Goal: Task Accomplishment & Management: Use online tool/utility

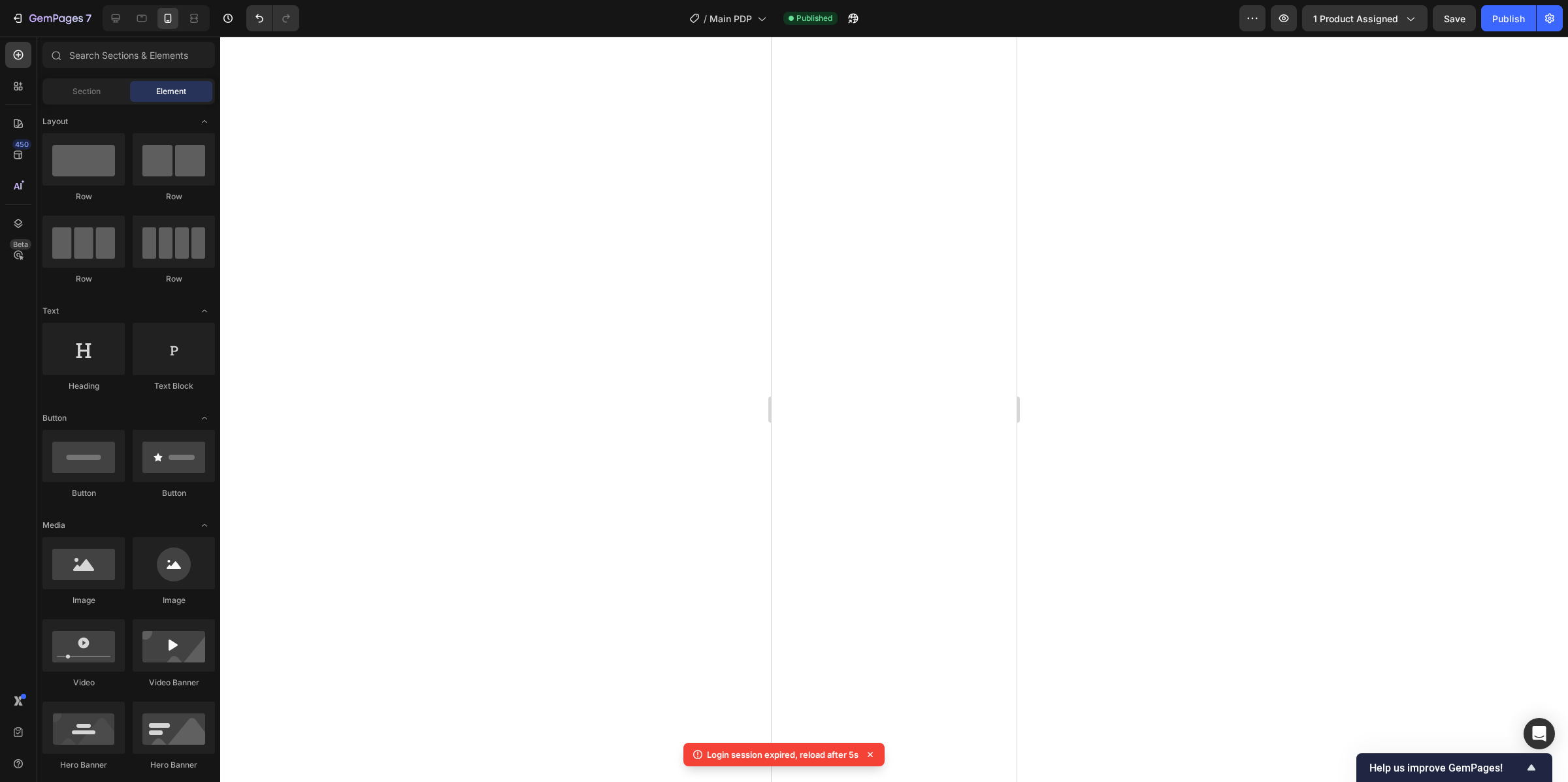
select select "Black / Blue 8305"
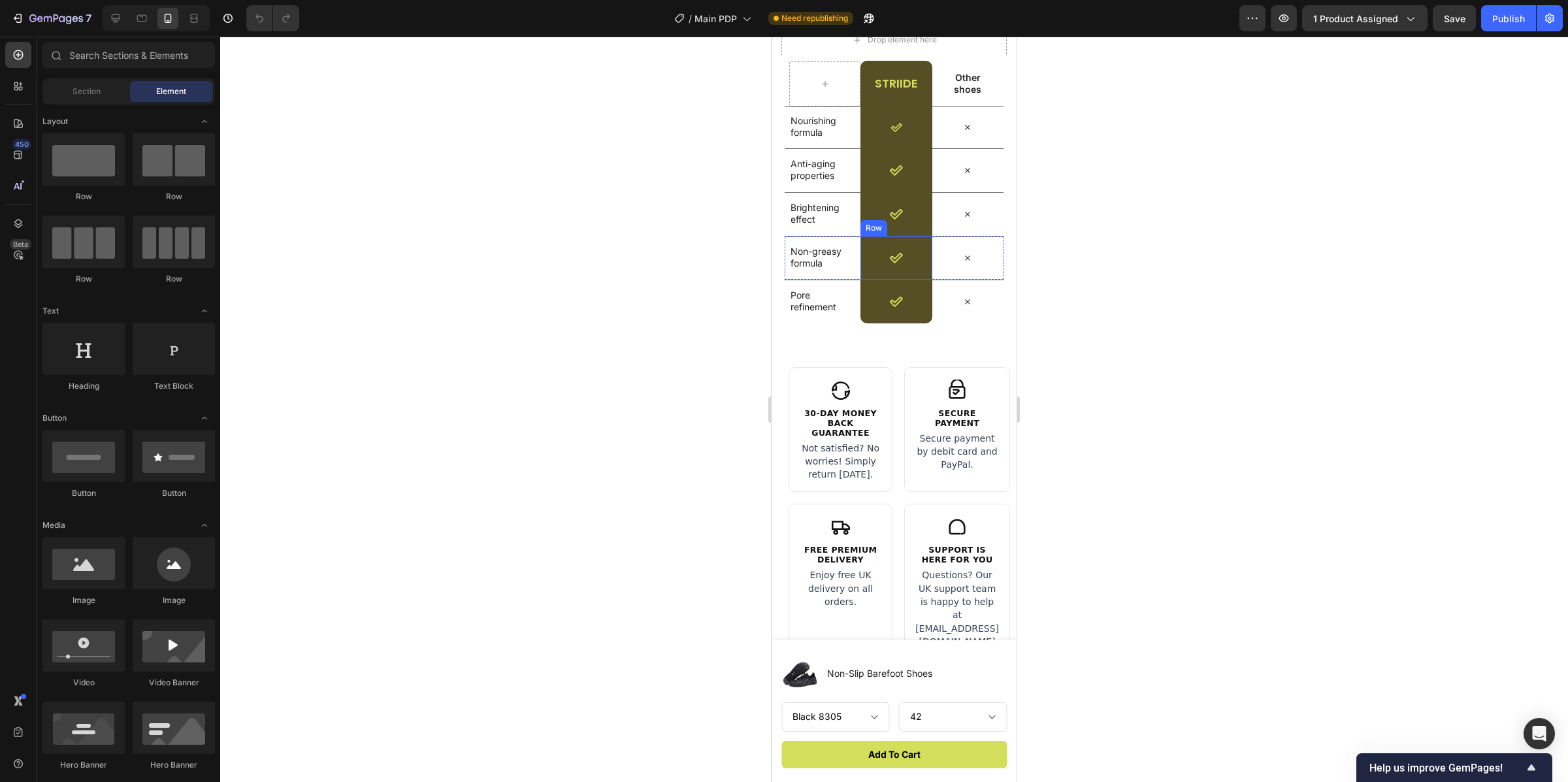
scroll to position [3715, 0]
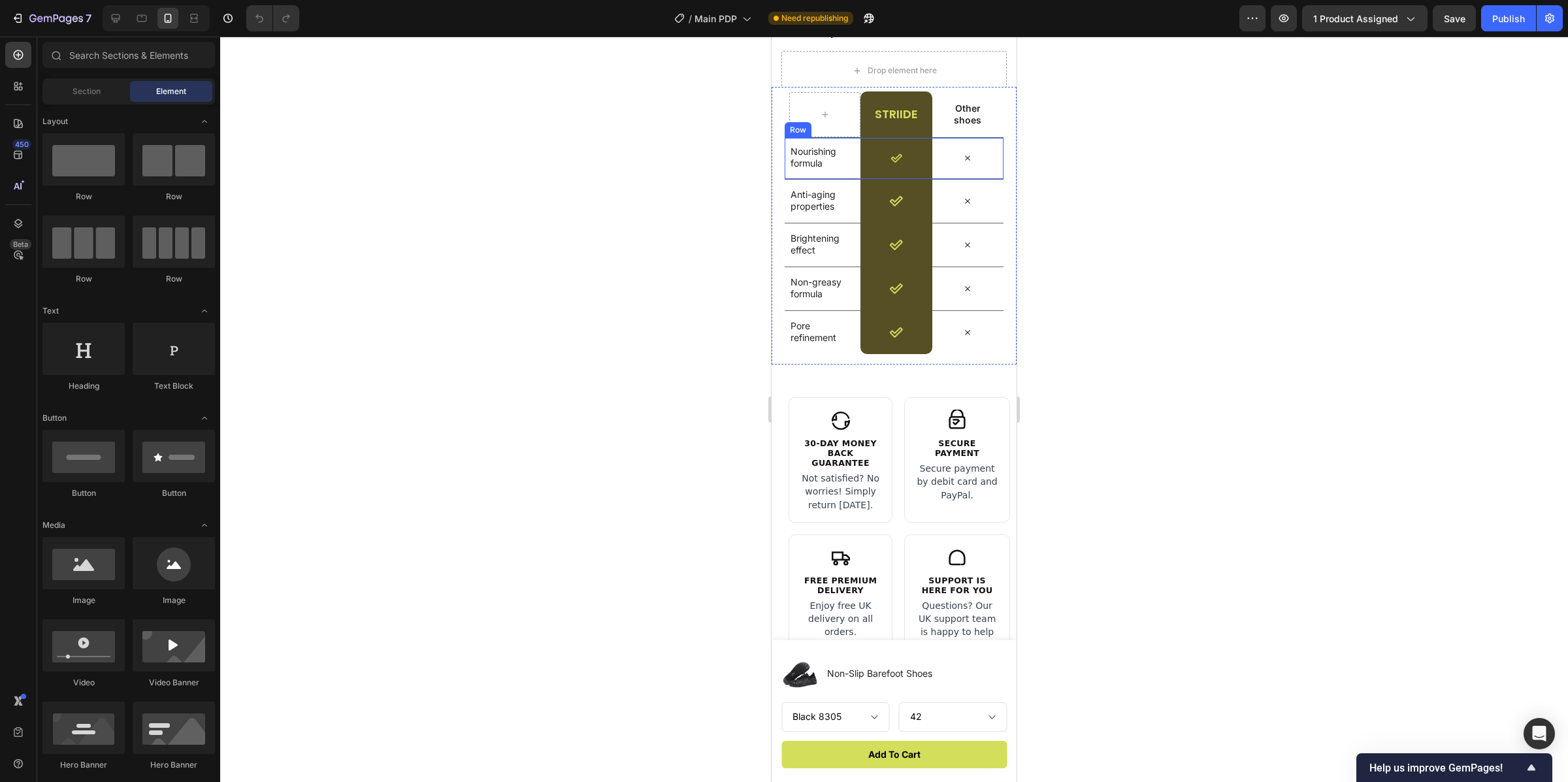
click at [816, 172] on div "Nourishing formula Text Block" at bounding box center [824, 158] width 71 height 41
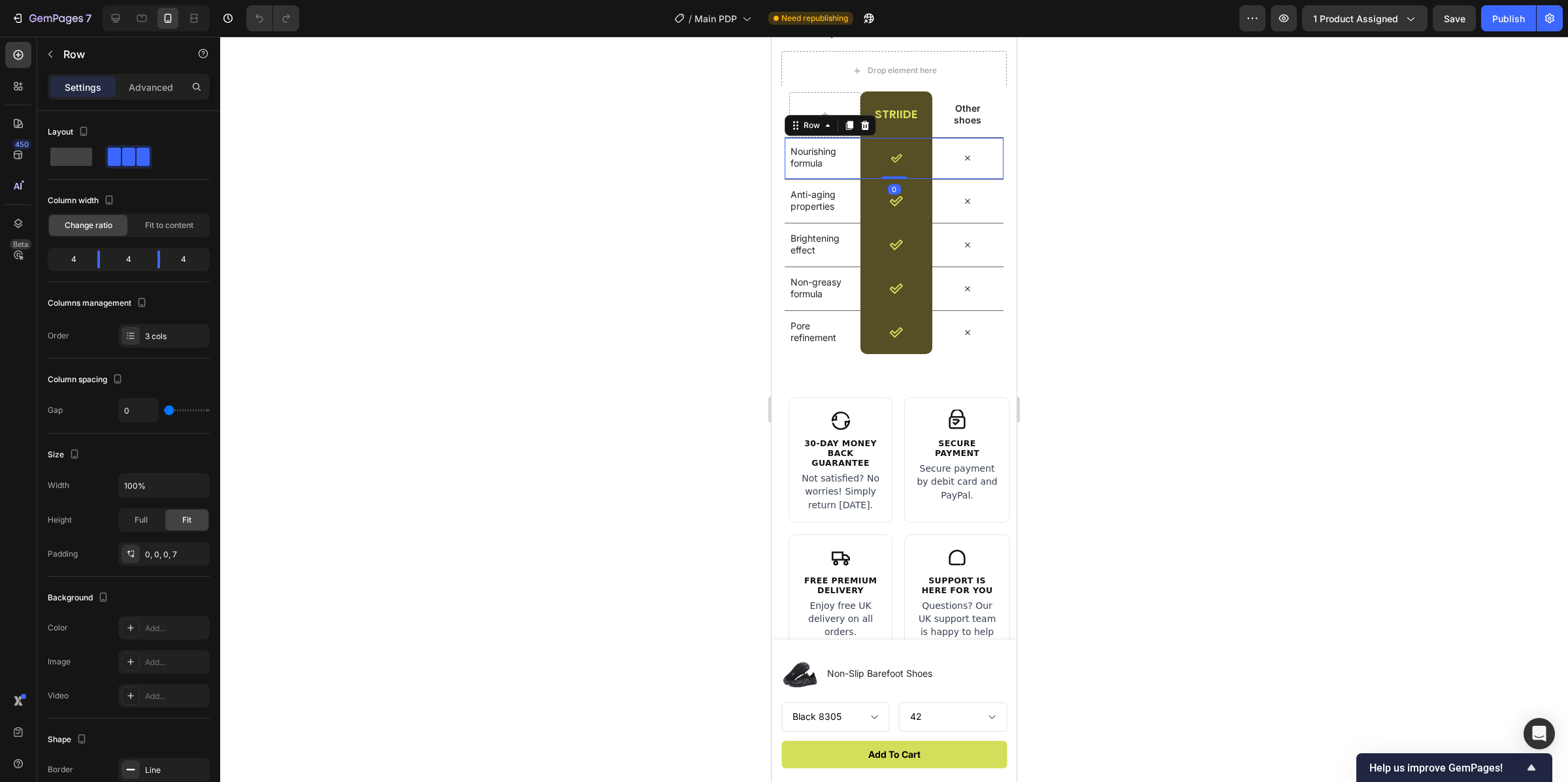
click at [816, 172] on div "Nourishing formula Text Block" at bounding box center [824, 158] width 71 height 41
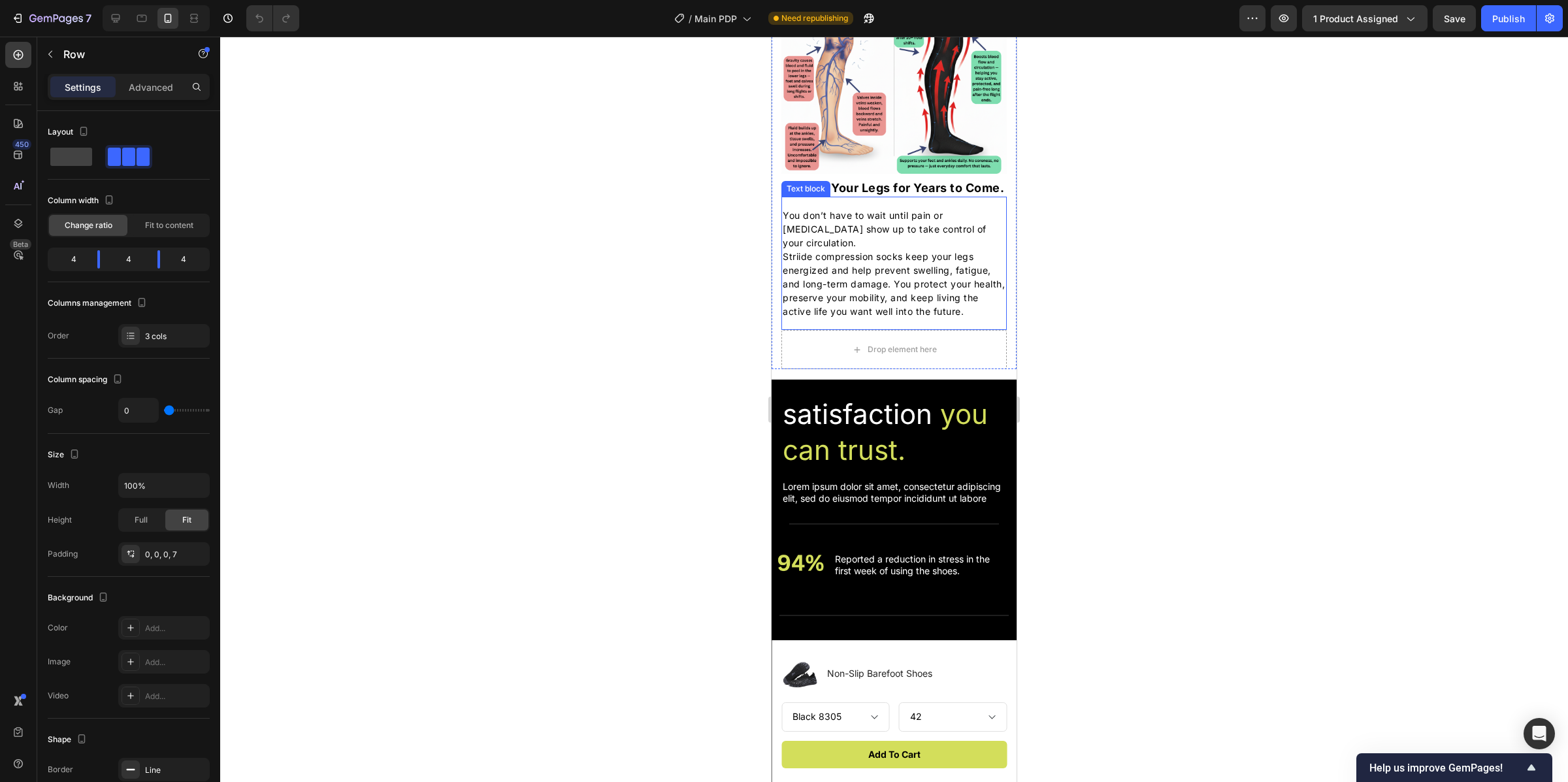
scroll to position [2271, 0]
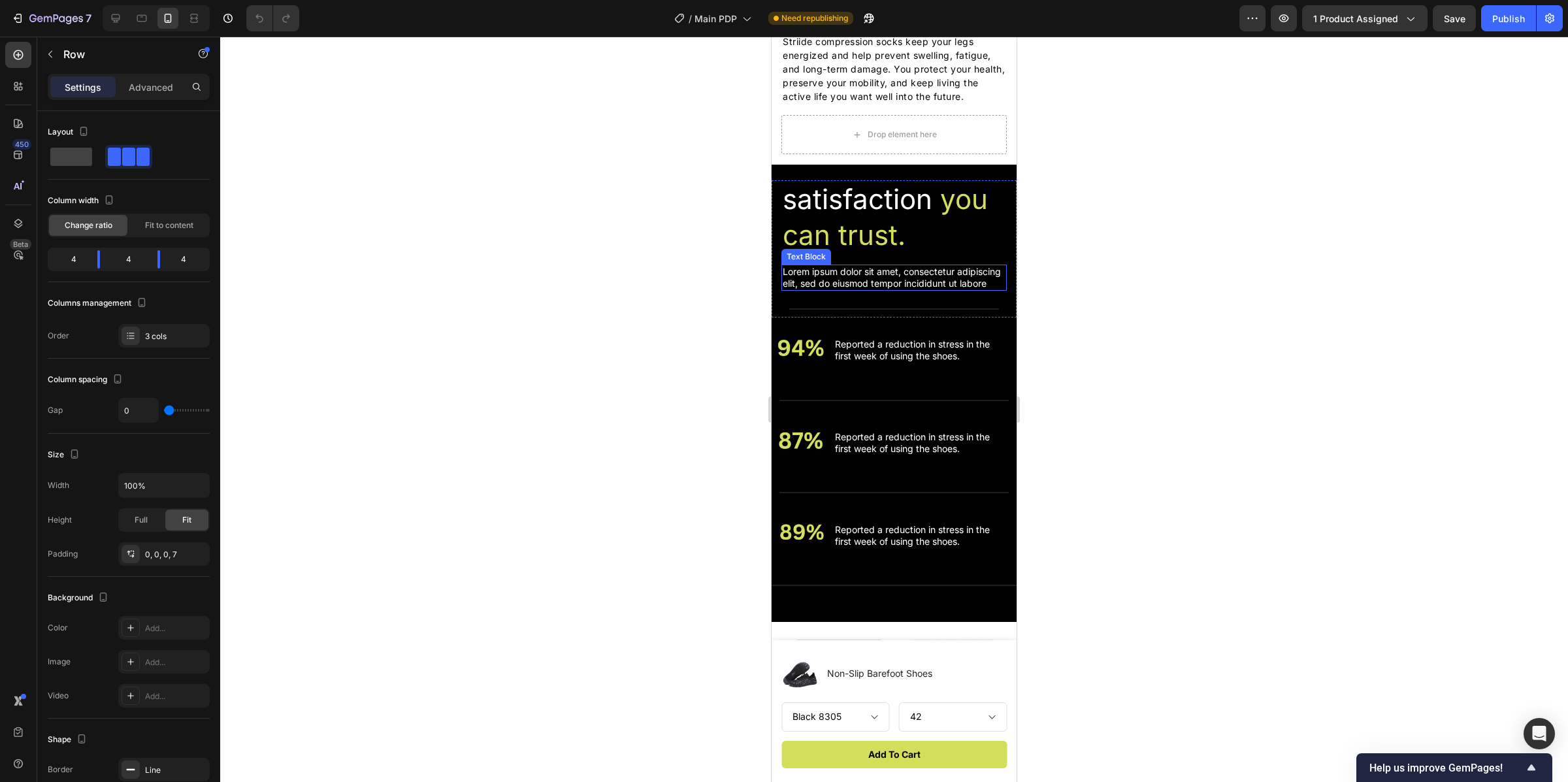
click at [895, 289] on p "Lorem ipsum dolor sit amet, consectetur adipiscing elit, sed do eiusmod tempor …" at bounding box center [894, 278] width 223 height 23
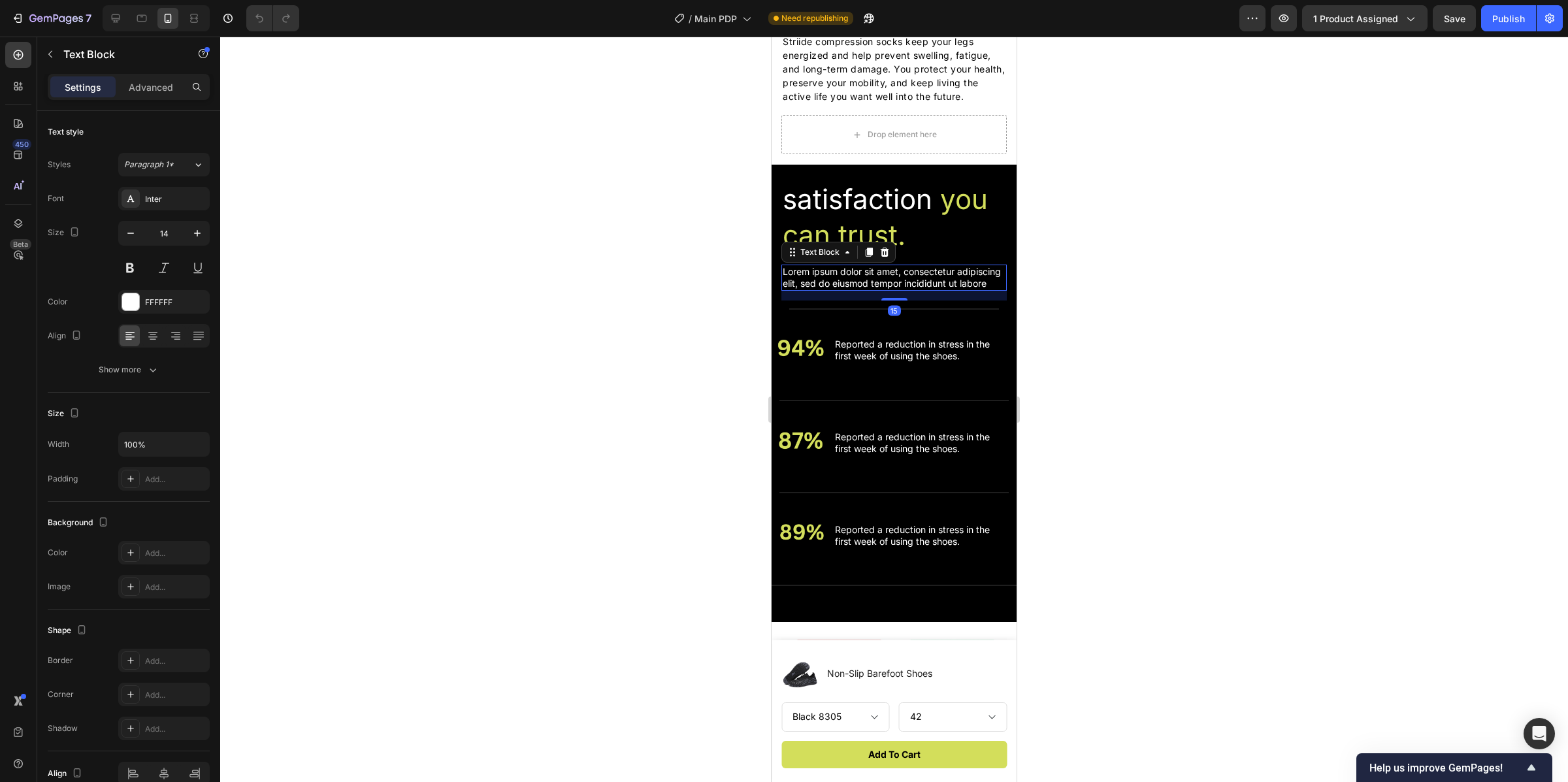
click at [892, 289] on p "Lorem ipsum dolor sit amet, consectetur adipiscing elit, sed do eiusmod tempor …" at bounding box center [894, 278] width 223 height 23
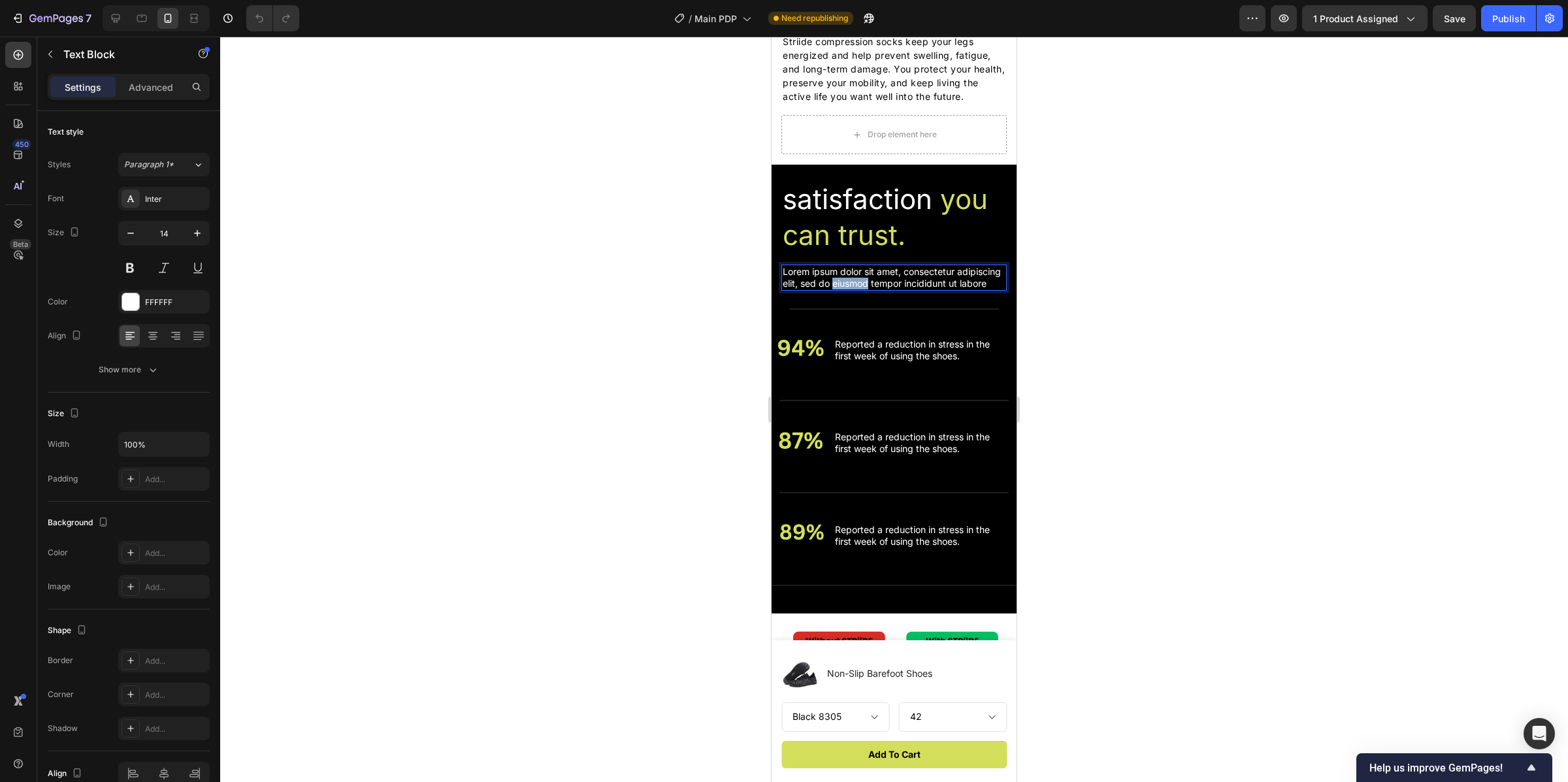
click at [892, 289] on p "Lorem ipsum dolor sit amet, consectetur adipiscing elit, sed do eiusmod tempor …" at bounding box center [894, 278] width 223 height 23
click at [865, 289] on p "Lorem ipsum dolor sit amet, consectetur adipiscing elit, sed do eiusmod tempor …" at bounding box center [894, 278] width 223 height 23
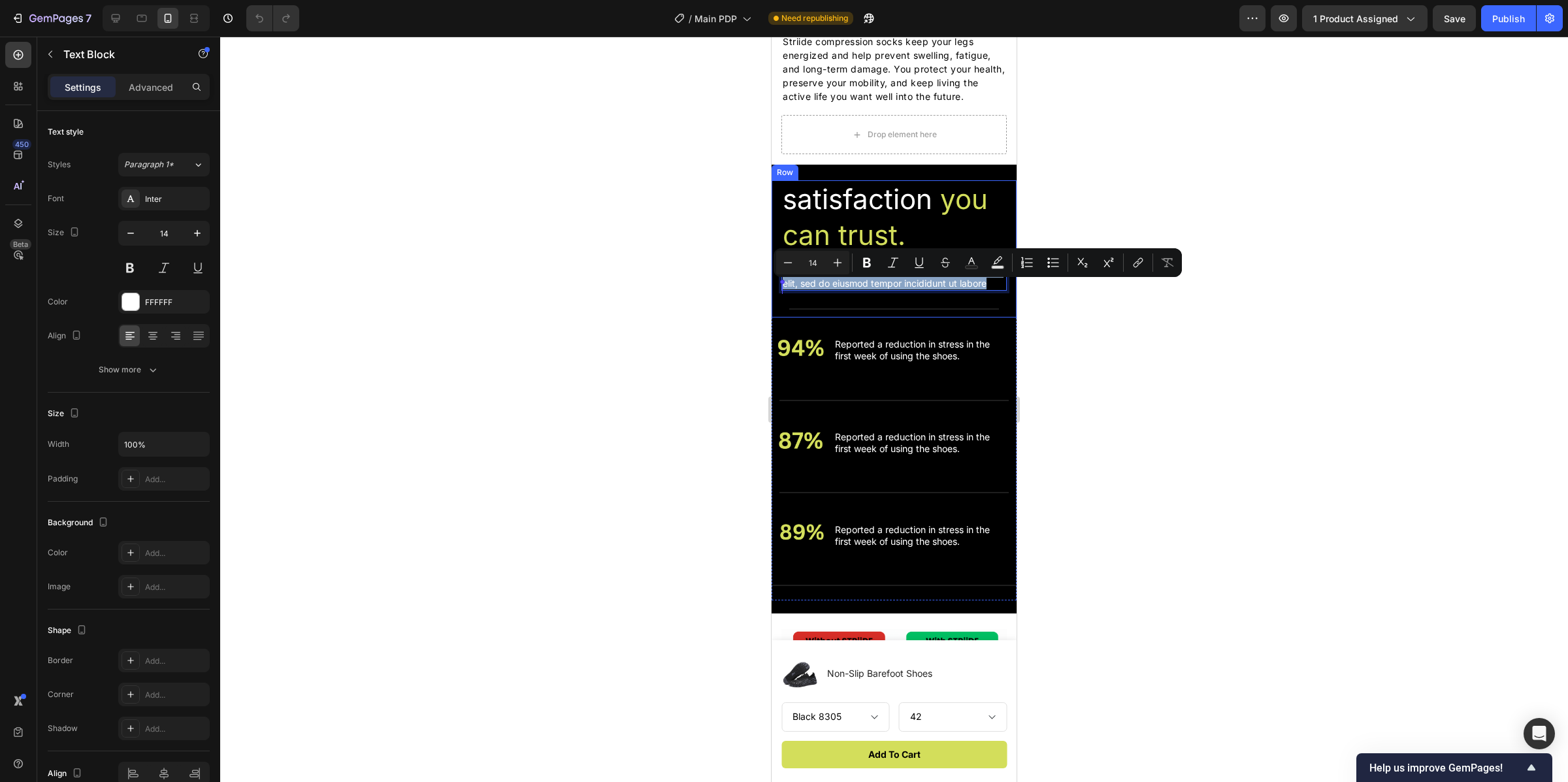
drag, startPoint x: 865, startPoint y: 312, endPoint x: 775, endPoint y: 288, distance: 93.1
click at [775, 288] on div "satisfaction you can trust. Heading Lorem ipsum dolor sit amet, consectetur adi…" at bounding box center [894, 249] width 245 height 137
click at [1469, 336] on div at bounding box center [894, 409] width 1348 height 745
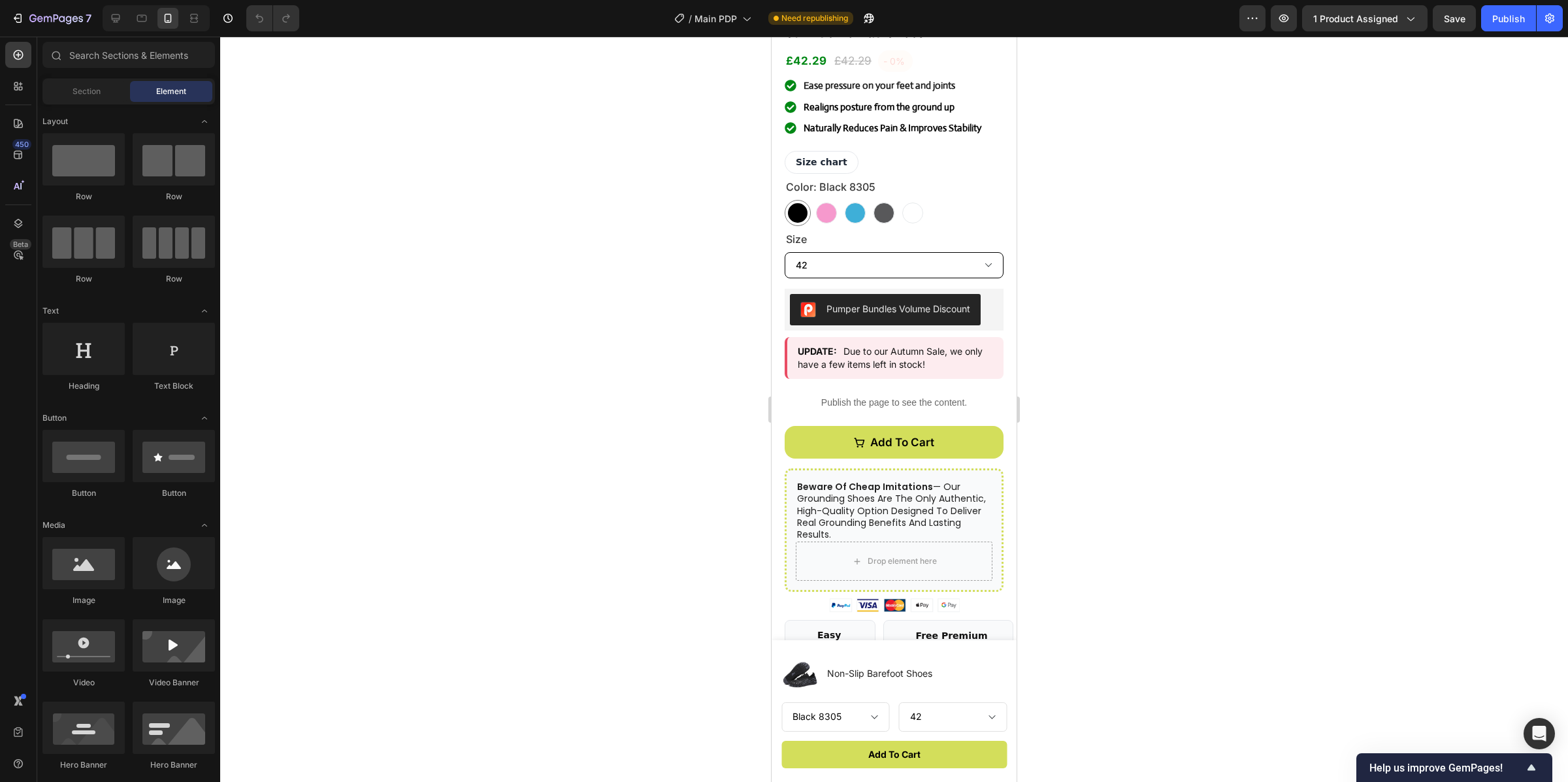
scroll to position [0, 0]
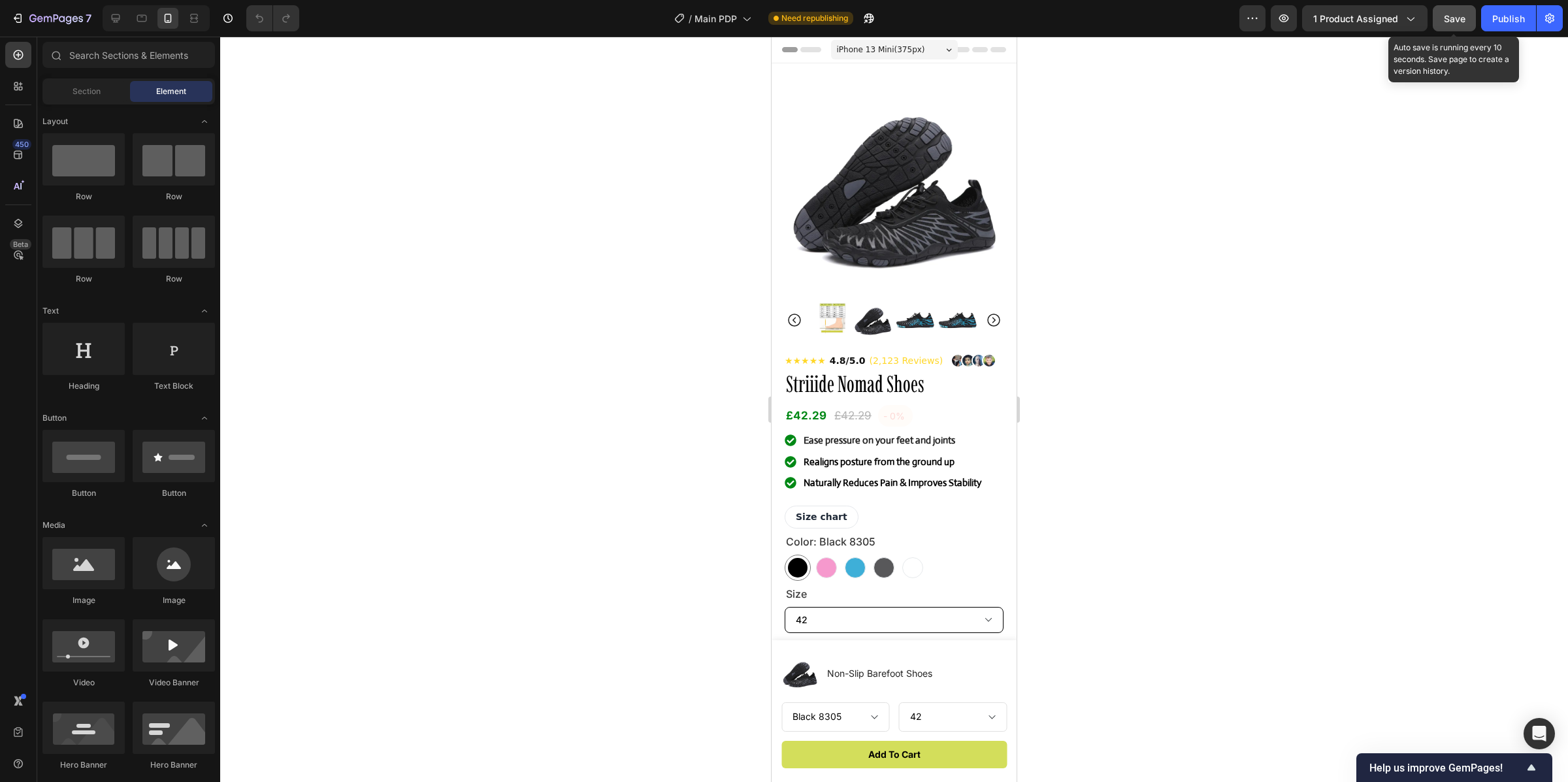
click at [1469, 16] on button "Save" at bounding box center [1454, 19] width 43 height 27
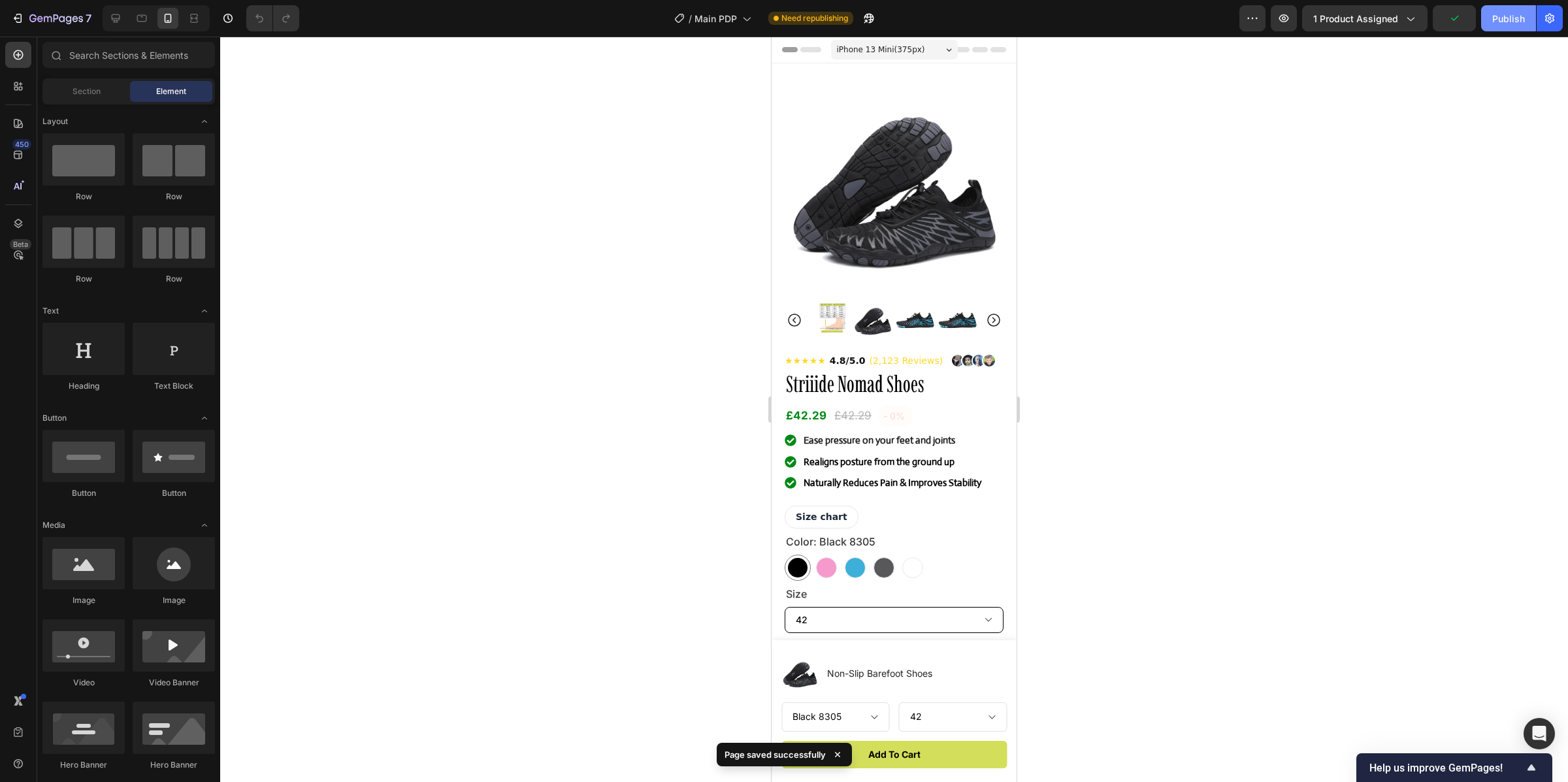
click at [1503, 15] on div "Publish" at bounding box center [1509, 19] width 33 height 14
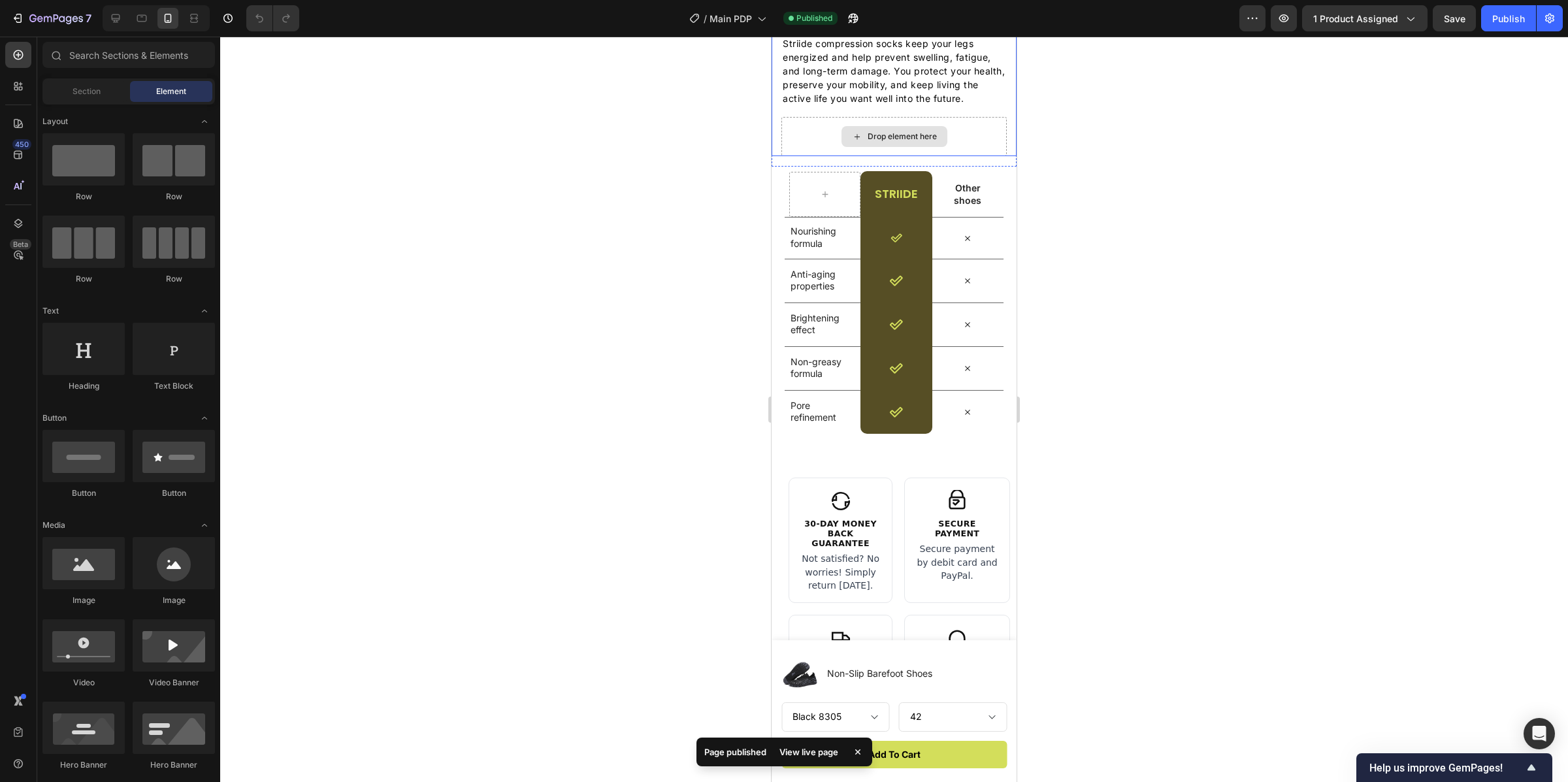
scroll to position [3813, 0]
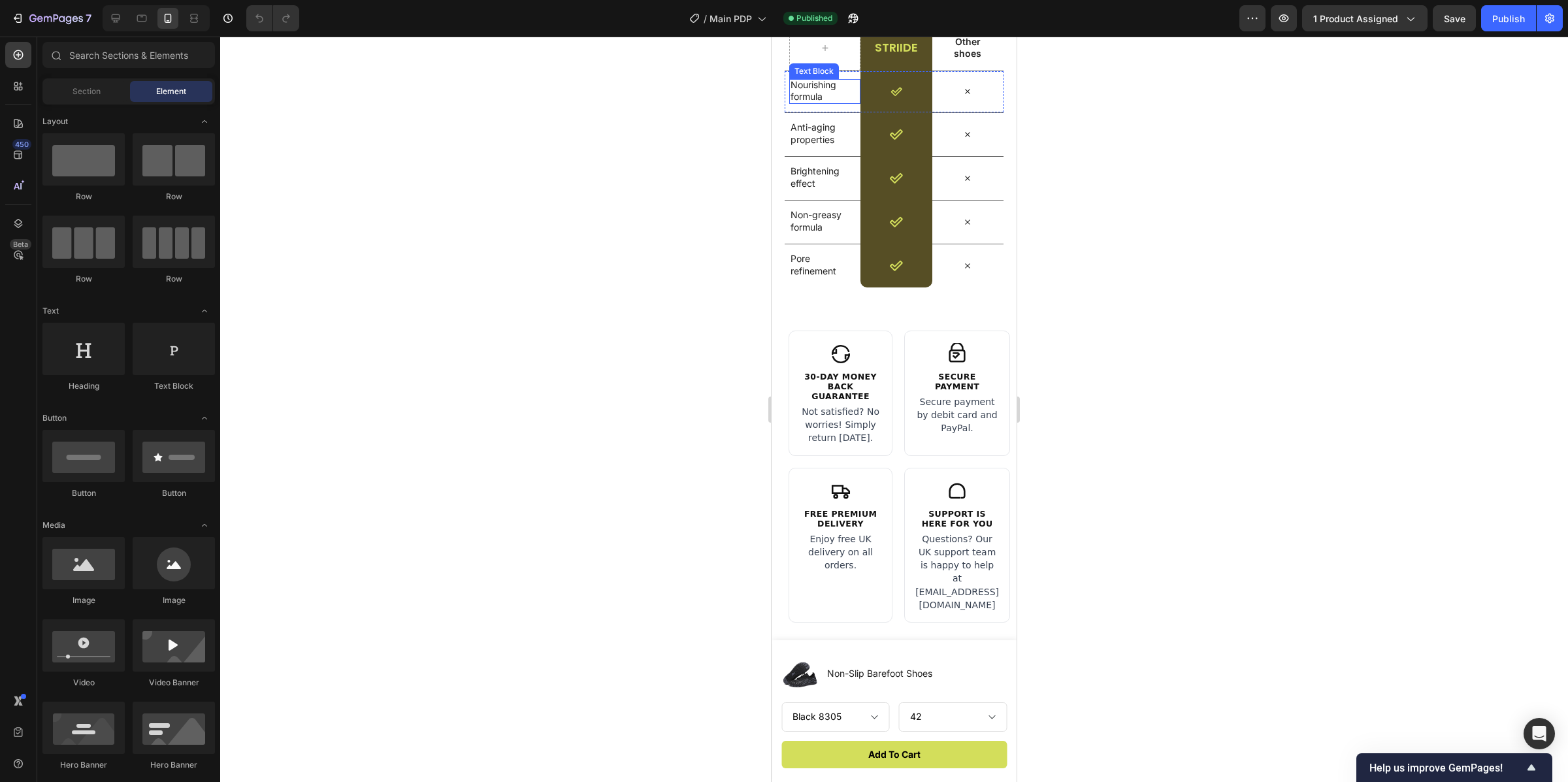
click at [826, 97] on p "Nourishing formula" at bounding box center [823, 90] width 64 height 23
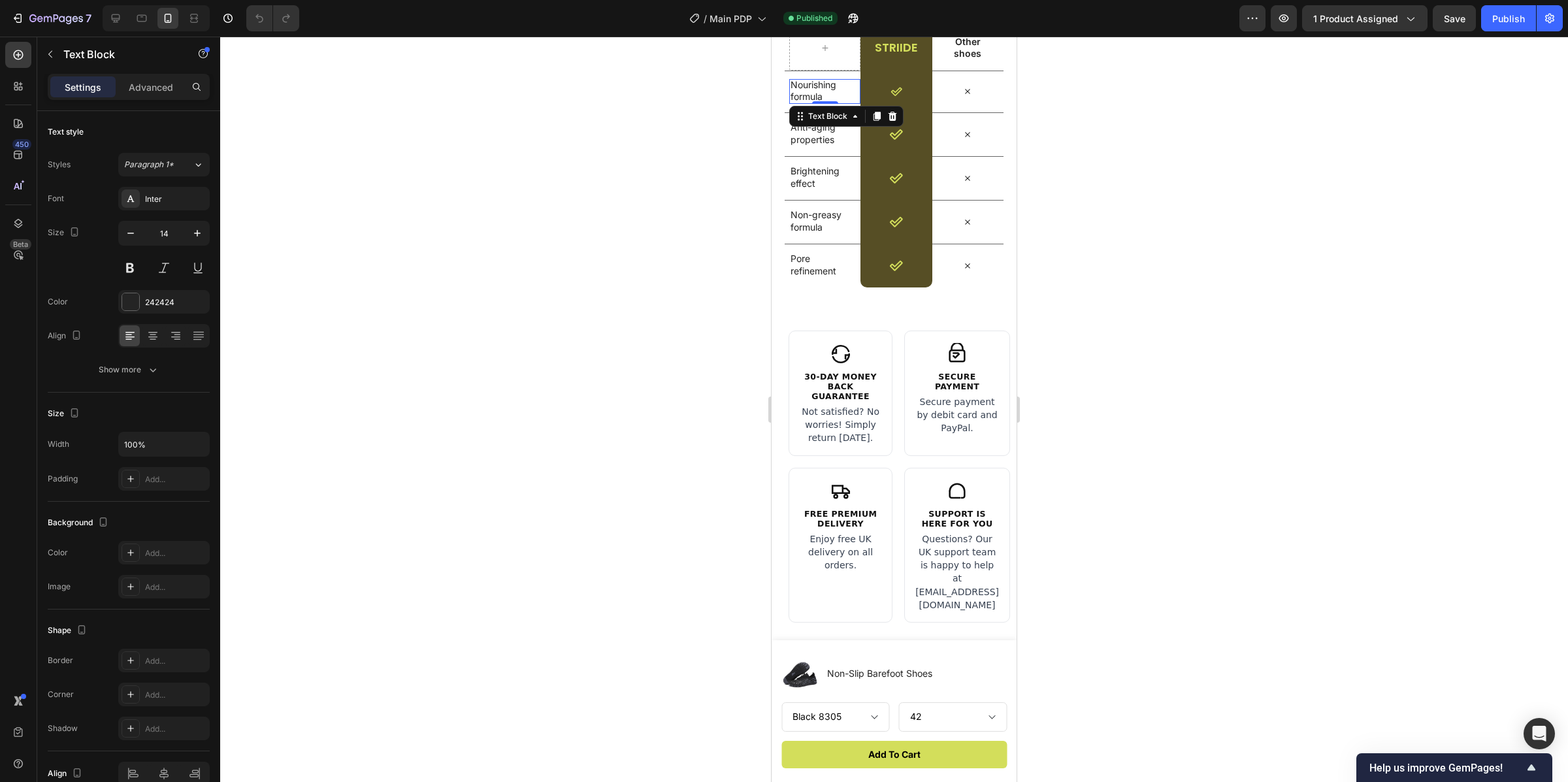
click at [826, 97] on p "Nourishing formula" at bounding box center [823, 90] width 64 height 23
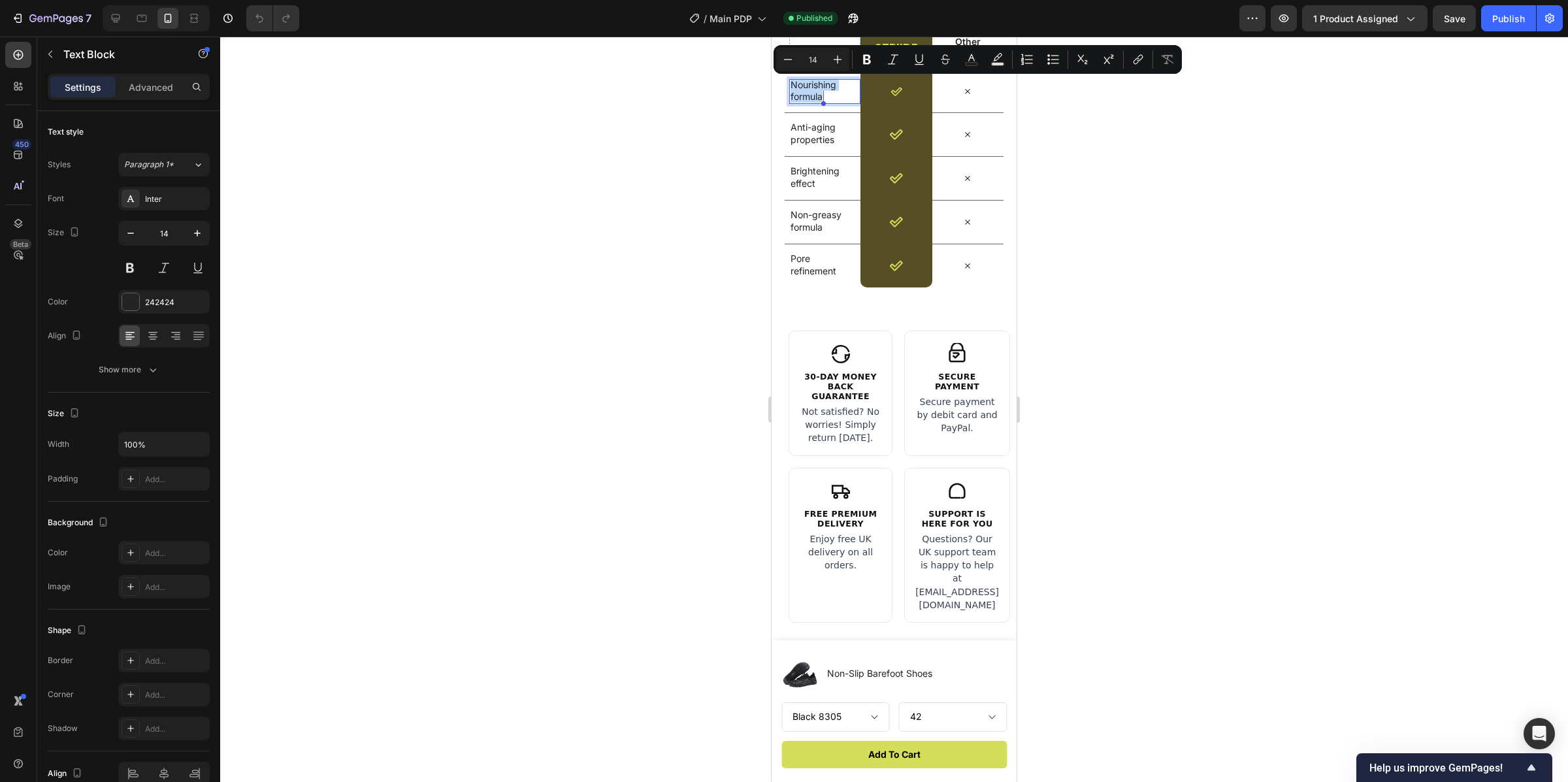
drag, startPoint x: 824, startPoint y: 97, endPoint x: 799, endPoint y: 99, distance: 25.1
click at [799, 99] on p "Nourishing formula" at bounding box center [823, 90] width 64 height 23
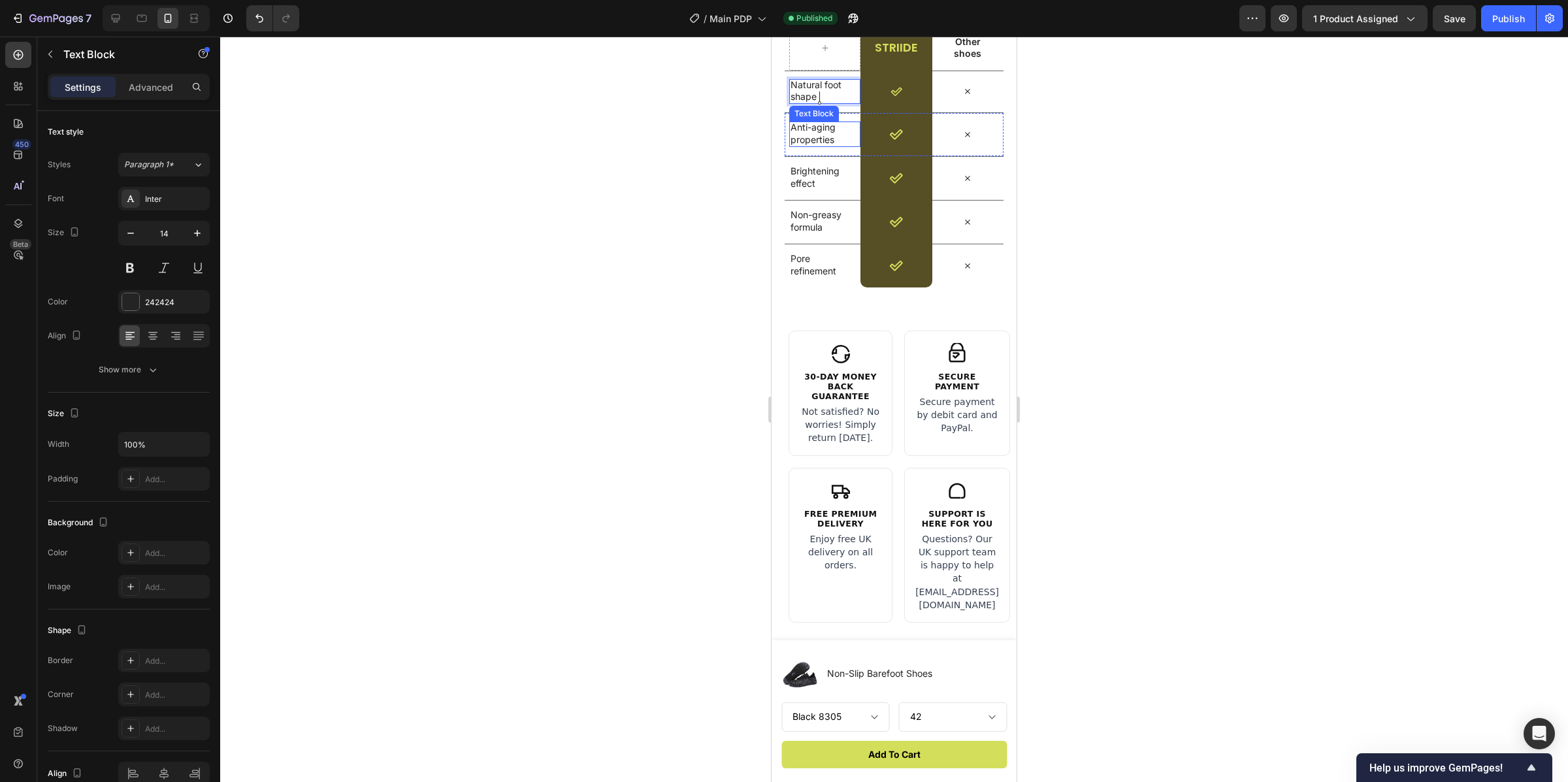
click at [833, 131] on p "Anti-aging properties" at bounding box center [823, 133] width 64 height 23
click at [834, 133] on lpop-circle at bounding box center [836, 138] width 12 height 12
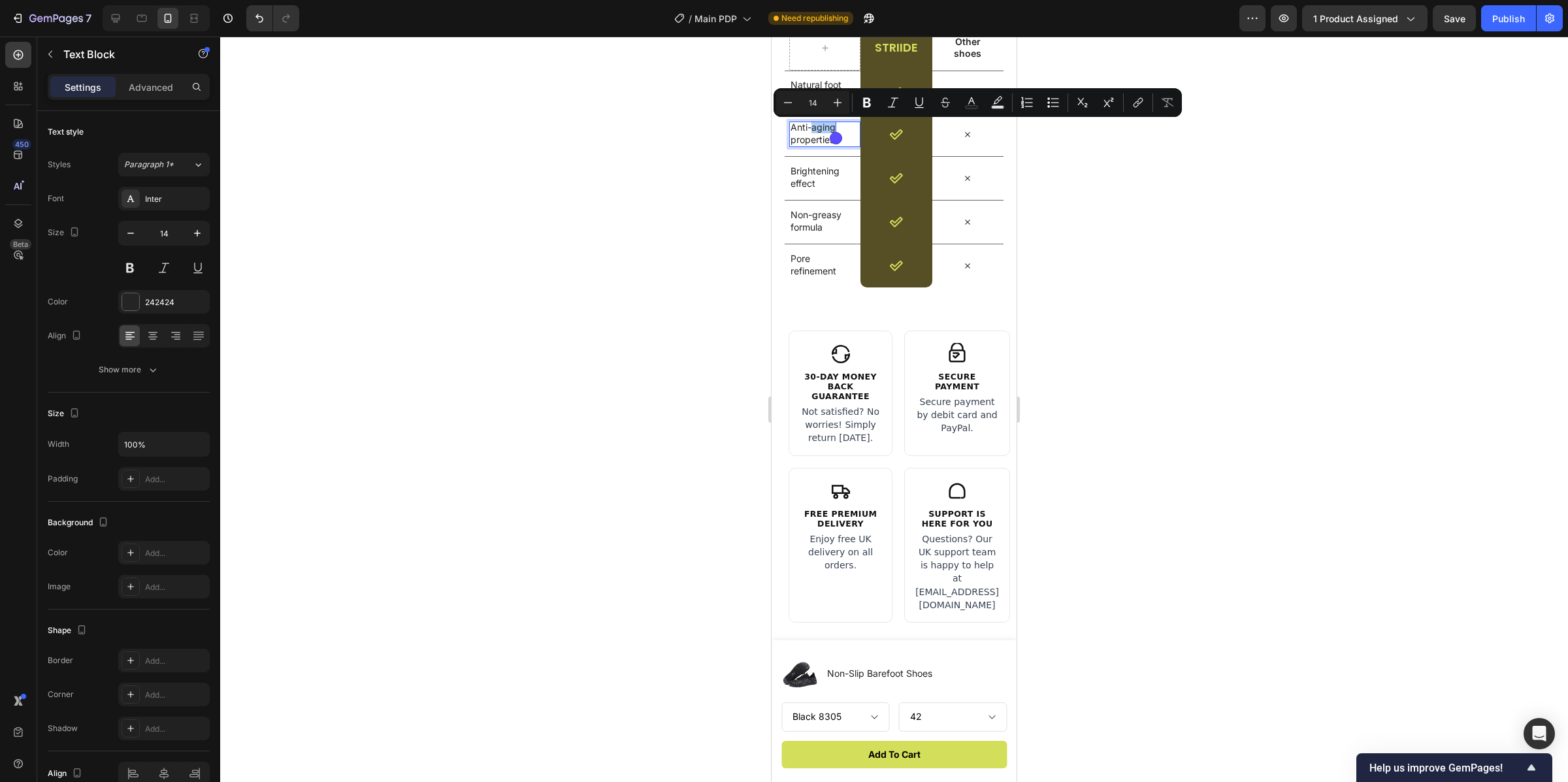
drag, startPoint x: 1233, startPoint y: 377, endPoint x: 1166, endPoint y: 336, distance: 78.5
click at [1232, 376] on div at bounding box center [894, 409] width 1348 height 745
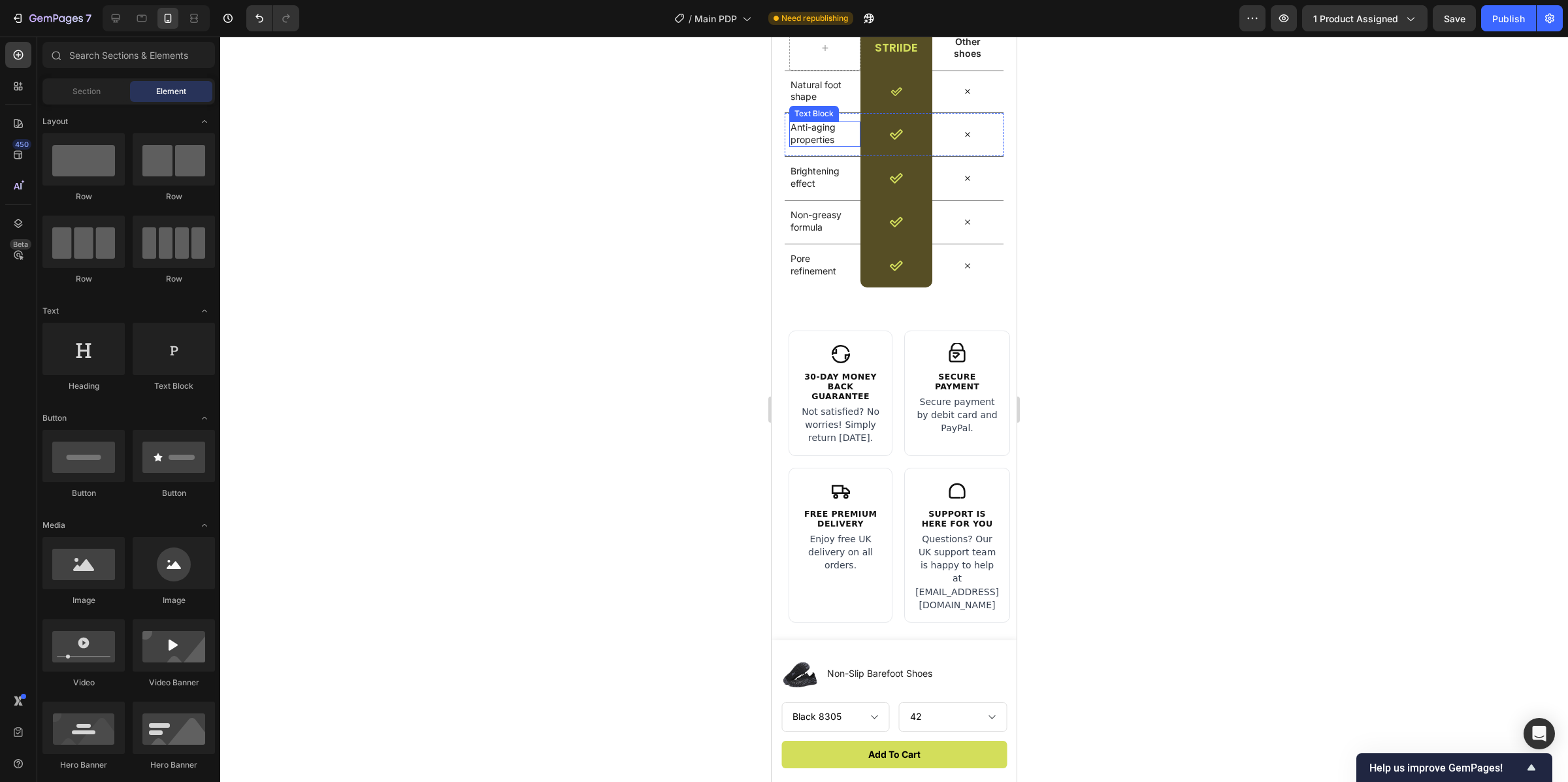
click at [834, 137] on p "Anti-aging properties" at bounding box center [823, 133] width 64 height 23
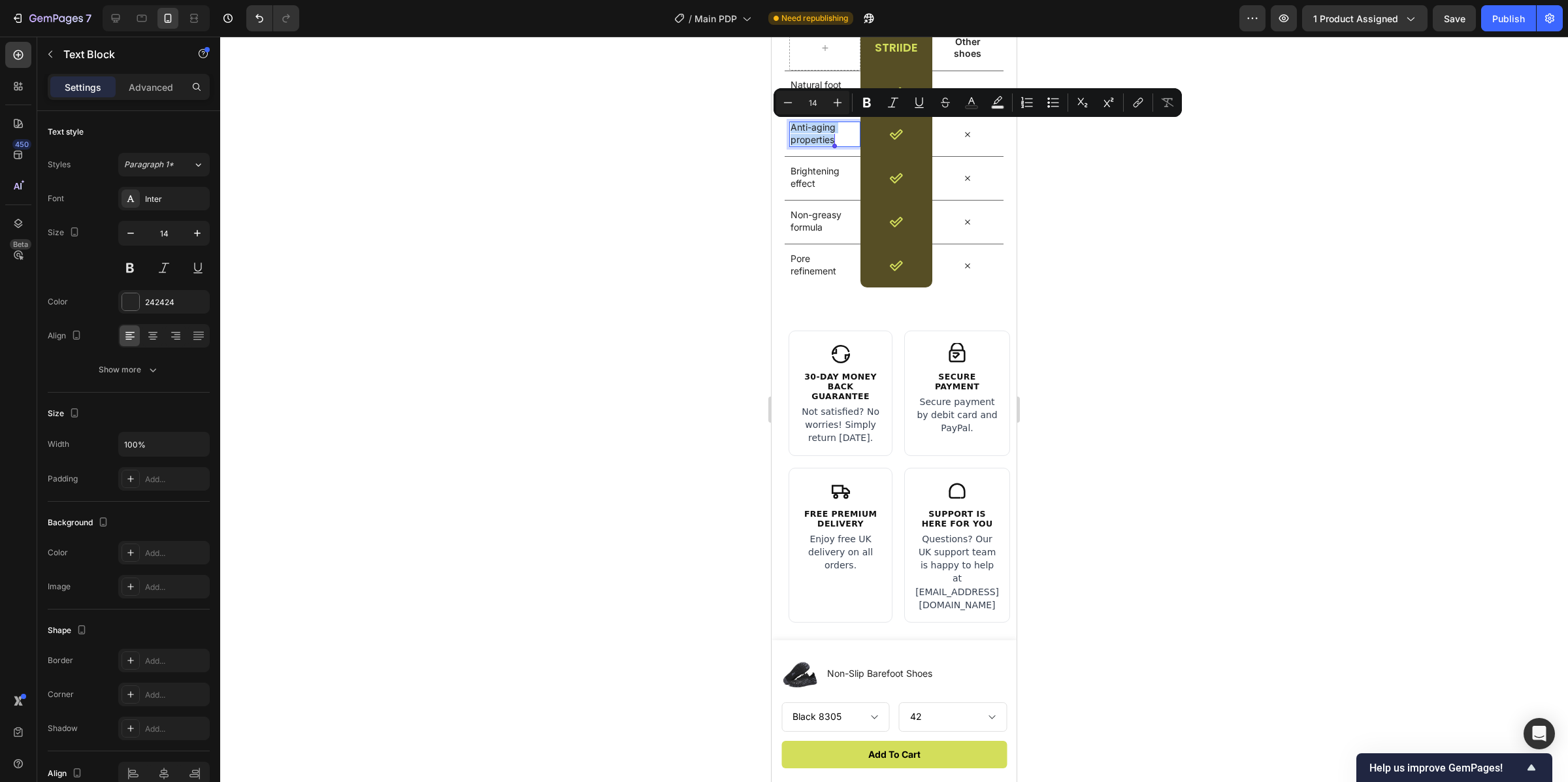
drag, startPoint x: 834, startPoint y: 138, endPoint x: 798, endPoint y: 126, distance: 37.9
click at [798, 126] on p "Anti-aging properties" at bounding box center [823, 133] width 64 height 23
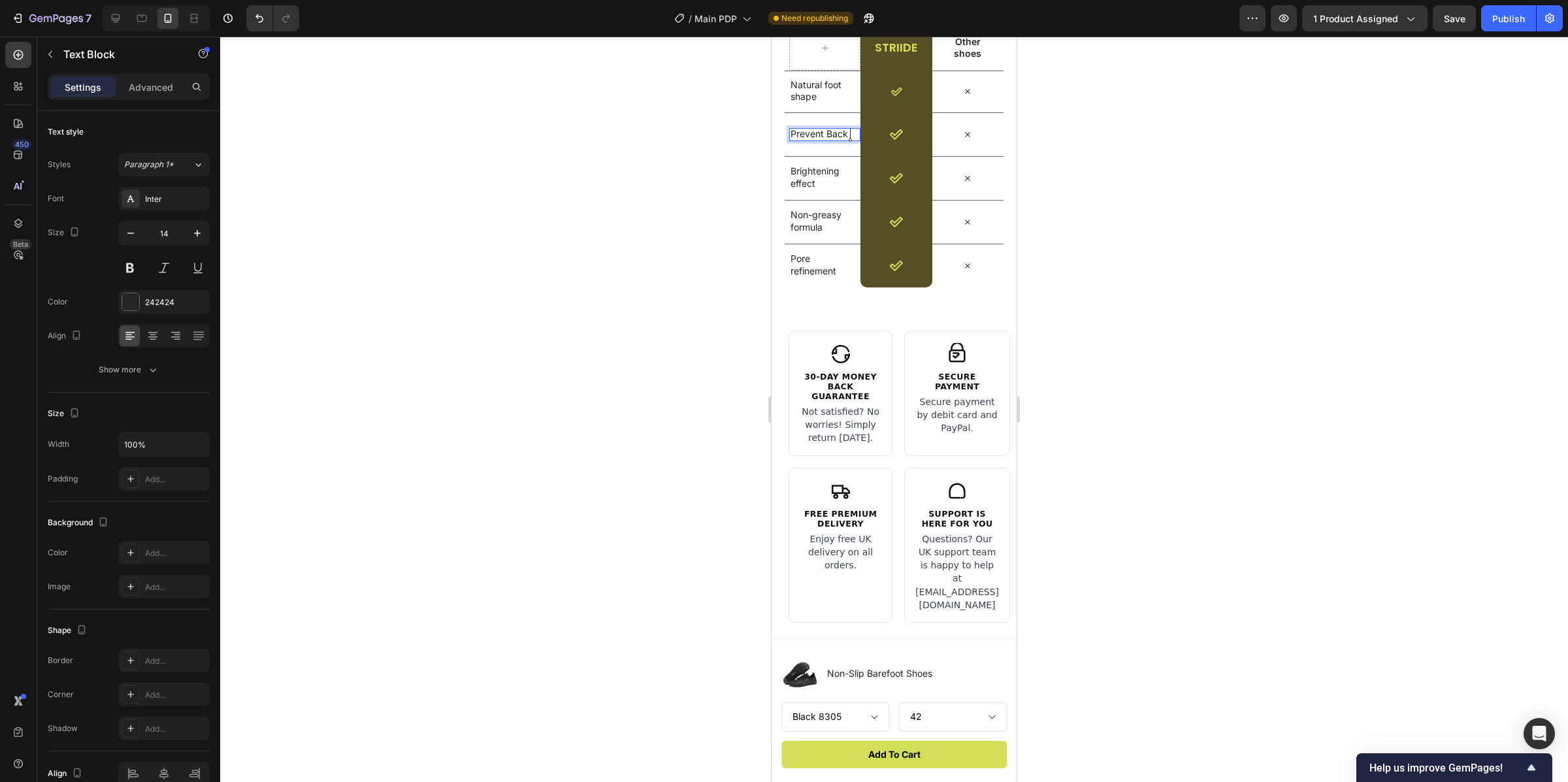
scroll to position [3807, 0]
click at [831, 129] on p "Prevent Back pain" at bounding box center [823, 139] width 64 height 23
click at [823, 175] on p "Brightening effect" at bounding box center [823, 183] width 64 height 23
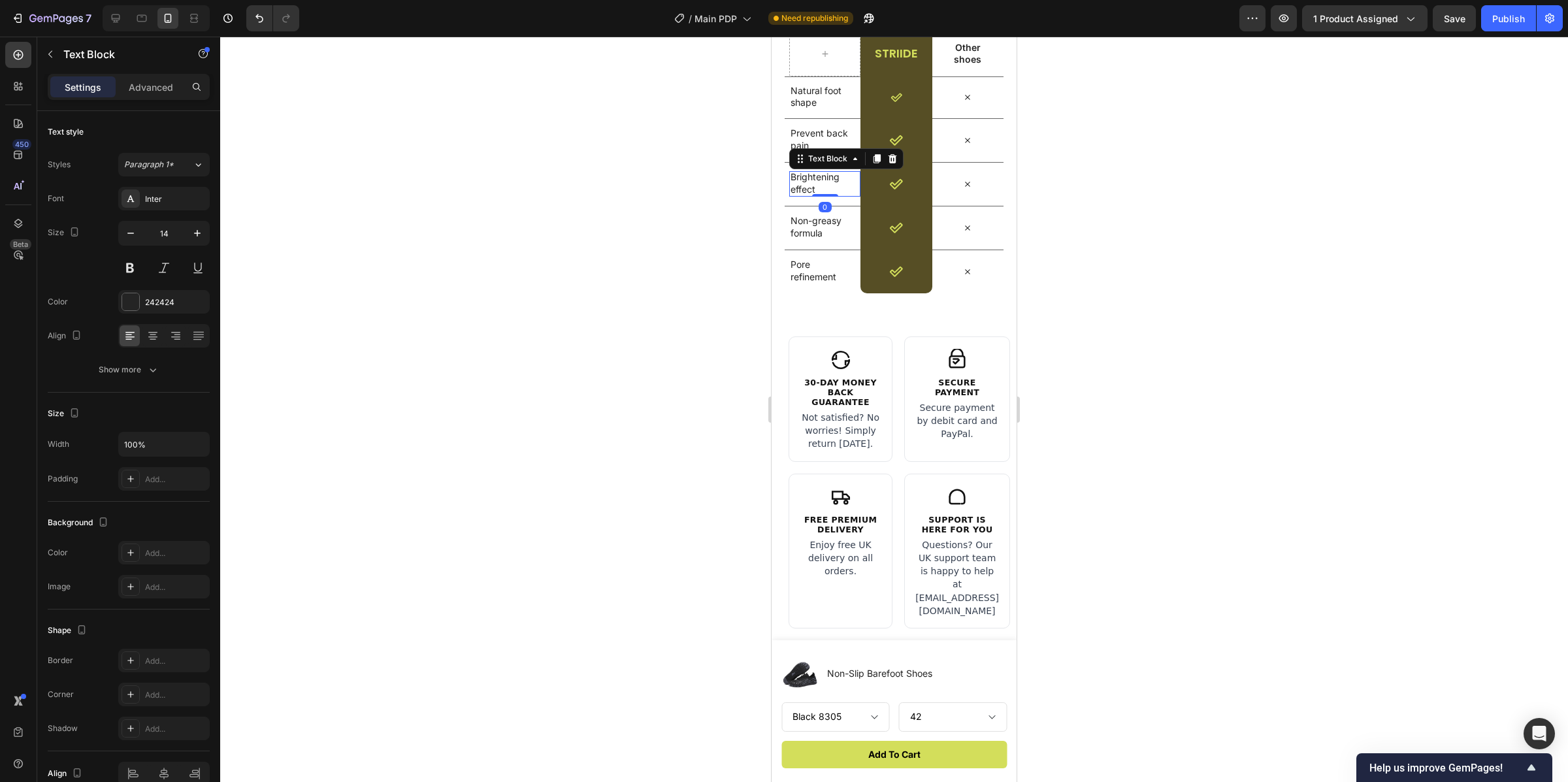
click at [830, 182] on p "Brightening effect" at bounding box center [823, 183] width 64 height 23
click at [823, 188] on p "Brightening effect" at bounding box center [823, 183] width 64 height 23
click at [791, 175] on p "Brightening effect" at bounding box center [823, 183] width 64 height 23
click at [793, 176] on p "breathable design" at bounding box center [823, 183] width 64 height 23
click at [772, 37] on lt-span "B reathable" at bounding box center [772, 37] width 0 height 0
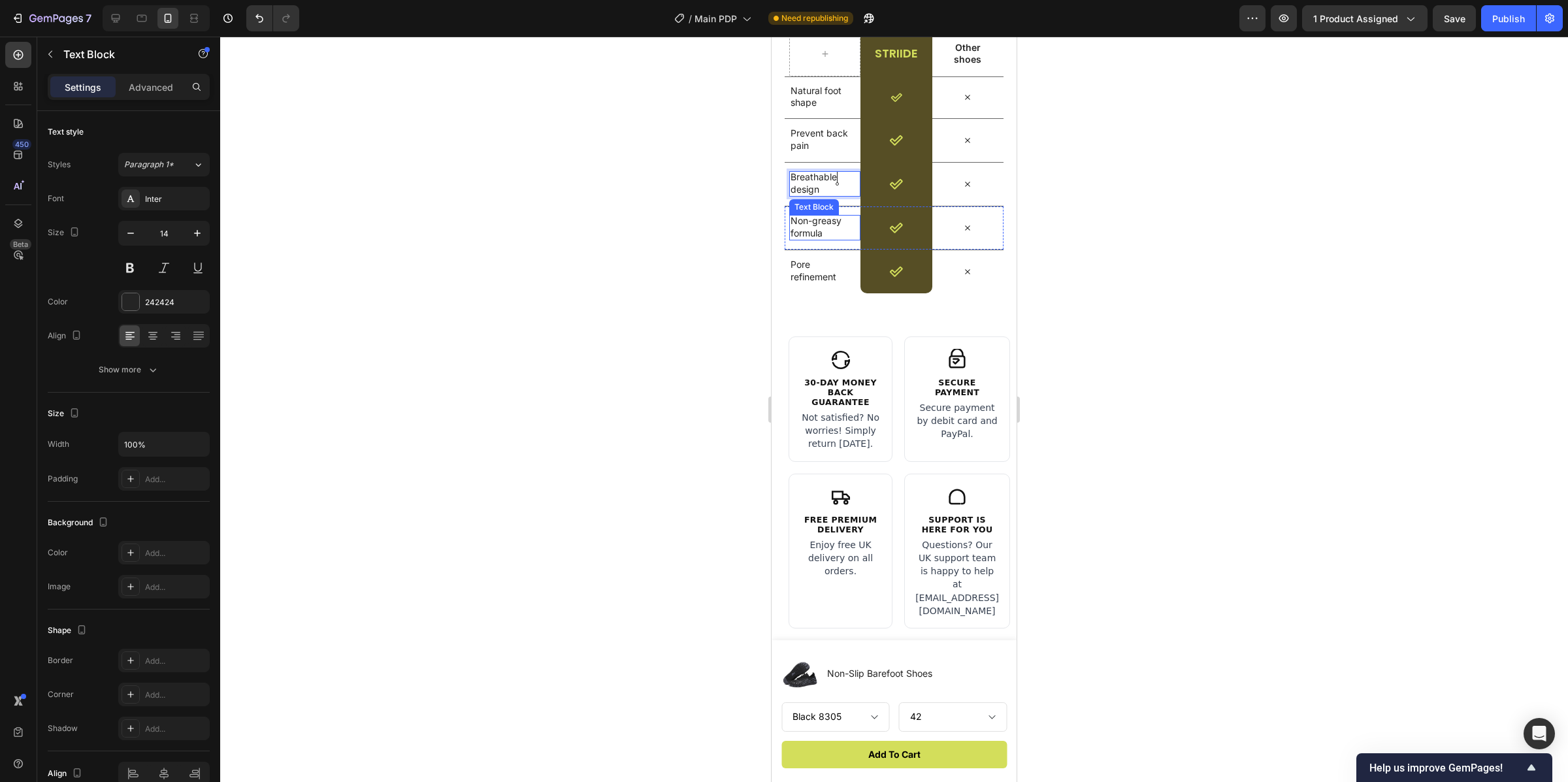
click at [836, 228] on p "Non-greasy formula" at bounding box center [823, 227] width 64 height 23
click at [837, 280] on p "Pore refinement" at bounding box center [823, 271] width 64 height 23
click at [837, 278] on p "Pore refinement" at bounding box center [823, 271] width 64 height 23
drag, startPoint x: 820, startPoint y: 274, endPoint x: 793, endPoint y: 272, distance: 27.1
click at [793, 272] on p "Pore refinement" at bounding box center [823, 271] width 64 height 23
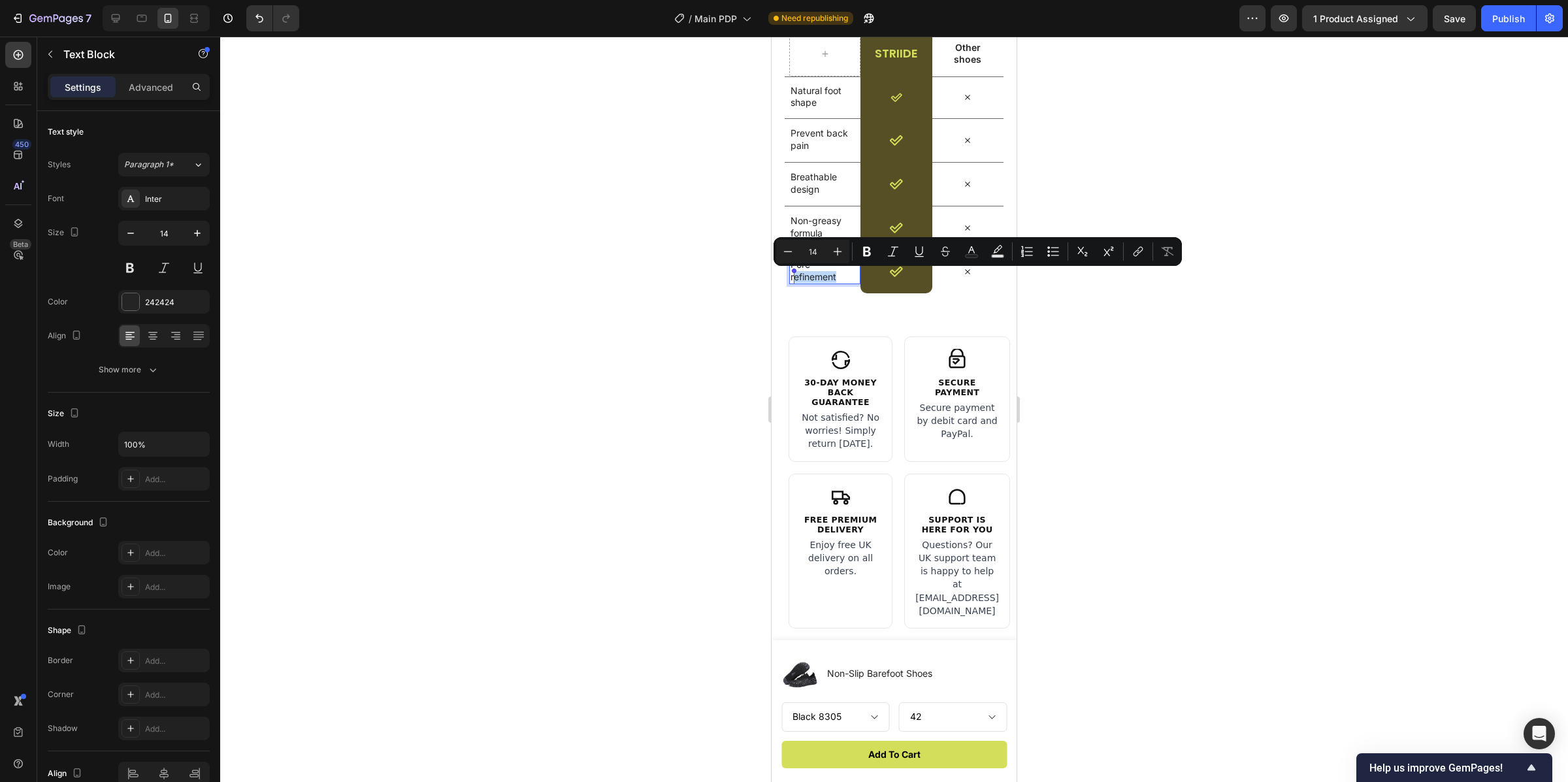
click at [841, 280] on p "Pore refinement" at bounding box center [823, 271] width 64 height 23
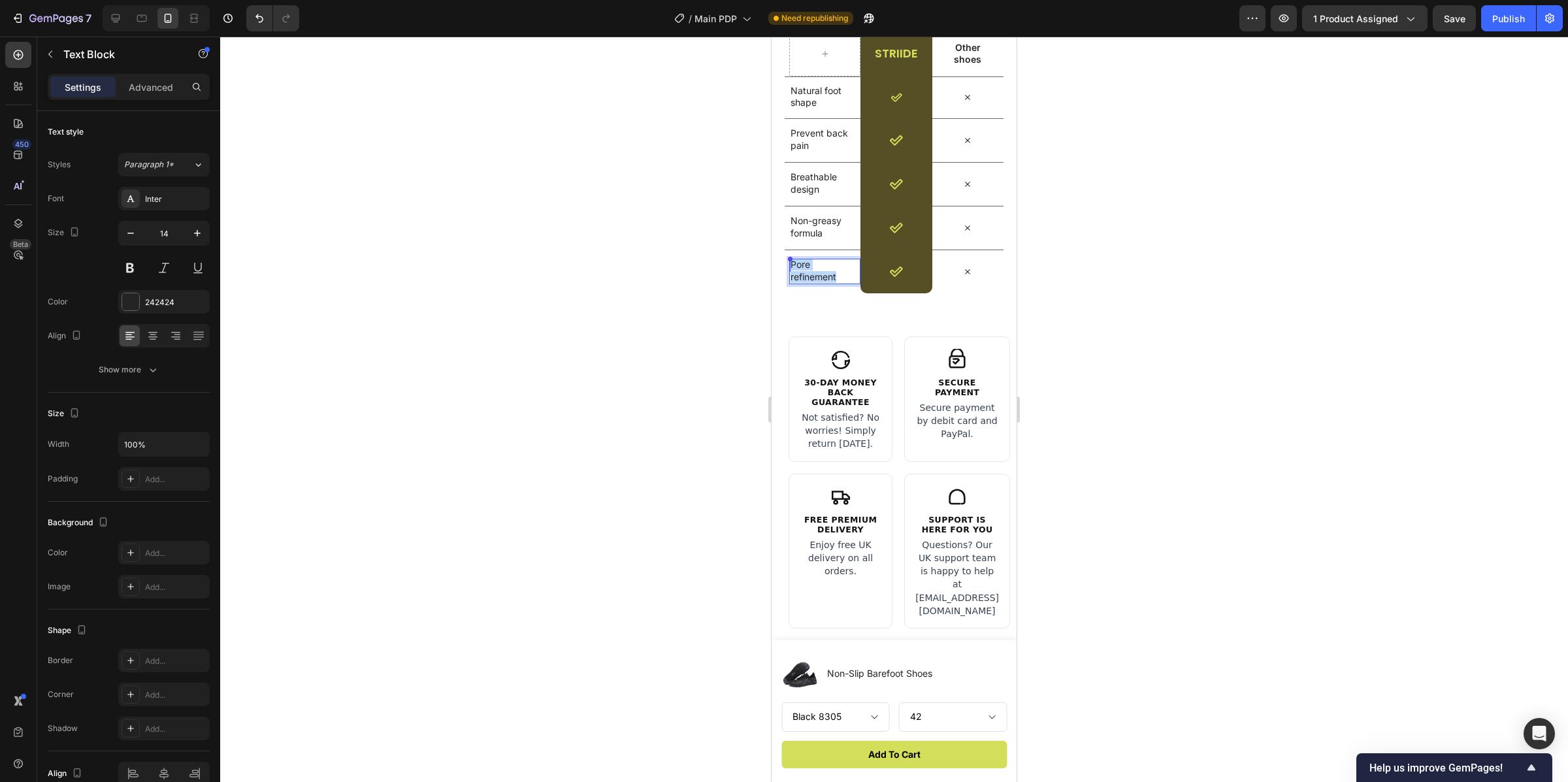
drag, startPoint x: 826, startPoint y: 273, endPoint x: 793, endPoint y: 264, distance: 34.2
click at [793, 264] on p "Pore refinement" at bounding box center [823, 271] width 64 height 23
click at [819, 277] on p "30-day money back gurantee" at bounding box center [823, 271] width 64 height 23
click at [819, 282] on p "30-day money back gurantee" at bounding box center [823, 271] width 64 height 23
click at [772, 37] on lt-strong "a" at bounding box center [772, 37] width 0 height 0
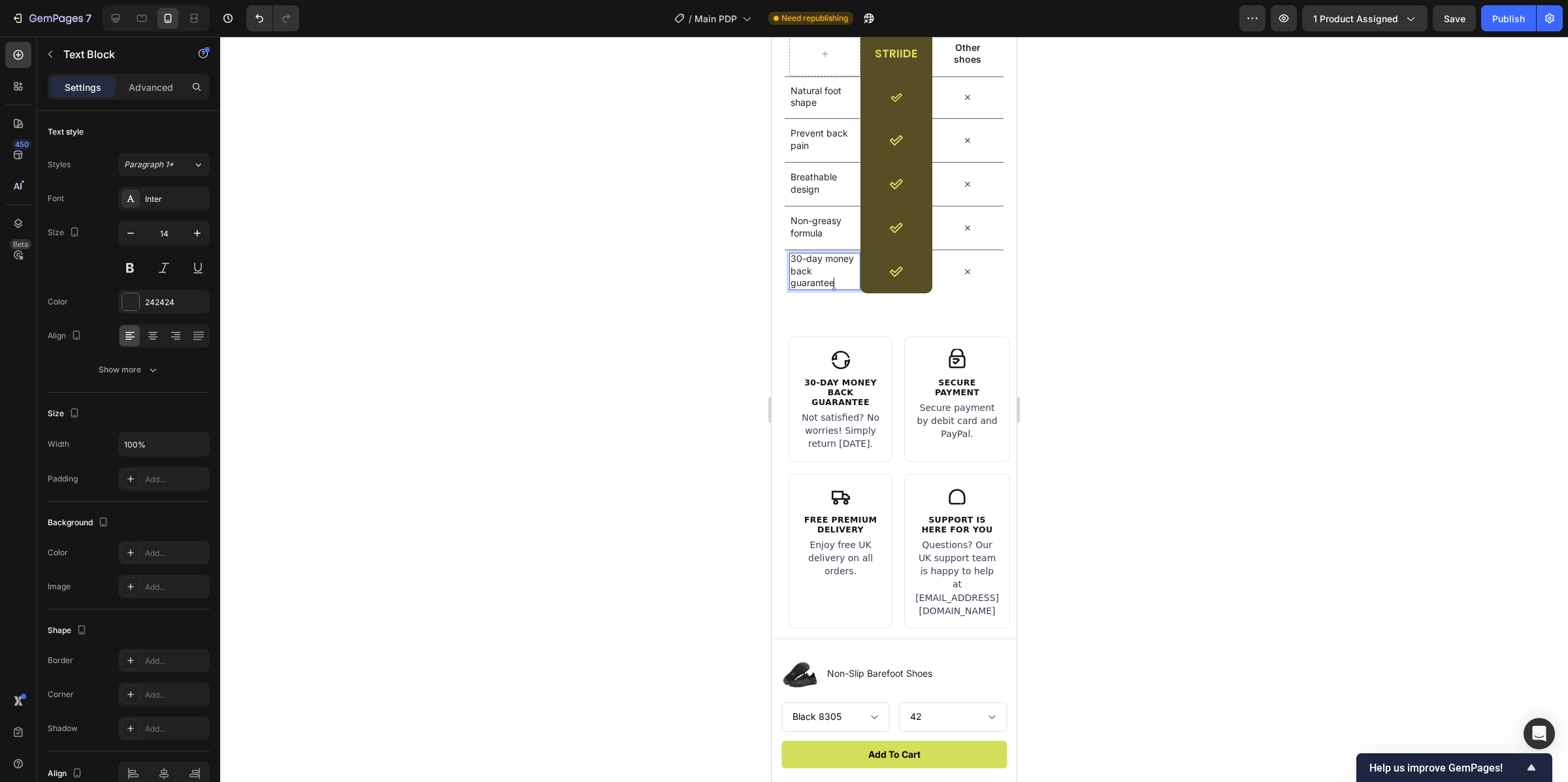
click at [830, 264] on p "30-day money back guarantee" at bounding box center [823, 271] width 64 height 36
click at [830, 272] on p "30-day money back guarantee" at bounding box center [823, 271] width 64 height 36
click at [772, 37] on lt-em "money-back guarantee" at bounding box center [772, 37] width 0 height 0
click at [839, 226] on p "Non-greasy formula" at bounding box center [823, 227] width 64 height 23
click at [801, 103] on p "Natural foot shape" at bounding box center [823, 97] width 64 height 23
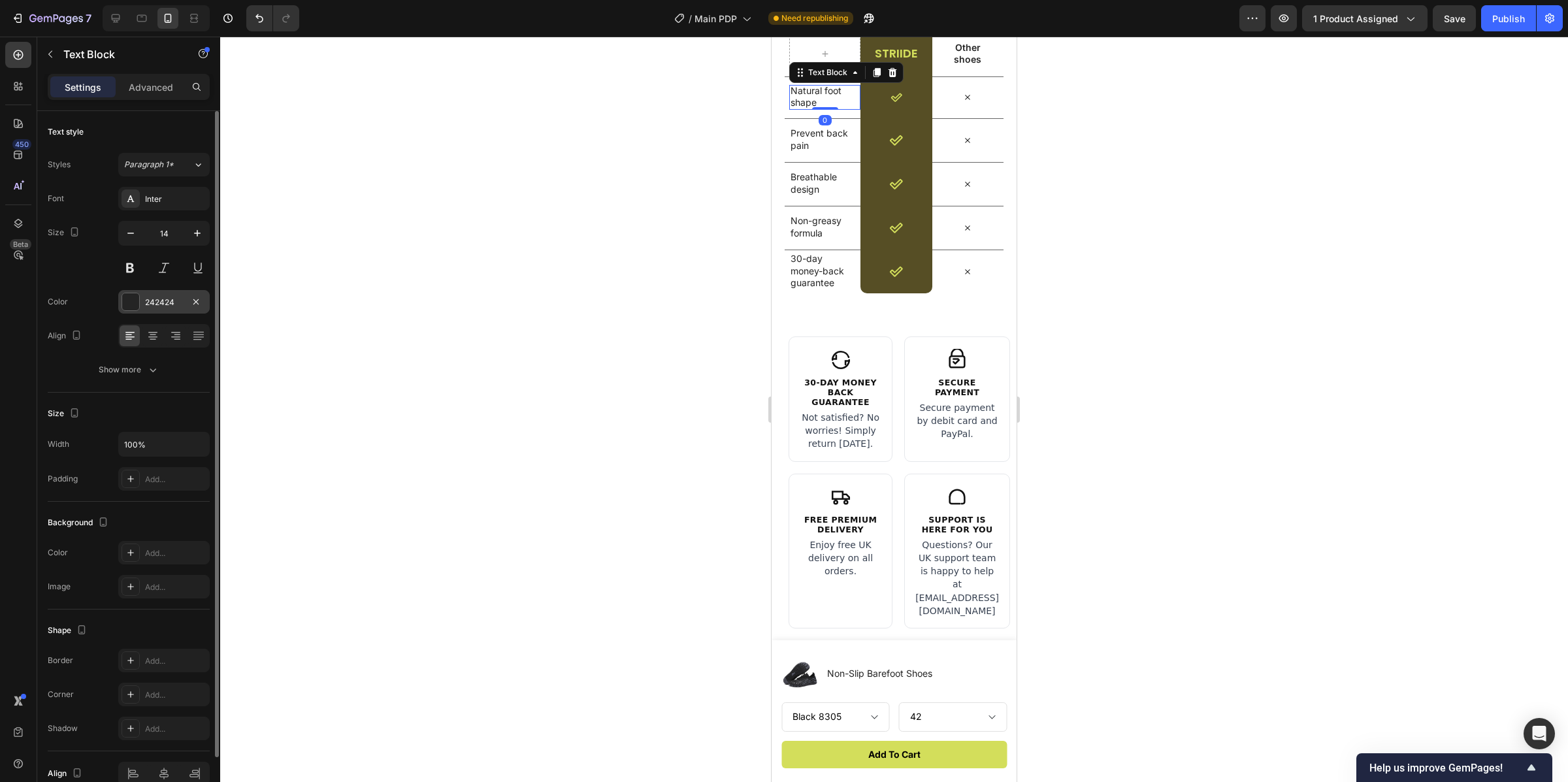
click at [124, 297] on div at bounding box center [131, 302] width 17 height 17
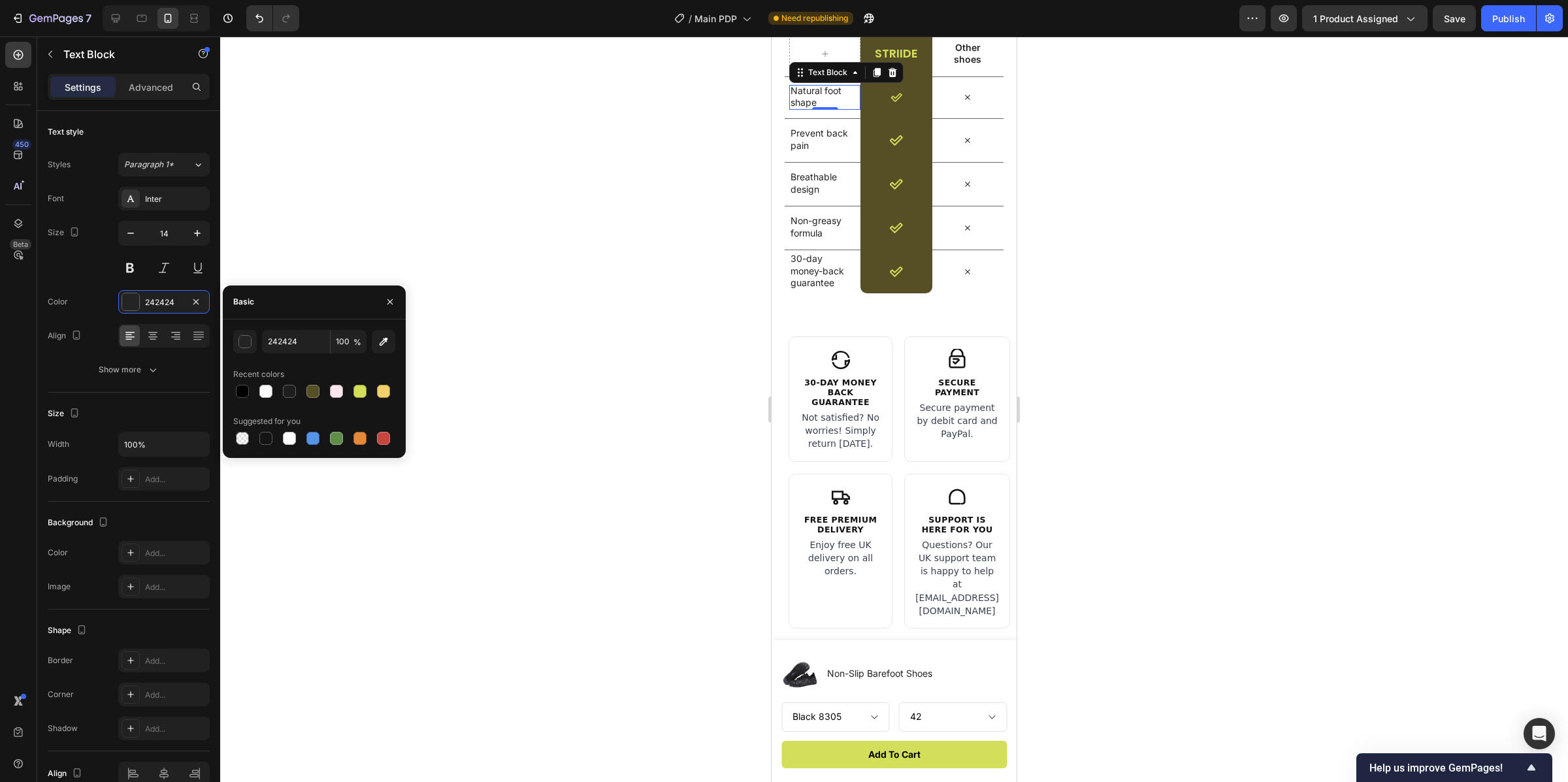
click at [241, 380] on div "Recent colors" at bounding box center [314, 374] width 162 height 21
click at [593, 273] on div at bounding box center [894, 409] width 1348 height 745
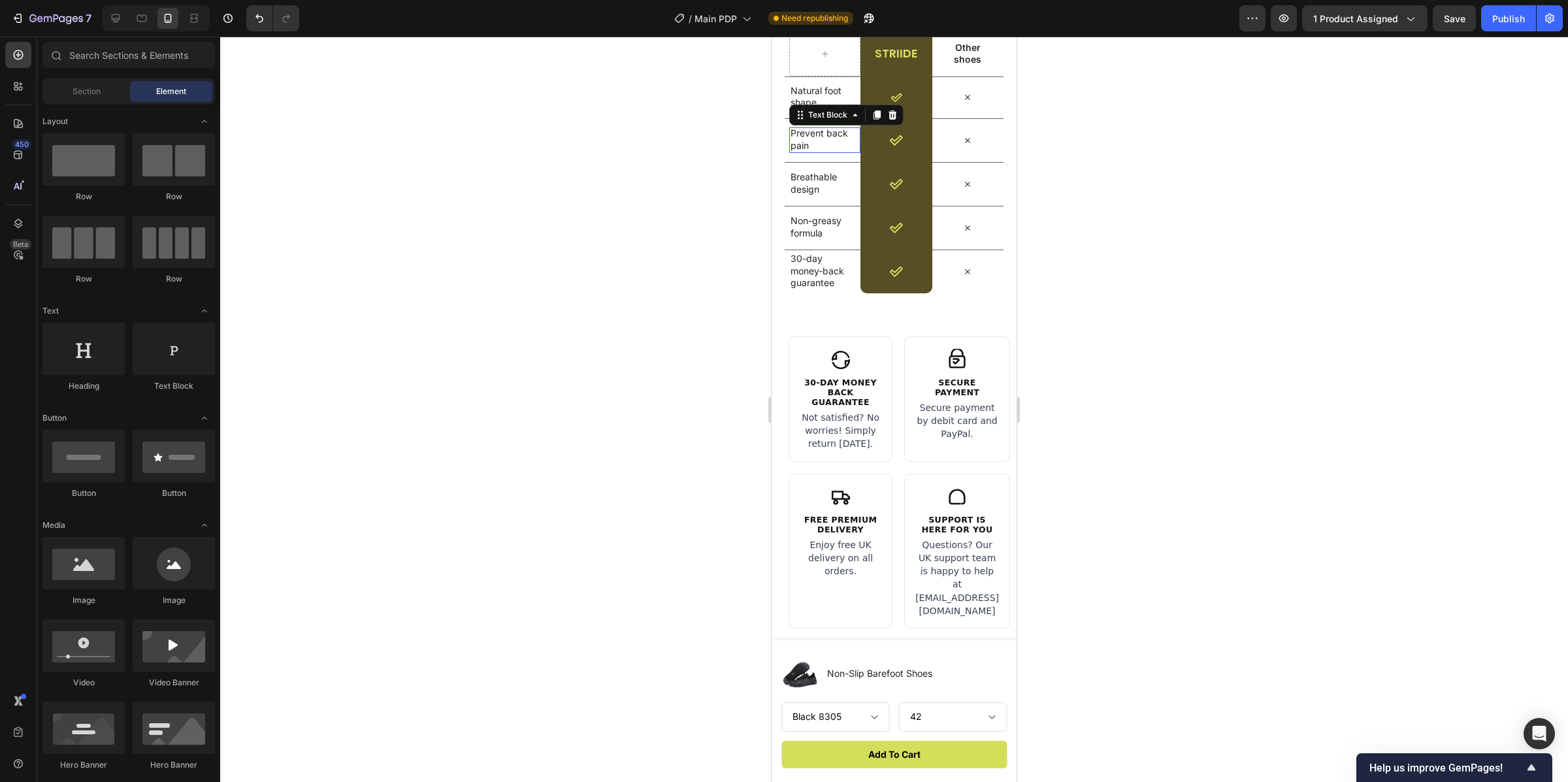
click at [812, 150] on div "Prevent back pain Text Block 0" at bounding box center [824, 140] width 71 height 25
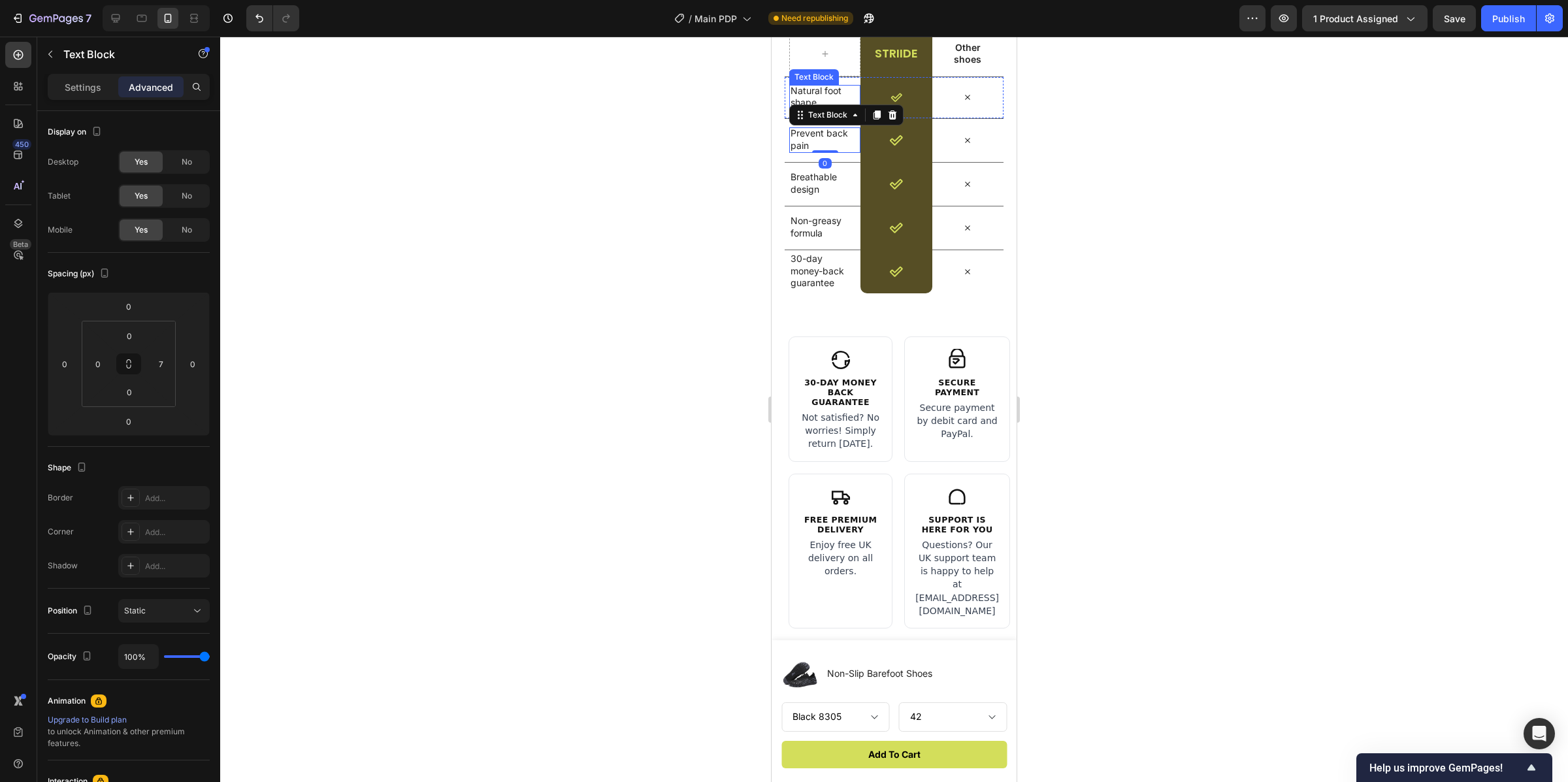
click at [814, 93] on p "Natural foot shape" at bounding box center [823, 97] width 64 height 23
click at [87, 80] on p "Settings" at bounding box center [83, 87] width 37 height 14
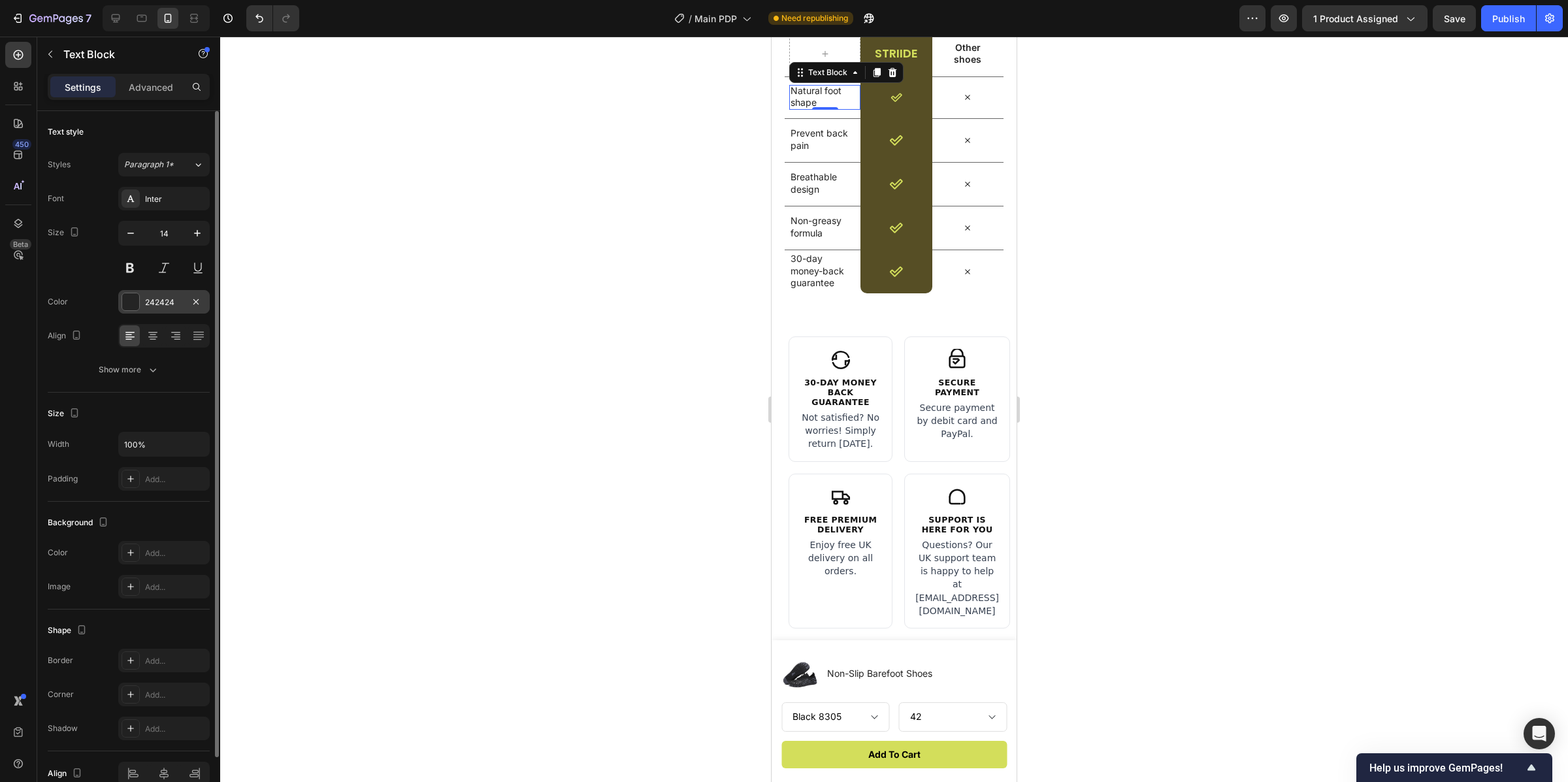
click at [123, 293] on div at bounding box center [131, 302] width 17 height 17
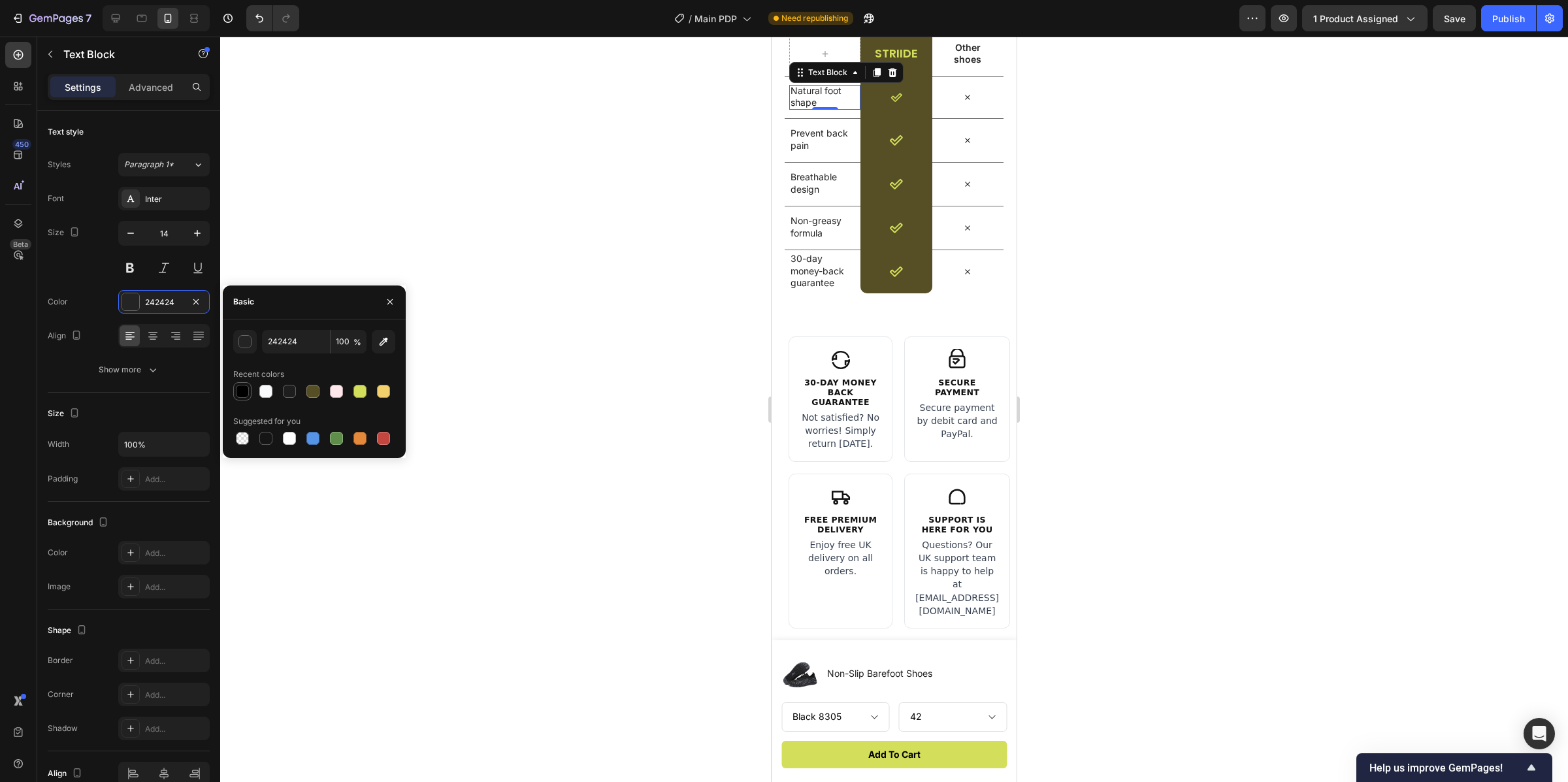
click at [242, 387] on div at bounding box center [242, 391] width 13 height 13
type input "000000"
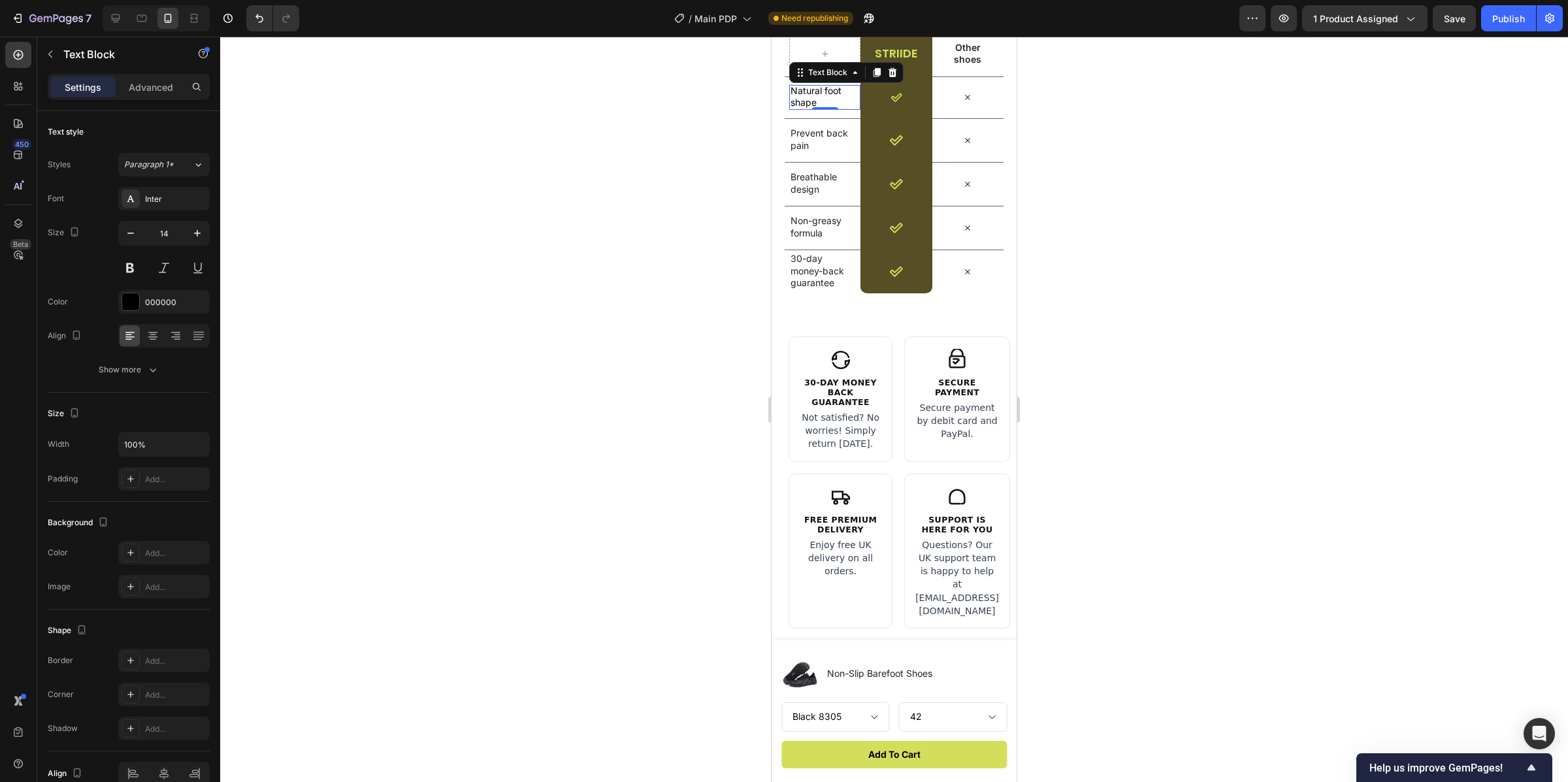
click at [507, 253] on div at bounding box center [894, 409] width 1348 height 745
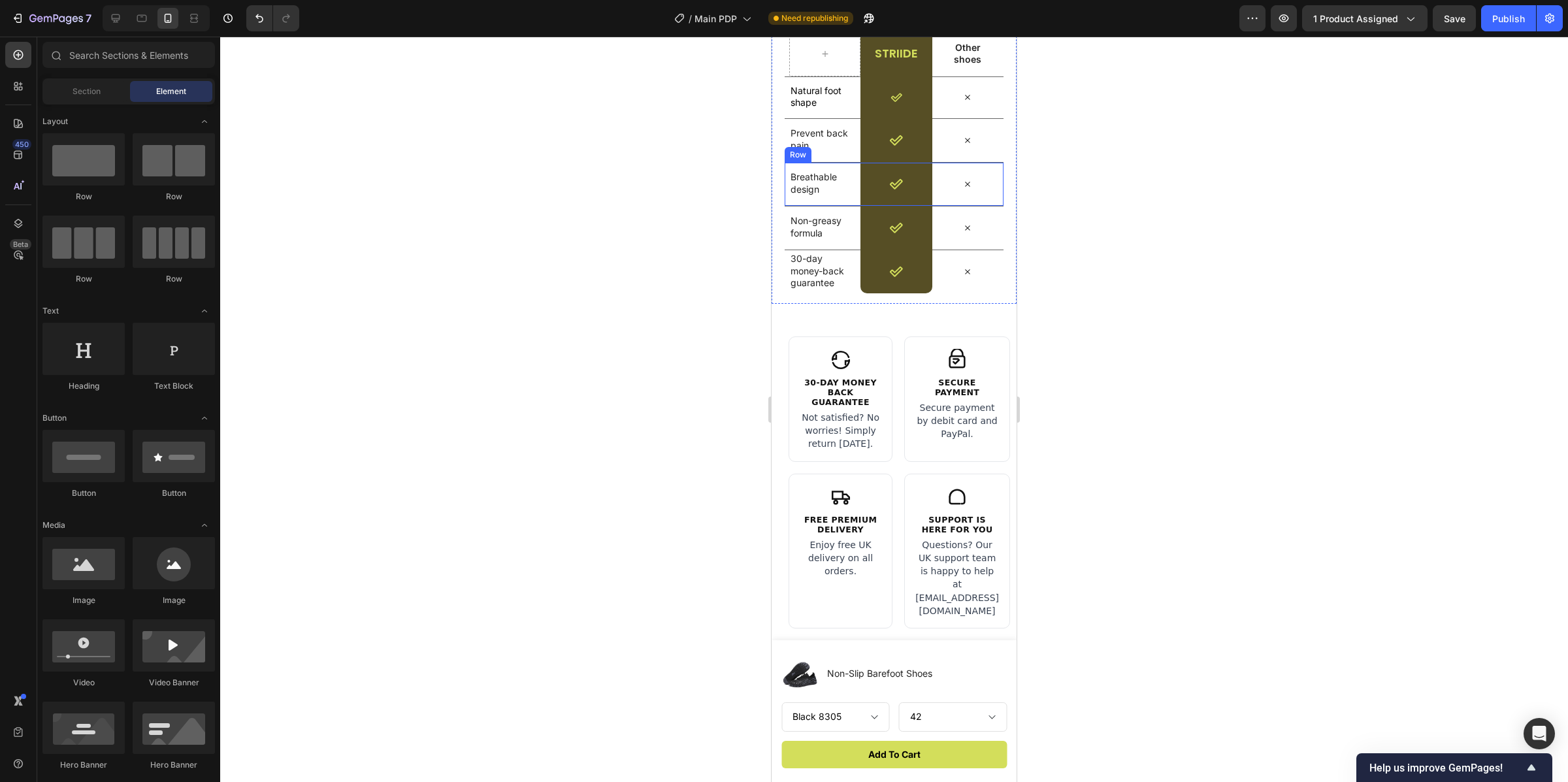
click at [815, 149] on p "Prevent back pain" at bounding box center [823, 139] width 64 height 23
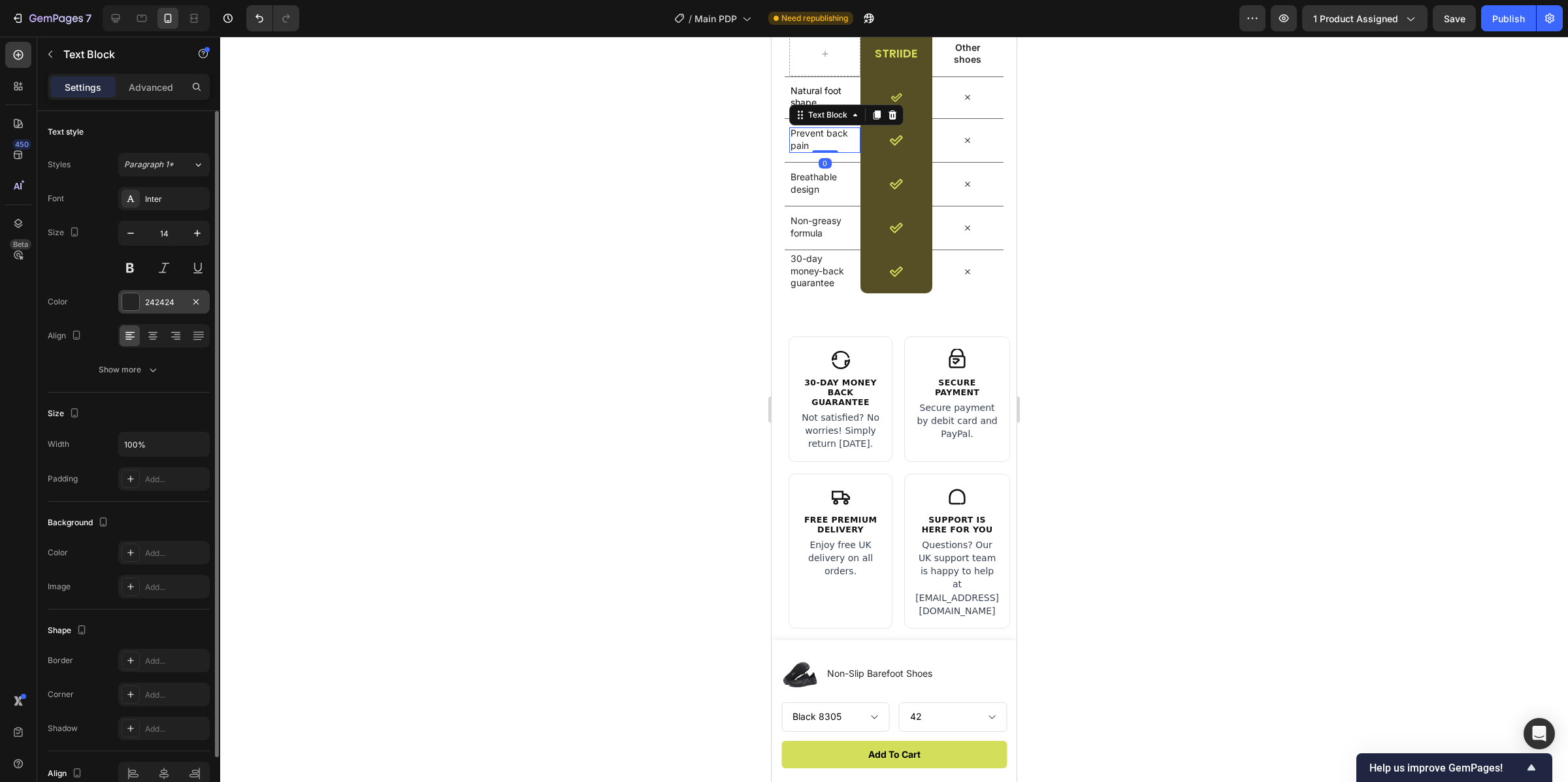
click at [119, 301] on div "242424" at bounding box center [164, 302] width 91 height 23
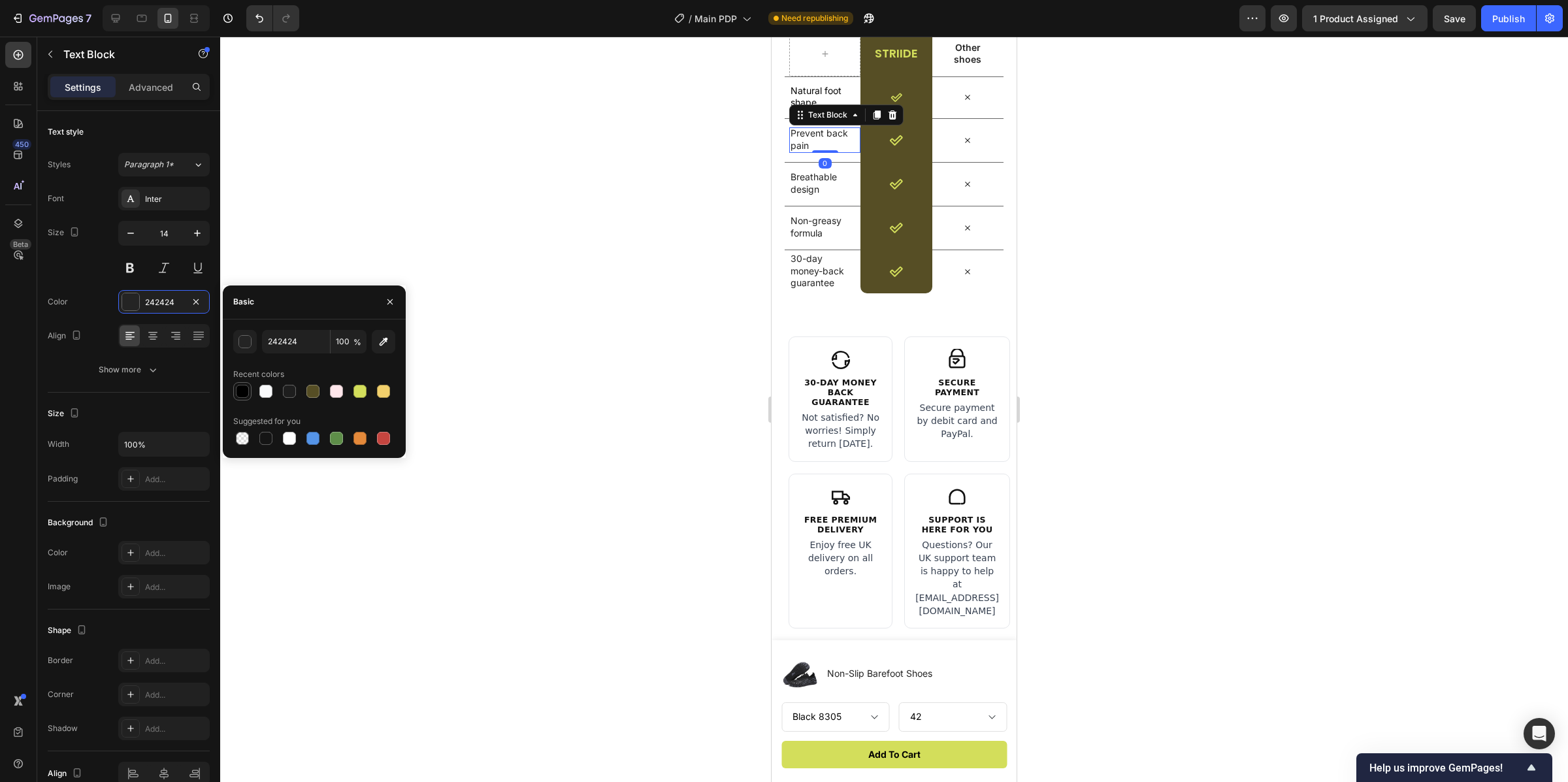
click at [245, 387] on div at bounding box center [242, 391] width 13 height 13
type input "000000"
click at [377, 182] on div at bounding box center [894, 409] width 1348 height 745
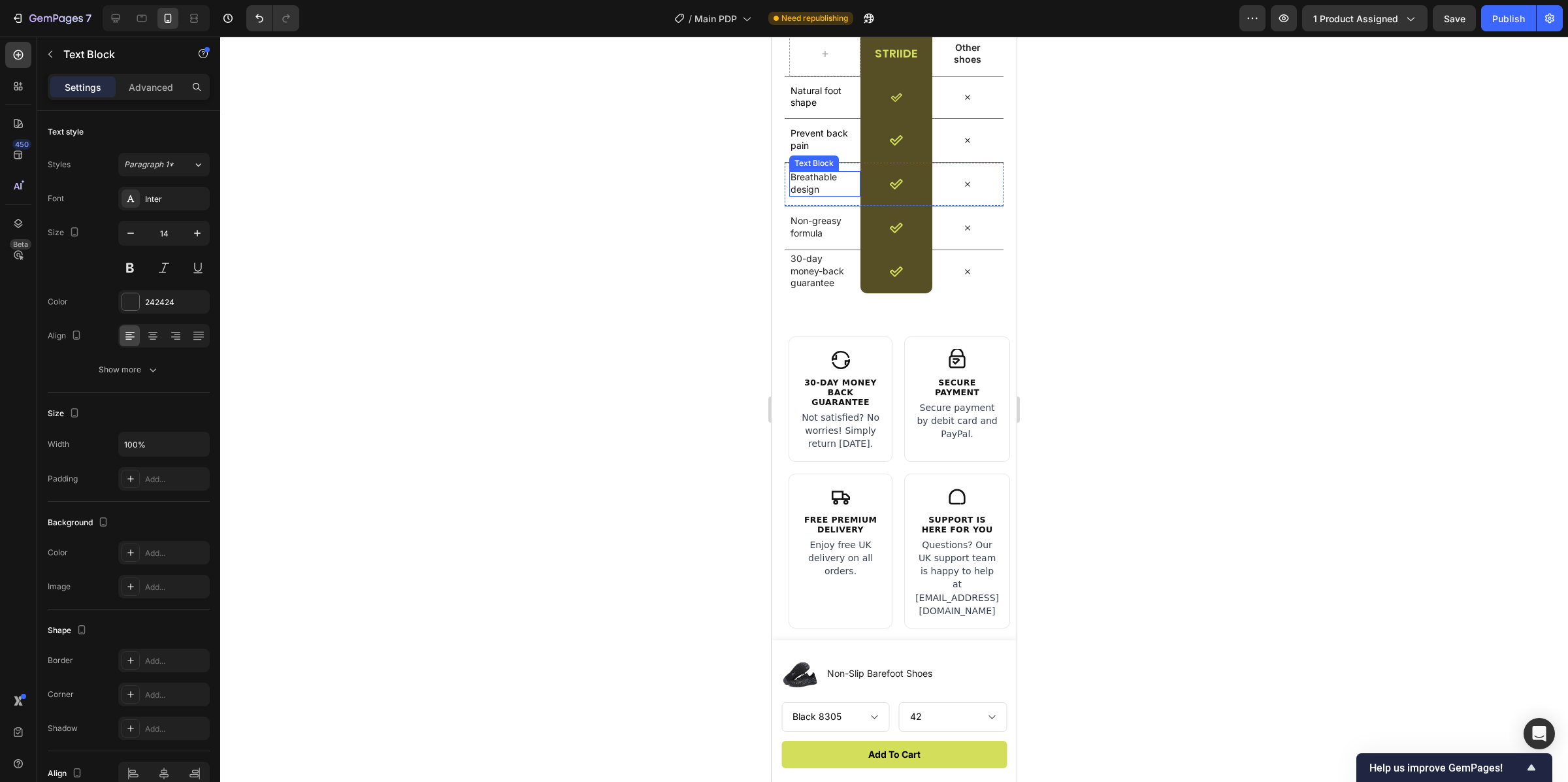
click at [806, 196] on div "Breathable design" at bounding box center [822, 184] width 66 height 25
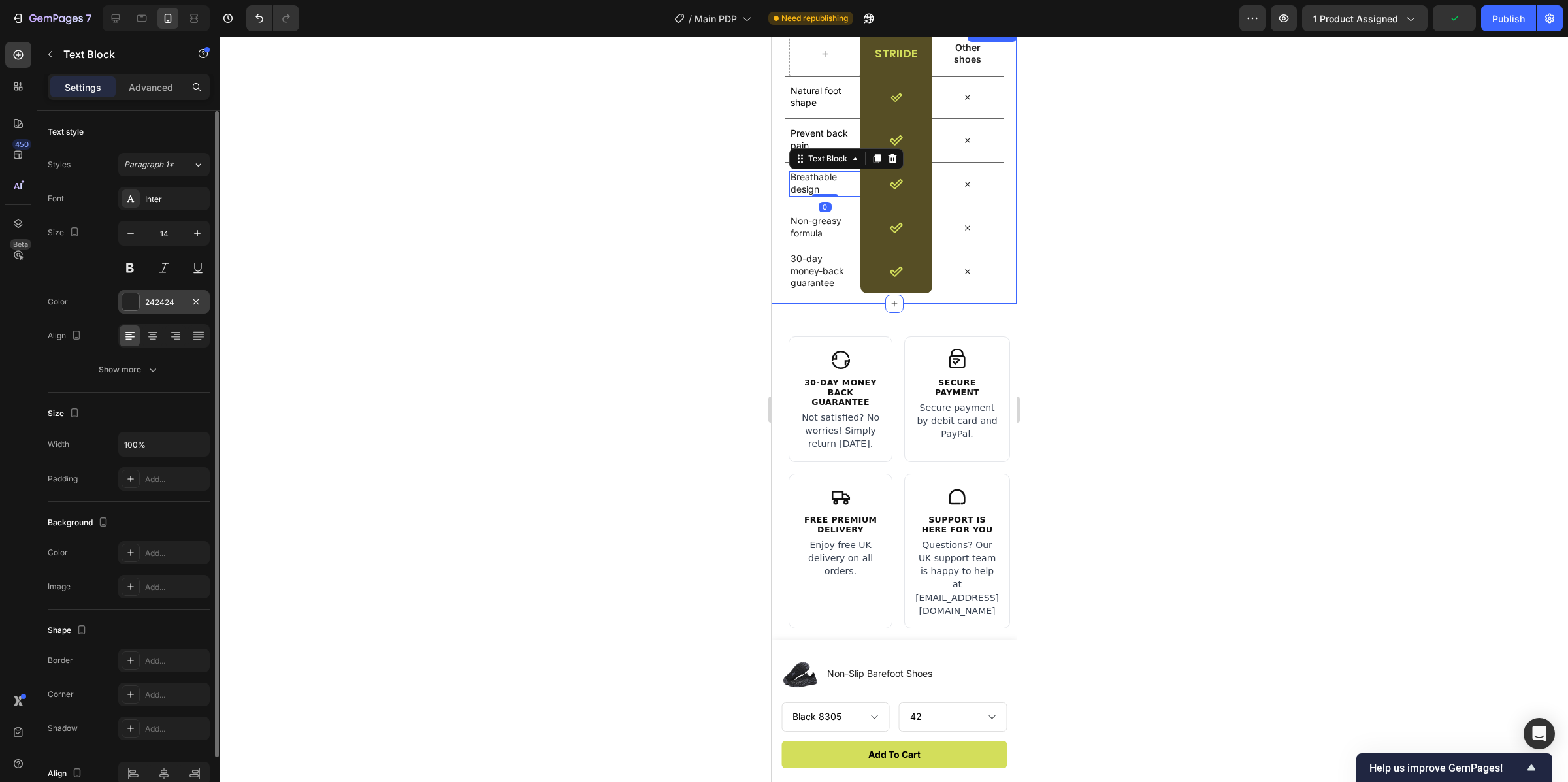
click at [128, 297] on div at bounding box center [131, 302] width 17 height 17
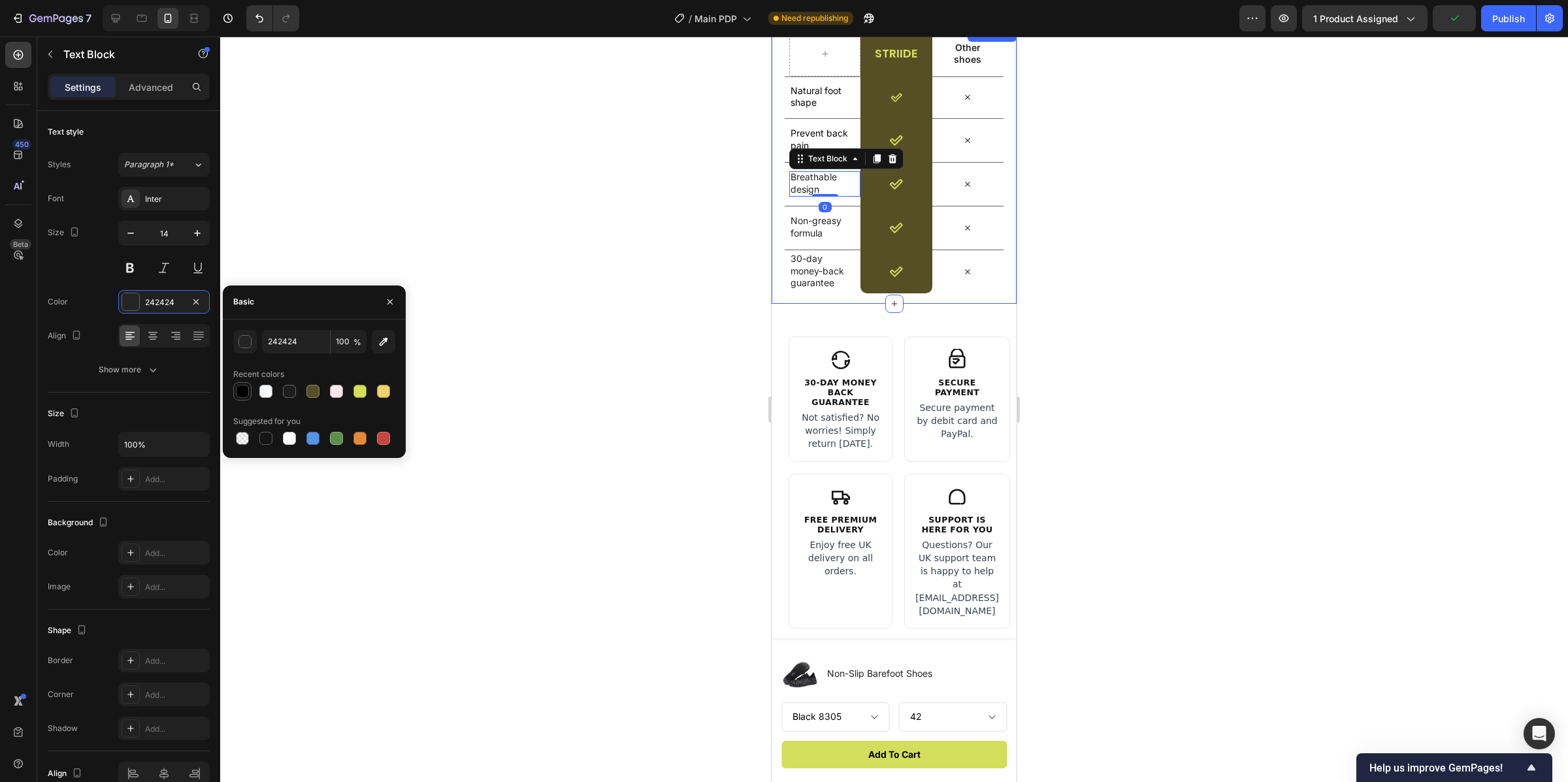
click at [245, 393] on div at bounding box center [242, 391] width 13 height 13
type input "000000"
click at [518, 227] on div at bounding box center [894, 409] width 1348 height 745
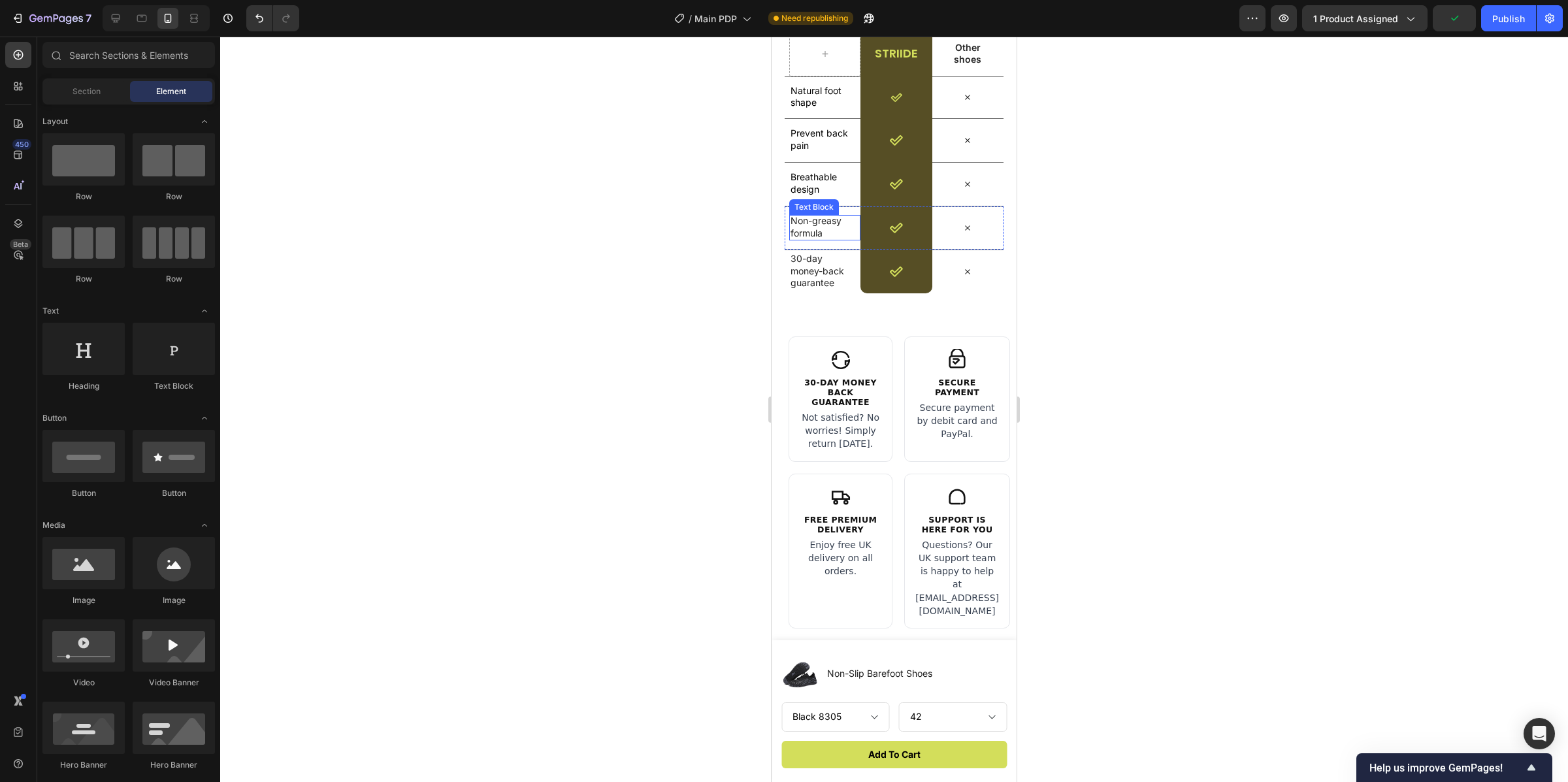
click at [813, 236] on p "Non-greasy formula" at bounding box center [823, 227] width 64 height 23
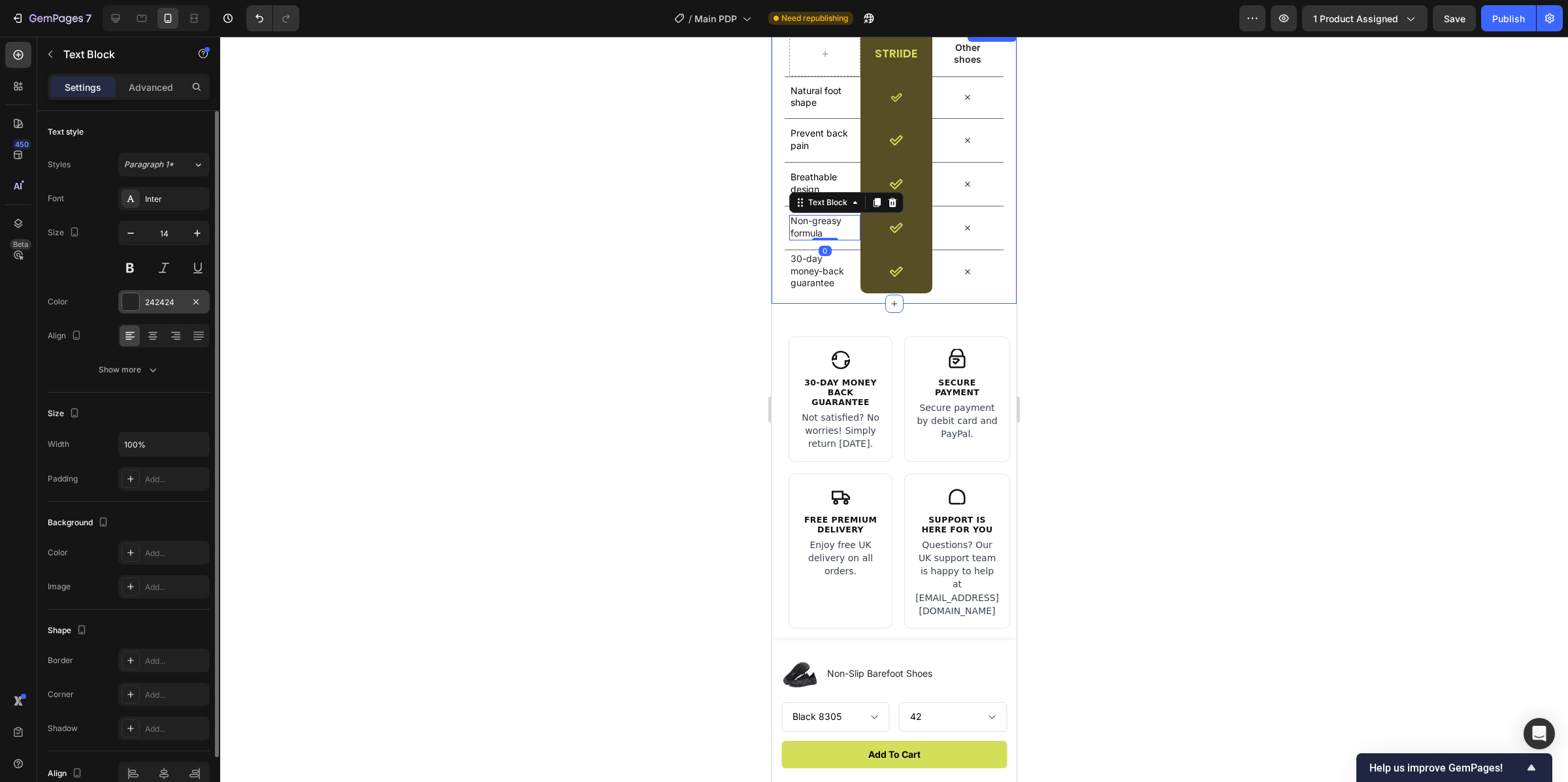
click at [125, 295] on div at bounding box center [131, 302] width 17 height 17
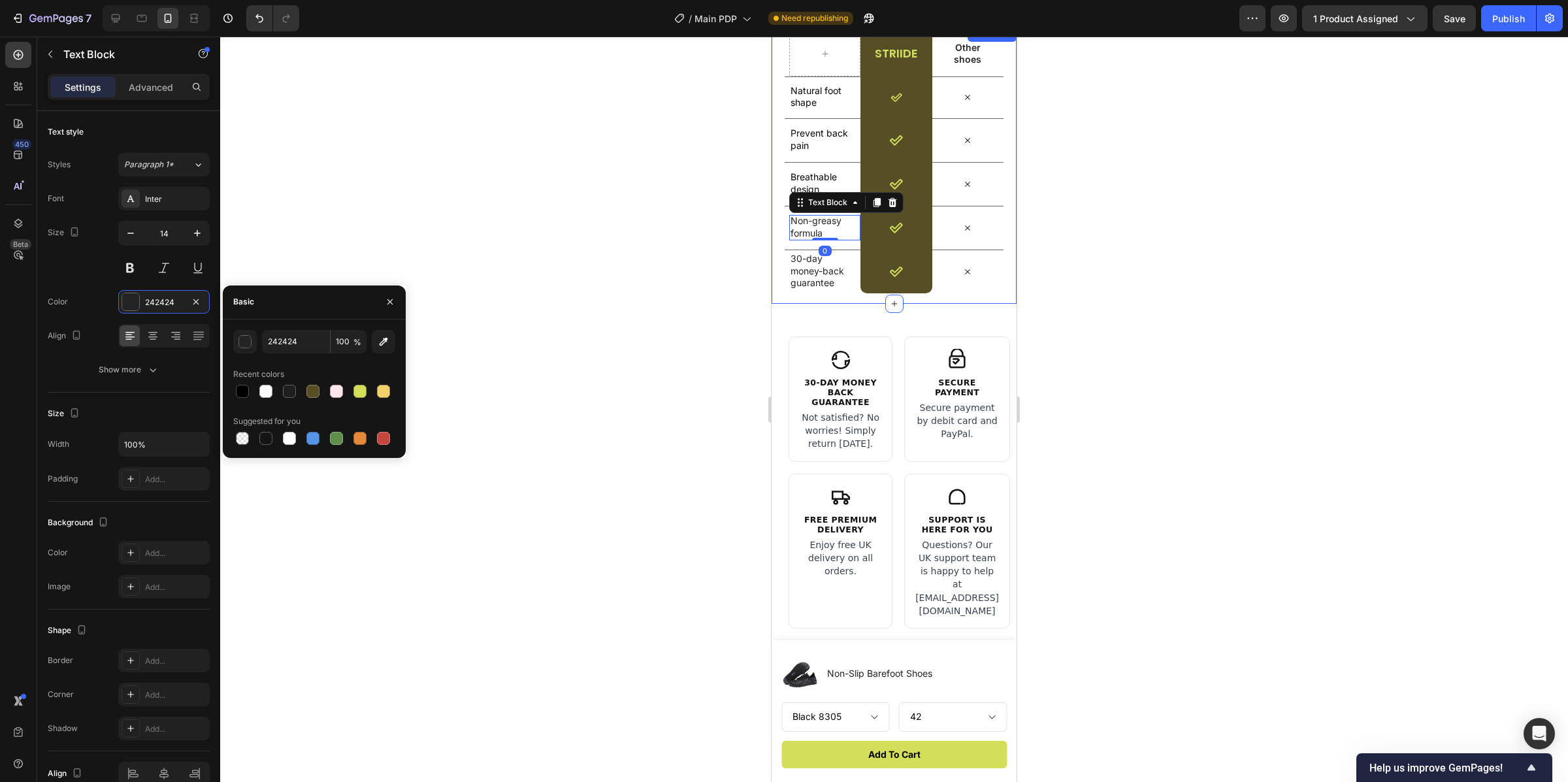
drag, startPoint x: 244, startPoint y: 392, endPoint x: 250, endPoint y: 378, distance: 15.2
click at [244, 391] on div at bounding box center [242, 391] width 13 height 13
type input "000000"
click at [494, 250] on div at bounding box center [894, 409] width 1348 height 745
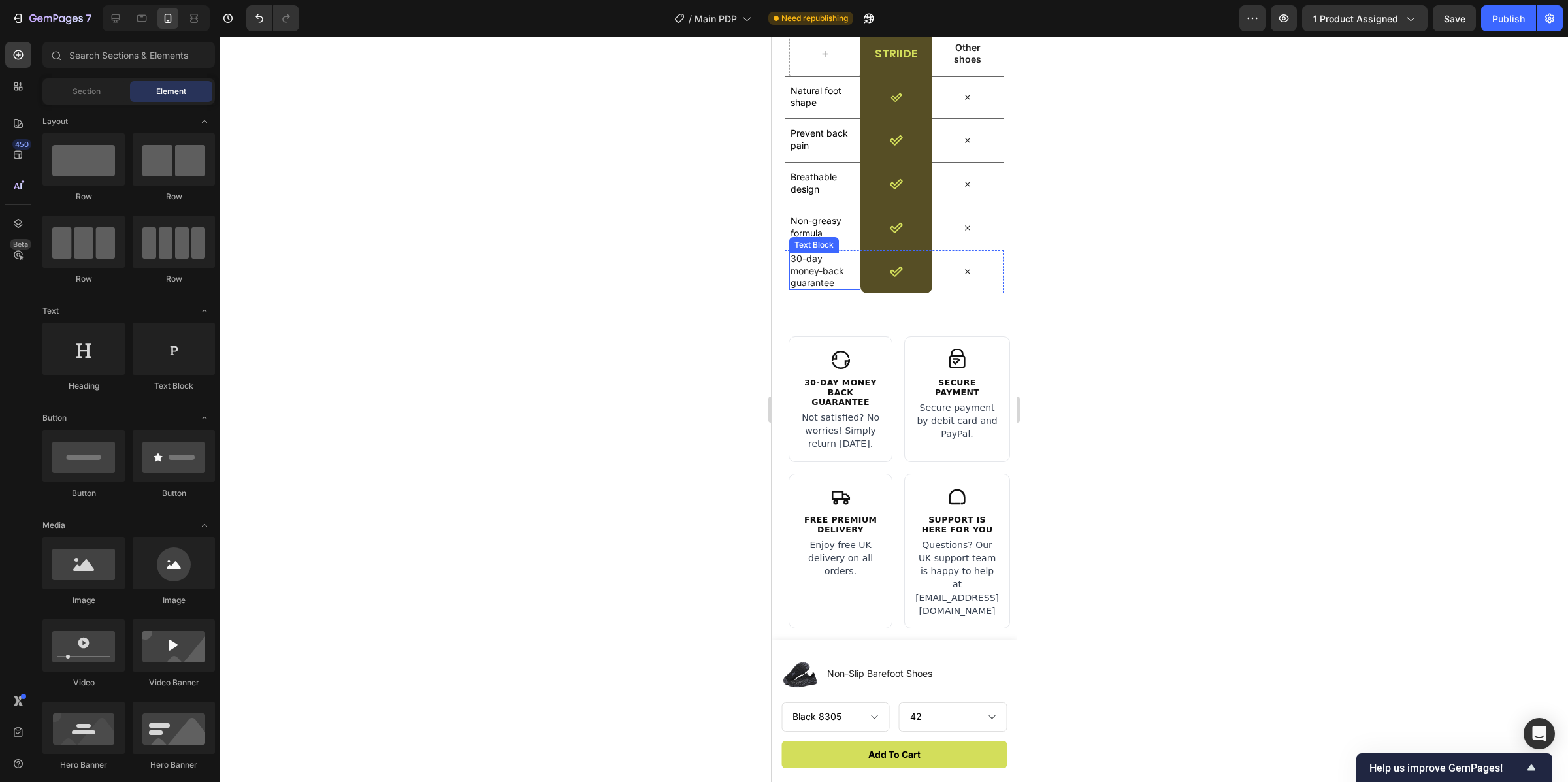
click at [819, 274] on p "30-day money-back guarantee" at bounding box center [823, 271] width 64 height 36
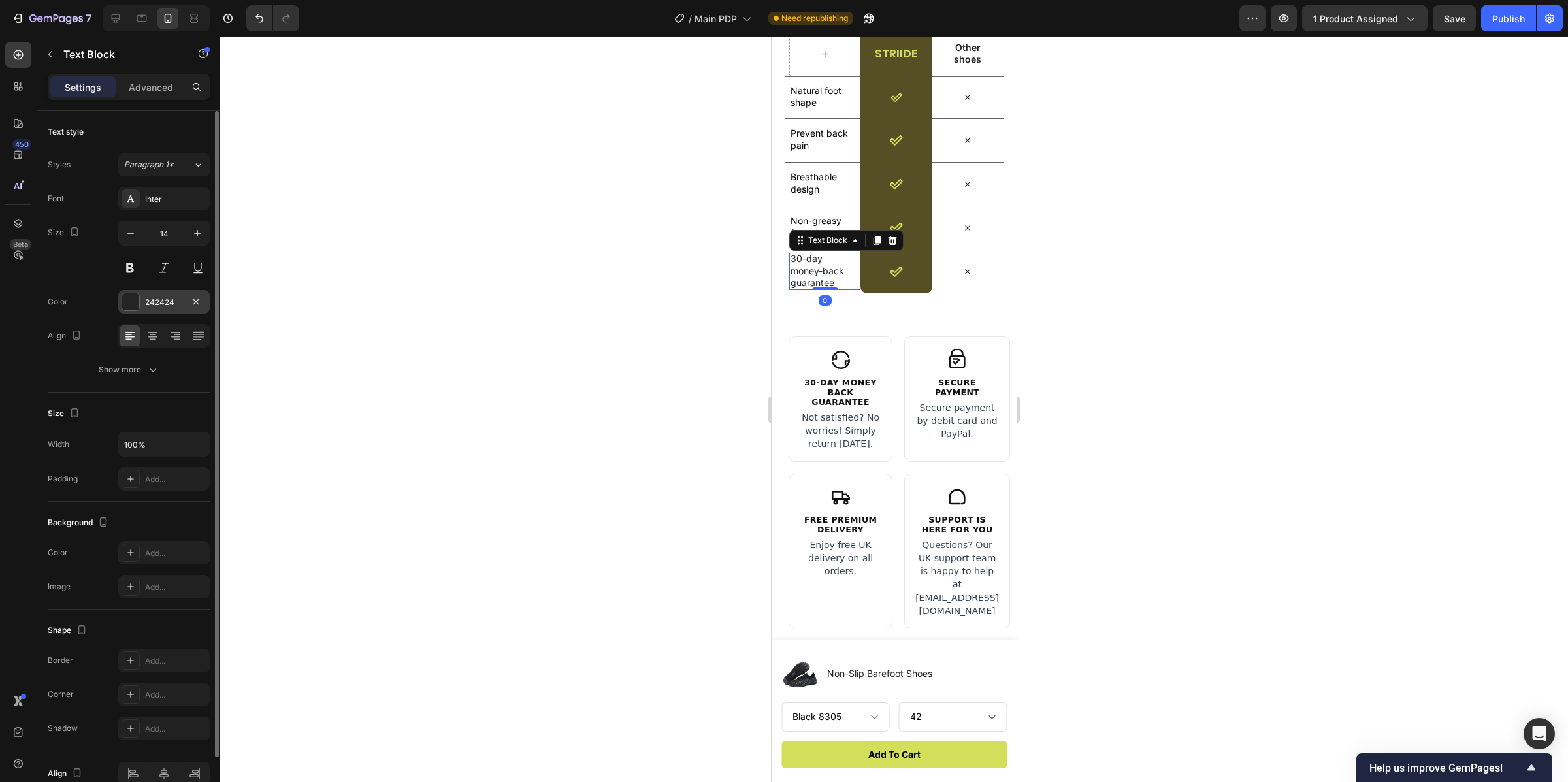
click at [138, 292] on div "242424" at bounding box center [164, 302] width 91 height 23
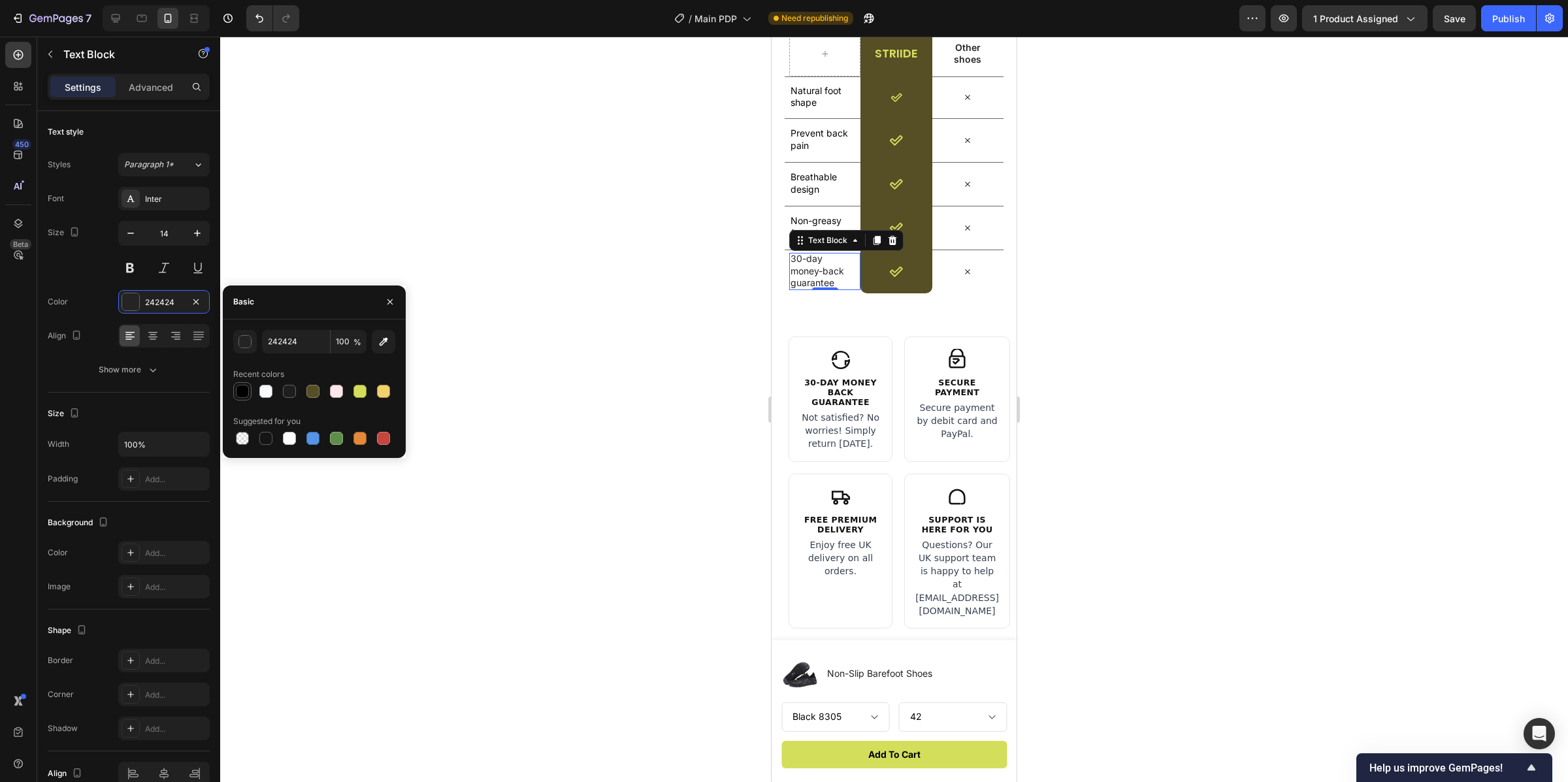
click at [246, 386] on div at bounding box center [242, 391] width 13 height 13
type input "000000"
click at [578, 195] on div at bounding box center [894, 409] width 1348 height 745
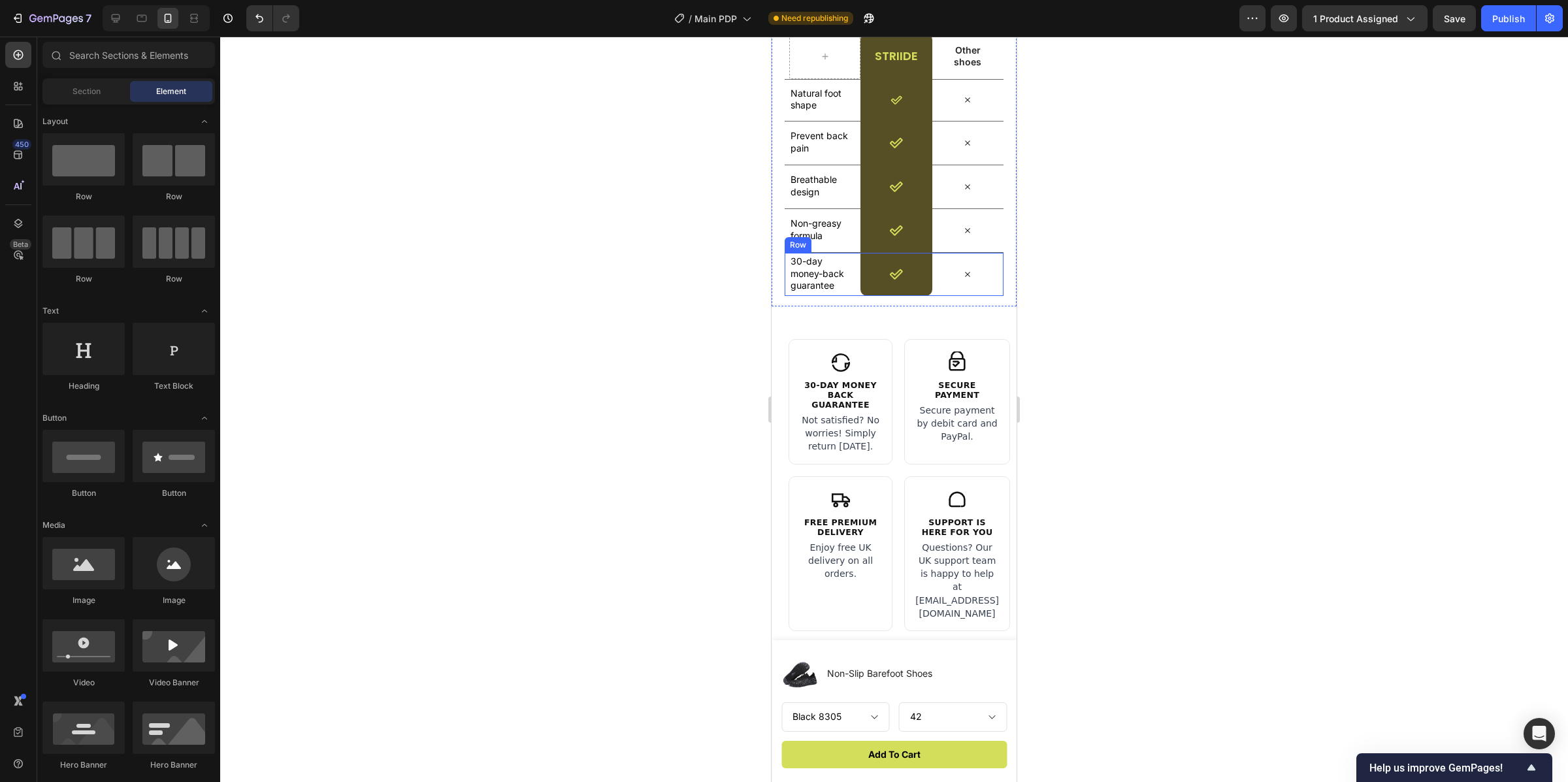
scroll to position [3803, 0]
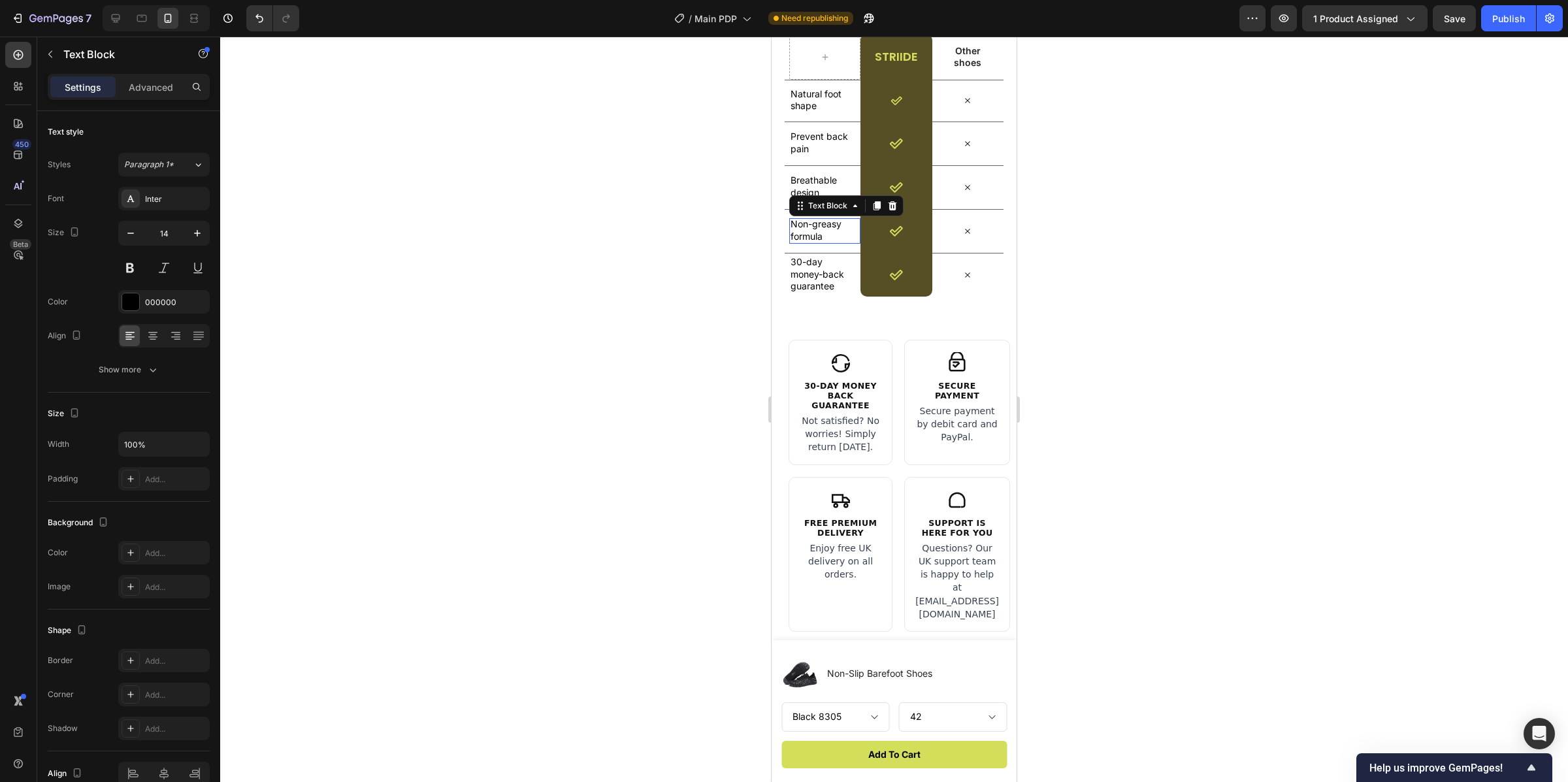
click at [833, 232] on p "Non-greasy formula" at bounding box center [823, 230] width 64 height 23
click at [831, 231] on p "Non-greasy formula" at bounding box center [823, 230] width 64 height 23
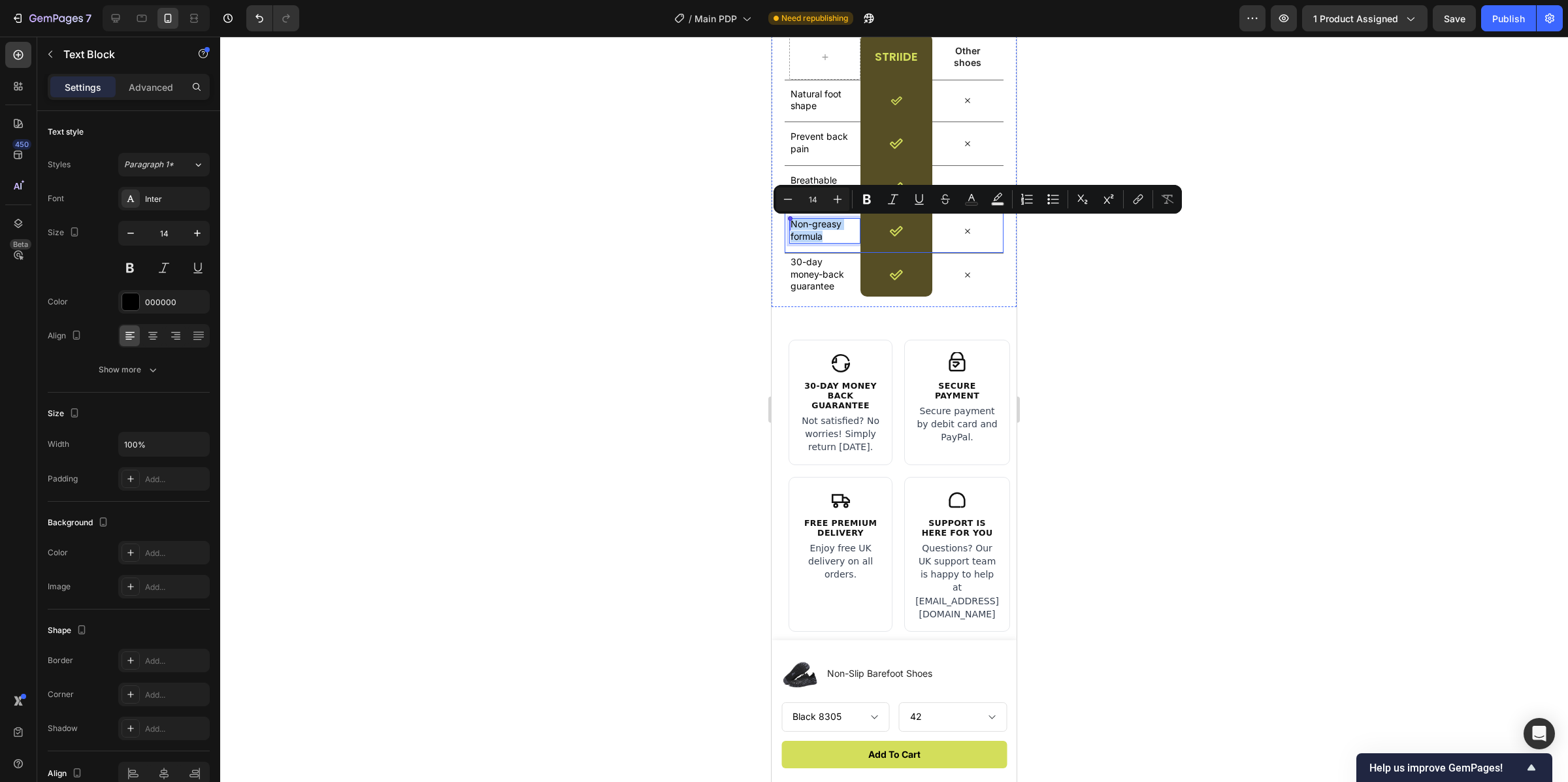
drag, startPoint x: 834, startPoint y: 233, endPoint x: 788, endPoint y: 224, distance: 46.9
click at [788, 224] on div "Non-greasy formula Text Block 0 Icon Row Icon Row" at bounding box center [894, 231] width 219 height 44
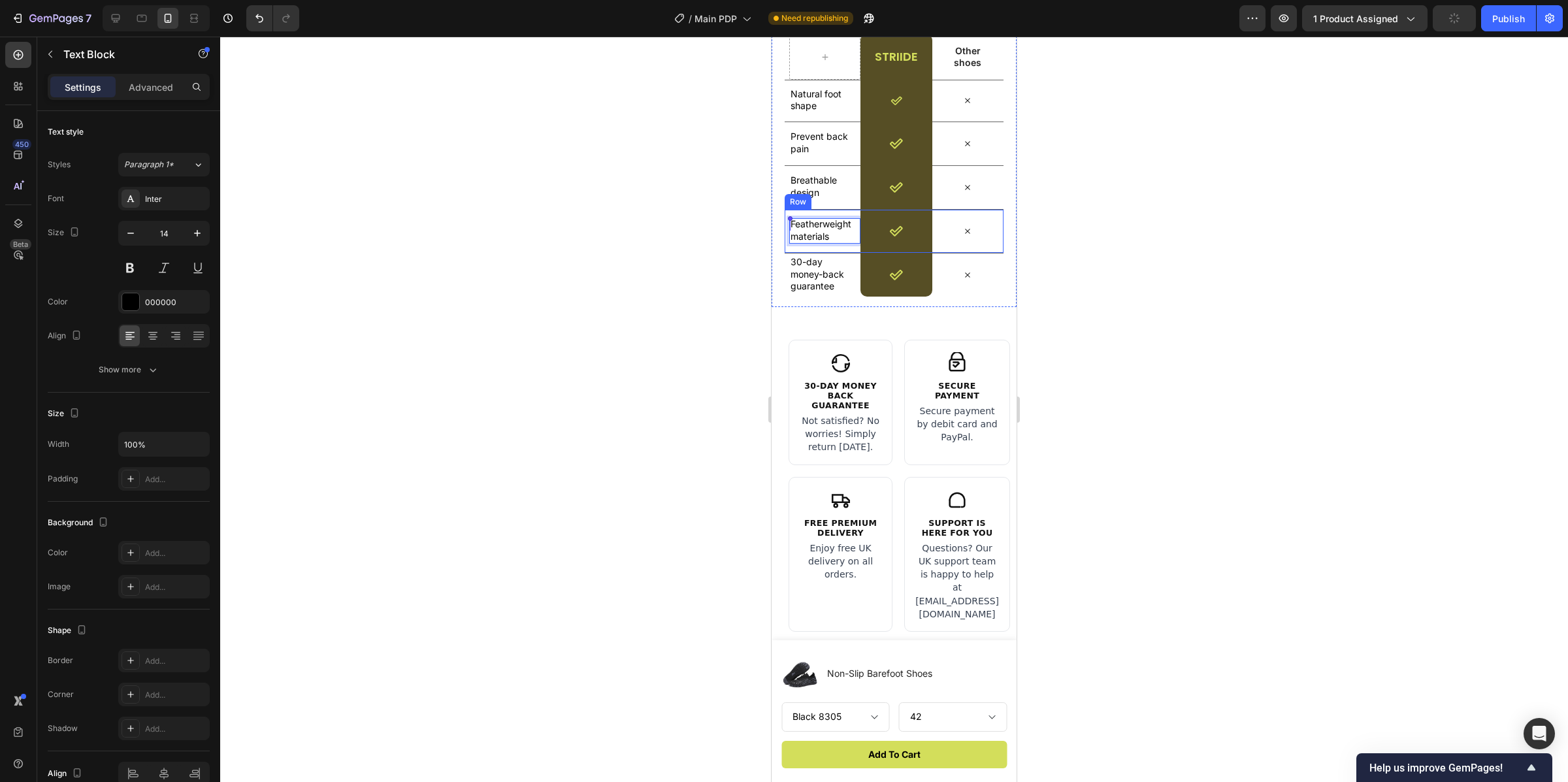
drag, startPoint x: 841, startPoint y: 235, endPoint x: 785, endPoint y: 221, distance: 57.7
click at [785, 221] on div "Featherweight materials Text Block 0 Icon Row Icon Row" at bounding box center [894, 231] width 219 height 44
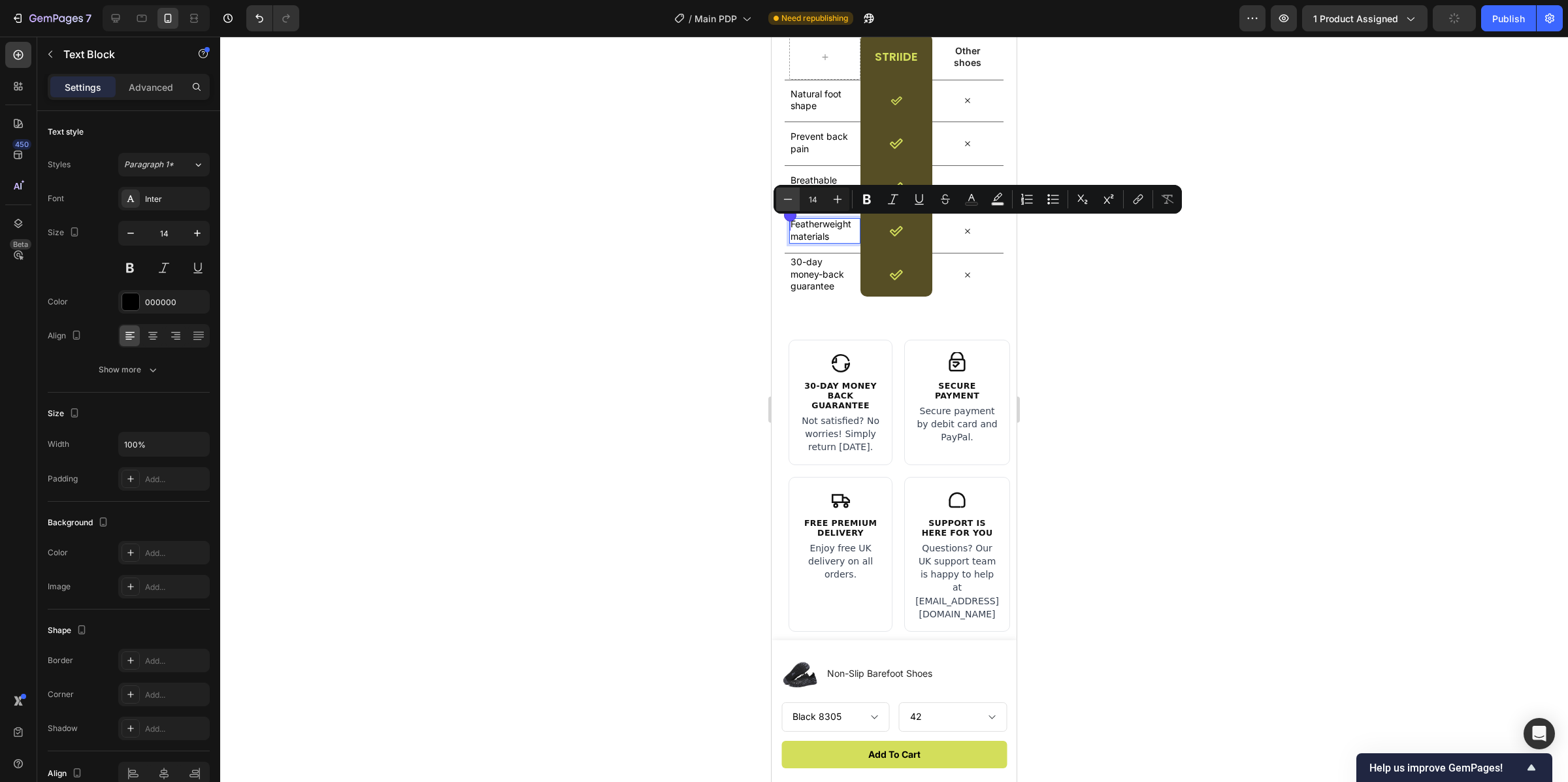
click at [790, 203] on icon "Editor contextual toolbar" at bounding box center [788, 199] width 13 height 13
type input "13"
click at [632, 210] on div at bounding box center [894, 409] width 1348 height 745
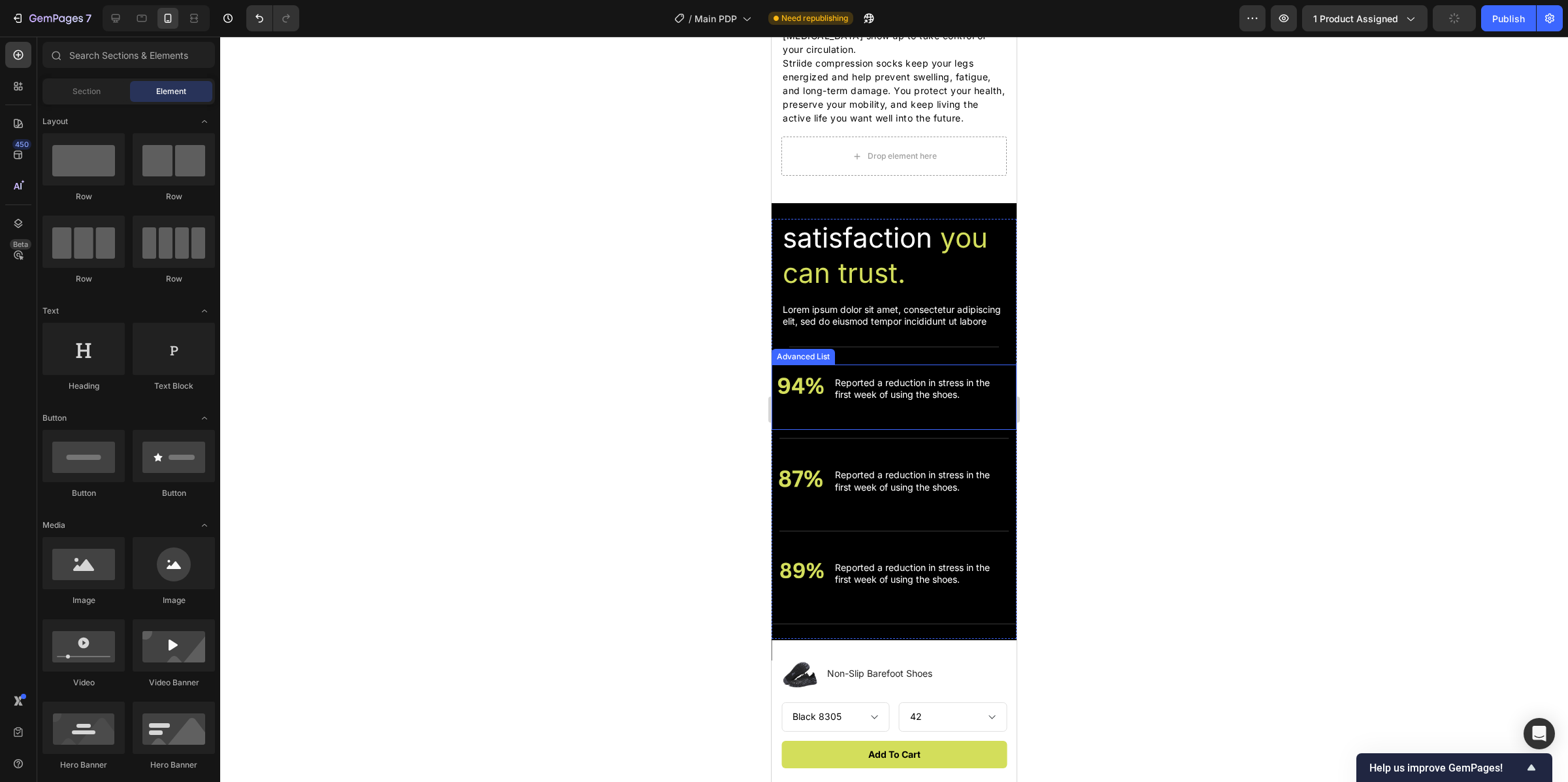
scroll to position [2249, 0]
click at [904, 324] on p "Lorem ipsum dolor sit amet, consectetur adipiscing elit, sed do eiusmod tempor …" at bounding box center [894, 317] width 223 height 23
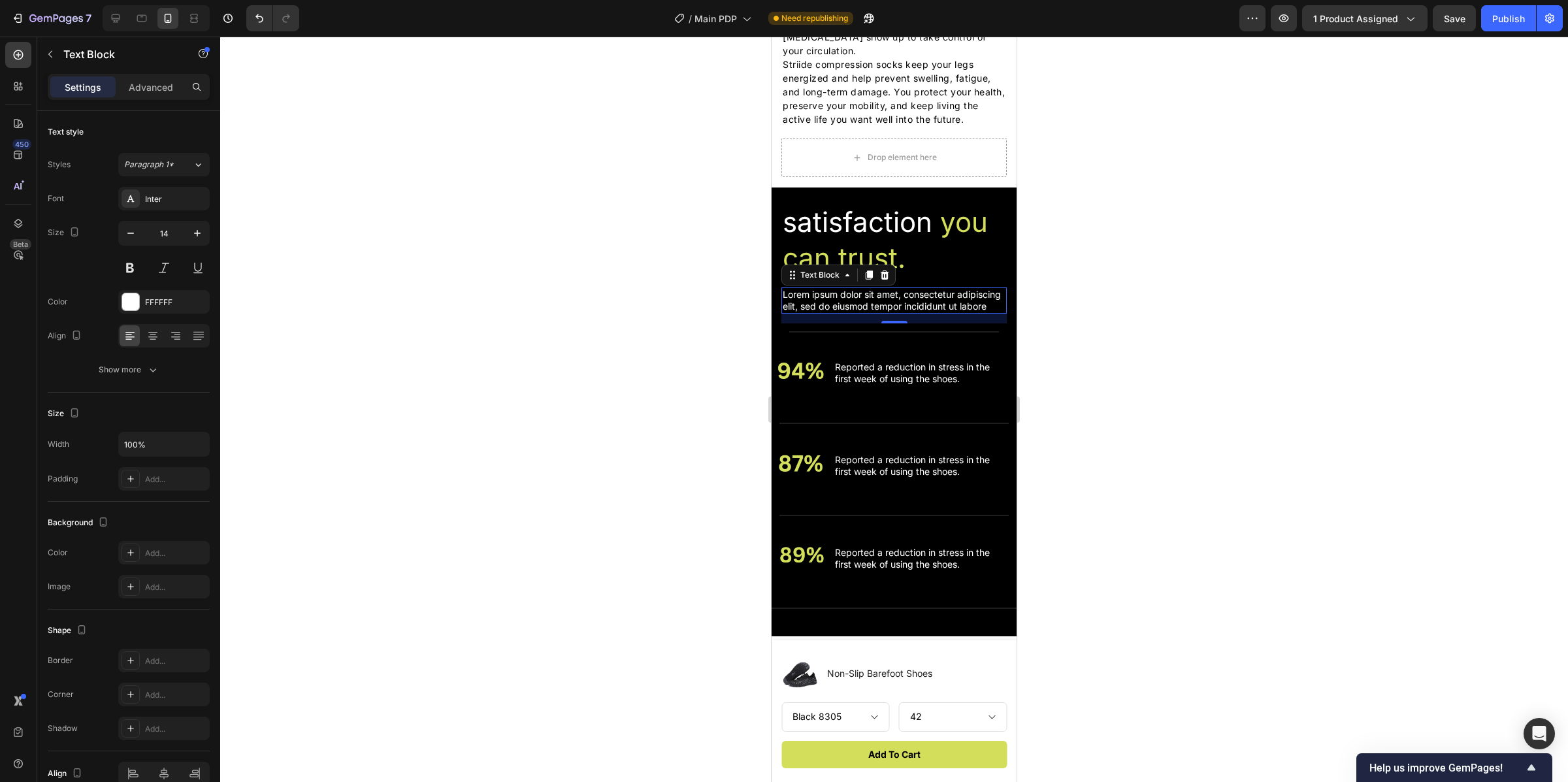
click at [902, 313] on p "Lorem ipsum dolor sit amet, consectetur adipiscing elit, sed do eiusmod tempor …" at bounding box center [894, 300] width 223 height 23
click at [904, 313] on p "Lorem ipsum dolor sit amet, consectetur adipiscing elit, sed do eiusmod tempor …" at bounding box center [894, 300] width 223 height 23
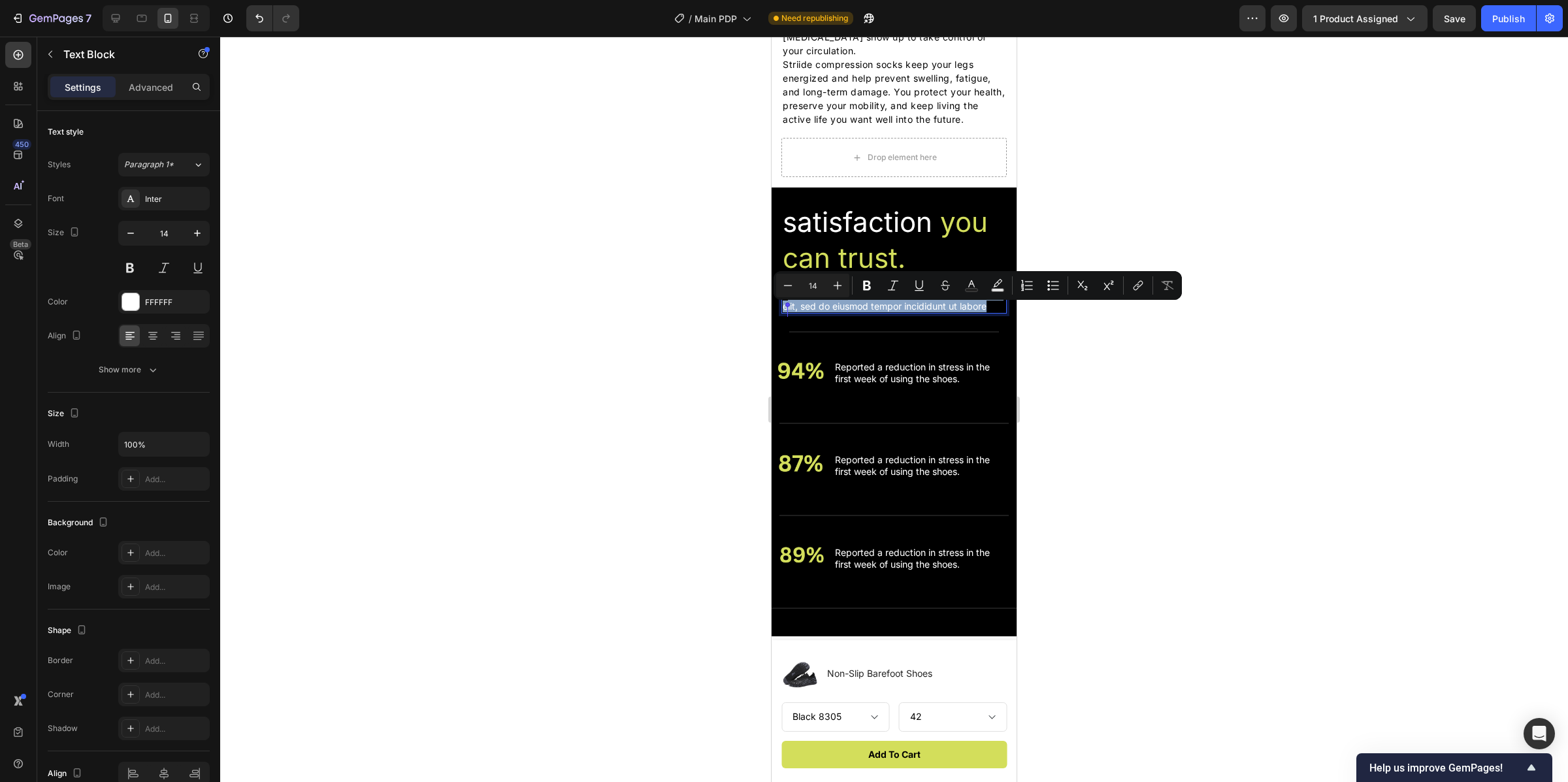
drag, startPoint x: 881, startPoint y: 331, endPoint x: 788, endPoint y: 310, distance: 95.3
click at [788, 310] on p "Lorem ipsum dolor sit amet, consectetur adipiscing elit, sed do eiusmod tempor …" at bounding box center [894, 300] width 223 height 23
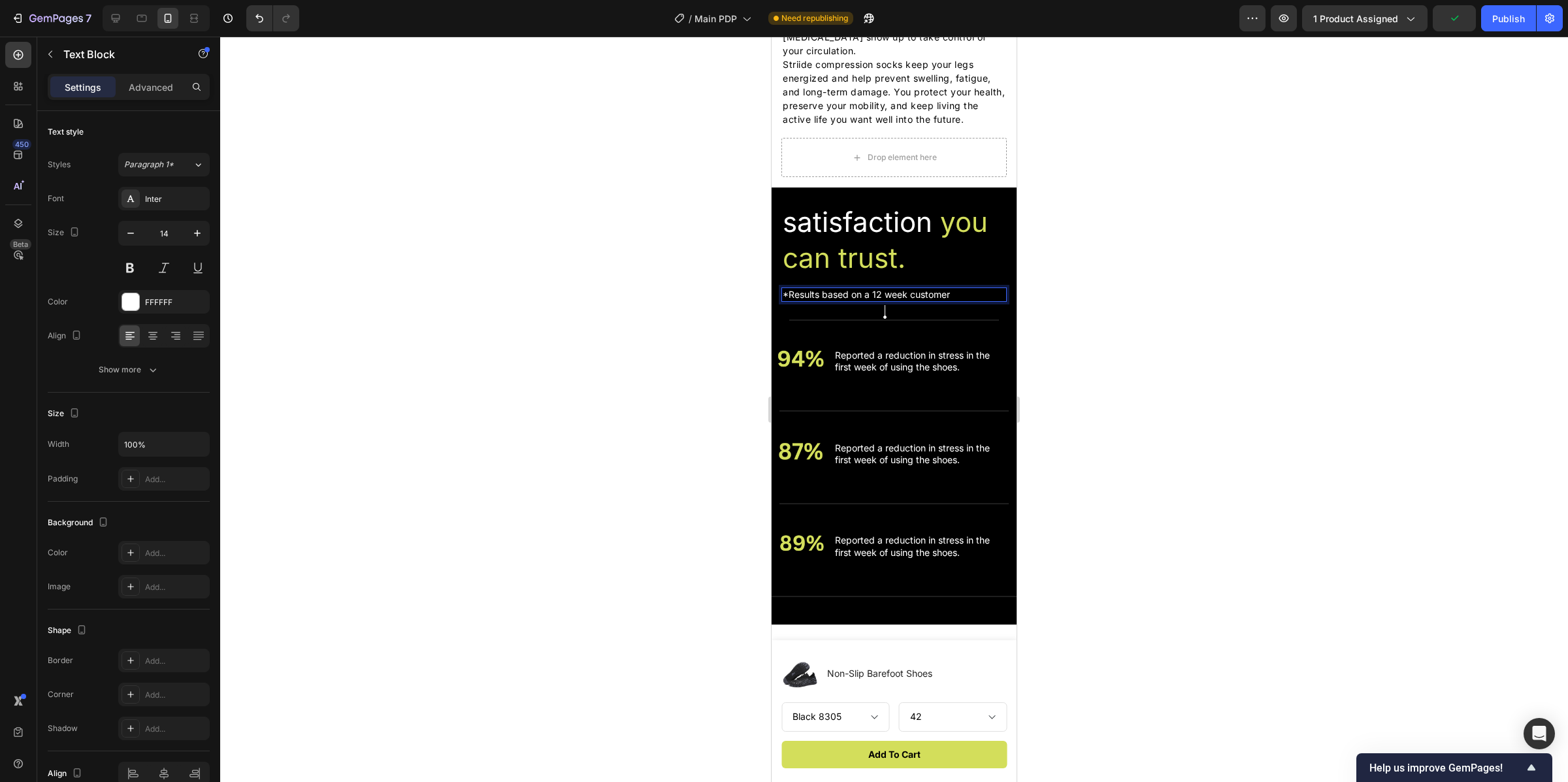
click at [887, 301] on p "*Results based on a 12 week customer" at bounding box center [894, 294] width 223 height 12
click at [772, 37] on lt-em "12-week" at bounding box center [772, 37] width 0 height 0
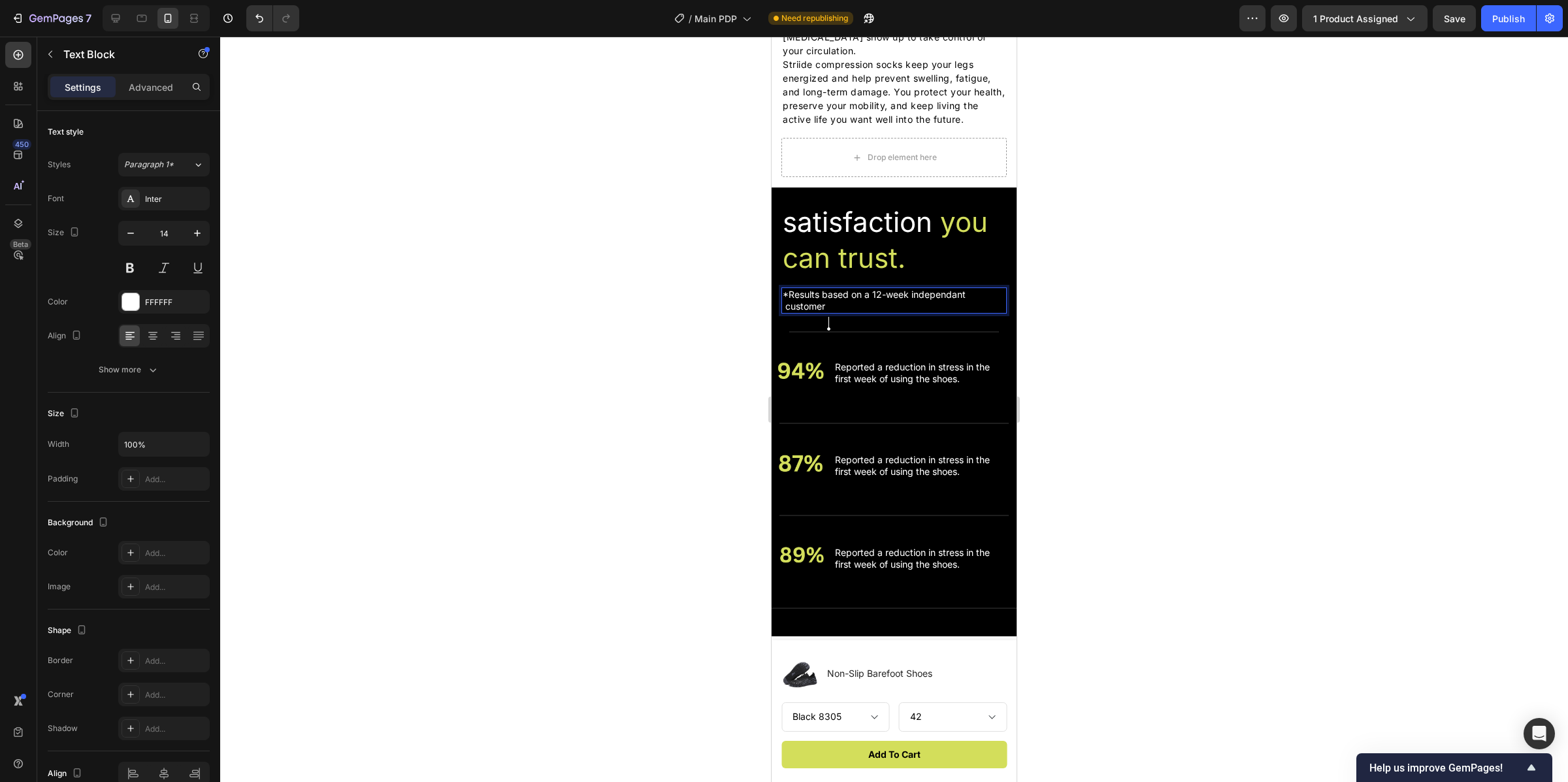
click at [905, 313] on p "*Results based on a 12-week independant customer" at bounding box center [894, 300] width 223 height 23
click at [930, 313] on p "*Results based on a 12-week independant customer panel" at bounding box center [894, 300] width 223 height 23
click at [772, 37] on lt-span "independ e nt" at bounding box center [772, 37] width 0 height 0
click at [785, 313] on p "*Results based on a 12-week independent customer panel" at bounding box center [894, 300] width 223 height 23
click at [772, 37] on lt-span "Remove extra white space" at bounding box center [772, 37] width 0 height 0
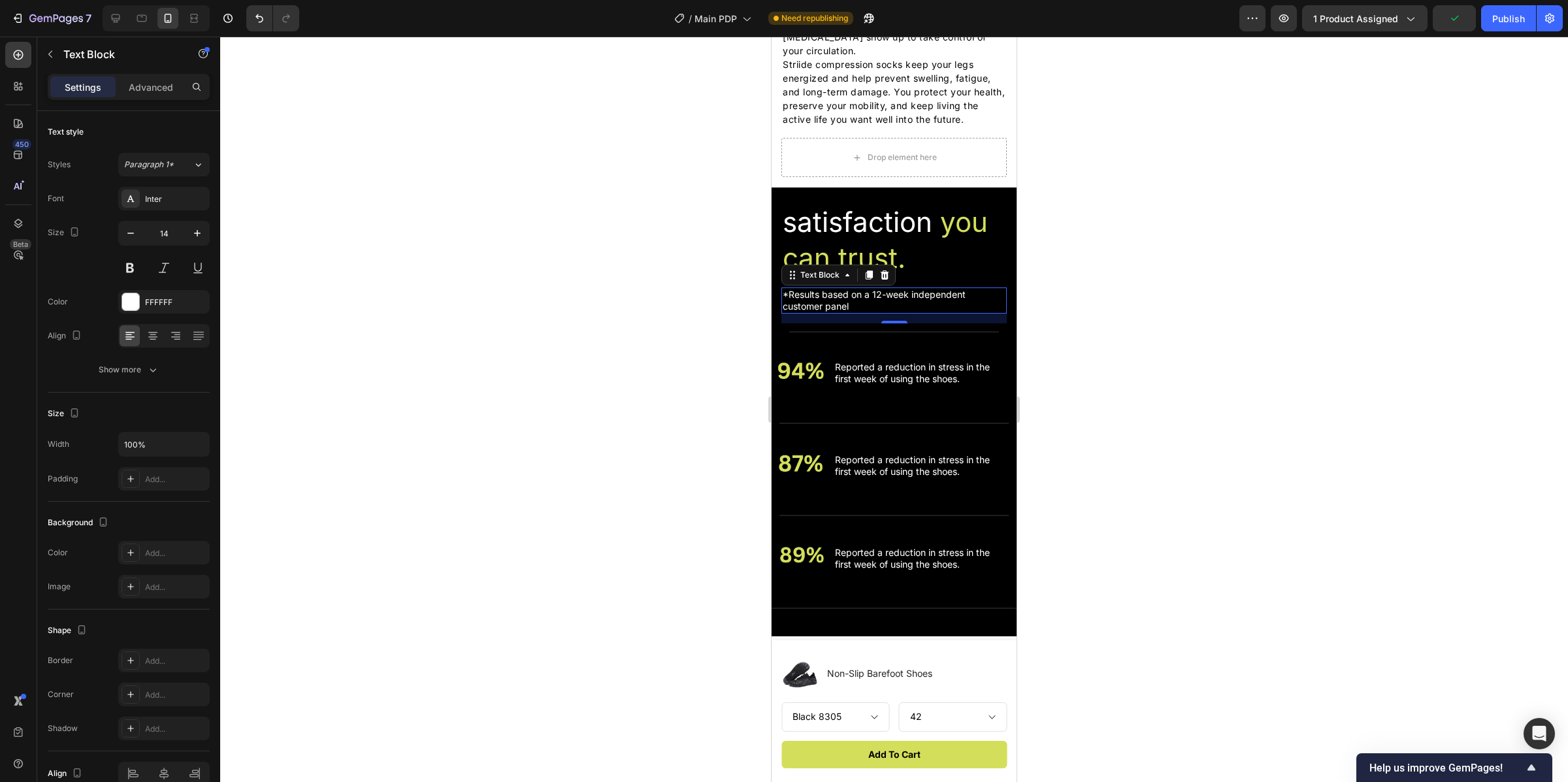
click at [679, 329] on div at bounding box center [894, 409] width 1348 height 745
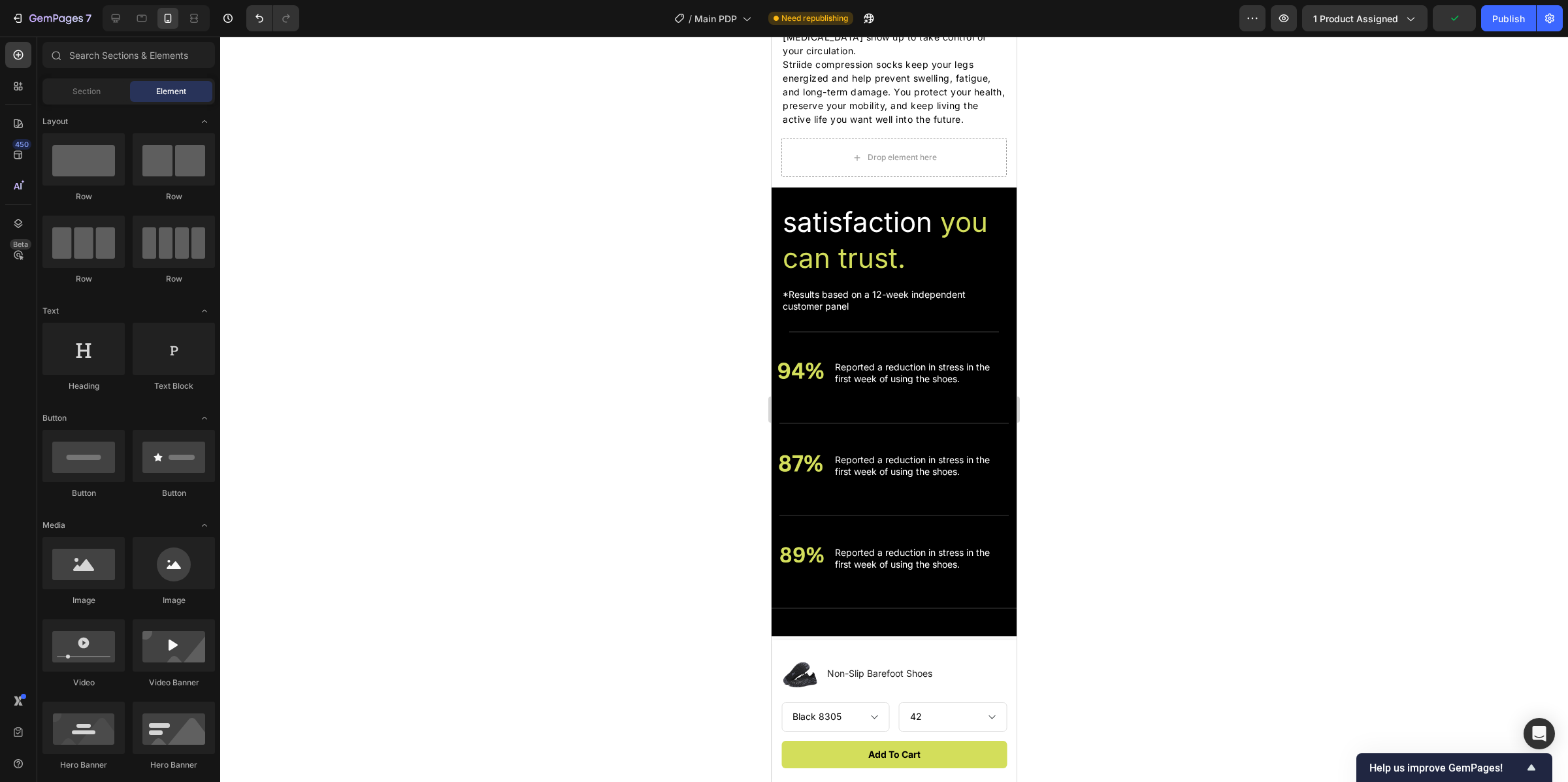
click at [1332, 355] on div at bounding box center [894, 409] width 1348 height 745
click at [784, 313] on p "*Results based on a 12-week independent customer panel" at bounding box center [894, 300] width 223 height 23
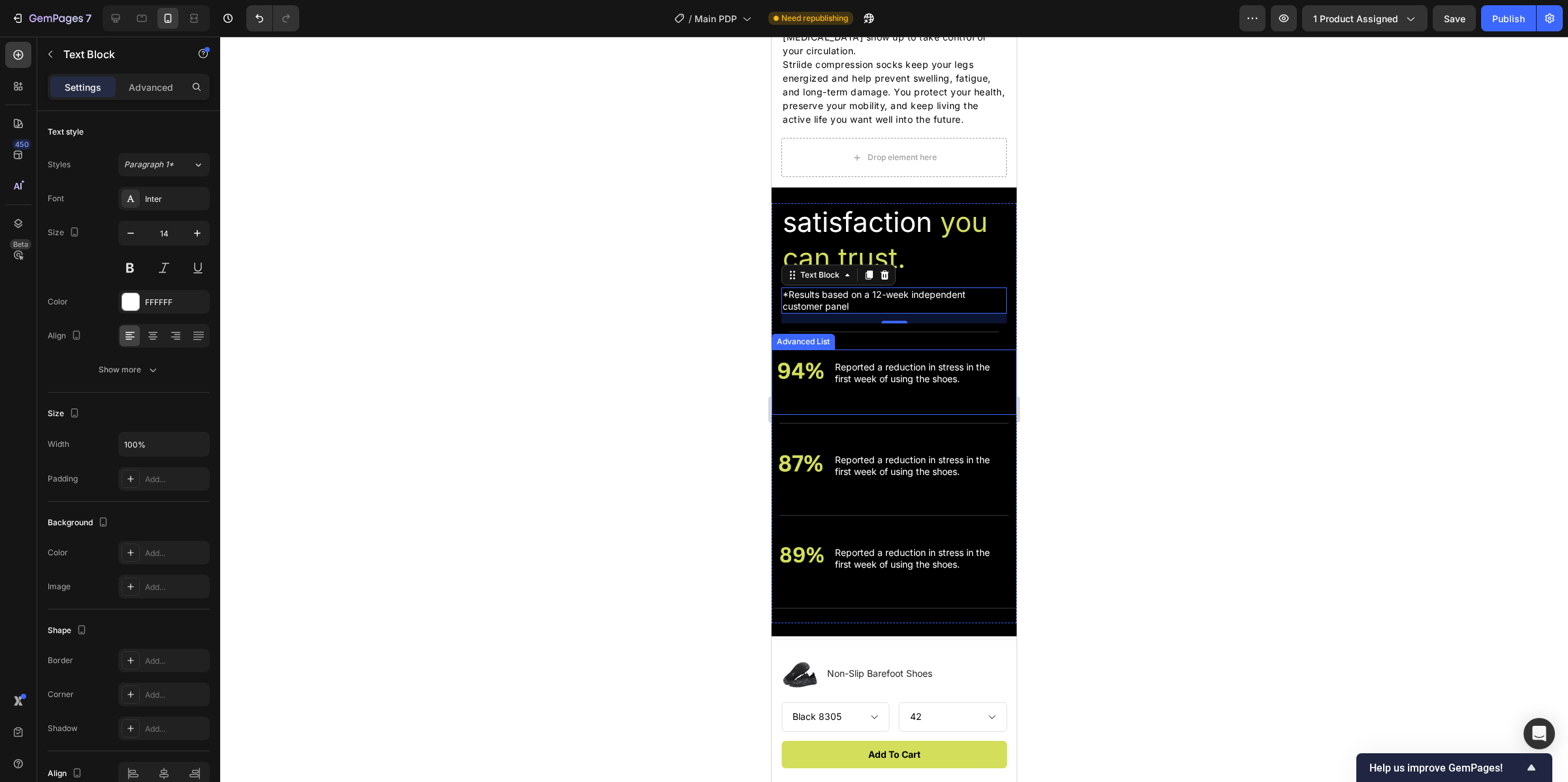
click at [921, 385] on p "Reported a reduction in stress in the first week of using the shoes." at bounding box center [920, 373] width 170 height 23
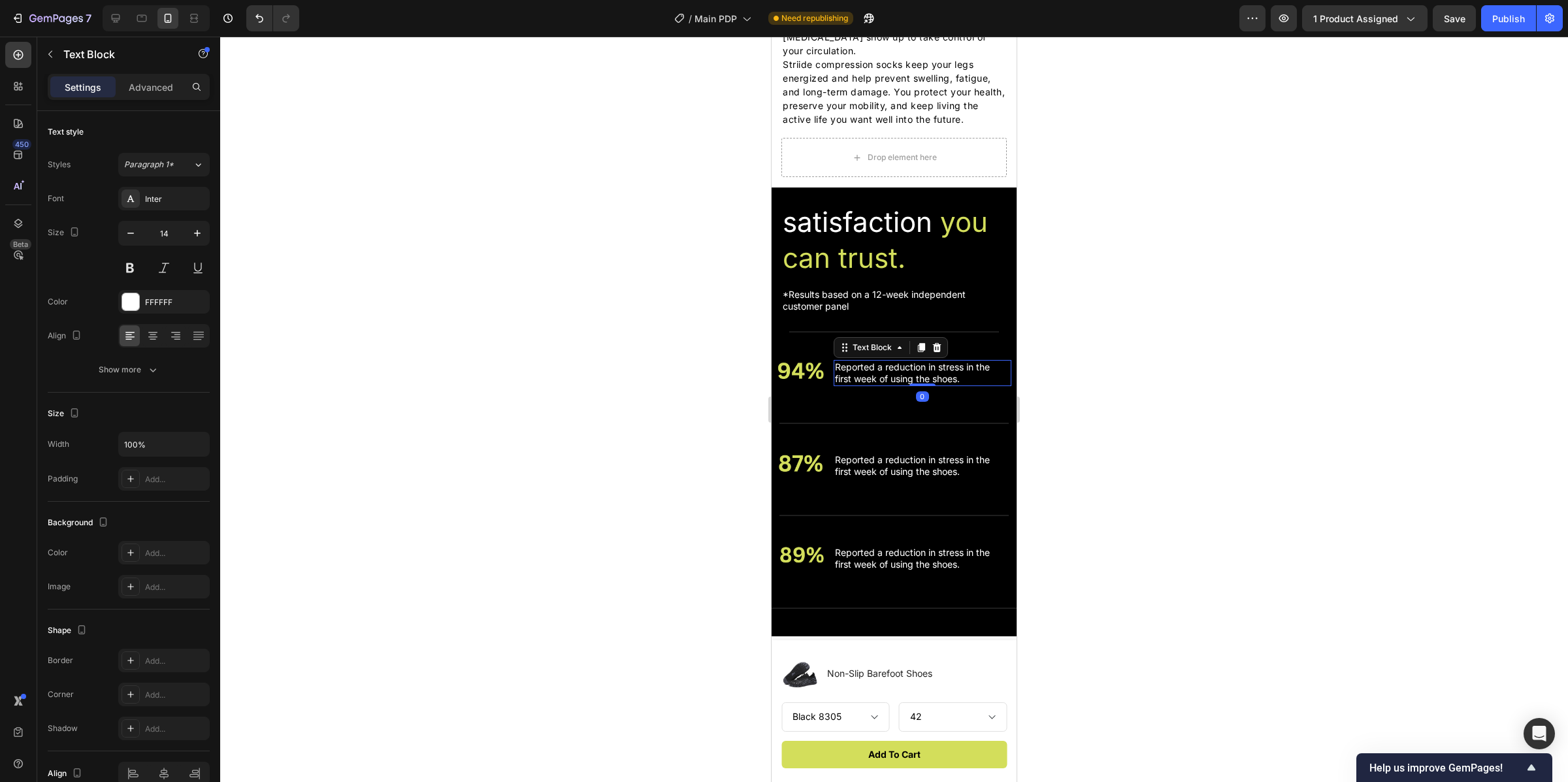
click at [921, 386] on div at bounding box center [923, 384] width 27 height 2
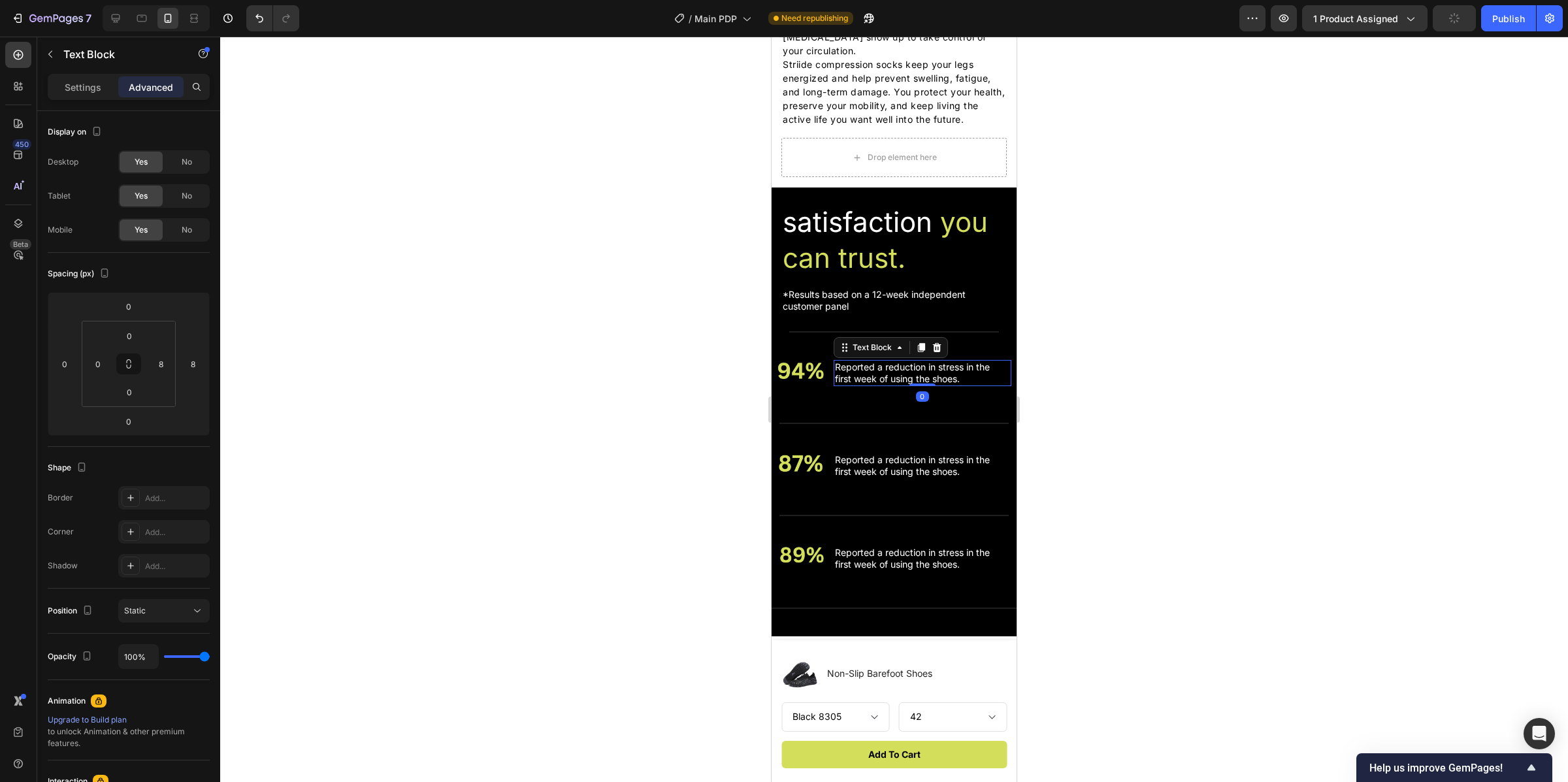
click at [966, 385] on p "Reported a reduction in stress in the first week of using the shoes." at bounding box center [920, 373] width 170 height 23
drag, startPoint x: 966, startPoint y: 396, endPoint x: 848, endPoint y: 377, distance: 119.5
click at [848, 377] on p "Reported a reduction in stress in the first week of using the shoes." at bounding box center [920, 373] width 170 height 23
drag, startPoint x: 874, startPoint y: 384, endPoint x: 973, endPoint y: 404, distance: 101.0
click at [973, 398] on li "Image Noticed an improvment in posture during the first wek of use Text Block 0" at bounding box center [894, 373] width 245 height 48
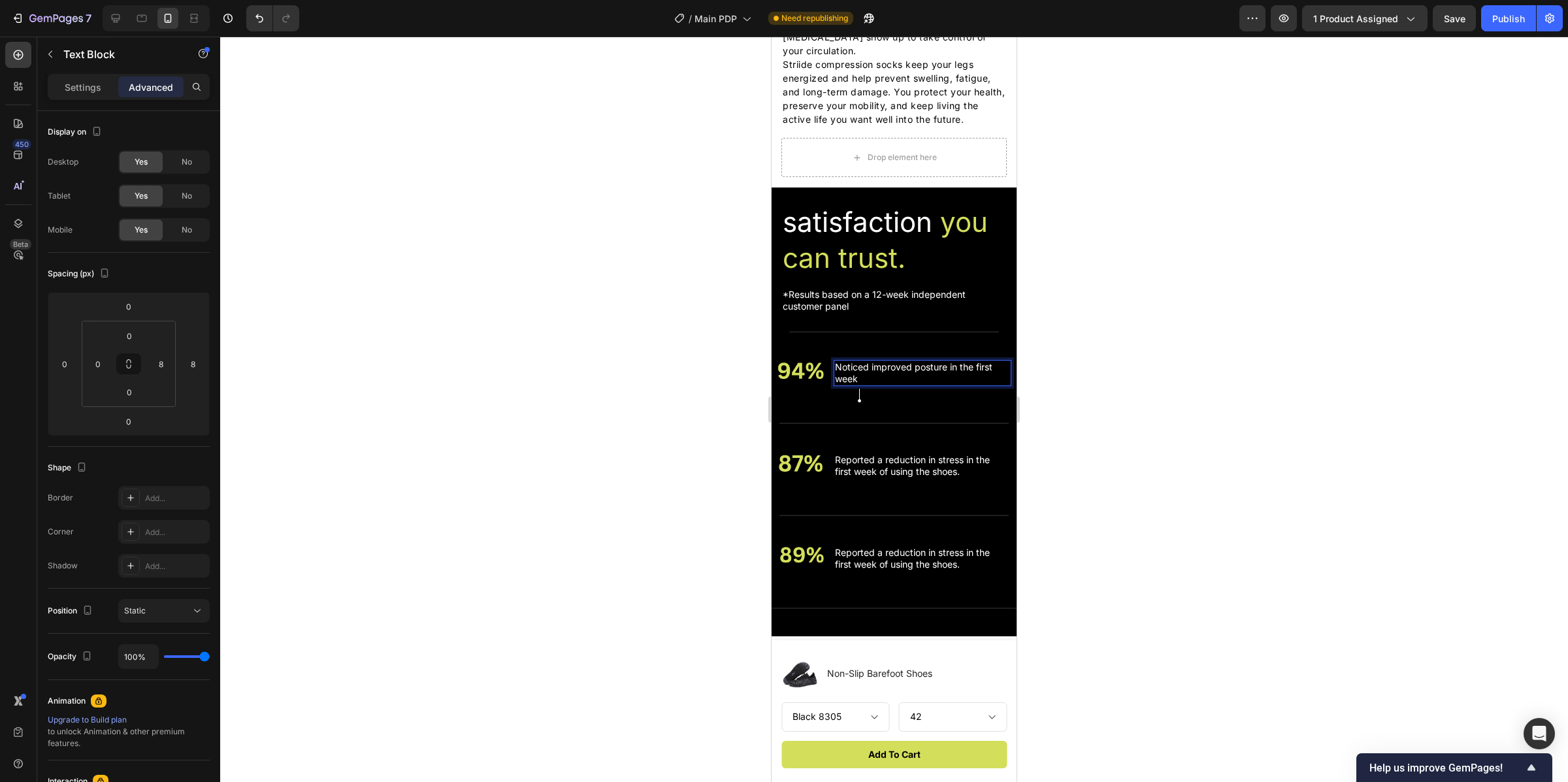
click at [1254, 440] on div at bounding box center [894, 409] width 1348 height 745
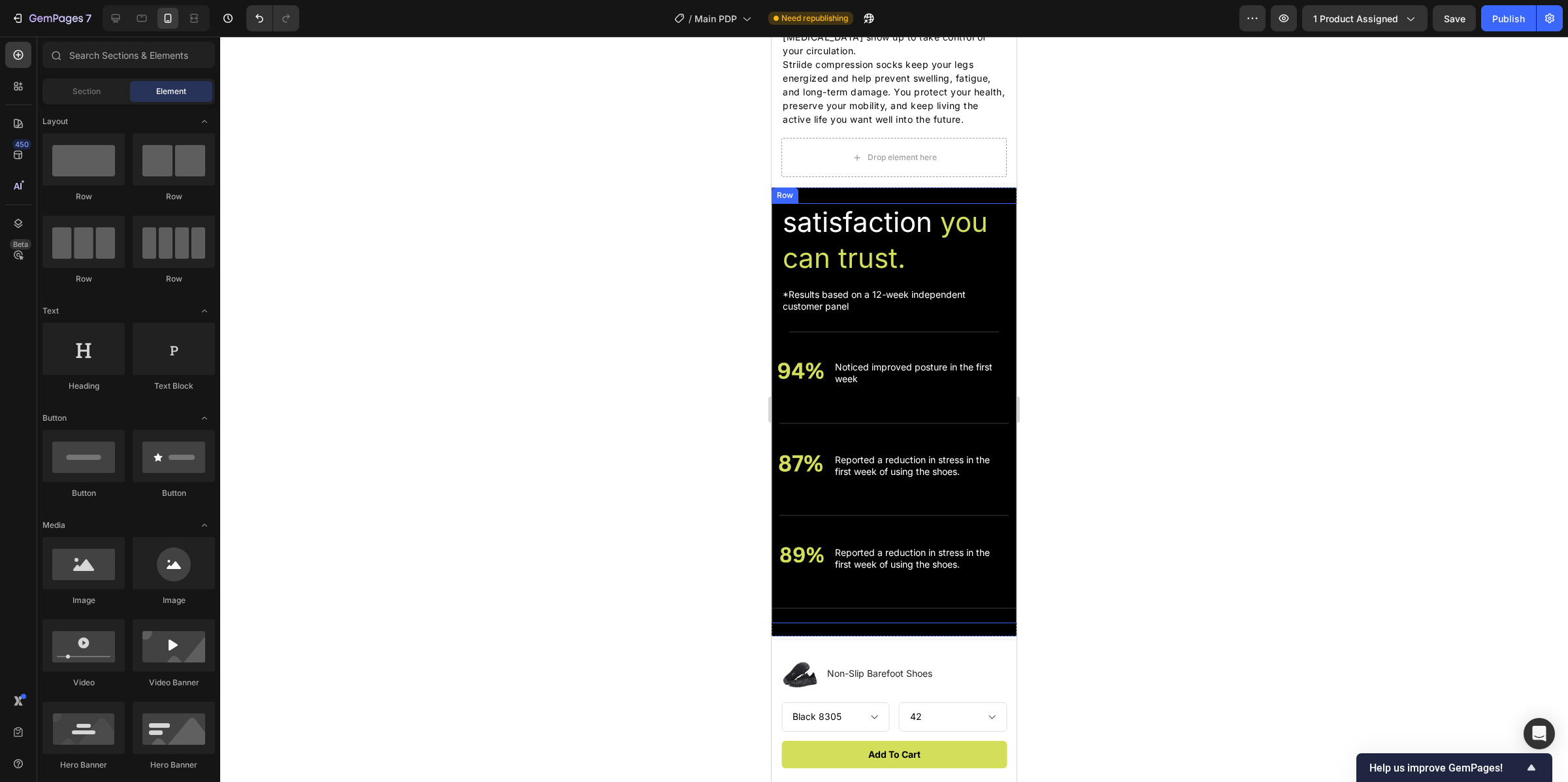
click at [939, 490] on li "Image Reported a reduction in stress in the first week of using the shoes. Text…" at bounding box center [894, 465] width 245 height 48
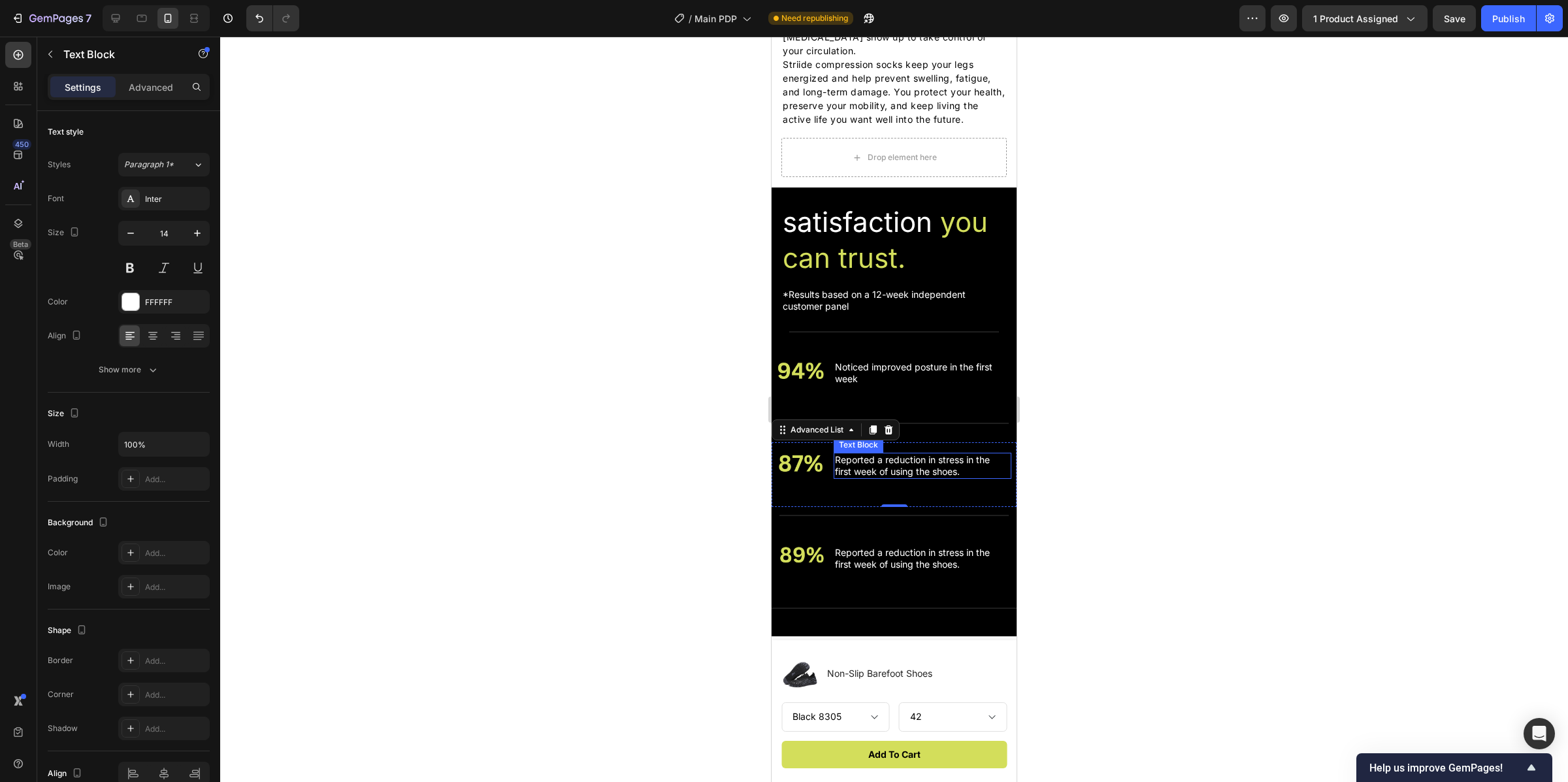
click at [942, 478] on p "Reported a reduction in stress in the first week of using the shoes." at bounding box center [920, 465] width 170 height 23
click at [960, 478] on p "Reported a reduction in stress in the first week of using the shoes." at bounding box center [920, 465] width 170 height 23
drag, startPoint x: 964, startPoint y: 488, endPoint x: 876, endPoint y: 472, distance: 89.4
click at [892, 475] on p "Reported a reduction in stress in the first week of using the shoes." at bounding box center [920, 465] width 170 height 23
click at [873, 472] on p "Reported a reduction in stress in the first week of using the shoes." at bounding box center [920, 465] width 170 height 23
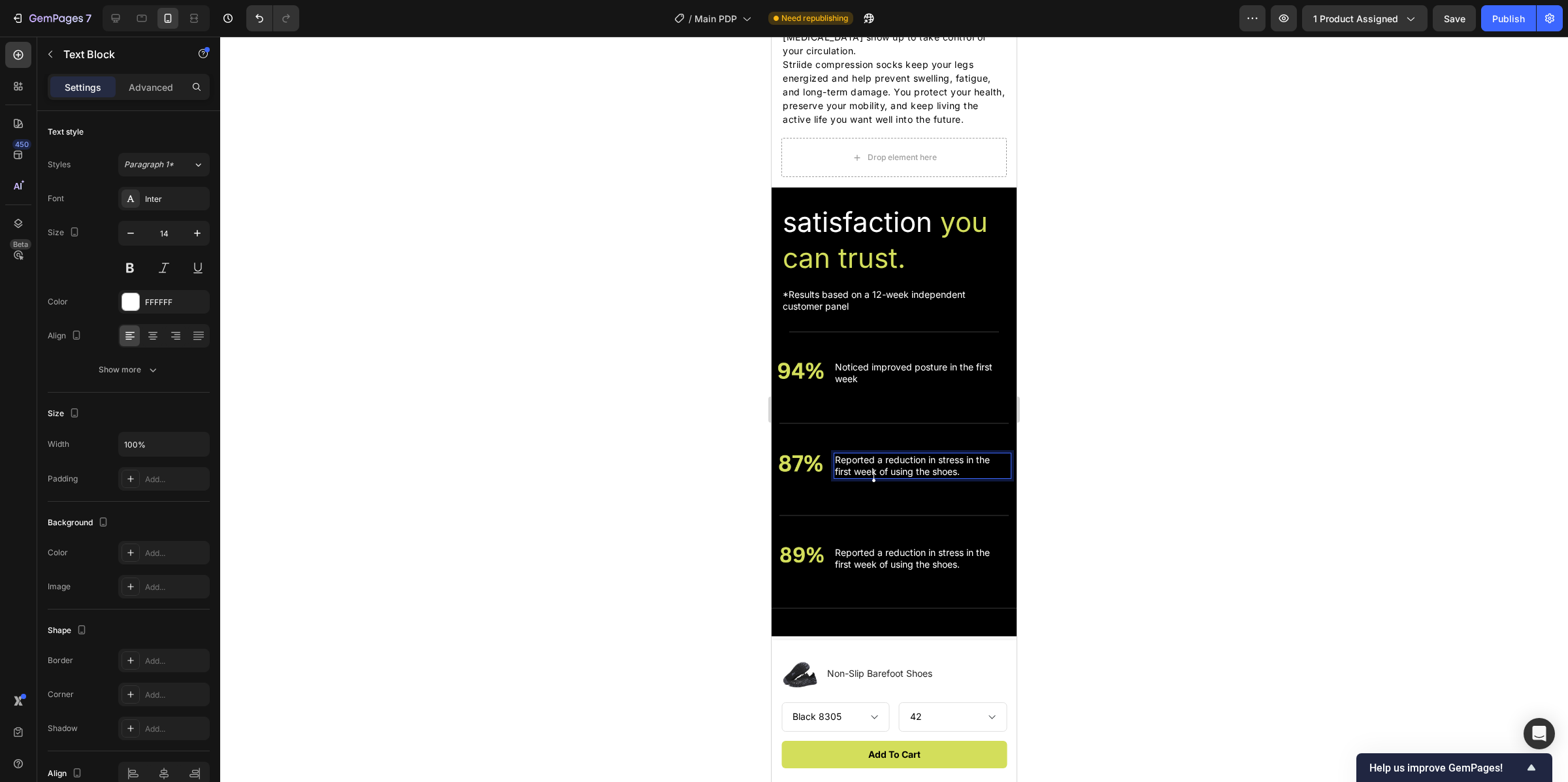
click at [950, 478] on p "Reported a reduction in stress in the first week of using the shoes." at bounding box center [920, 465] width 170 height 23
drag, startPoint x: 964, startPoint y: 490, endPoint x: 865, endPoint y: 472, distance: 100.6
click at [865, 472] on p "Reported a reduction in stress in the first week of using the shoes." at bounding box center [920, 465] width 170 height 23
drag, startPoint x: 902, startPoint y: 483, endPoint x: 822, endPoint y: 456, distance: 84.4
click at [822, 456] on div "Image Said that the shoes were comfotable and flexible Text Block 0 Advanced Li…" at bounding box center [894, 475] width 245 height 65
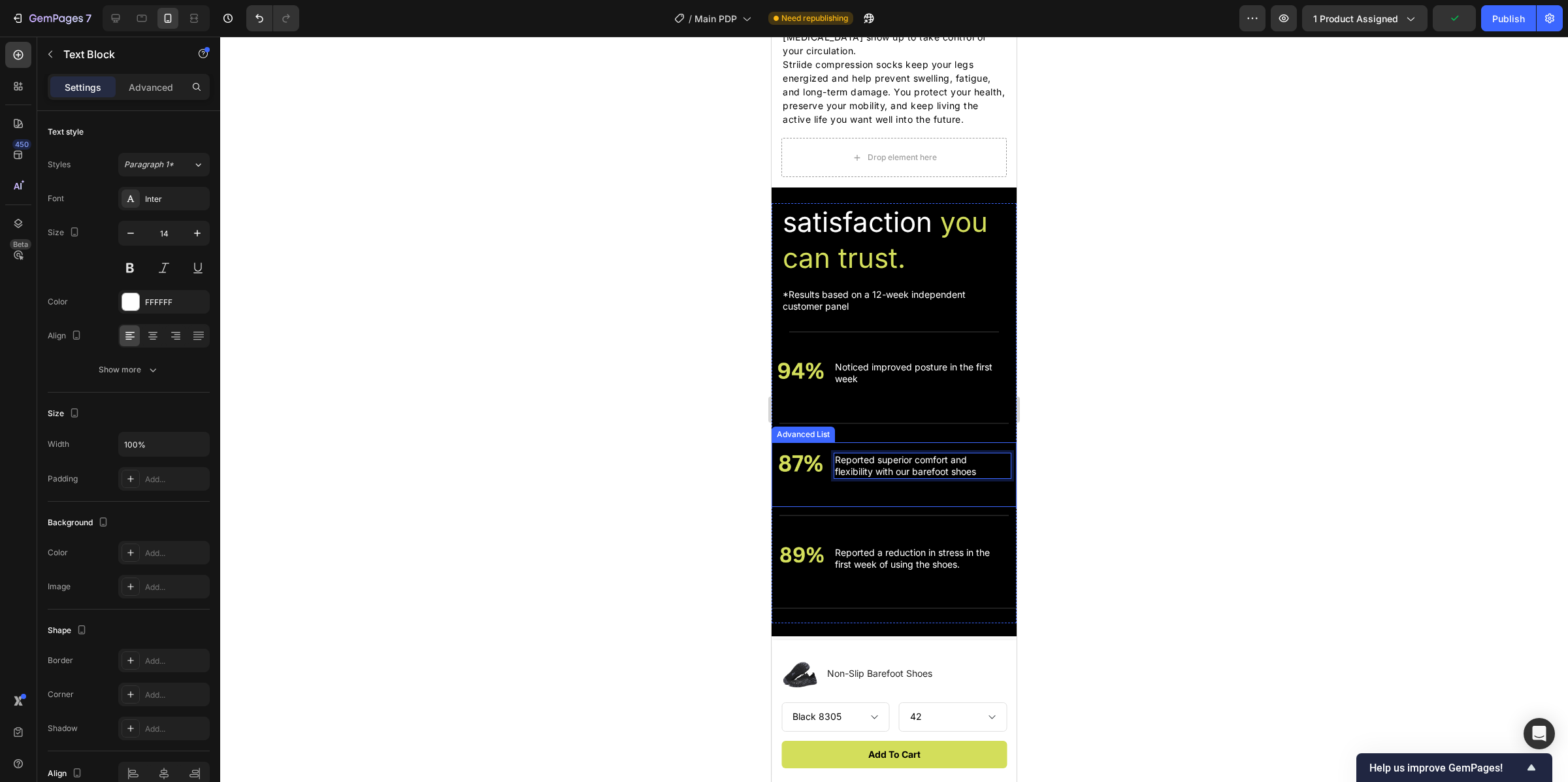
click at [1143, 492] on div at bounding box center [894, 409] width 1348 height 745
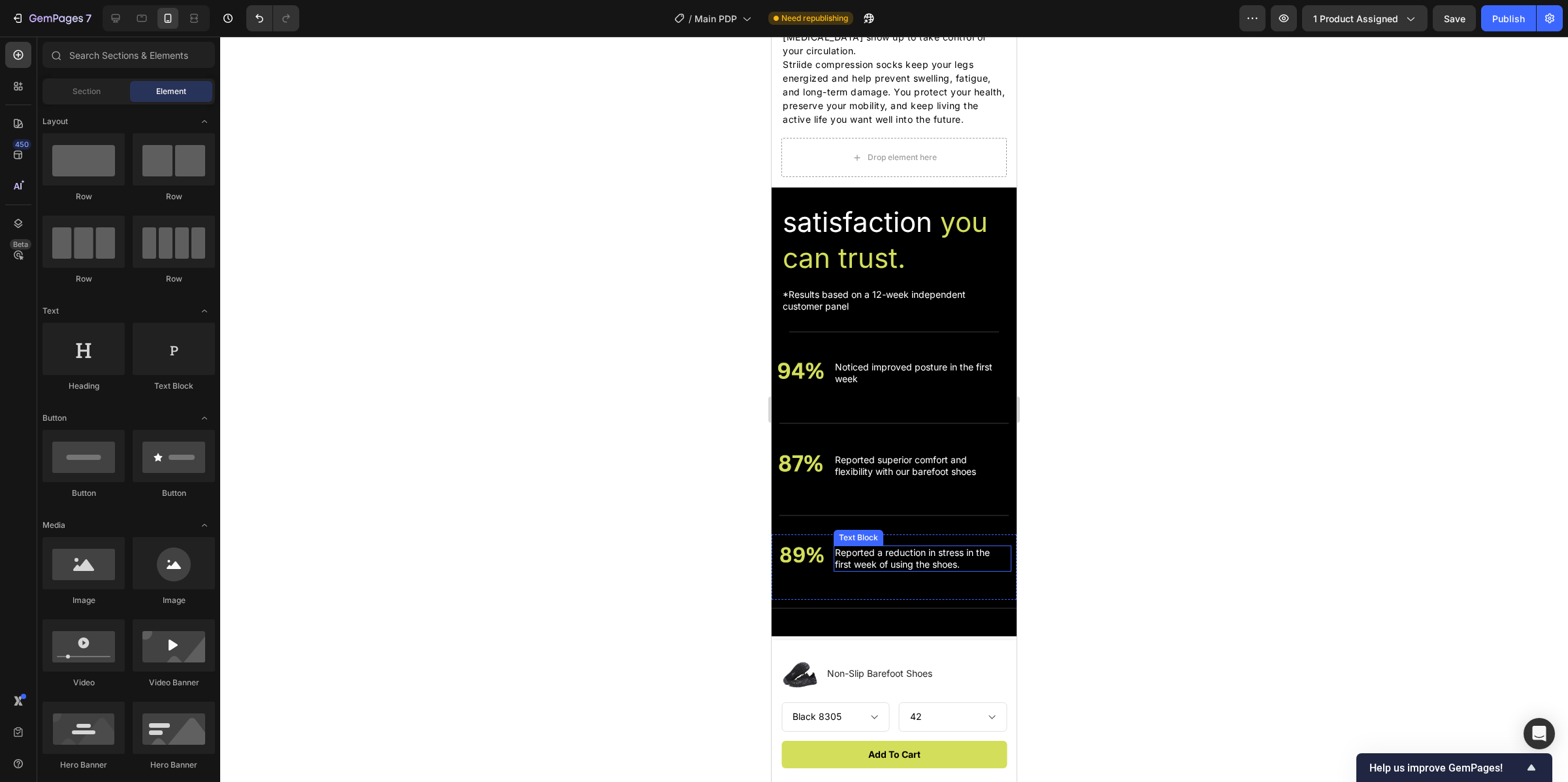
click at [898, 571] on p "Reported a reduction in stress in the first week of using the shoes." at bounding box center [920, 558] width 170 height 23
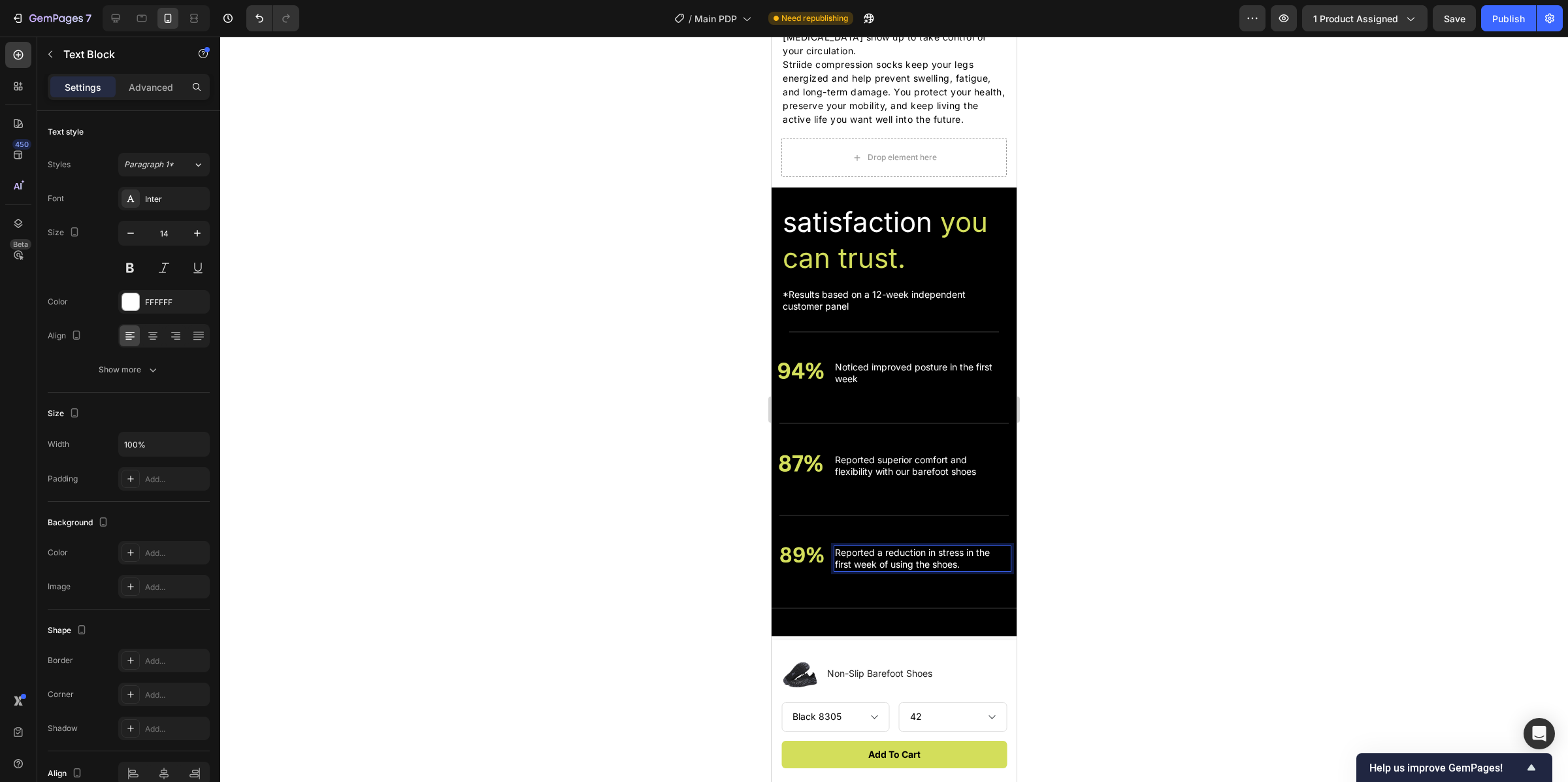
click at [971, 571] on p "Reported a reduction in stress in the first week of using the shoes." at bounding box center [920, 558] width 170 height 23
click at [968, 571] on p "Reported a reduction in stress in the first week of using the shoes." at bounding box center [920, 558] width 170 height 23
click at [943, 571] on p "Reported a reduction in stress in the first week of using the shoes." at bounding box center [920, 558] width 170 height 23
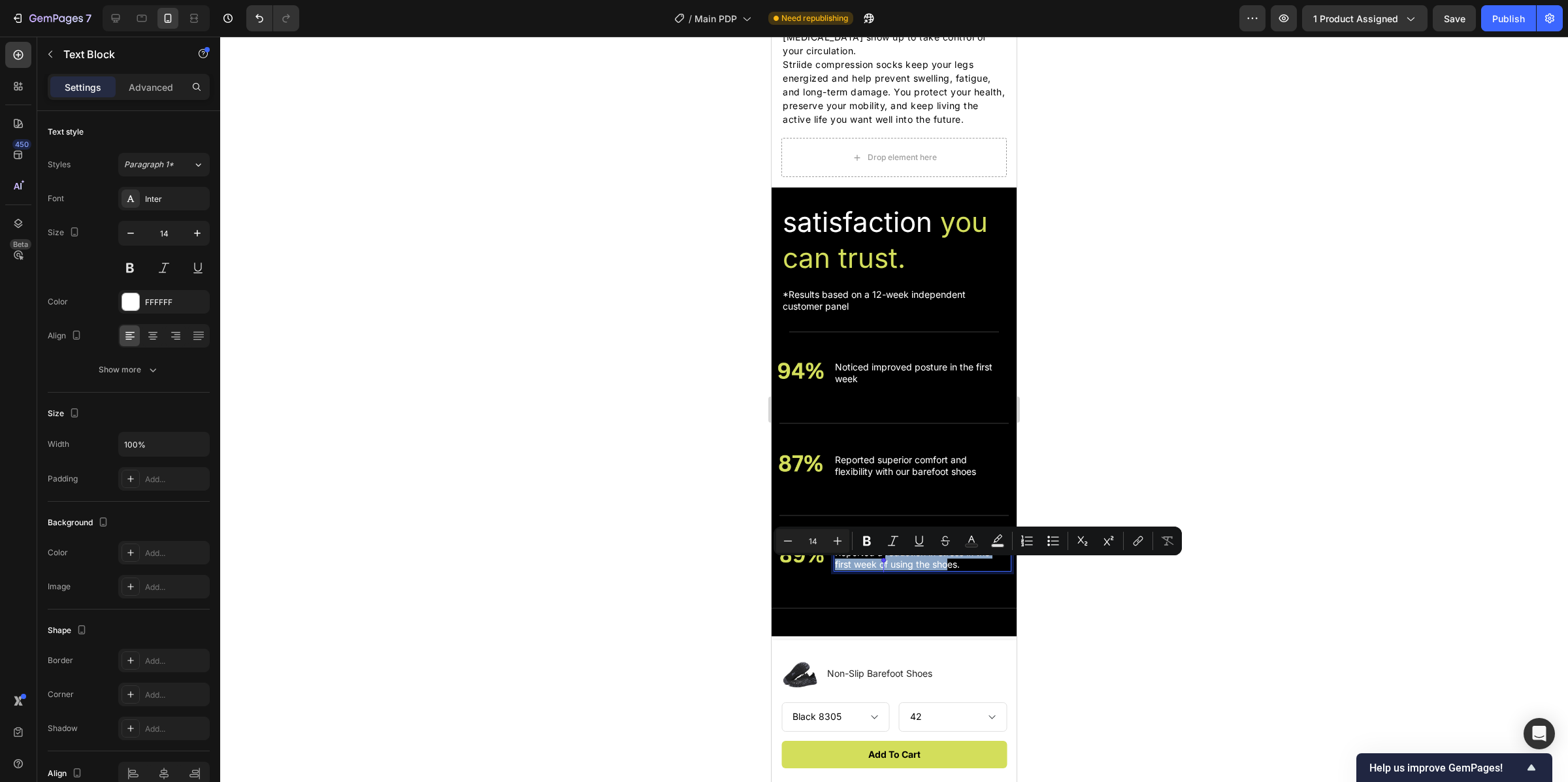
drag, startPoint x: 950, startPoint y: 573, endPoint x: 886, endPoint y: 564, distance: 64.6
click at [886, 564] on p "Reported a reduction in stress in the first week of using the shoes." at bounding box center [920, 558] width 170 height 23
click at [946, 571] on p "Reported a reduction in stress in the first week of using the shoes." at bounding box center [920, 558] width 170 height 23
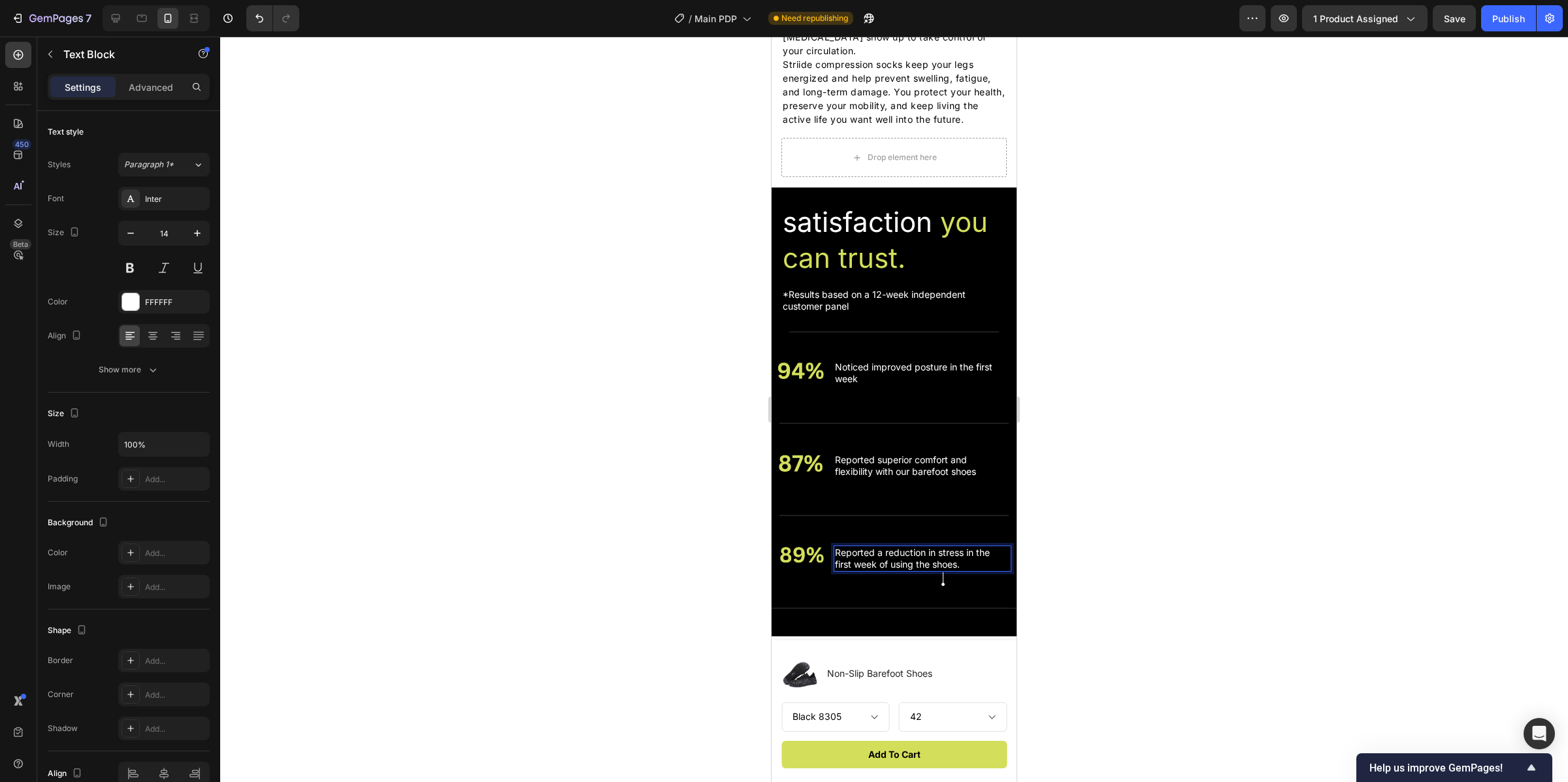
click at [1120, 471] on div at bounding box center [894, 409] width 1348 height 745
click at [959, 571] on p "Reported a reduction in stress in the first week of using the shoes." at bounding box center [920, 558] width 170 height 23
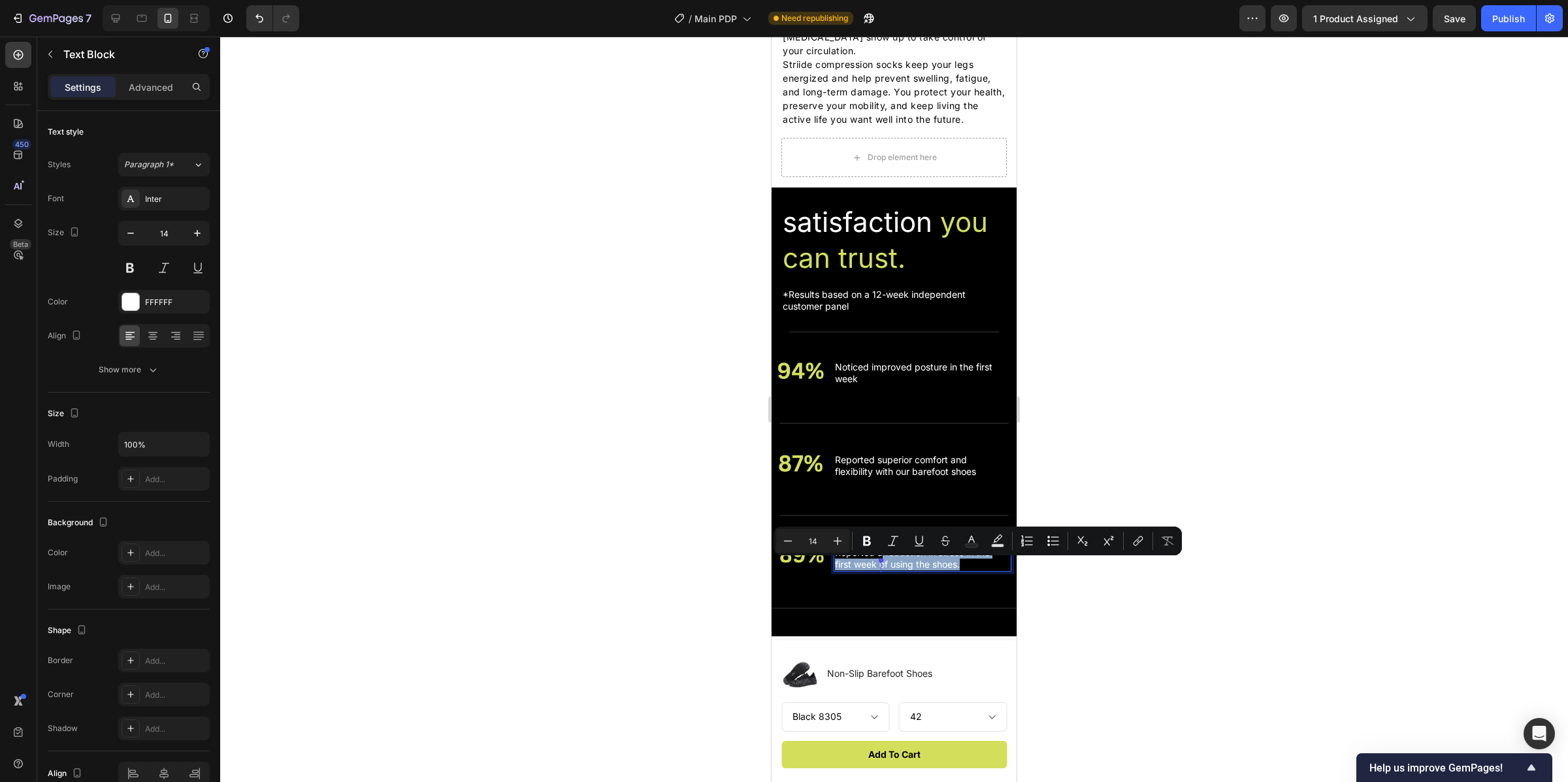
drag, startPoint x: 961, startPoint y: 578, endPoint x: 882, endPoint y: 571, distance: 79.3
click at [882, 571] on p "Reported a reduction in stress in the first week of using the shoes." at bounding box center [920, 558] width 170 height 23
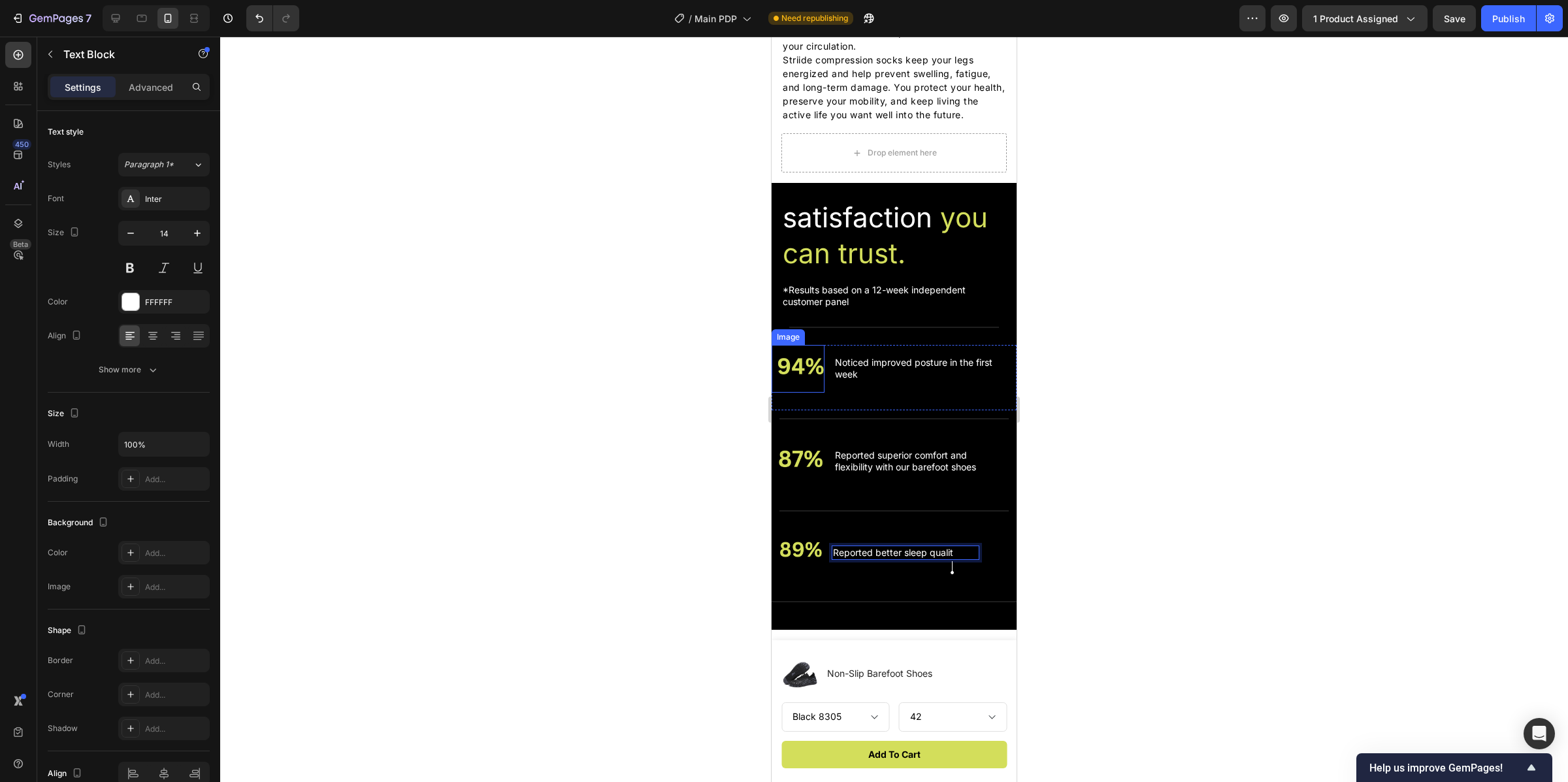
scroll to position [2254, 0]
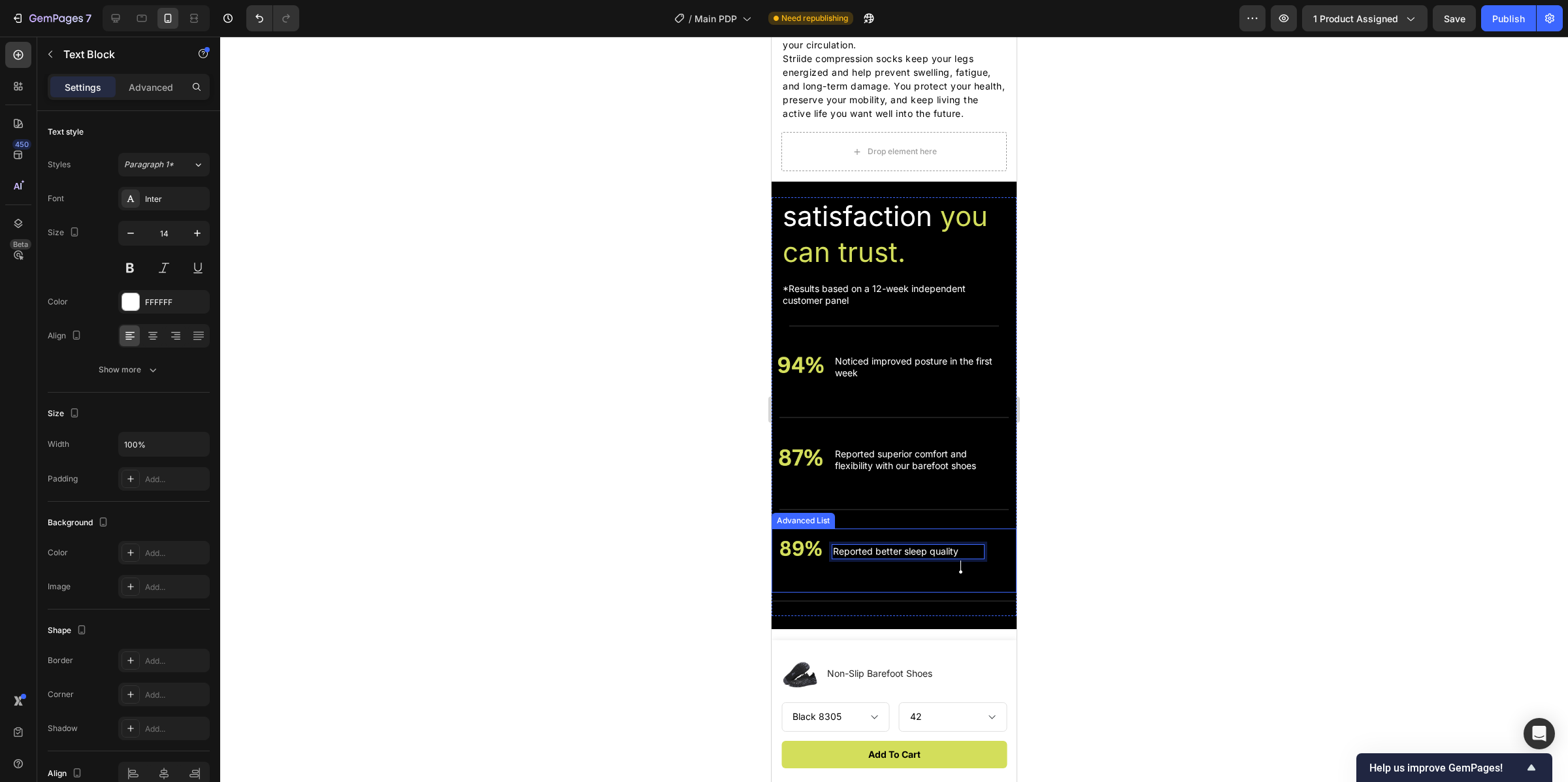
drag, startPoint x: 883, startPoint y: 565, endPoint x: 990, endPoint y: 575, distance: 107.5
click at [990, 575] on li "Image Reported better sleep quality Text Block 0" at bounding box center [881, 551] width 218 height 46
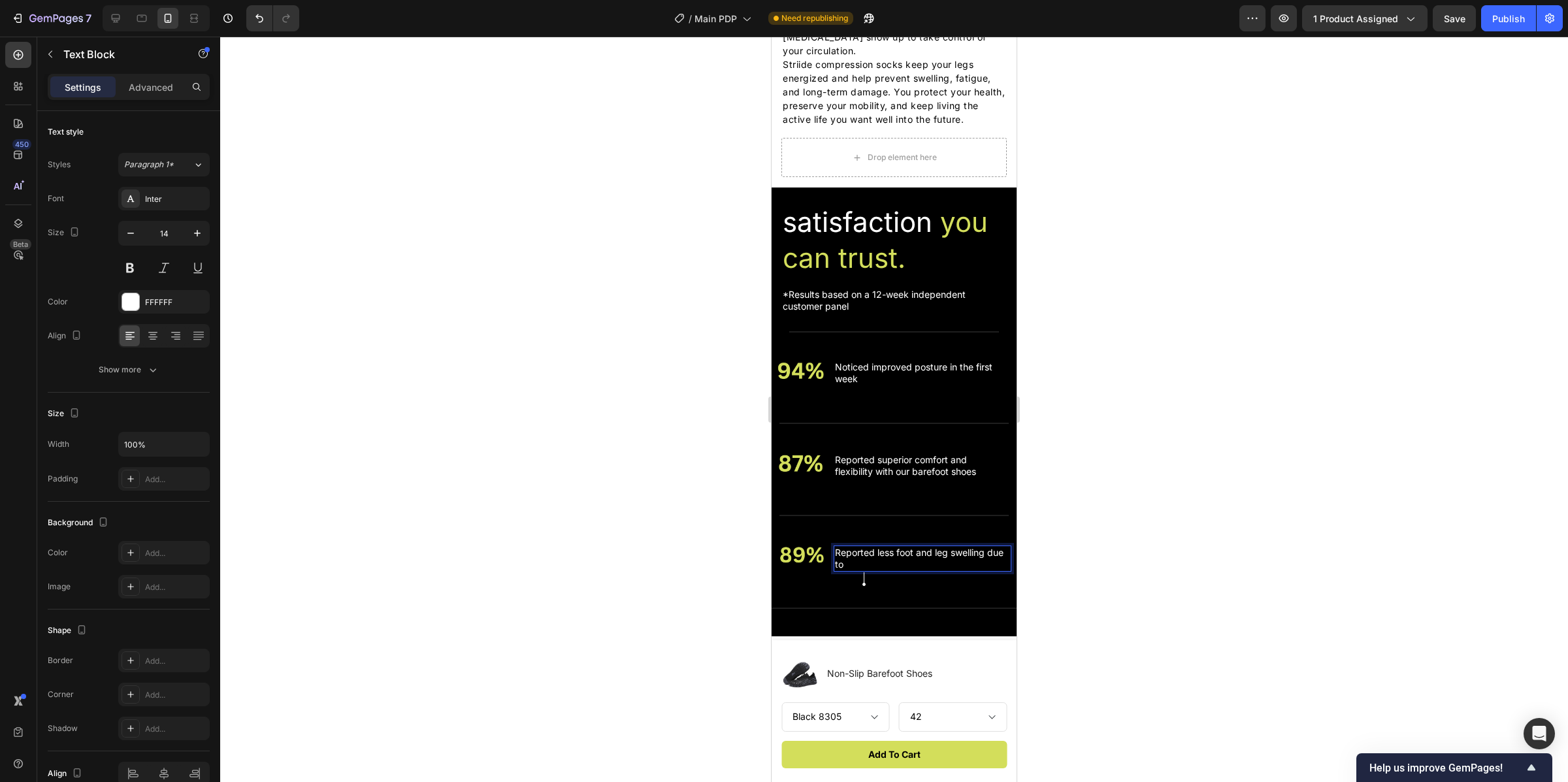
scroll to position [2242, 0]
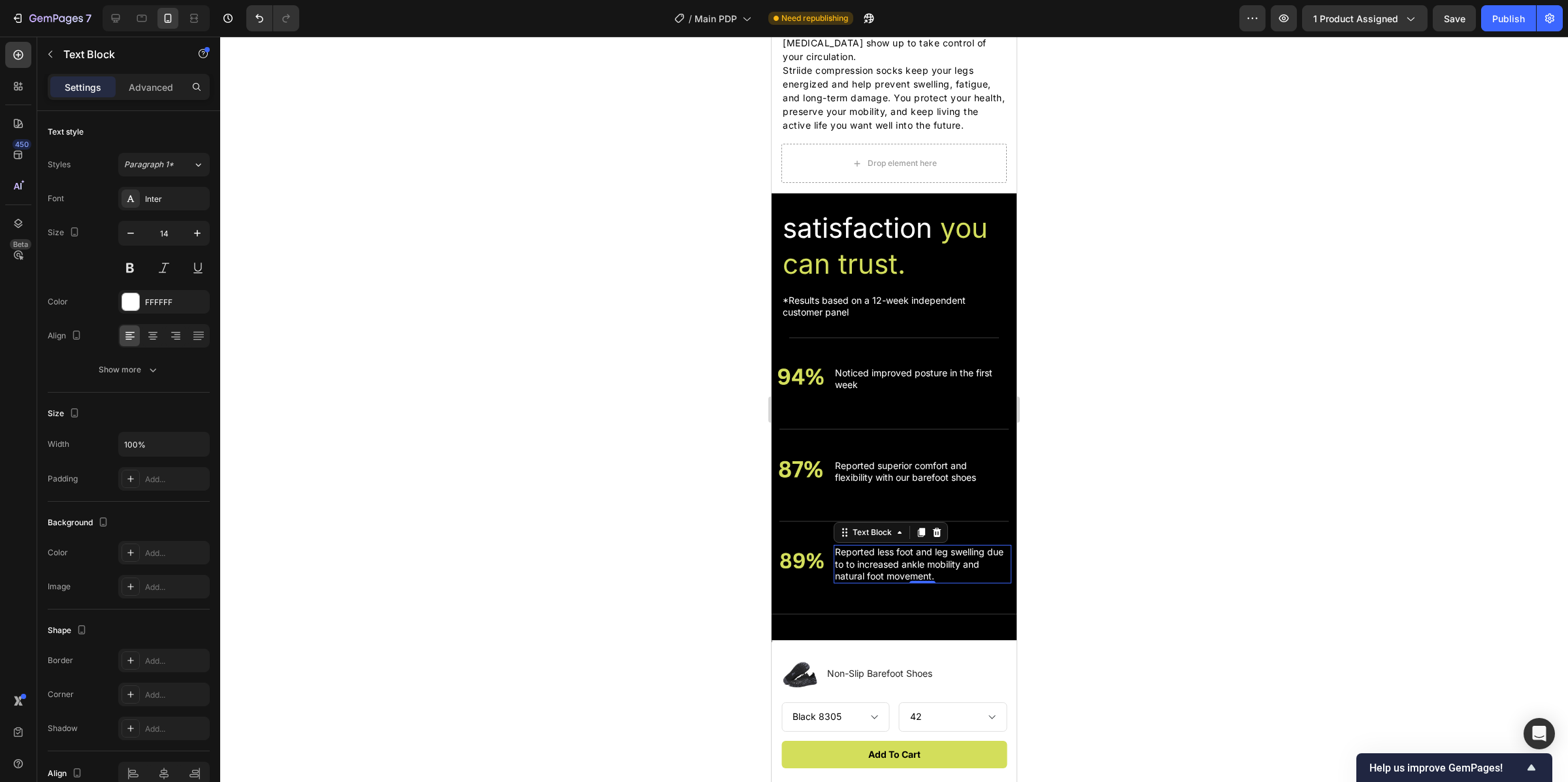
click at [1201, 487] on div at bounding box center [894, 409] width 1348 height 745
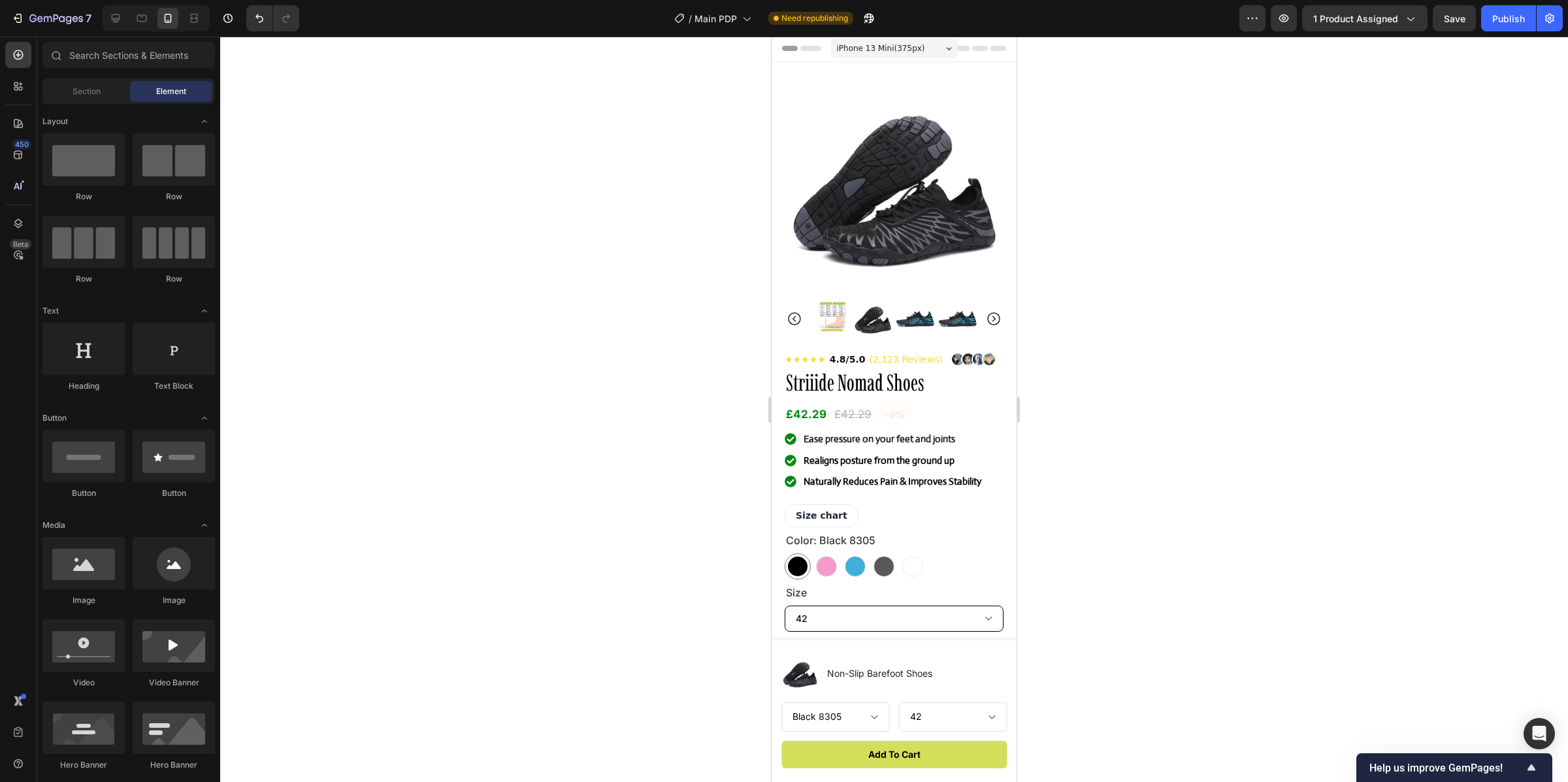
scroll to position [0, 0]
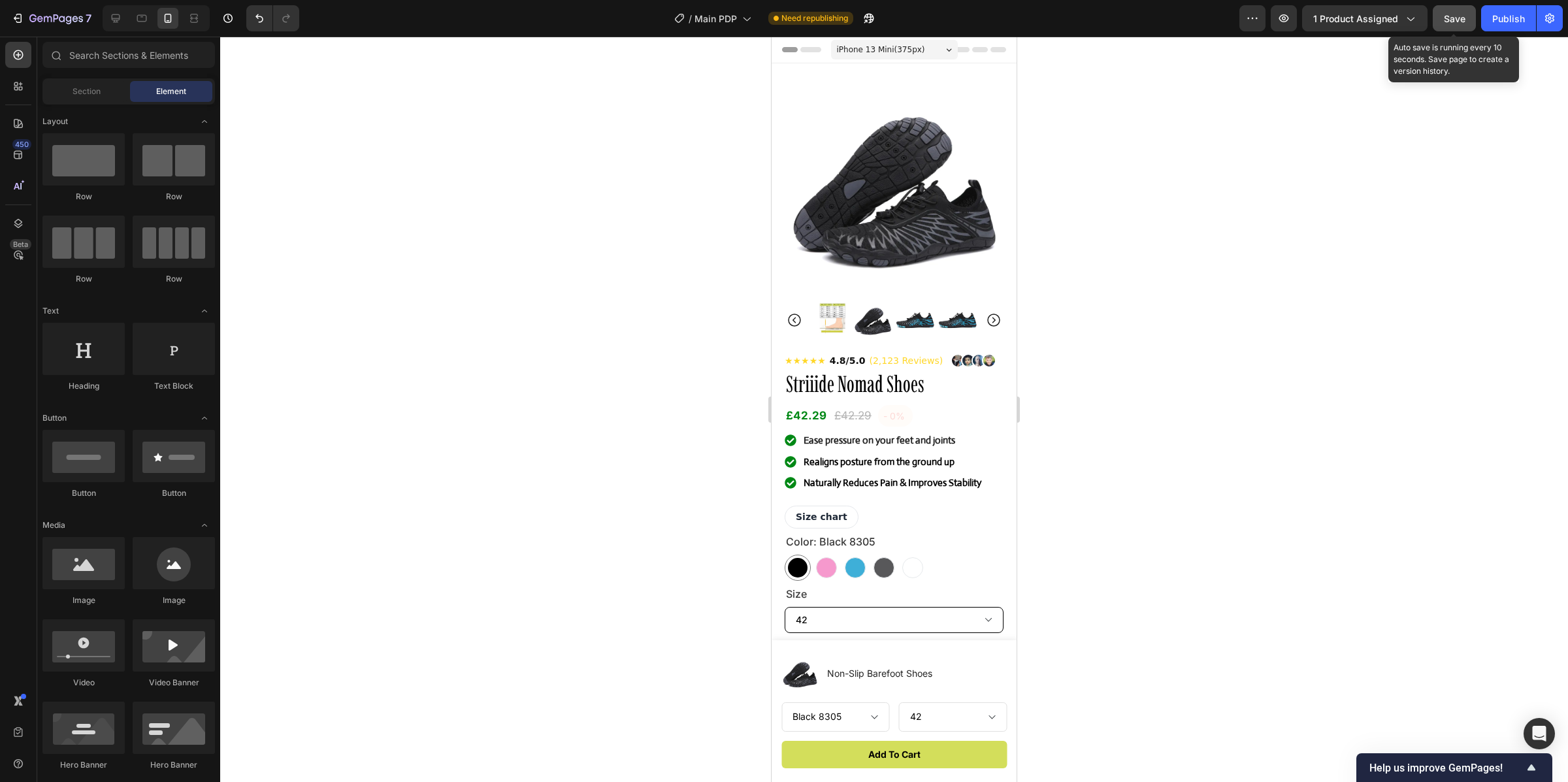
click at [1454, 14] on span "Save" at bounding box center [1455, 19] width 22 height 11
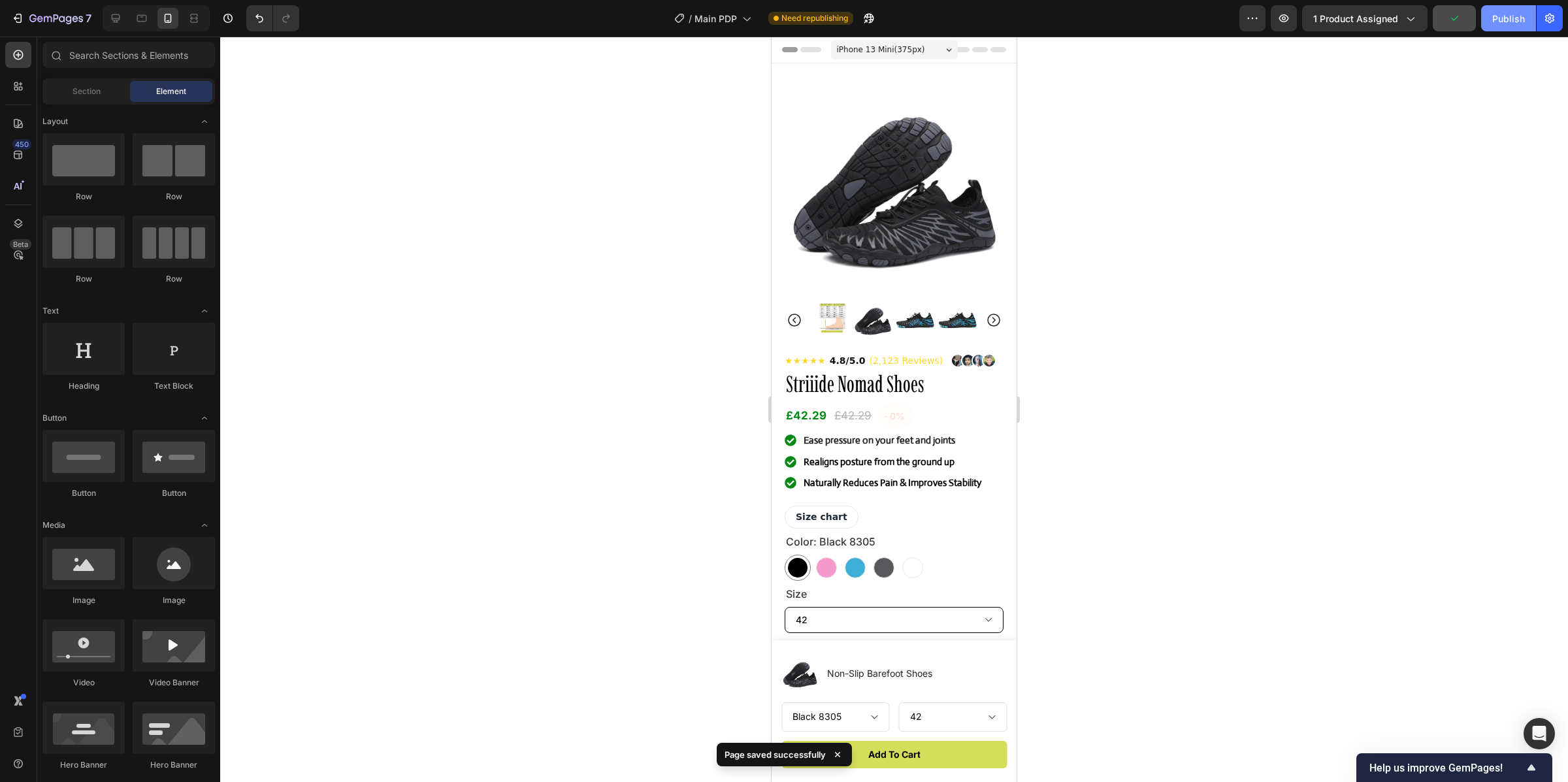
click at [1506, 16] on div "Publish" at bounding box center [1509, 19] width 33 height 14
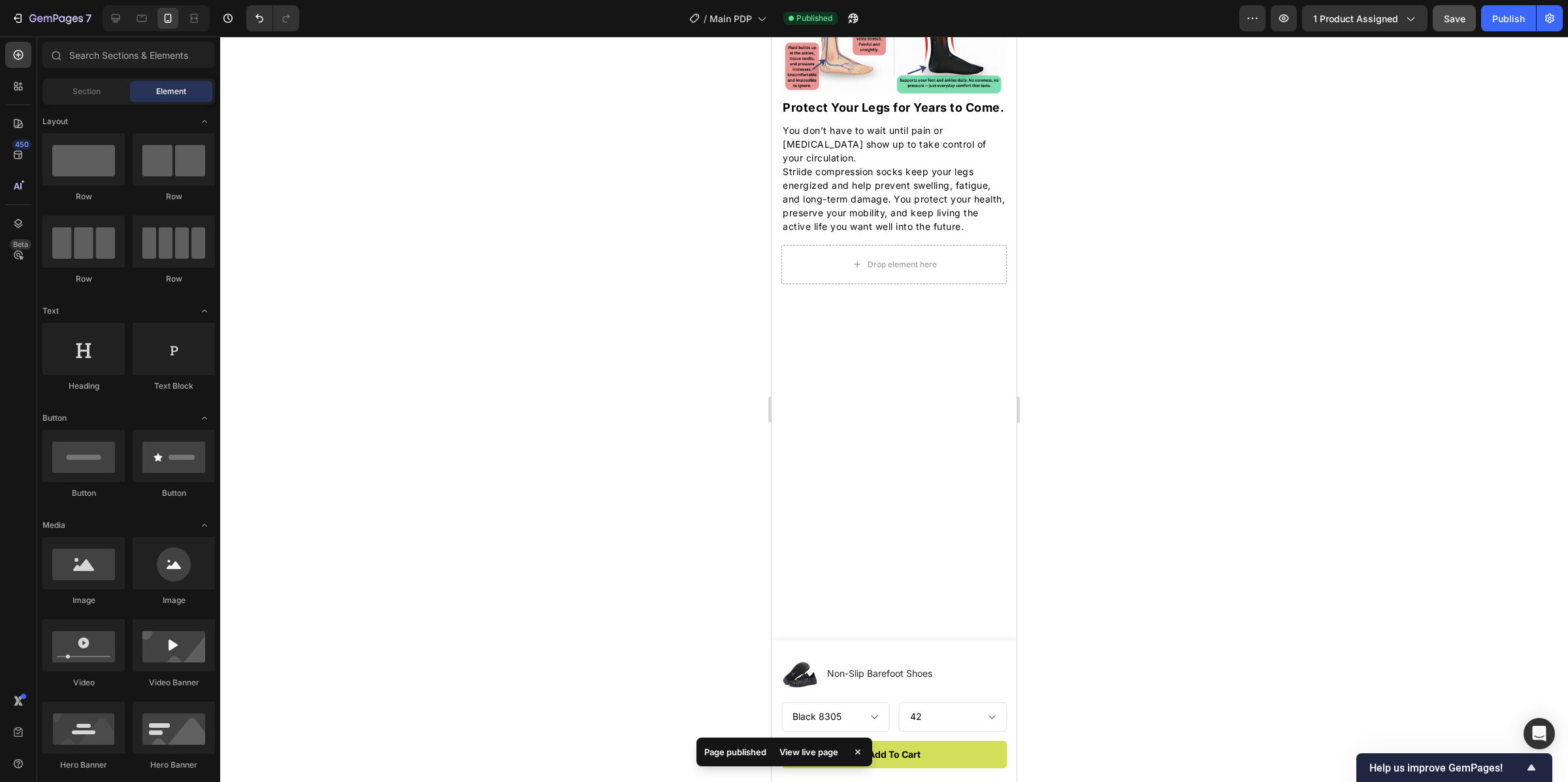
scroll to position [1612, 0]
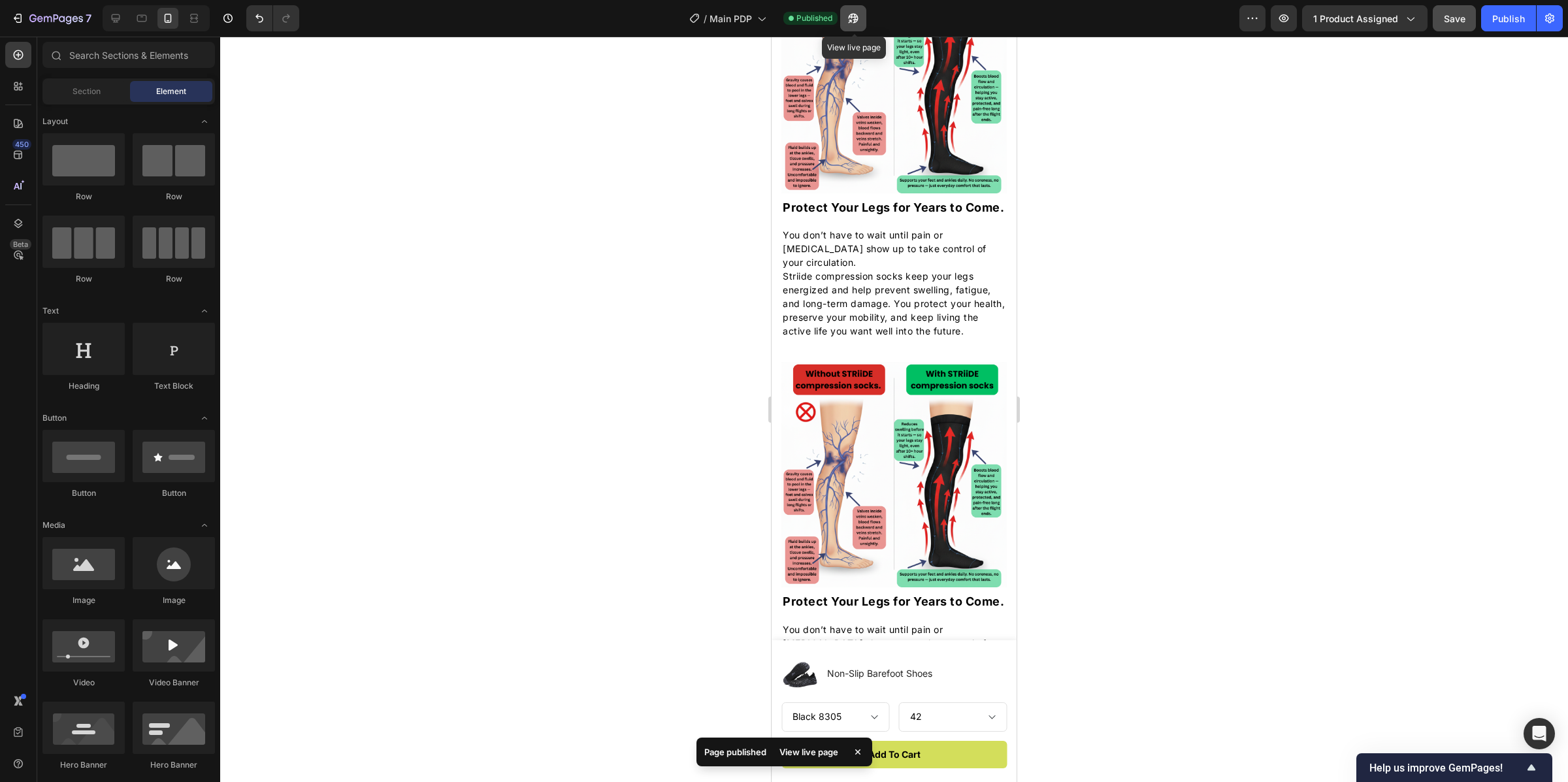
click at [856, 17] on icon "button" at bounding box center [854, 19] width 10 height 10
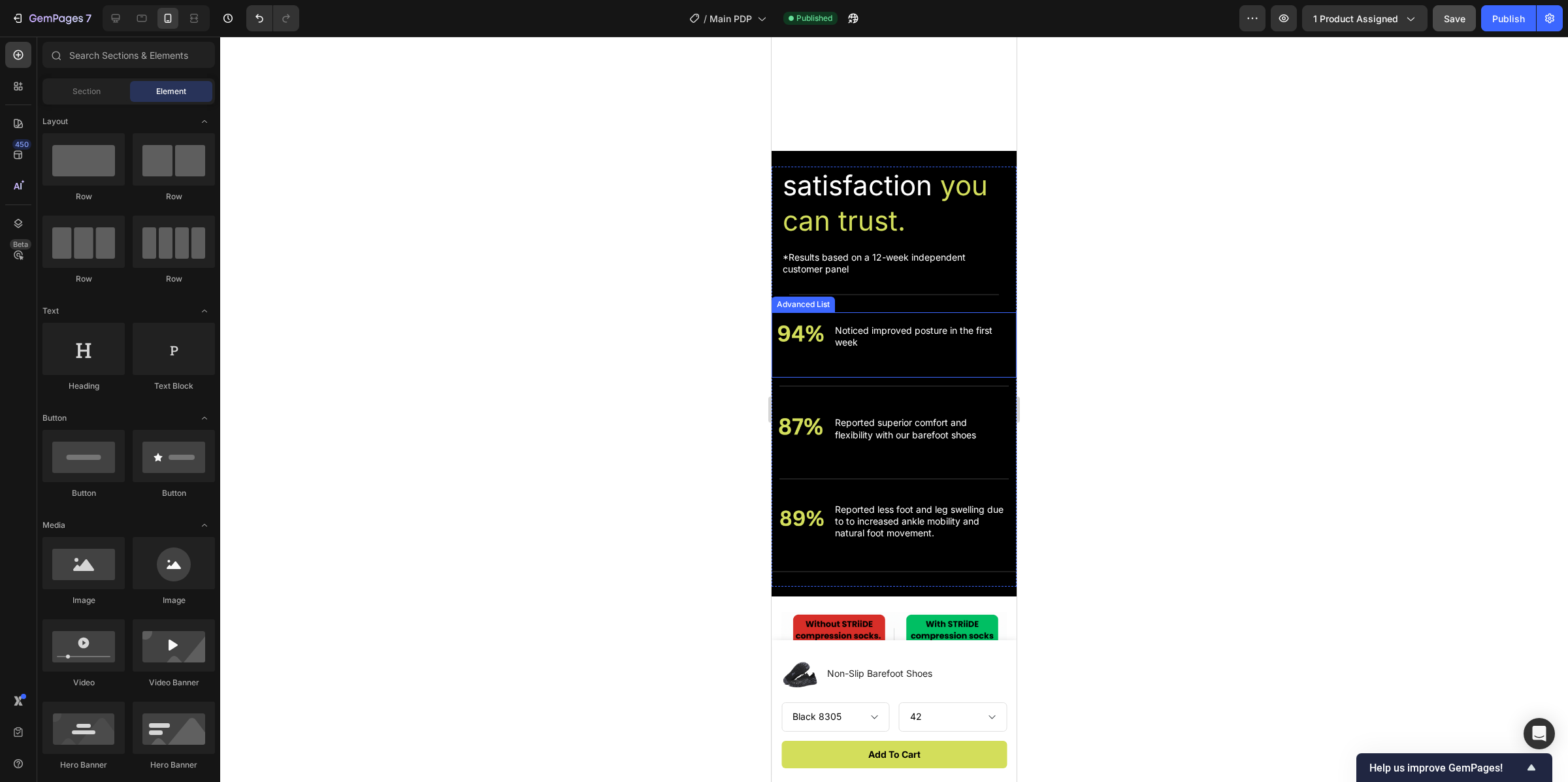
scroll to position [1847, 0]
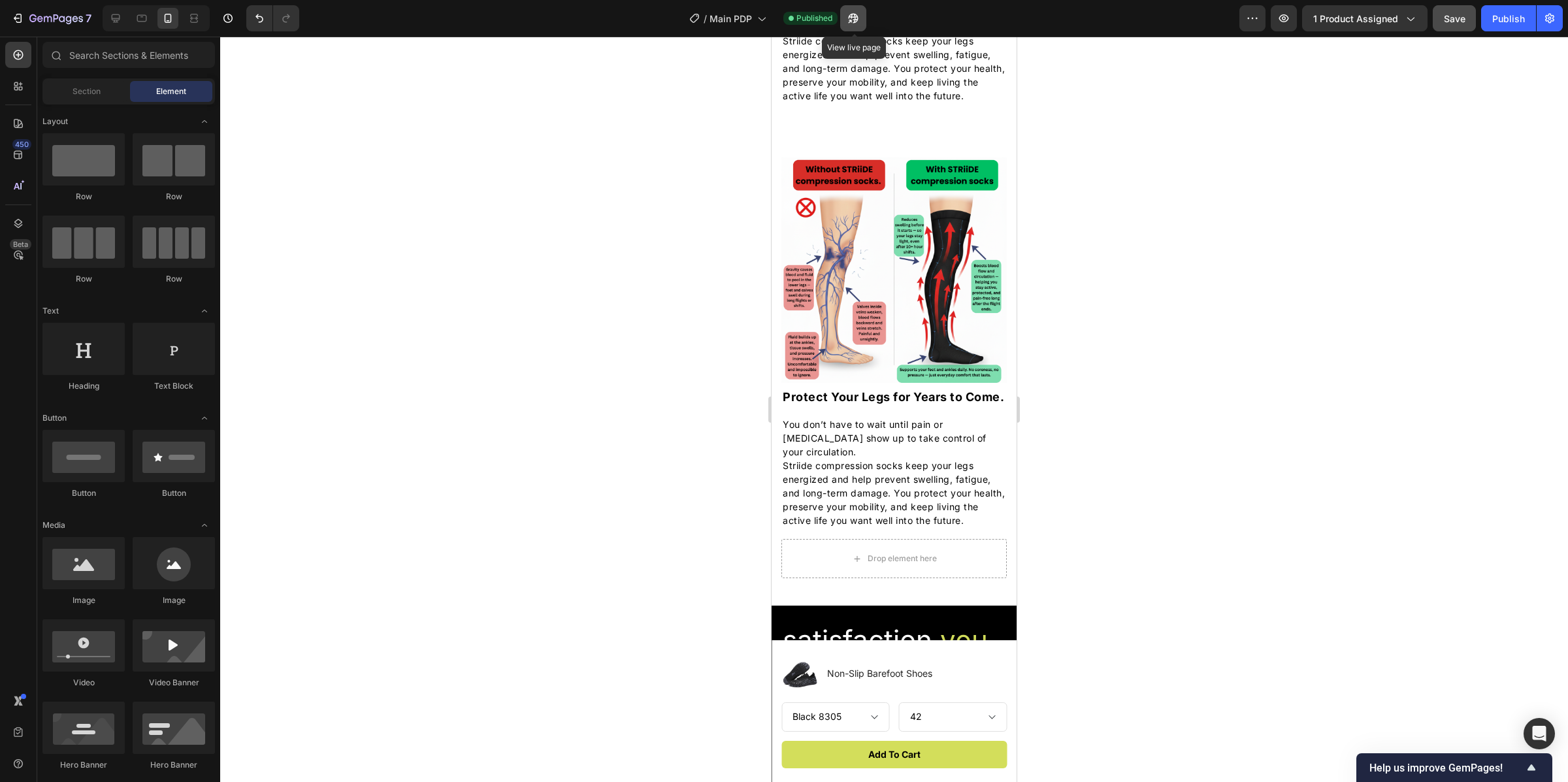
click at [854, 23] on icon "button" at bounding box center [854, 19] width 10 height 10
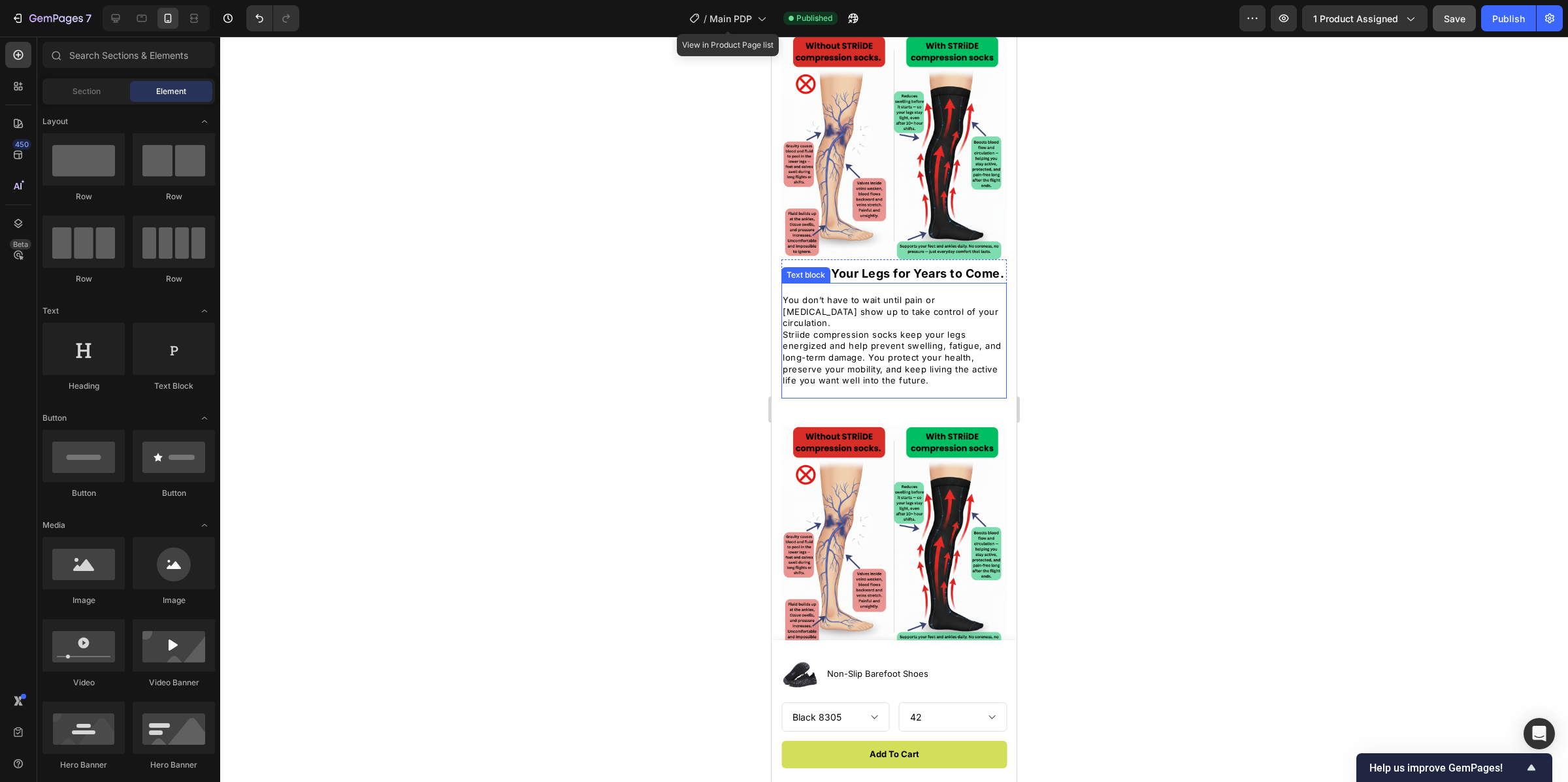
scroll to position [1551, 0]
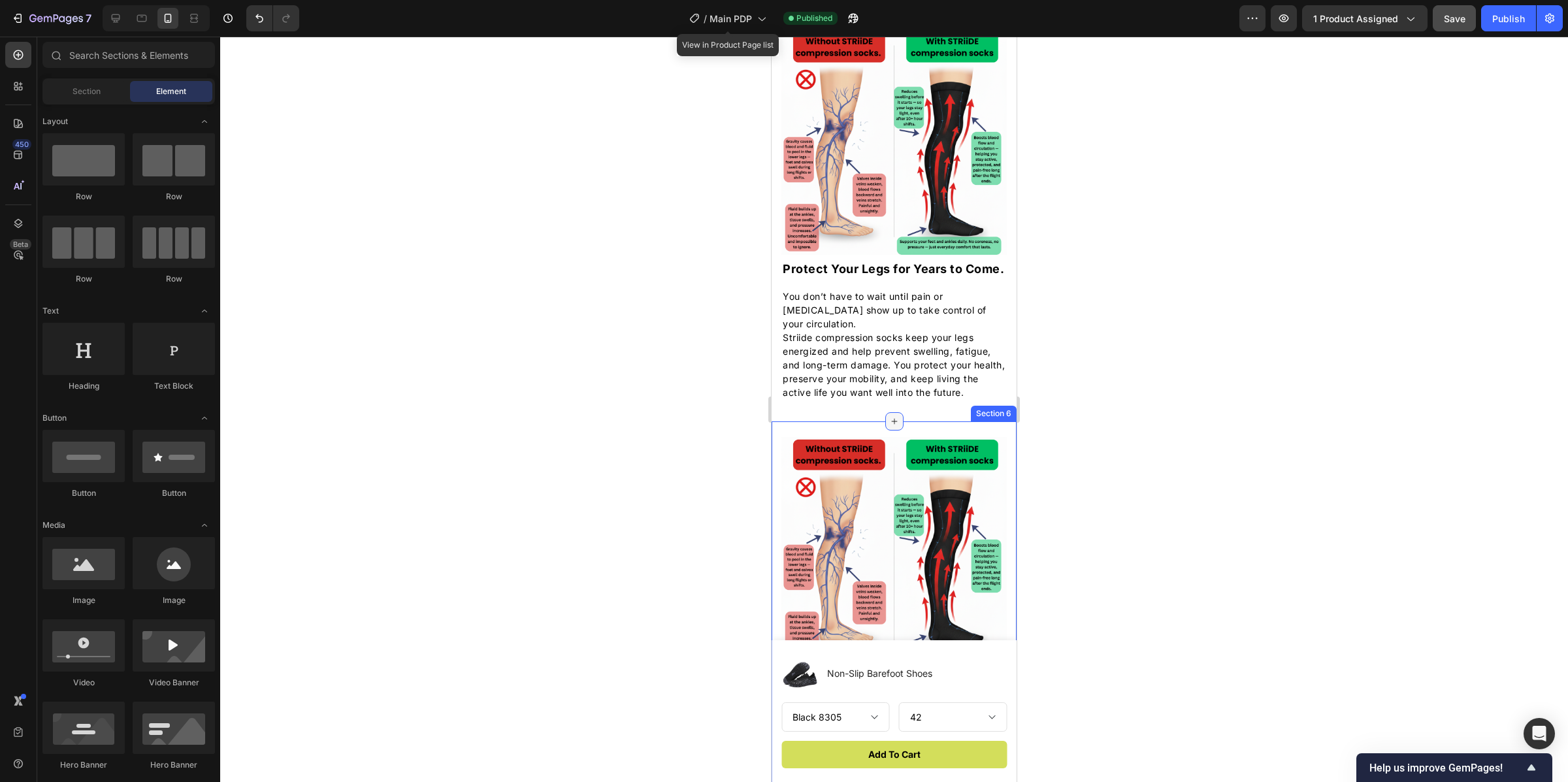
click at [891, 425] on icon at bounding box center [894, 422] width 6 height 6
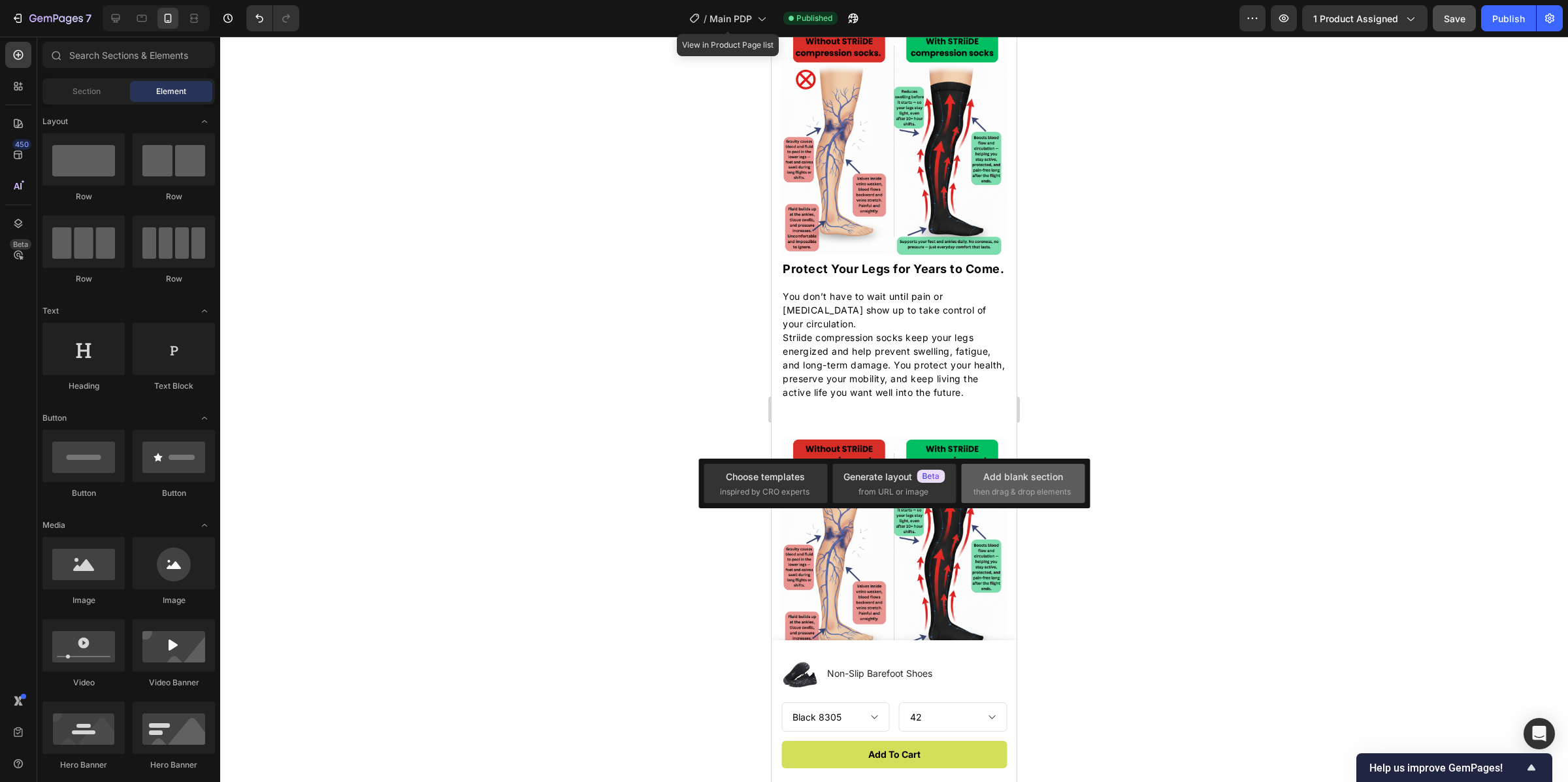
click at [1019, 472] on div "Add blank section" at bounding box center [1023, 477] width 80 height 14
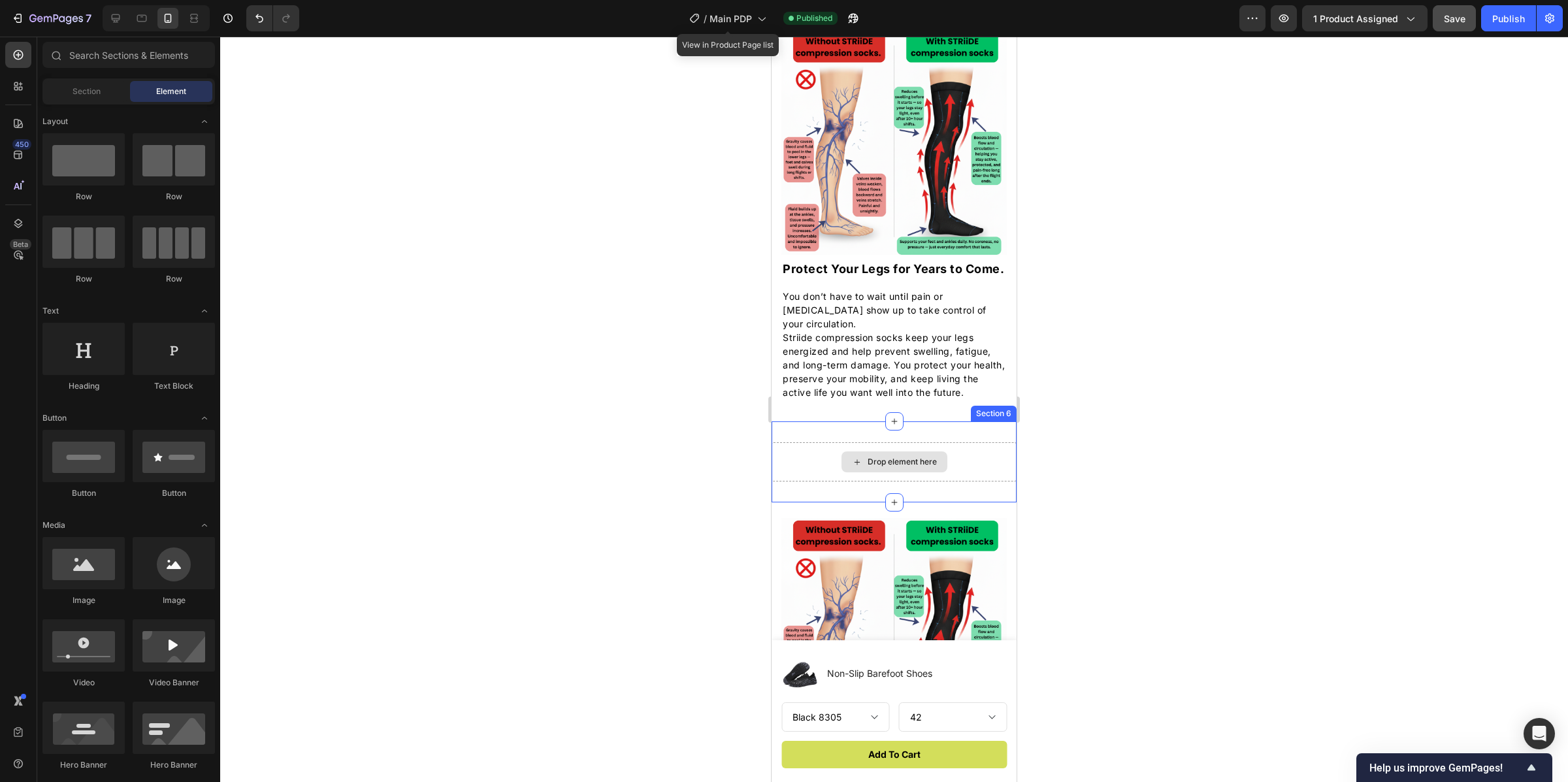
click at [935, 467] on div "Drop element here" at bounding box center [894, 462] width 106 height 21
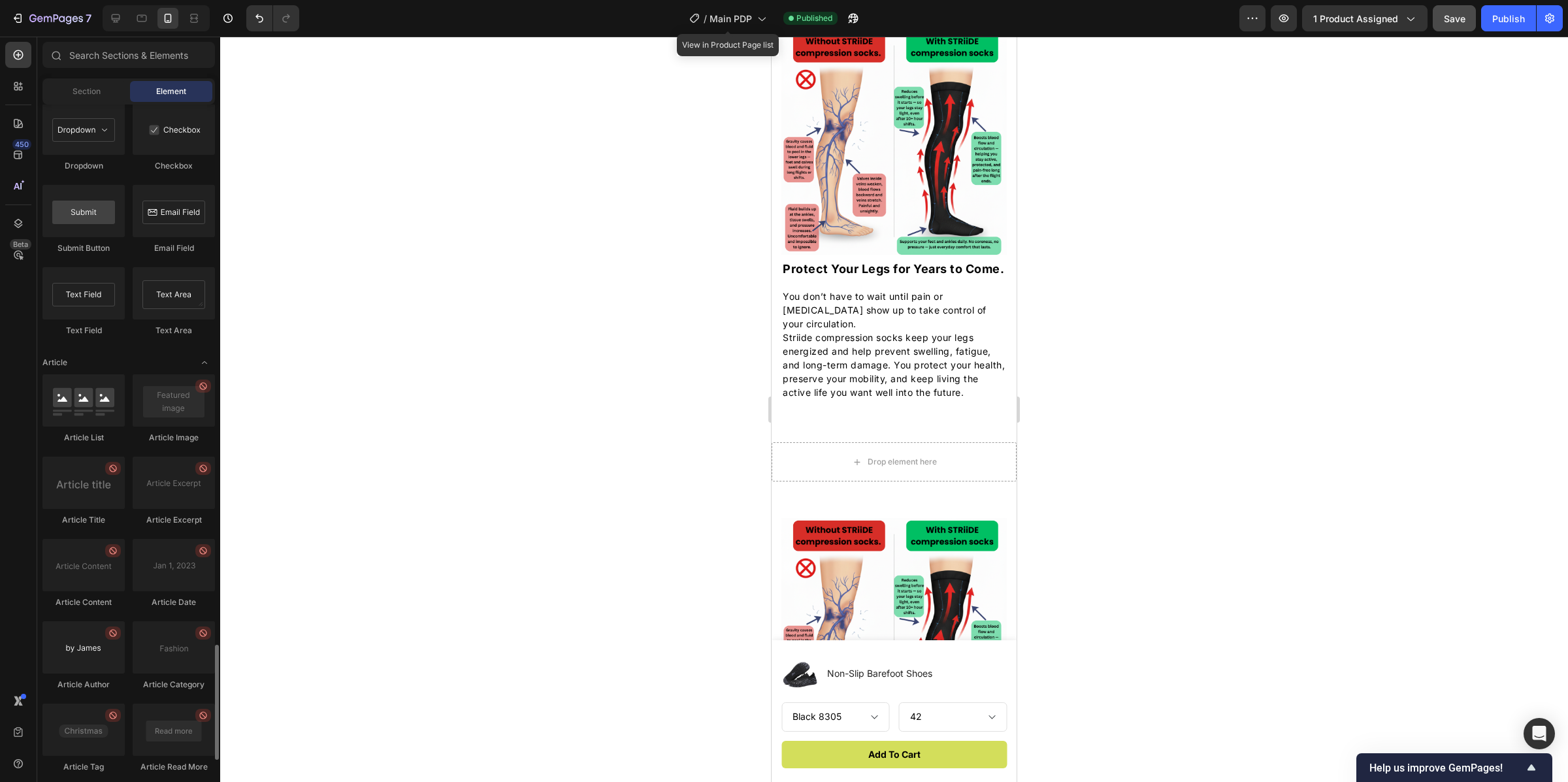
scroll to position [3284, 0]
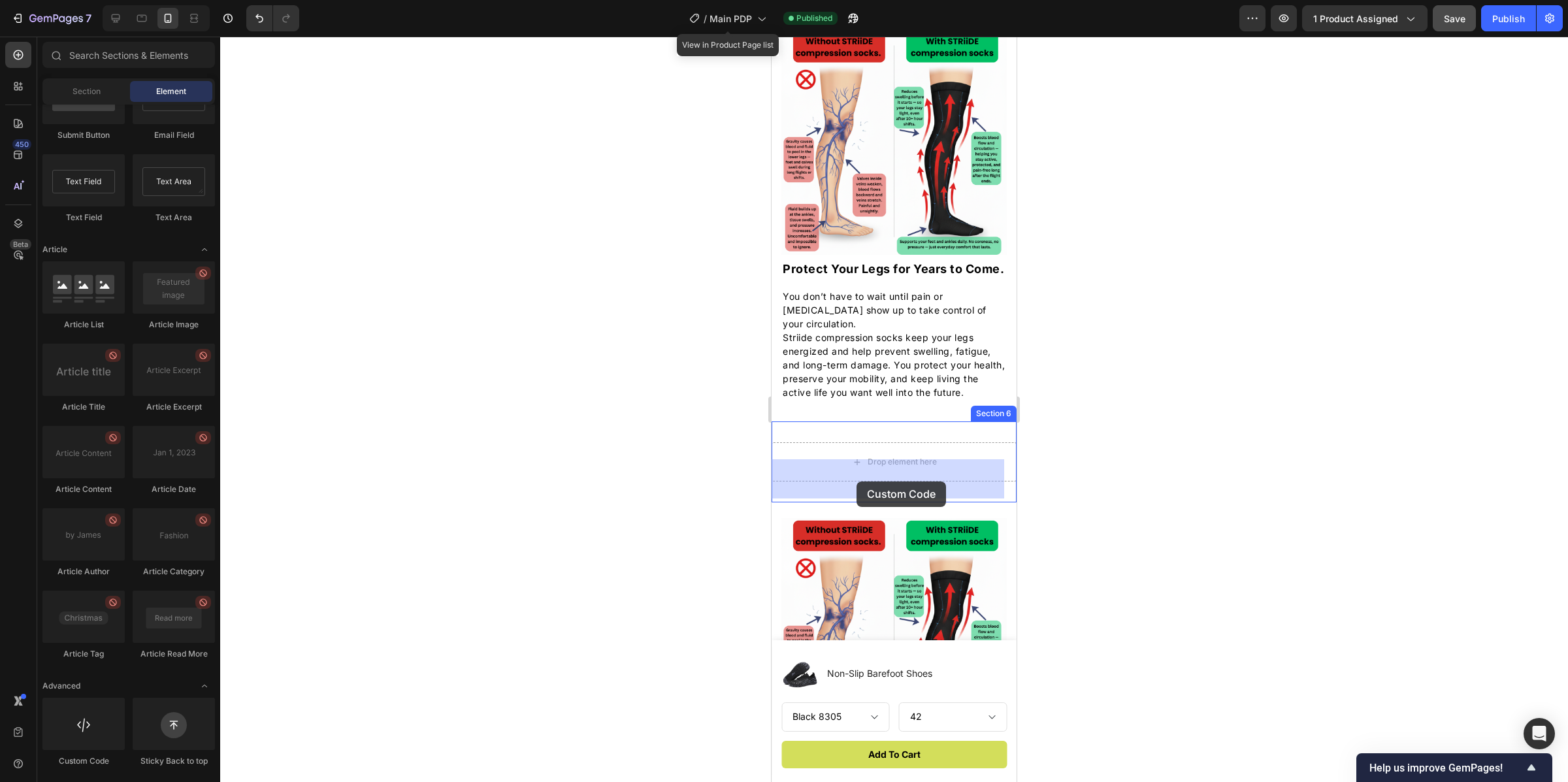
drag, startPoint x: 865, startPoint y: 748, endPoint x: 857, endPoint y: 482, distance: 266.1
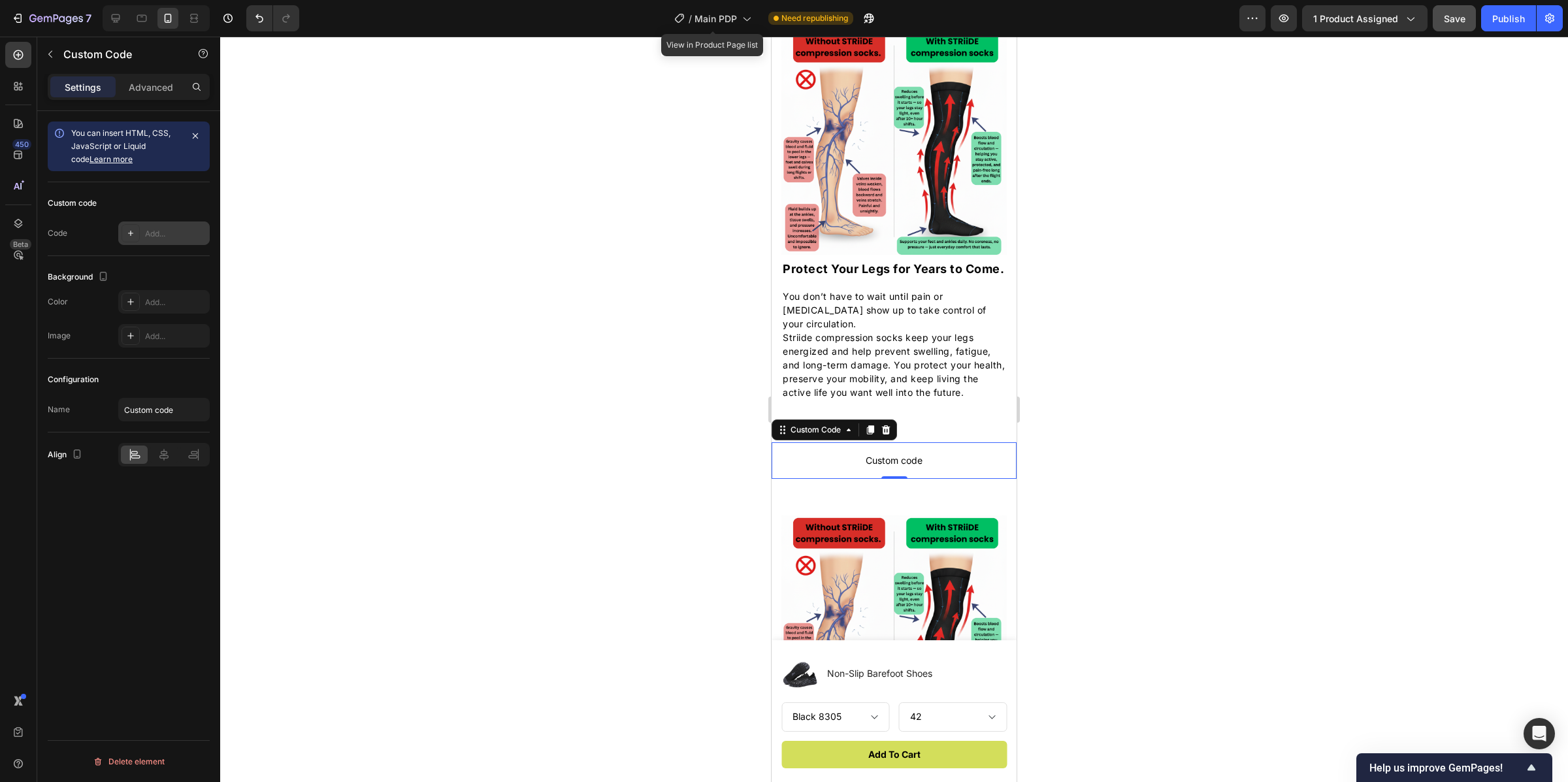
click at [143, 232] on div "Add..." at bounding box center [164, 233] width 91 height 23
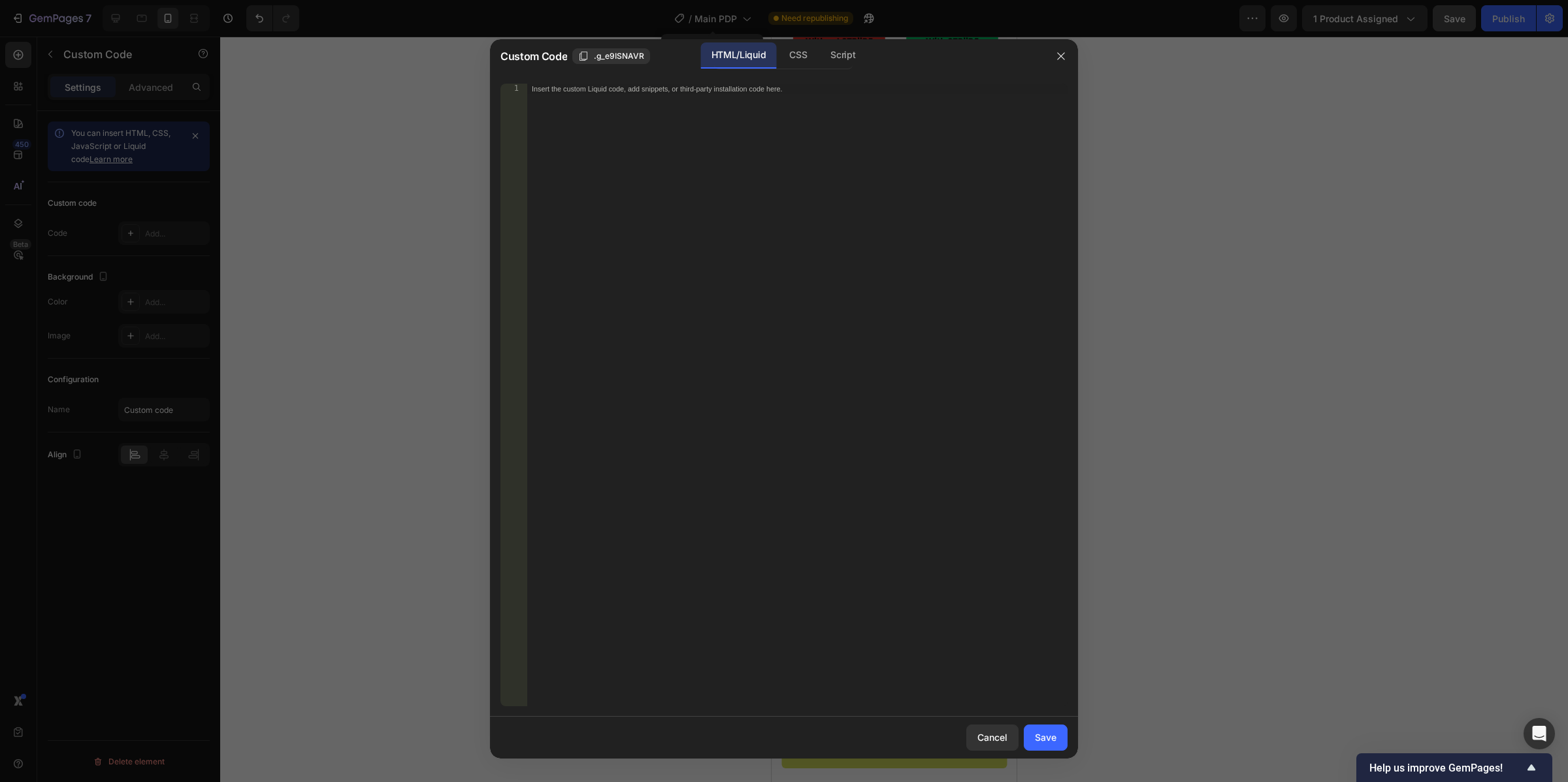
click at [579, 253] on div "Insert the custom Liquid code, add snippets, or third-party installation code h…" at bounding box center [797, 405] width 541 height 644
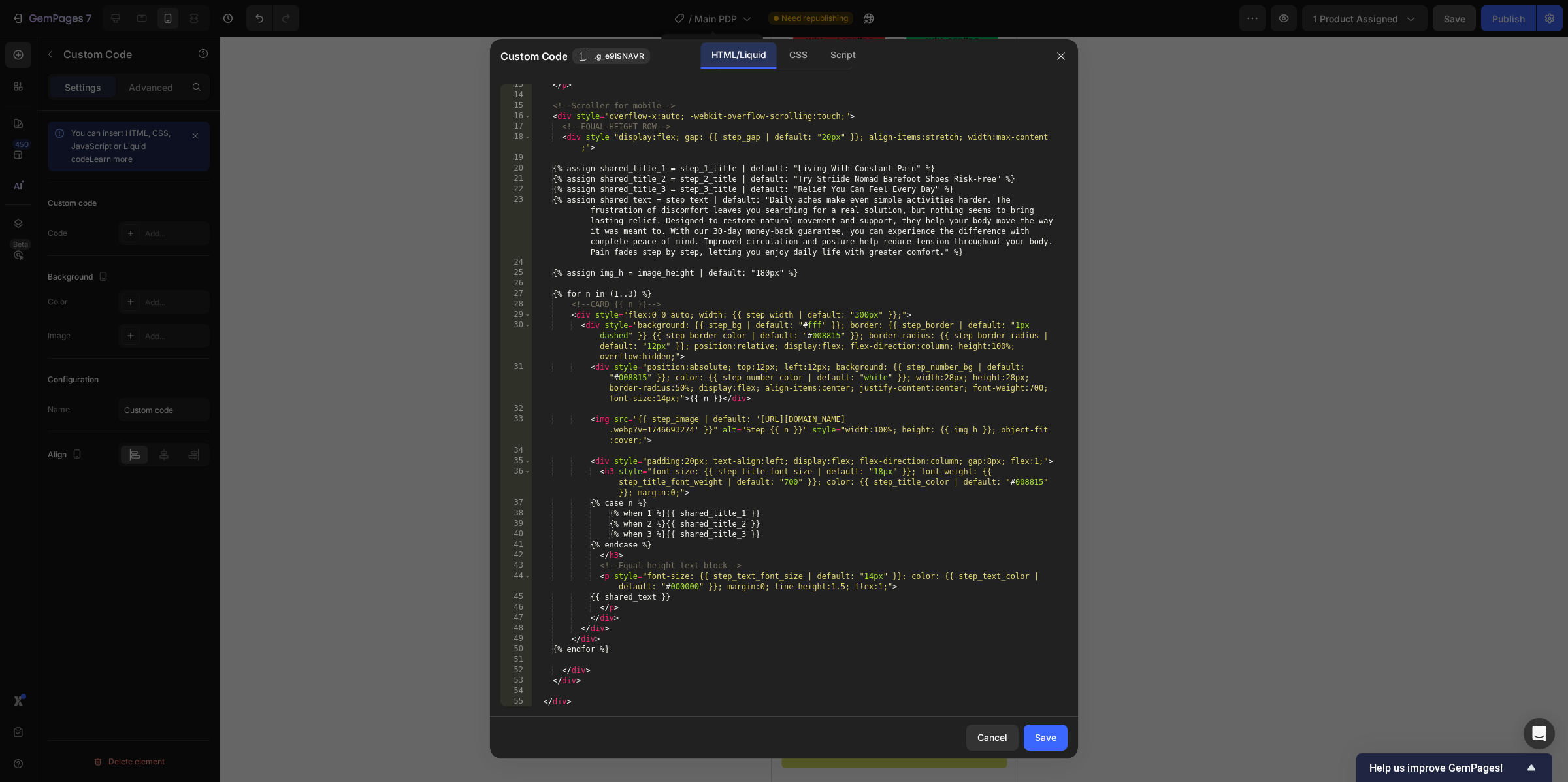
scroll to position [161, 0]
click at [1037, 734] on div "Save" at bounding box center [1046, 738] width 22 height 14
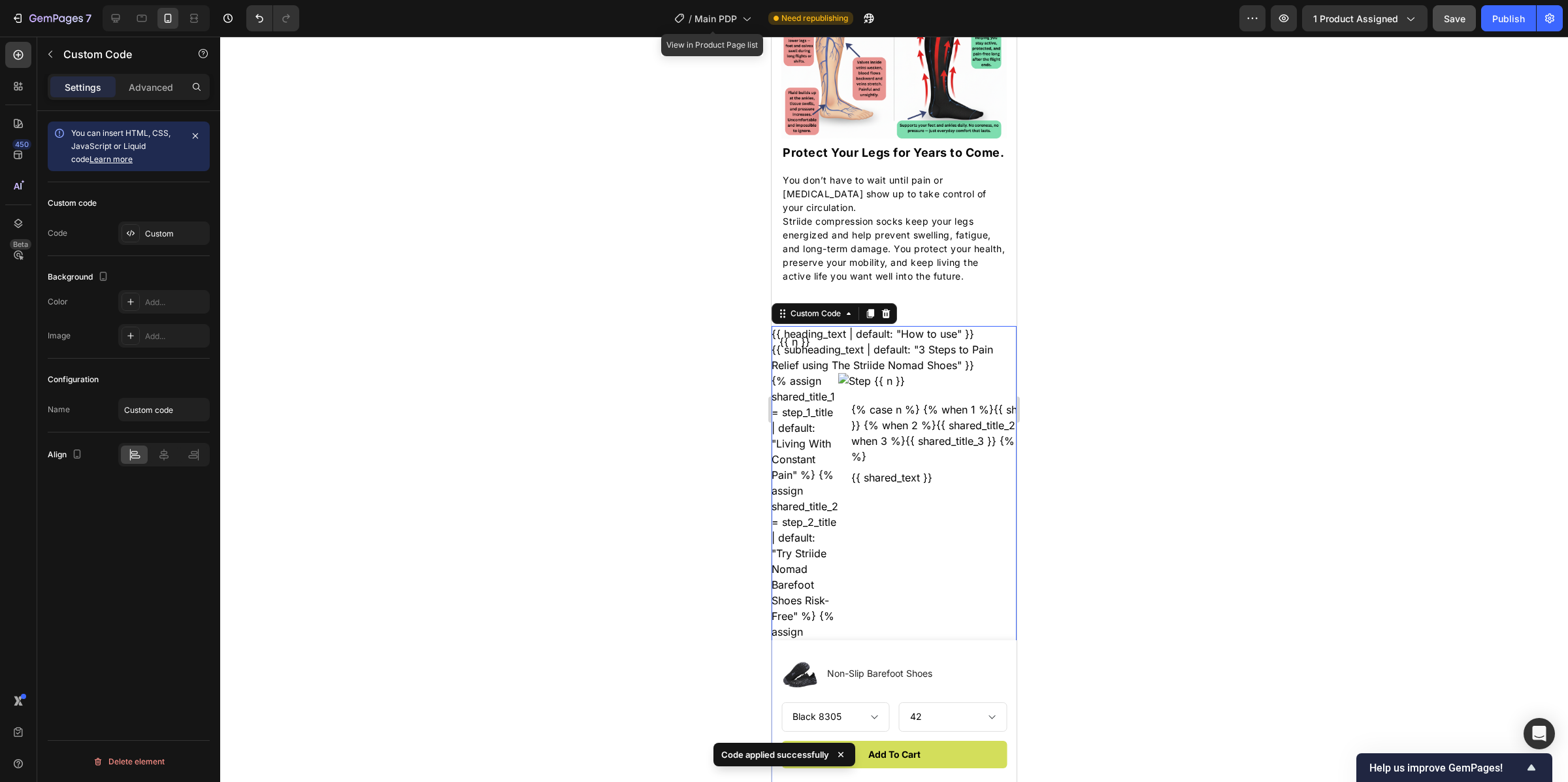
scroll to position [1684, 0]
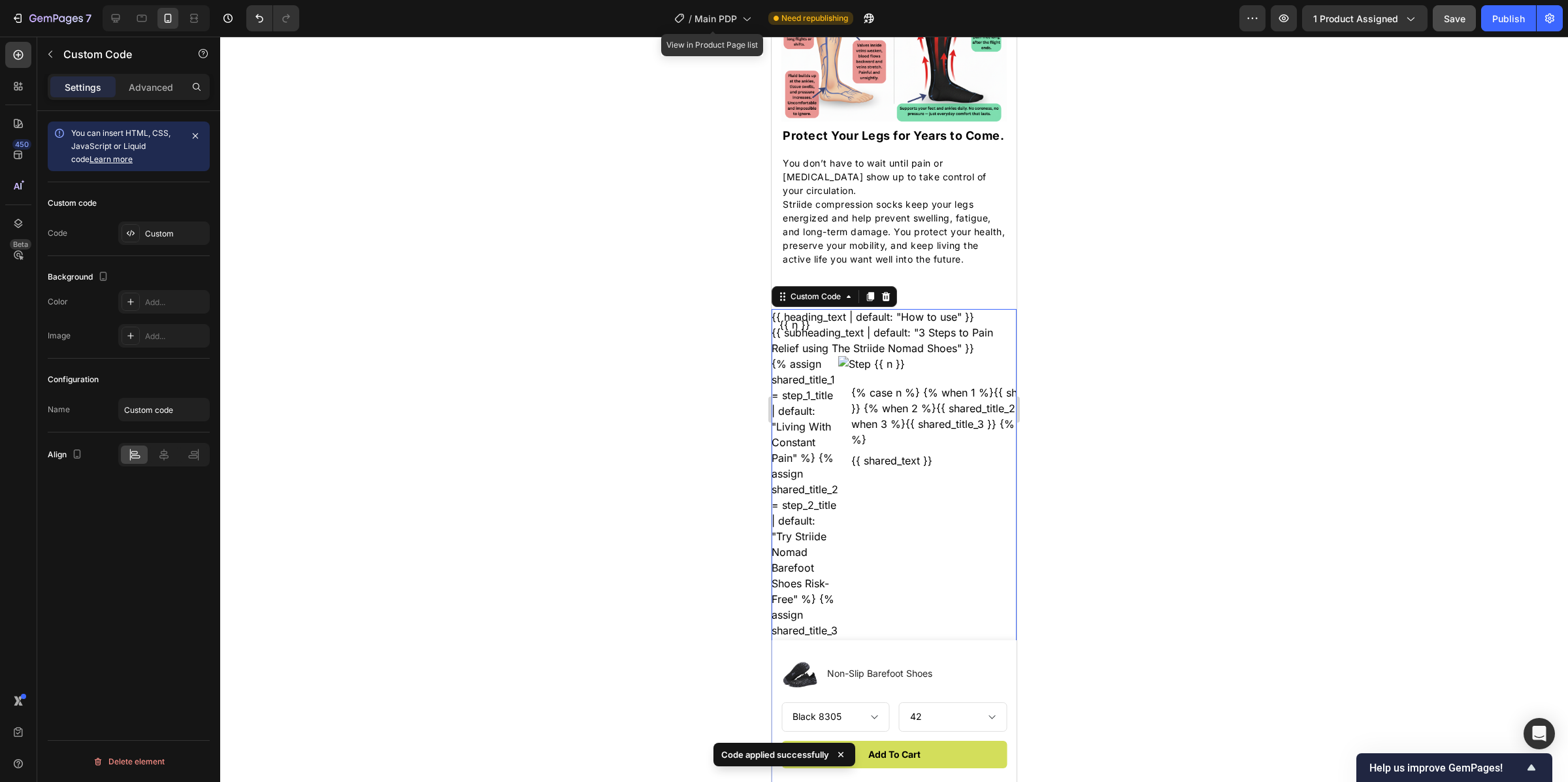
click at [168, 247] on div "Custom code Code Custom" at bounding box center [129, 219] width 162 height 74
click at [165, 238] on div "Custom" at bounding box center [175, 233] width 62 height 12
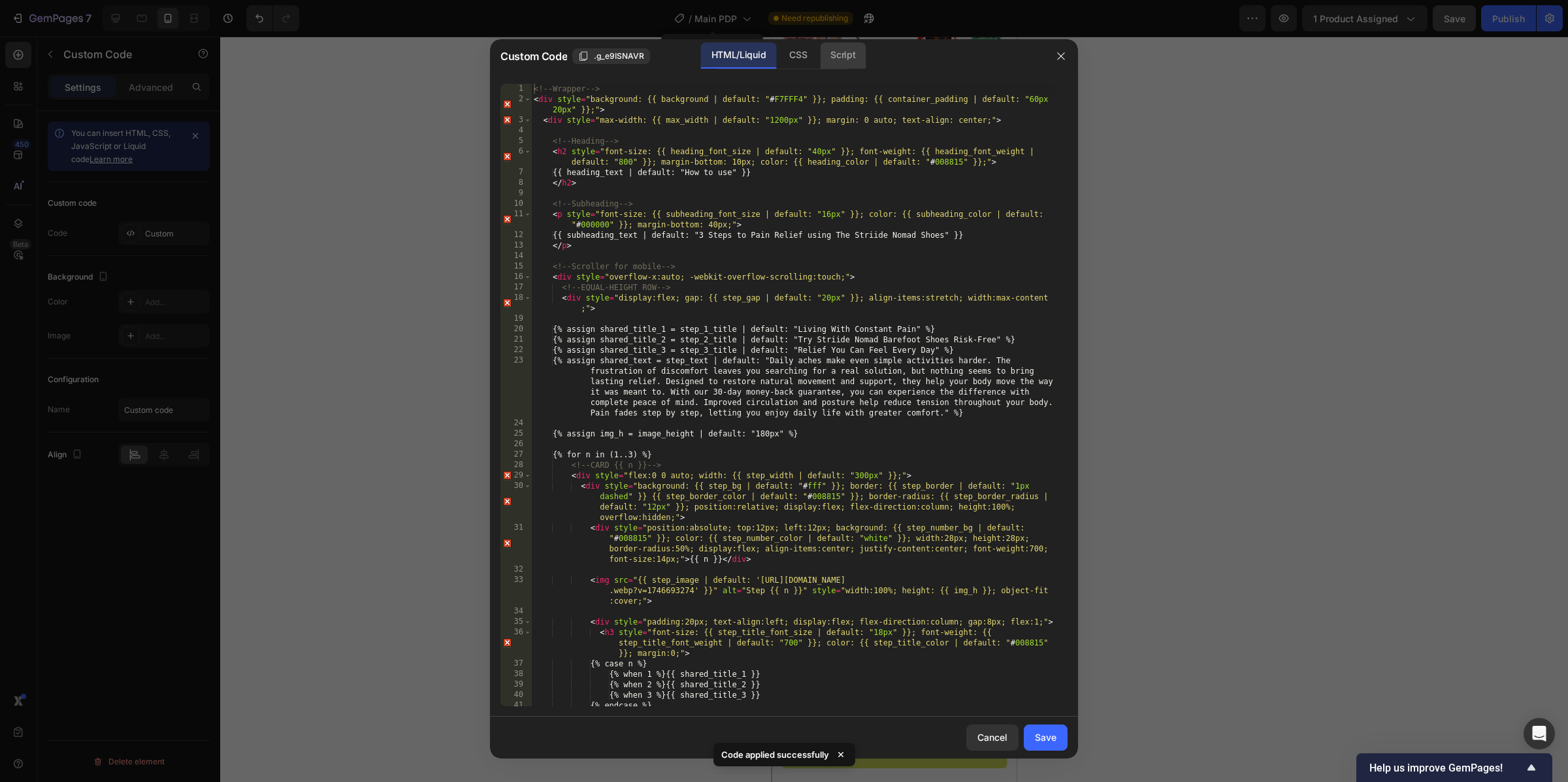
click at [833, 63] on div "Script" at bounding box center [843, 55] width 46 height 27
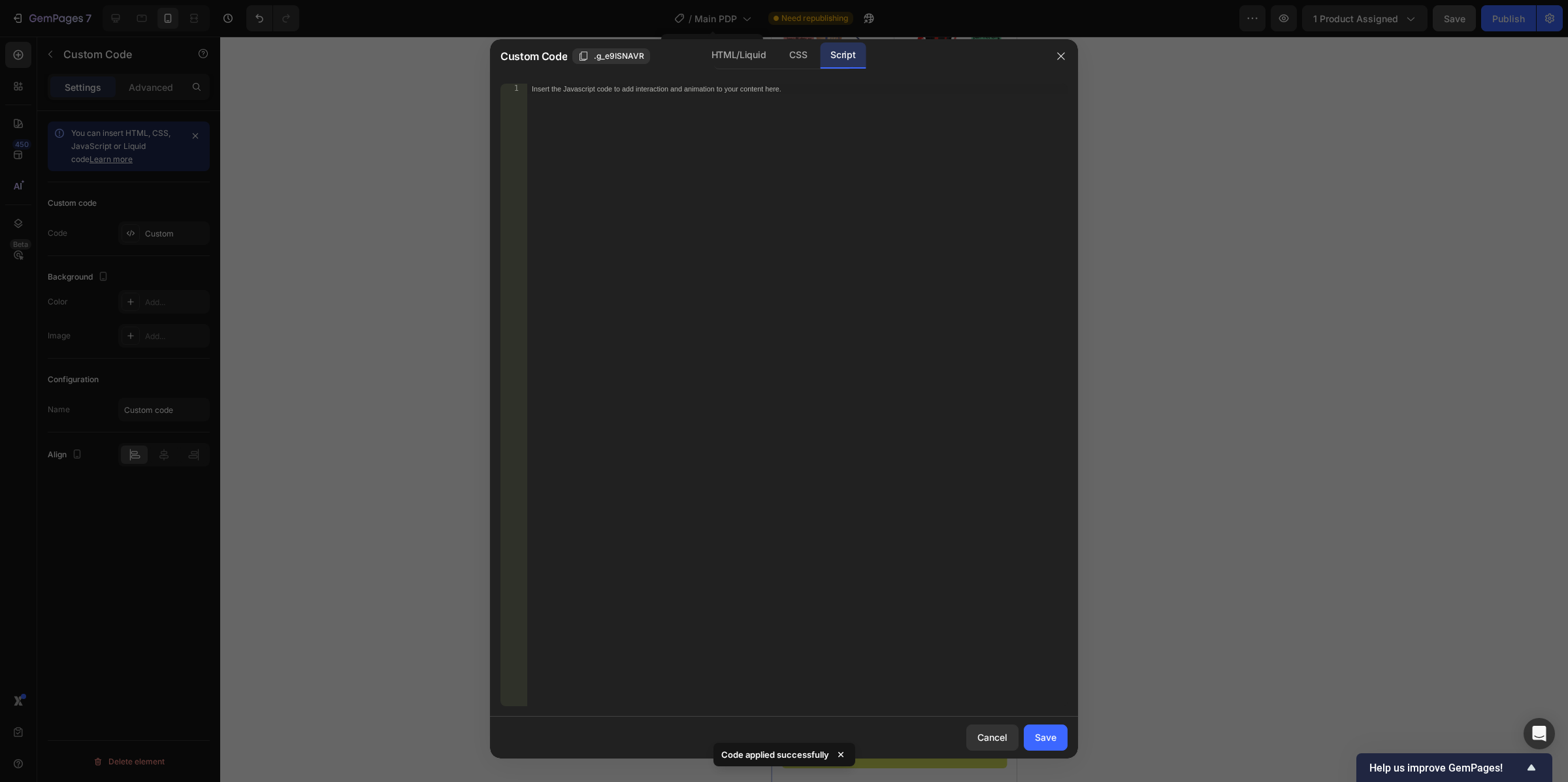
click at [802, 129] on div "Insert the Javascript code to add interaction and animation to your content her…" at bounding box center [797, 405] width 541 height 644
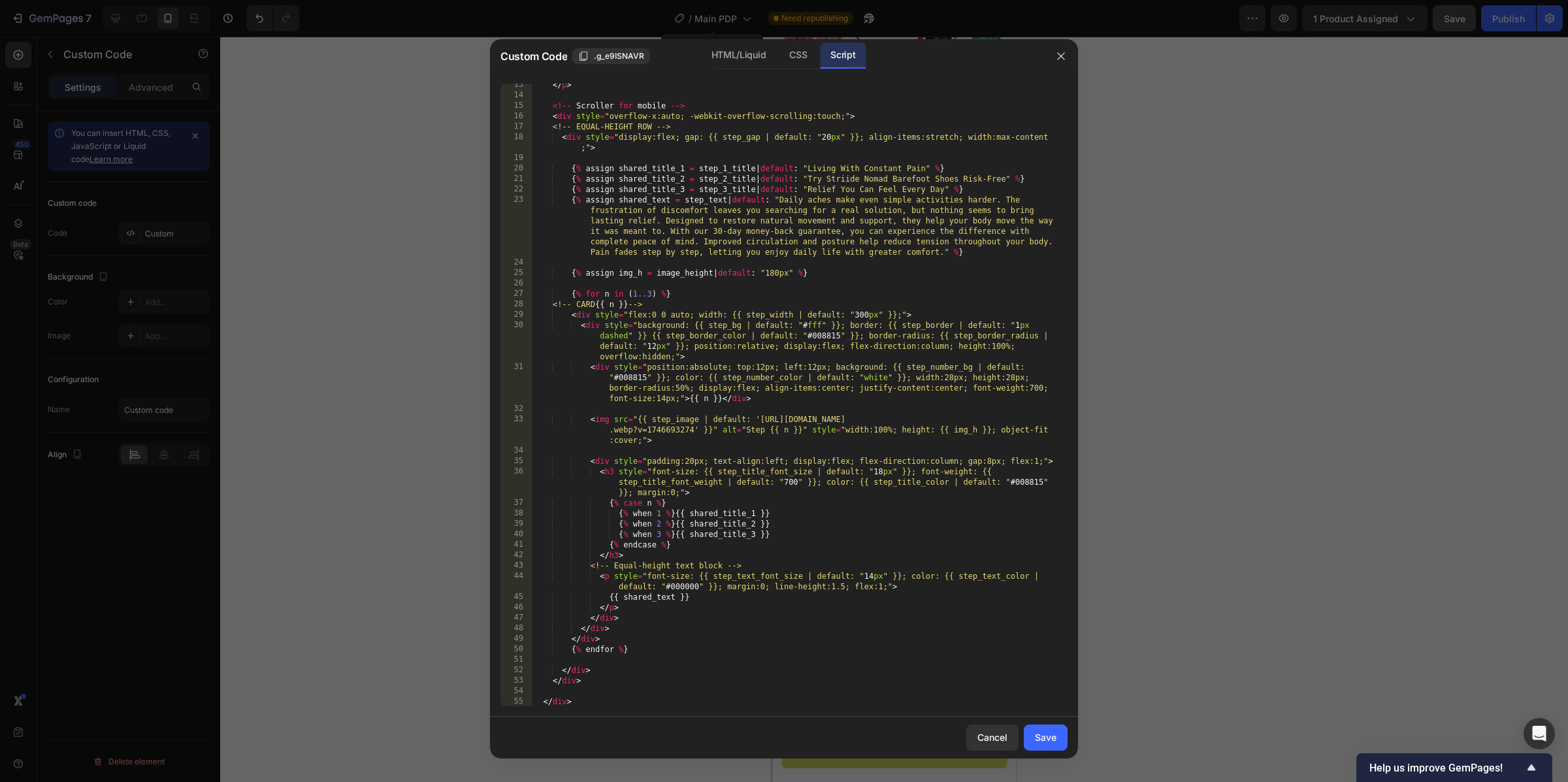
scroll to position [161, 0]
click at [1043, 717] on div "Cancel Save" at bounding box center [784, 738] width 588 height 42
click at [1049, 727] on button "Save" at bounding box center [1046, 738] width 44 height 27
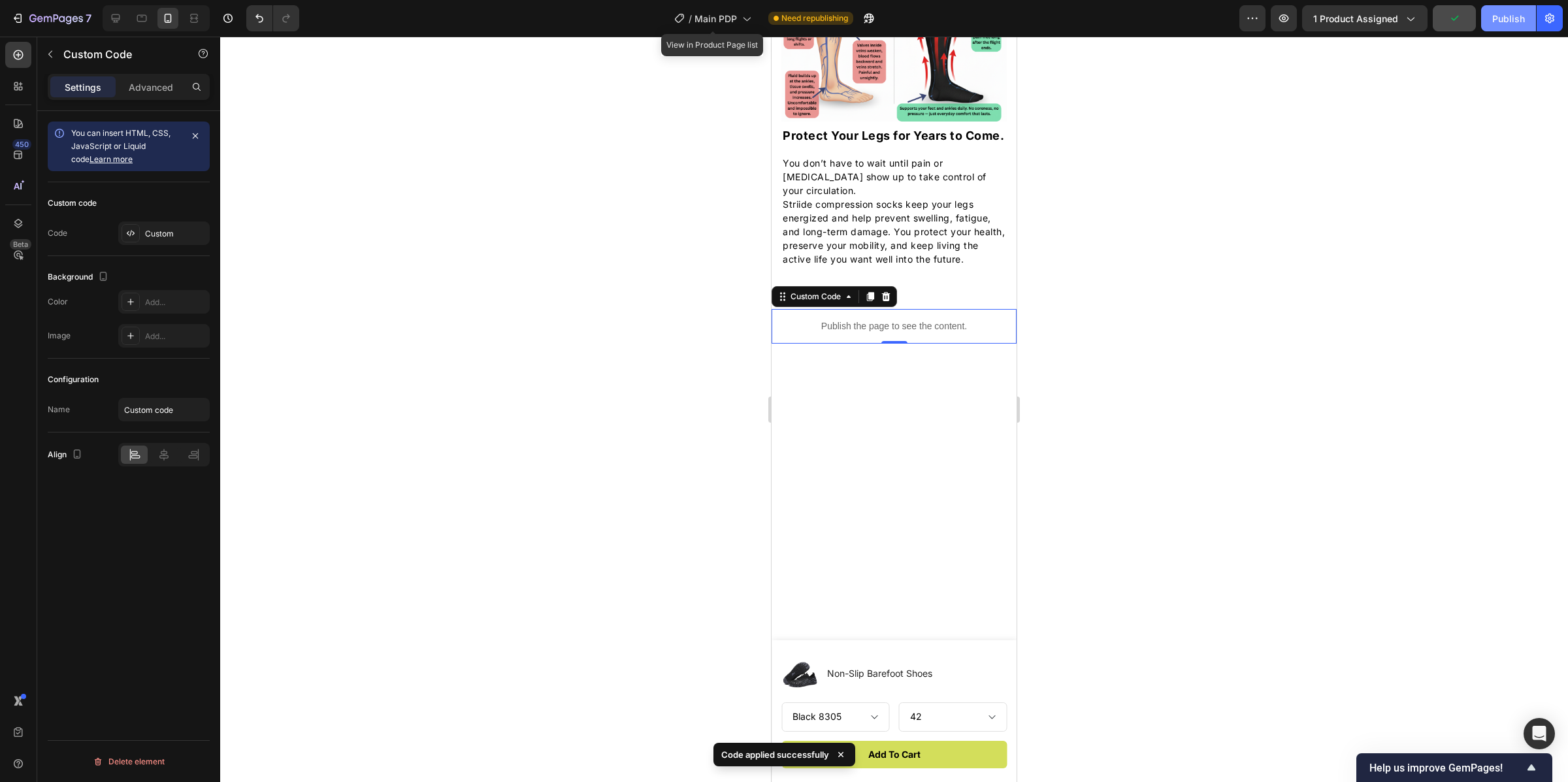
drag, startPoint x: 1494, startPoint y: 16, endPoint x: 1481, endPoint y: 22, distance: 14.3
click at [1494, 16] on div "Publish" at bounding box center [1509, 19] width 33 height 14
click at [856, 17] on icon "button" at bounding box center [854, 19] width 10 height 10
click at [890, 302] on icon at bounding box center [886, 296] width 10 height 10
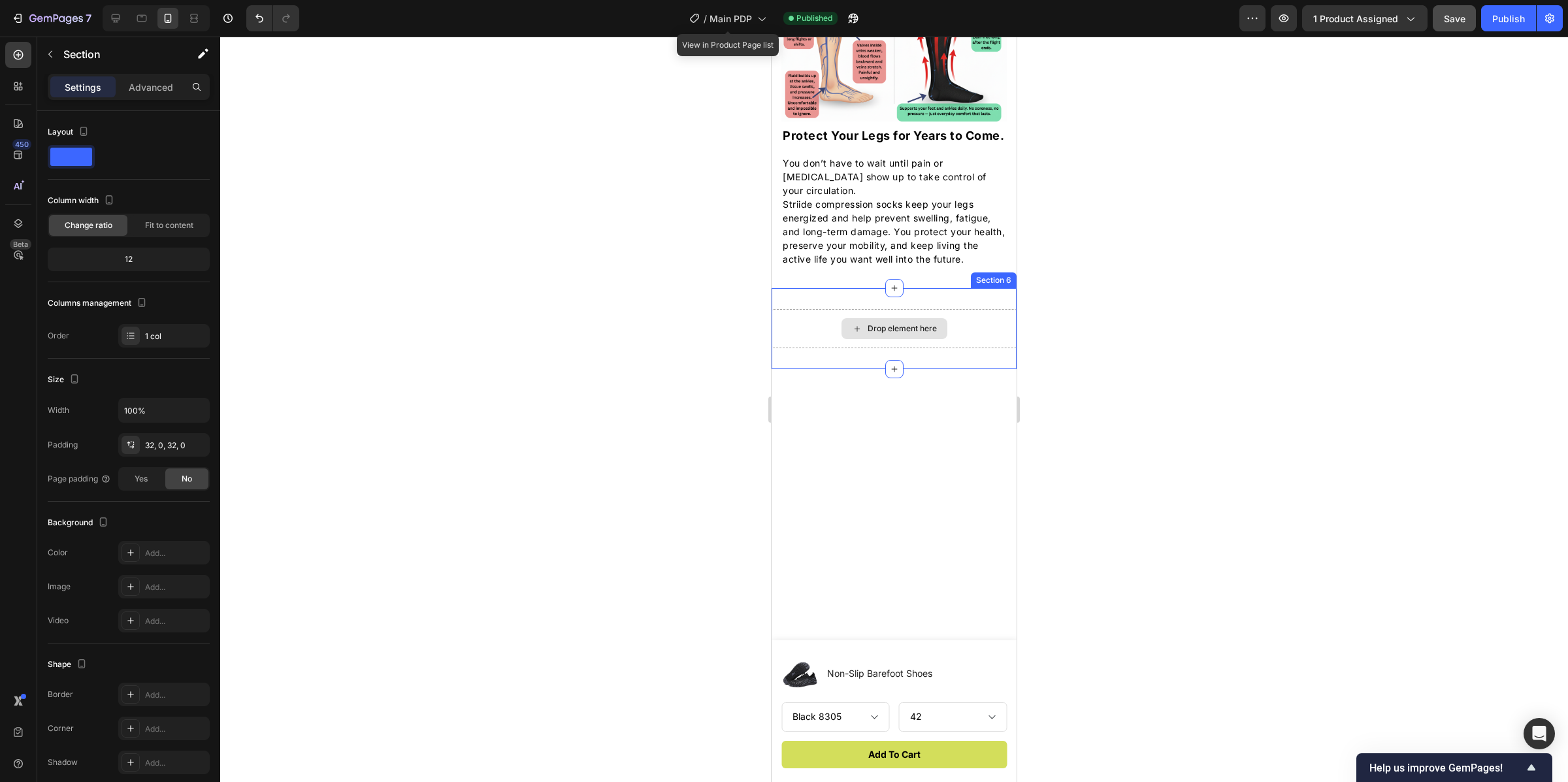
click at [985, 341] on div "Drop element here" at bounding box center [894, 328] width 245 height 39
click at [998, 284] on div at bounding box center [1006, 276] width 16 height 16
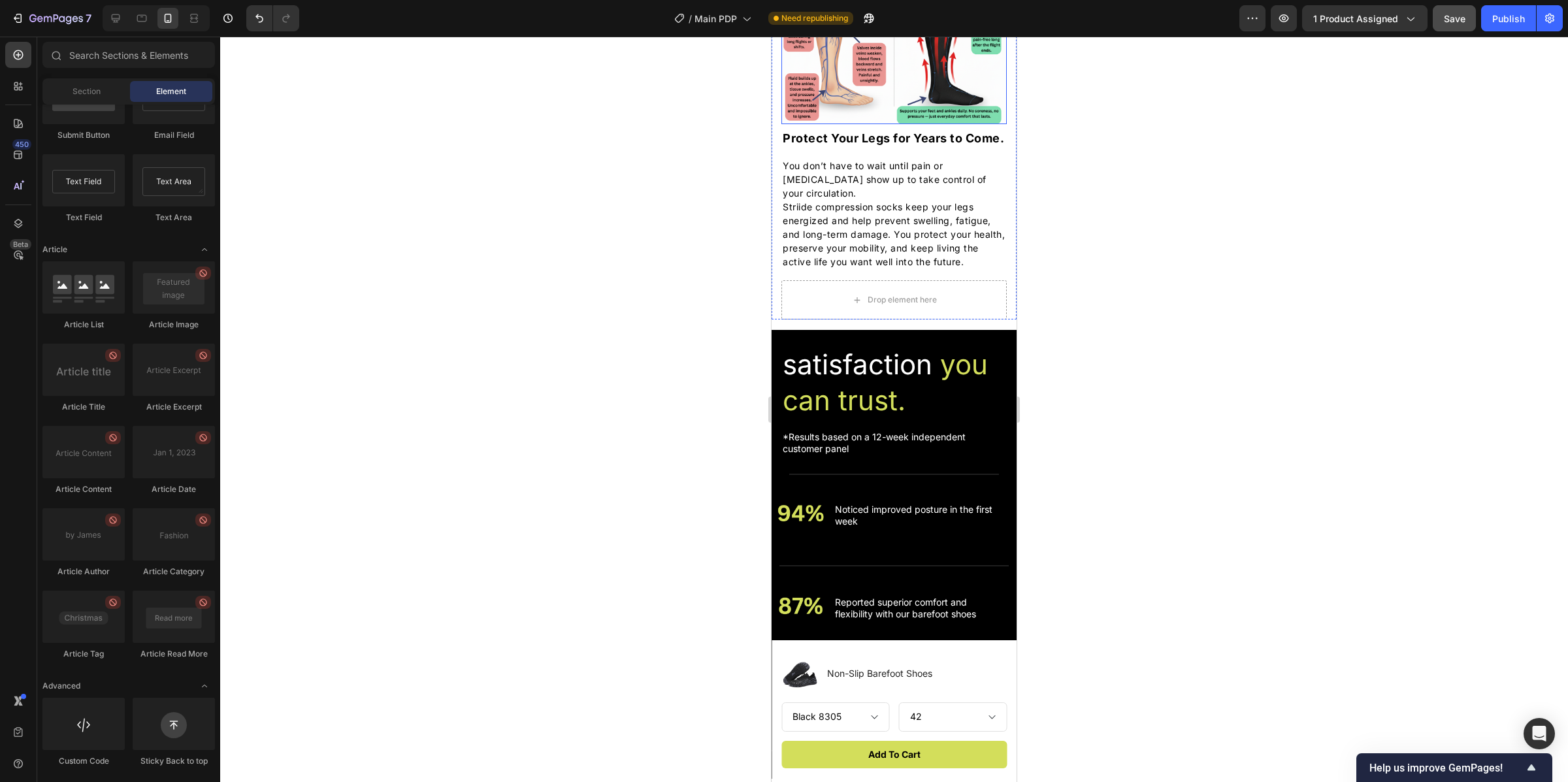
scroll to position [2104, 0]
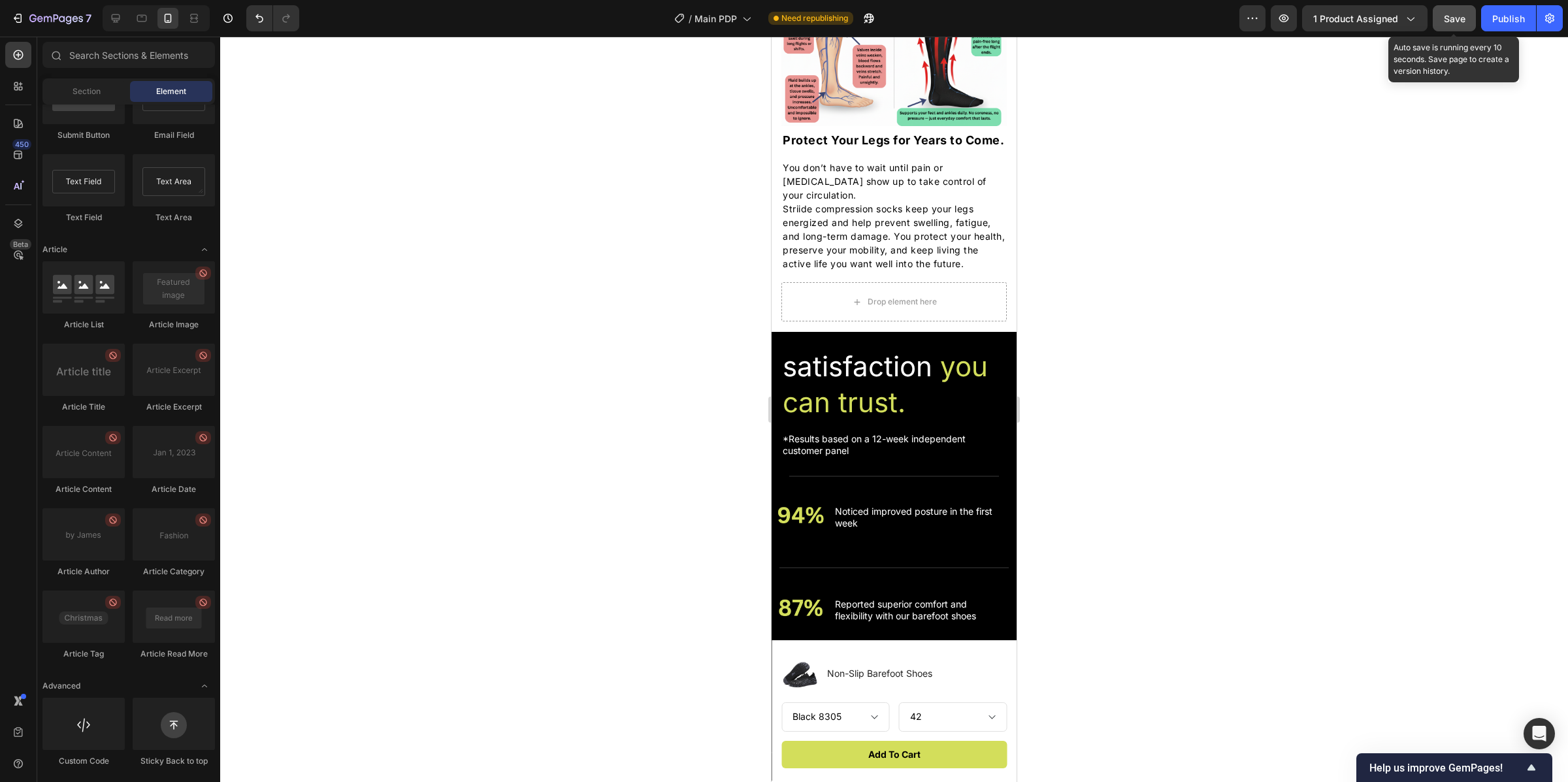
click at [1460, 17] on span "Save" at bounding box center [1455, 19] width 22 height 11
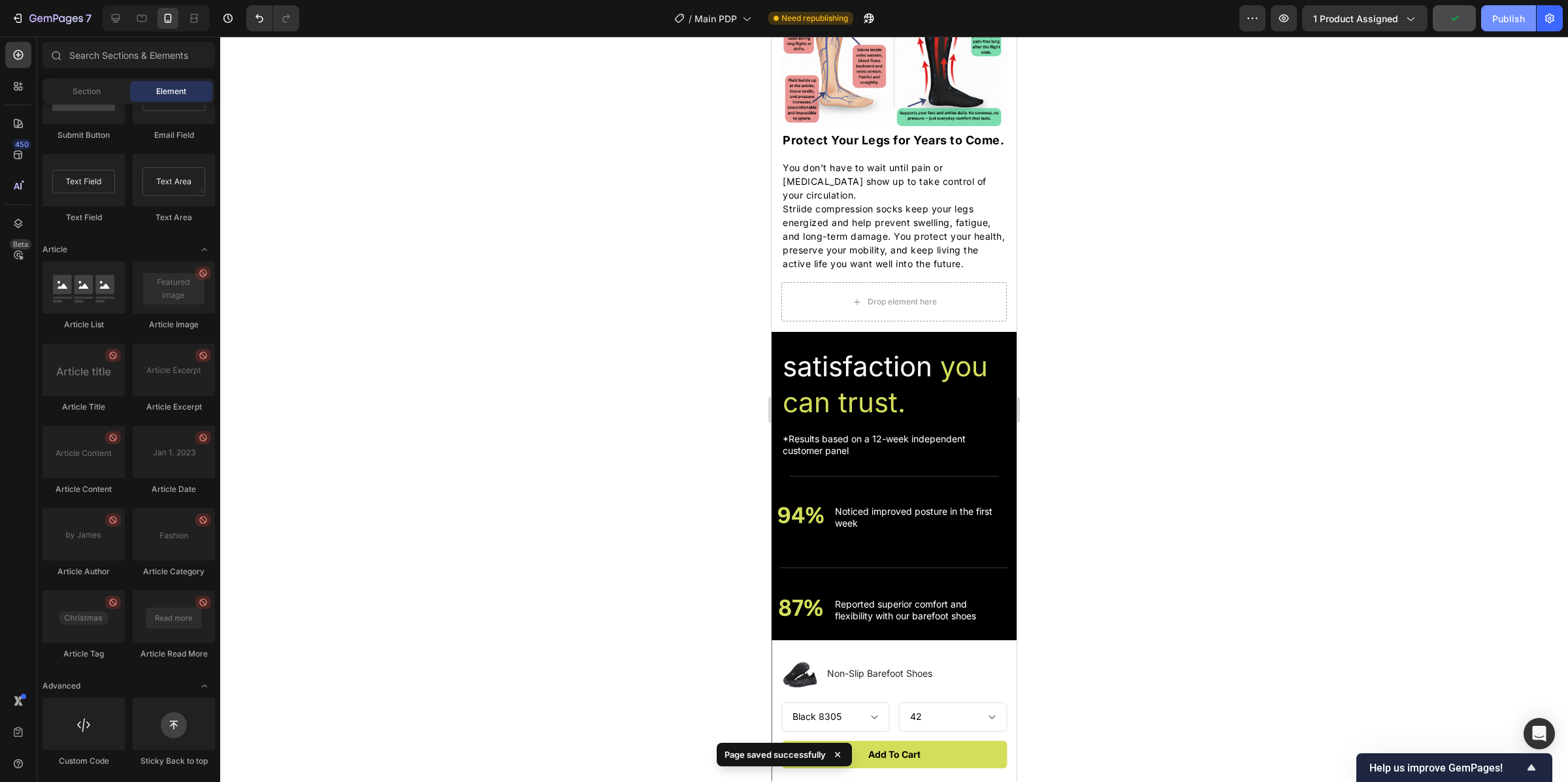
click at [1531, 13] on button "Publish" at bounding box center [1509, 19] width 55 height 27
click at [858, 15] on icon "button" at bounding box center [853, 18] width 13 height 13
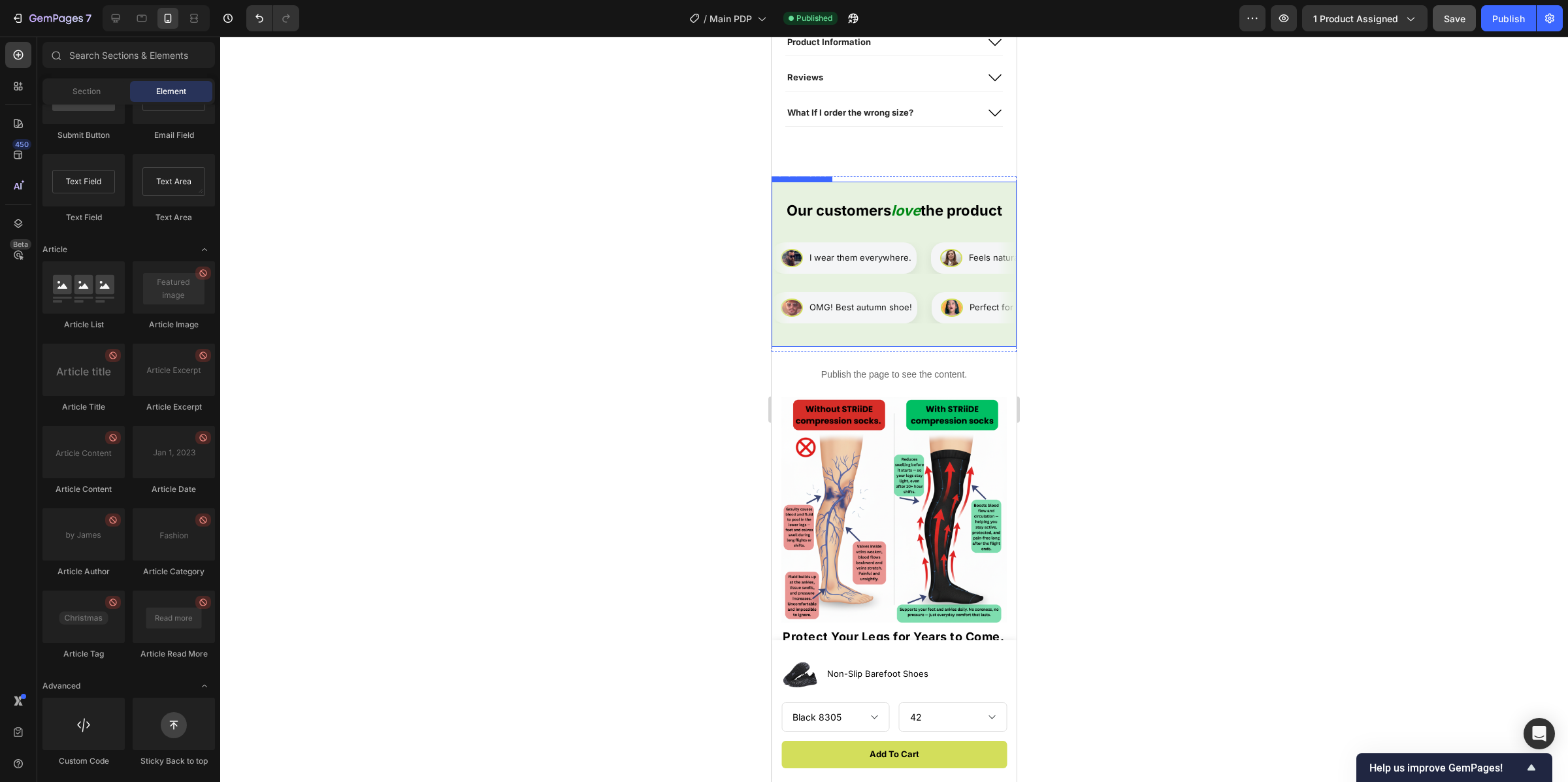
scroll to position [876, 0]
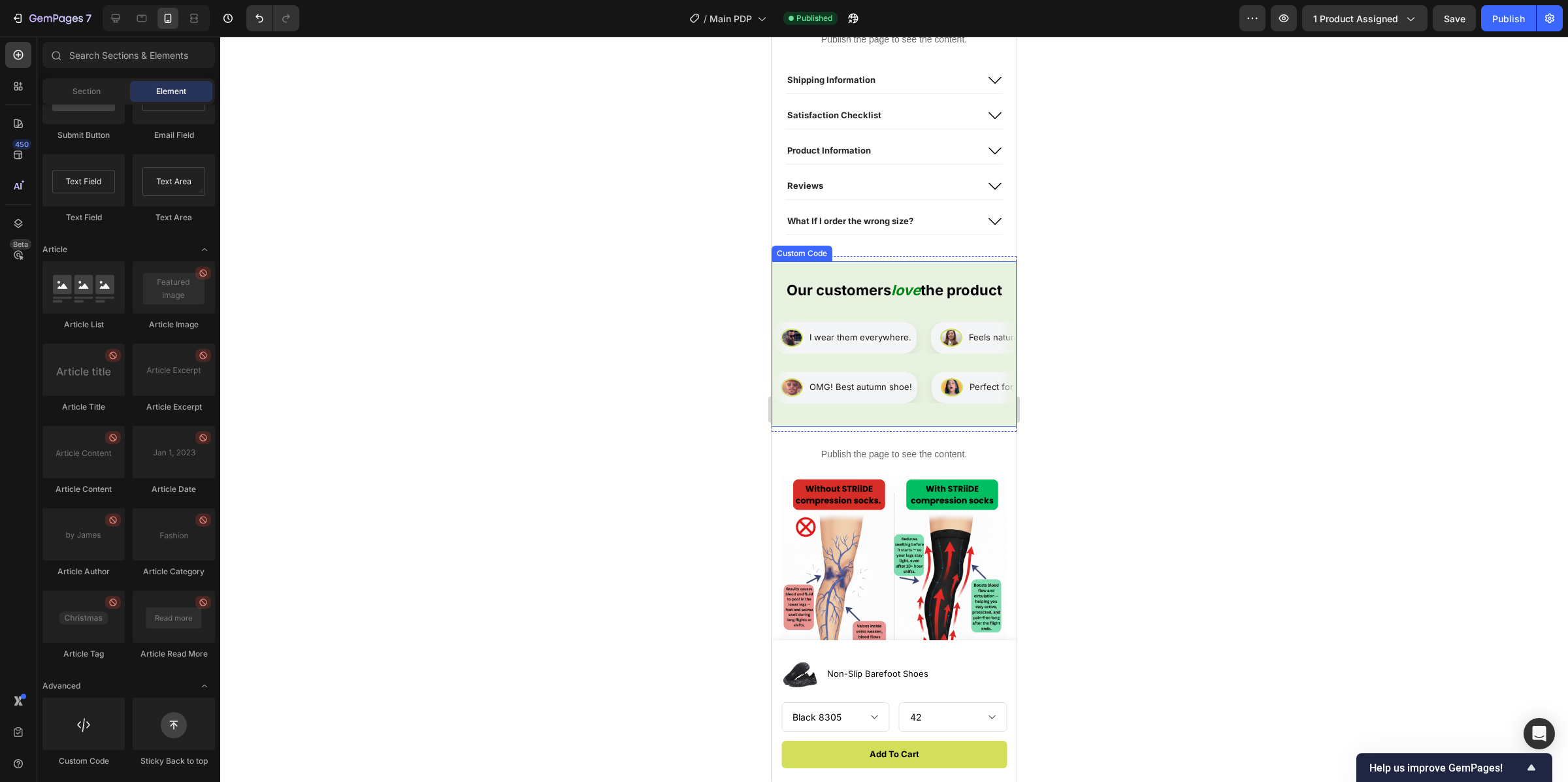
scroll to position [1095, 0]
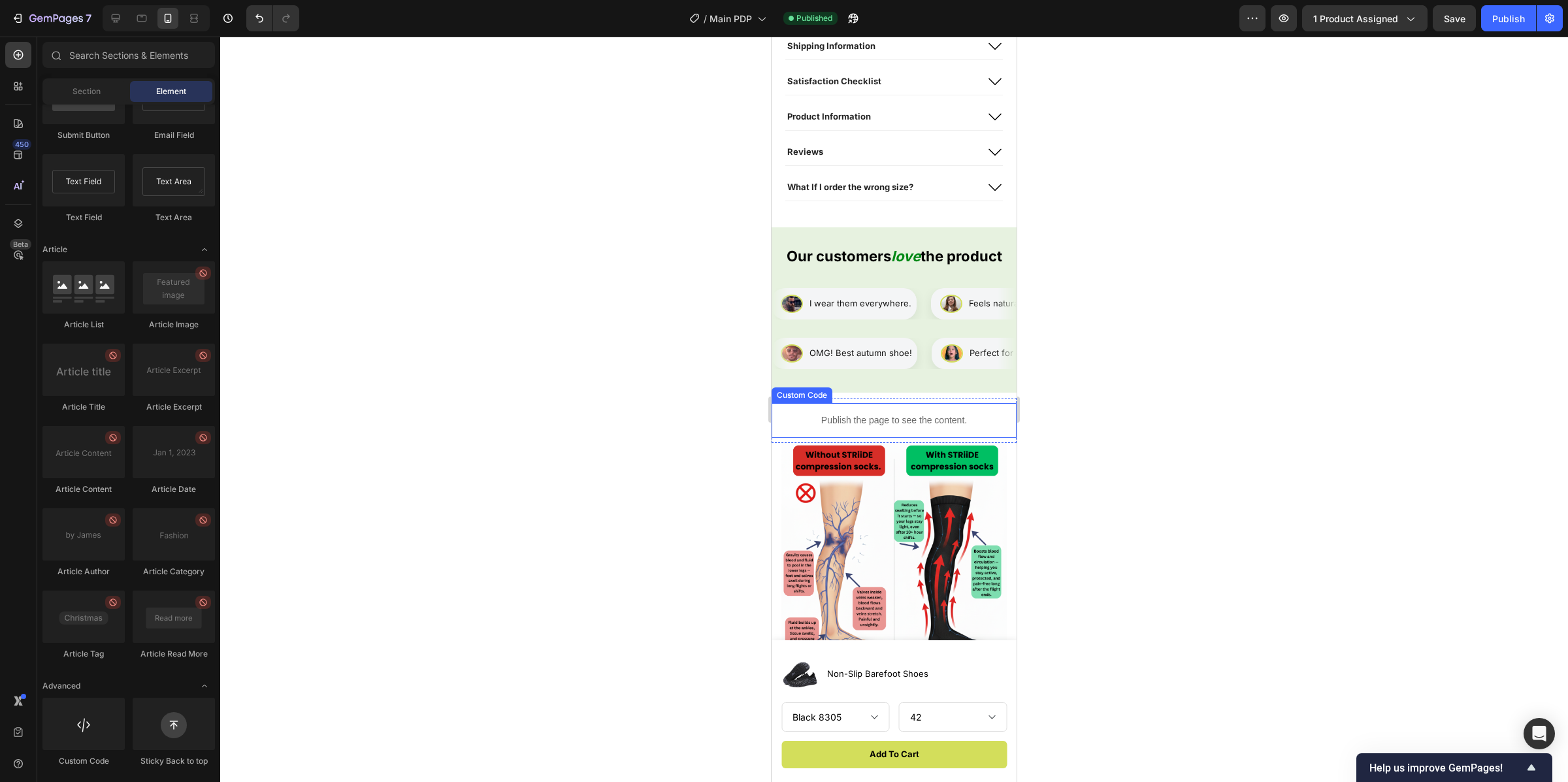
click at [908, 427] on p "Publish the page to see the content." at bounding box center [894, 420] width 245 height 14
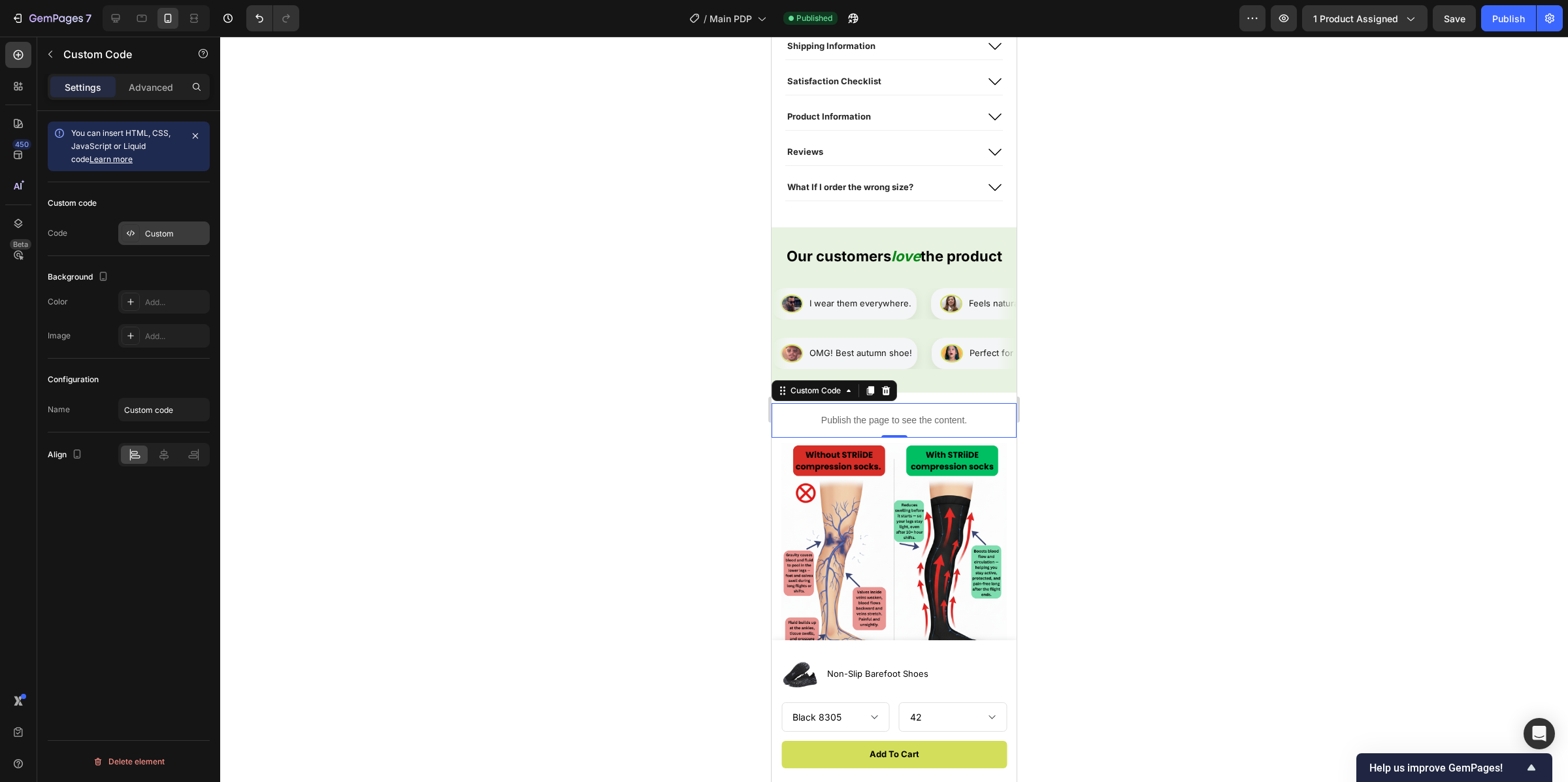
click at [173, 226] on div "Custom" at bounding box center [164, 233] width 91 height 23
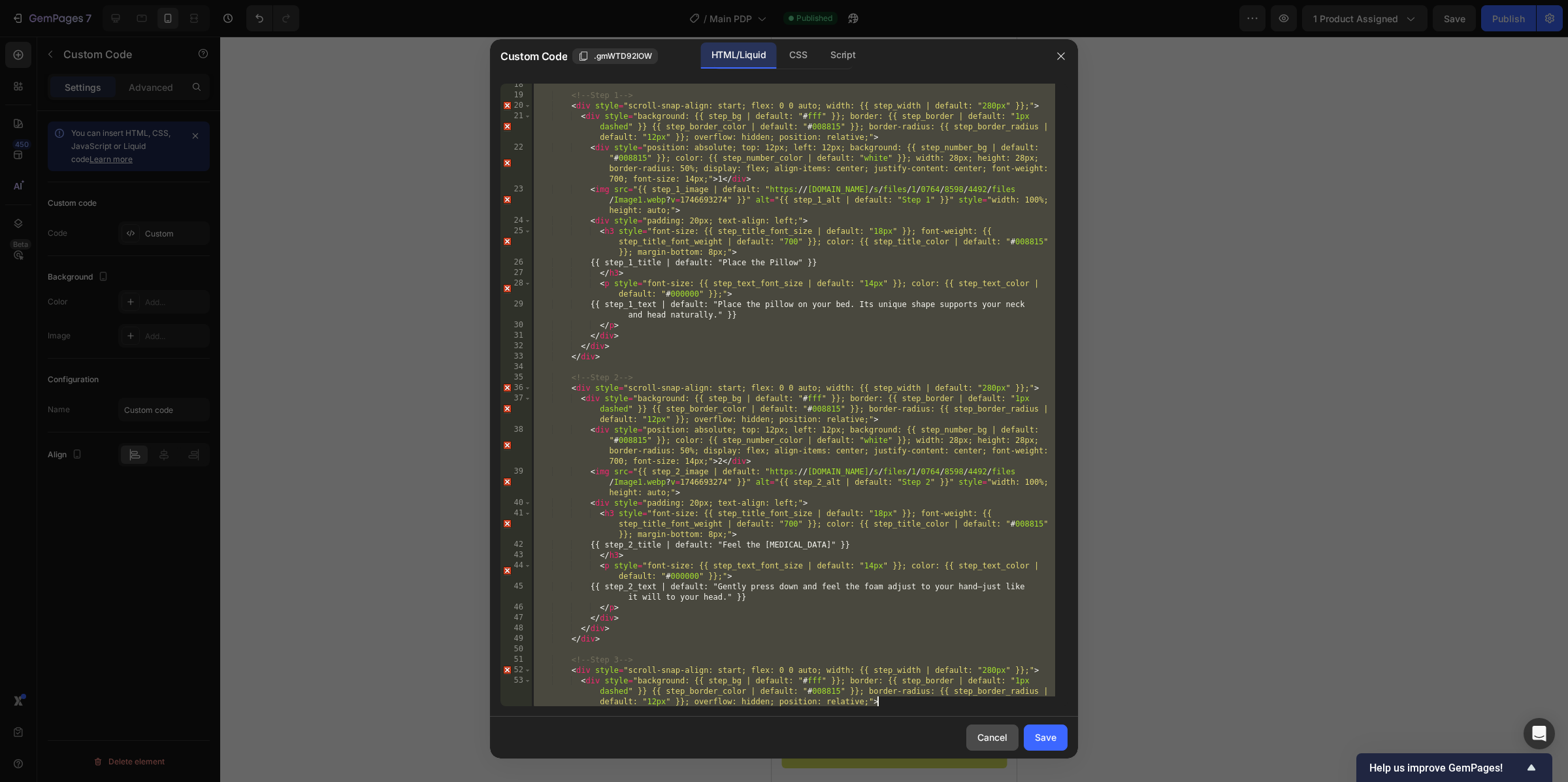
scroll to position [505, 0]
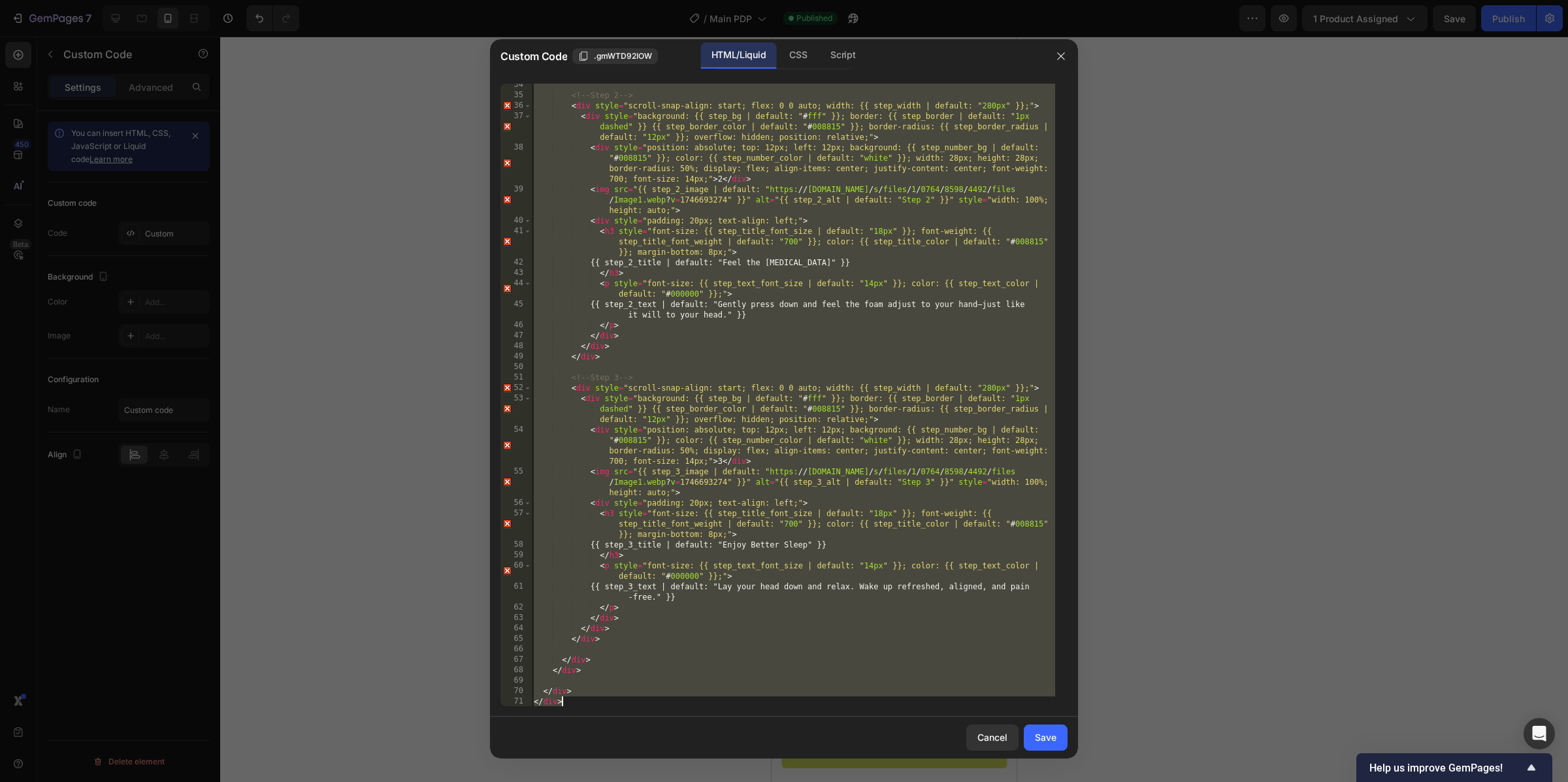
drag, startPoint x: 533, startPoint y: 88, endPoint x: 1016, endPoint y: 754, distance: 822.7
click at [1016, 754] on div "Custom Code .gmWTD92IOW HTML/Liquid CSS Script <!-- Ana arka plan ve padding --…" at bounding box center [784, 398] width 588 height 720
type textarea "</div> </div>"
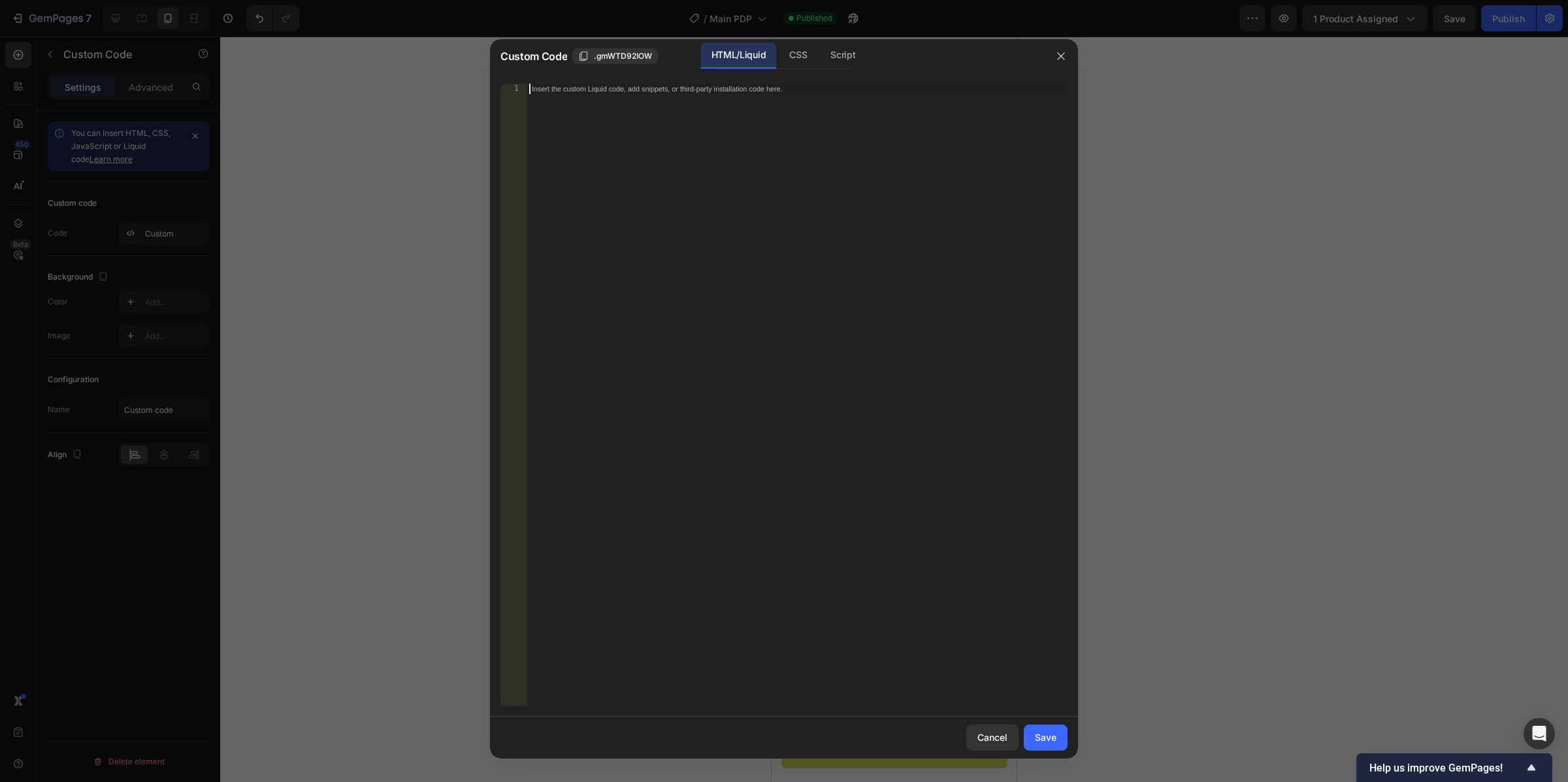
paste textarea "</div>"
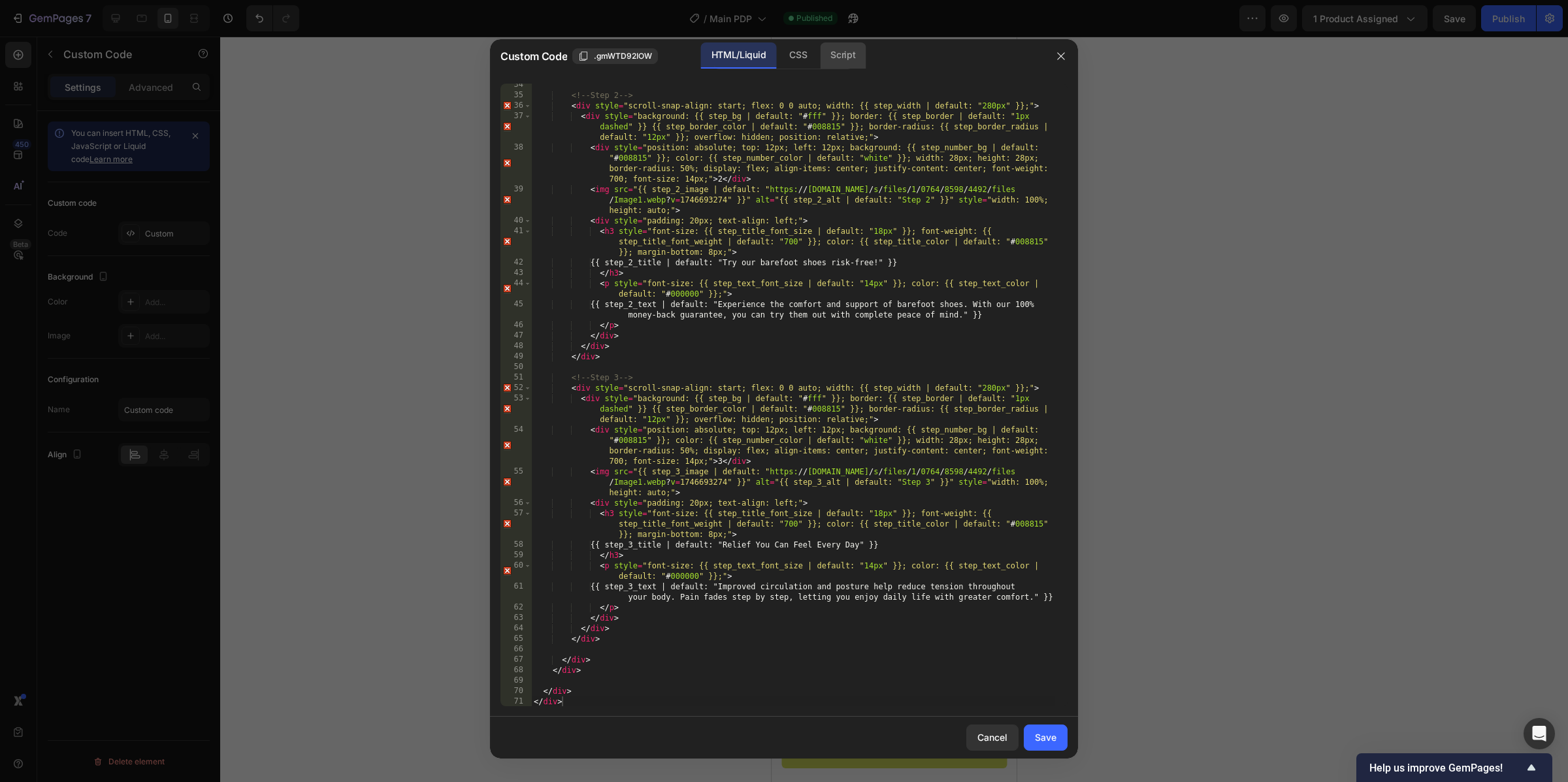
click at [838, 58] on div "Script" at bounding box center [843, 55] width 46 height 27
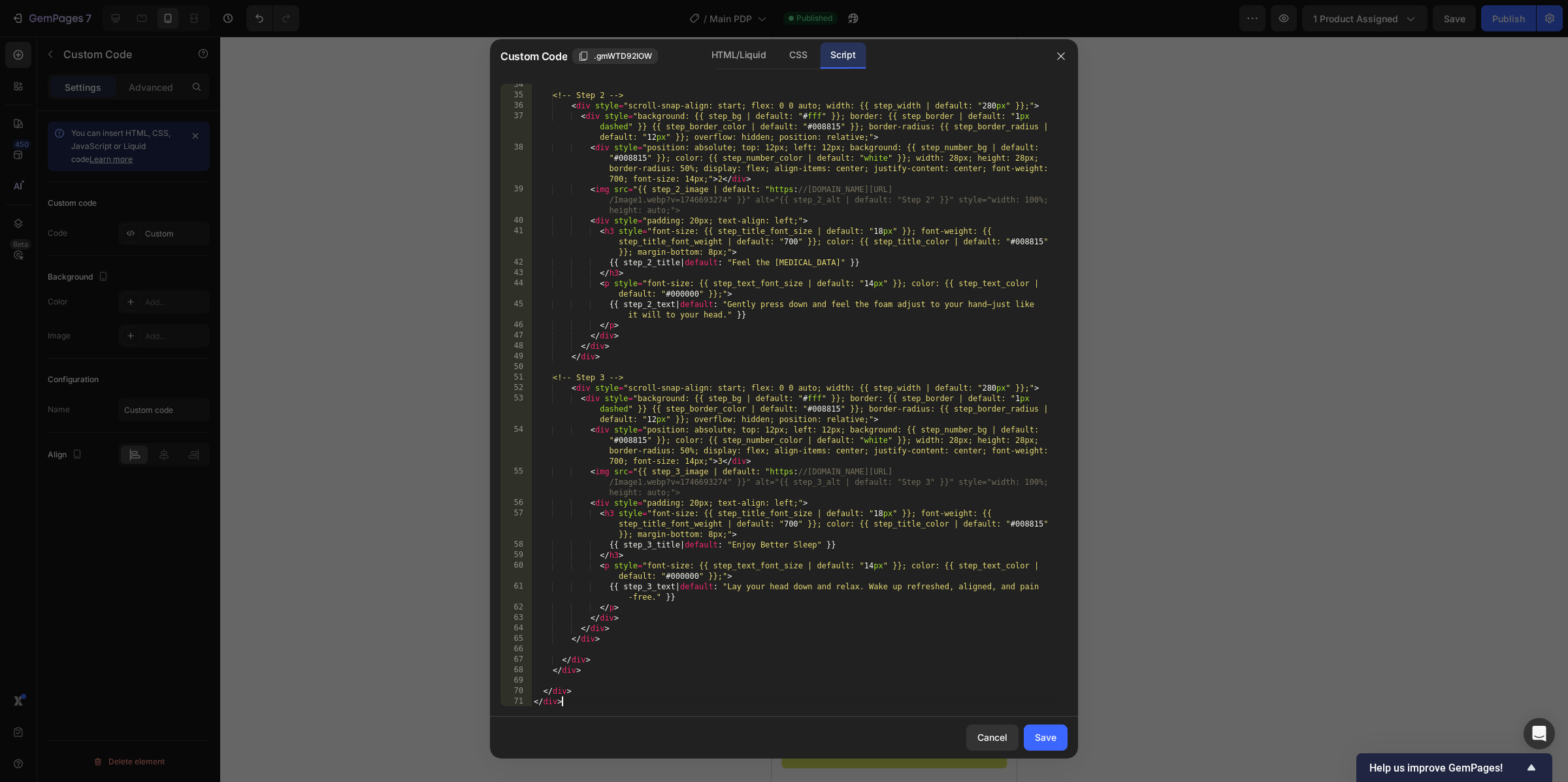
click at [617, 699] on div "<!-- Step 2 --> < div style = "scroll-snap-align: start; flex: 0 0 auto; width:…" at bounding box center [793, 402] width 524 height 644
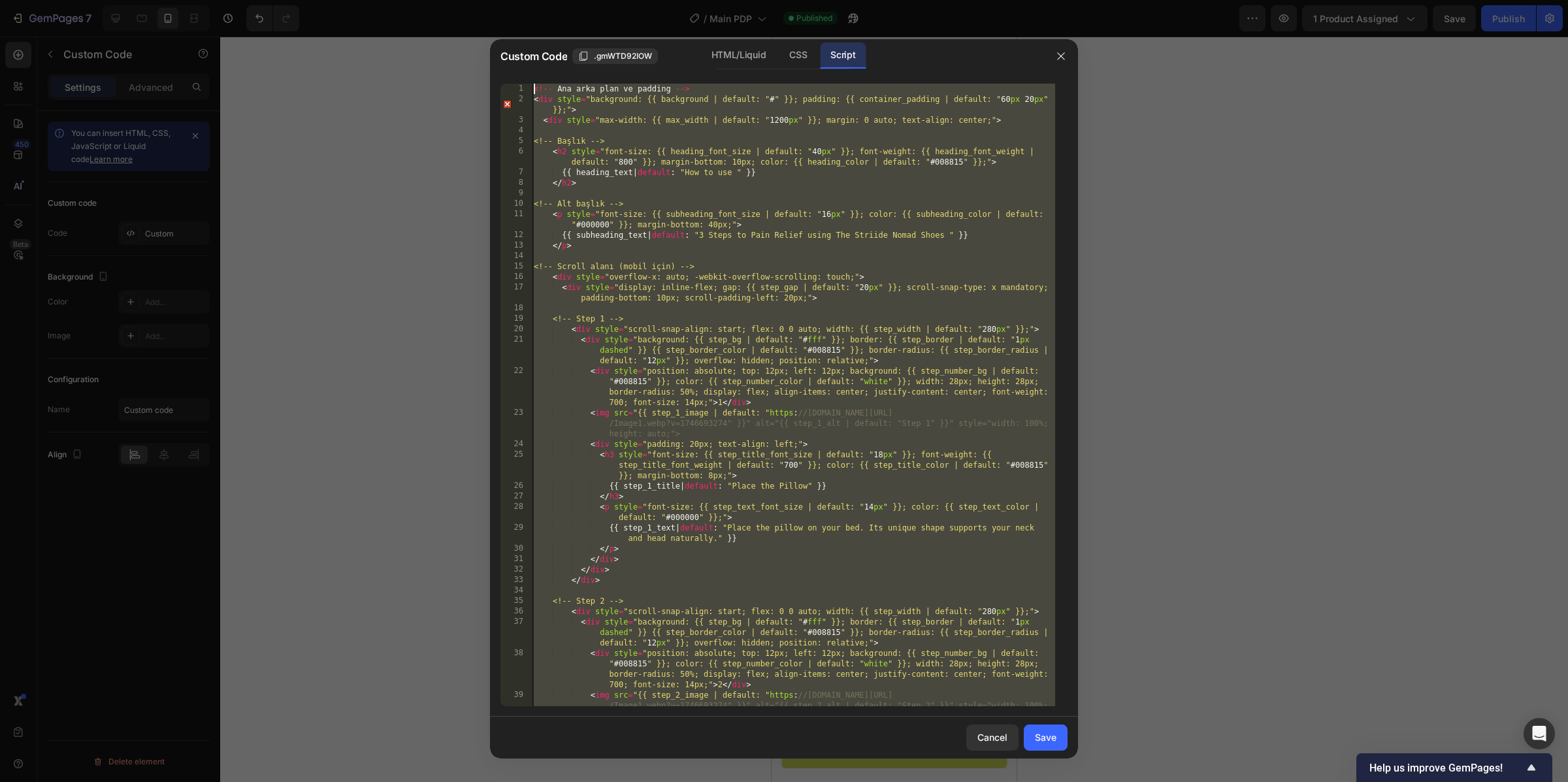
scroll to position [0, 0]
drag, startPoint x: 600, startPoint y: 687, endPoint x: 528, endPoint y: 73, distance: 618.2
click at [528, 73] on div "</div> 1 2 3 4 5 6 7 8 9 10 11 12 13 14 15 16 17 18 19 20 21 22 23 24 25 26 27 …" at bounding box center [784, 395] width 588 height 643
type textarea "<!-- Ana arka plan ve padding --> <div style="background: {{ background | defau…"
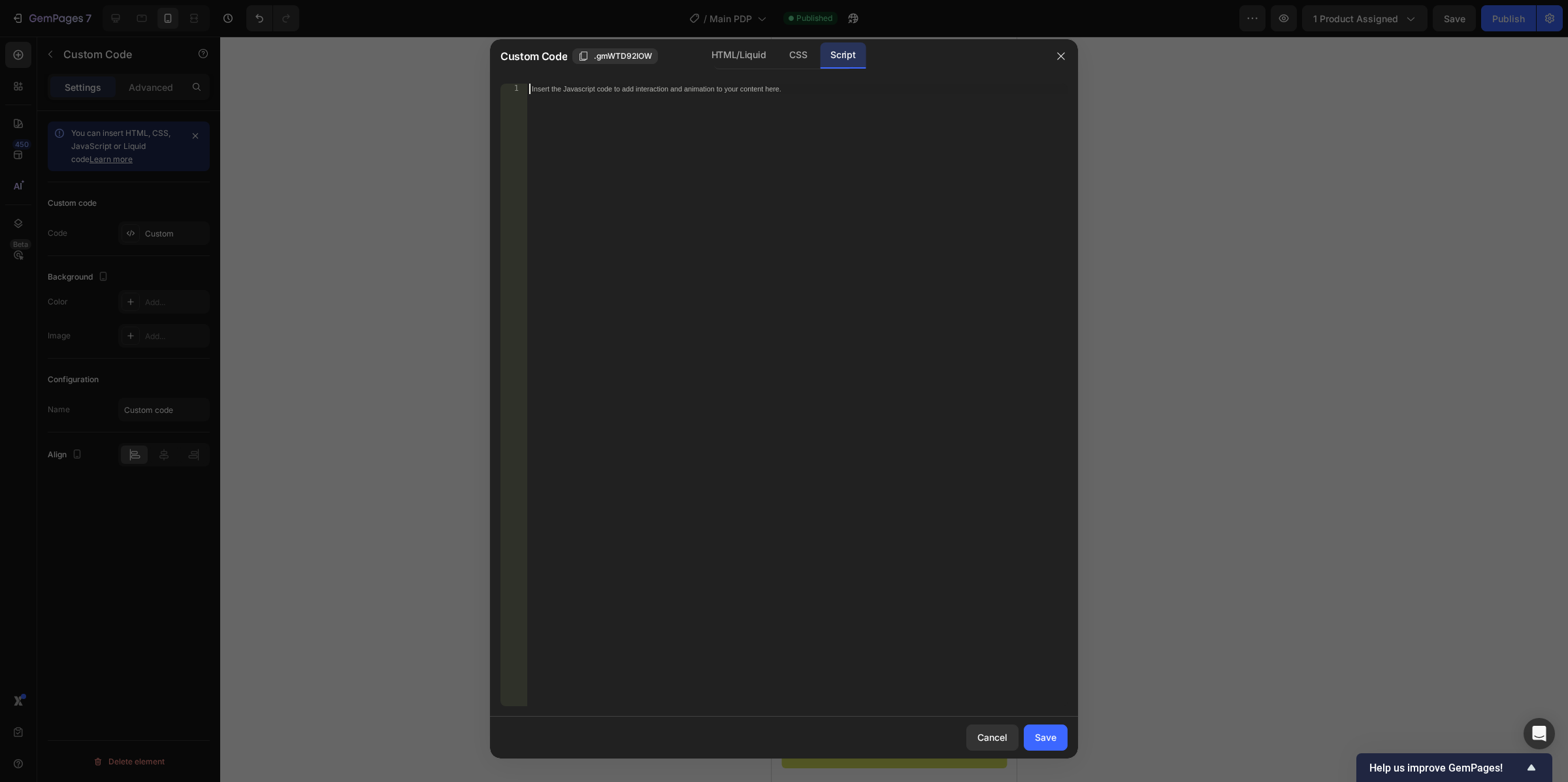
paste textarea "</div>"
type textarea "</div>"
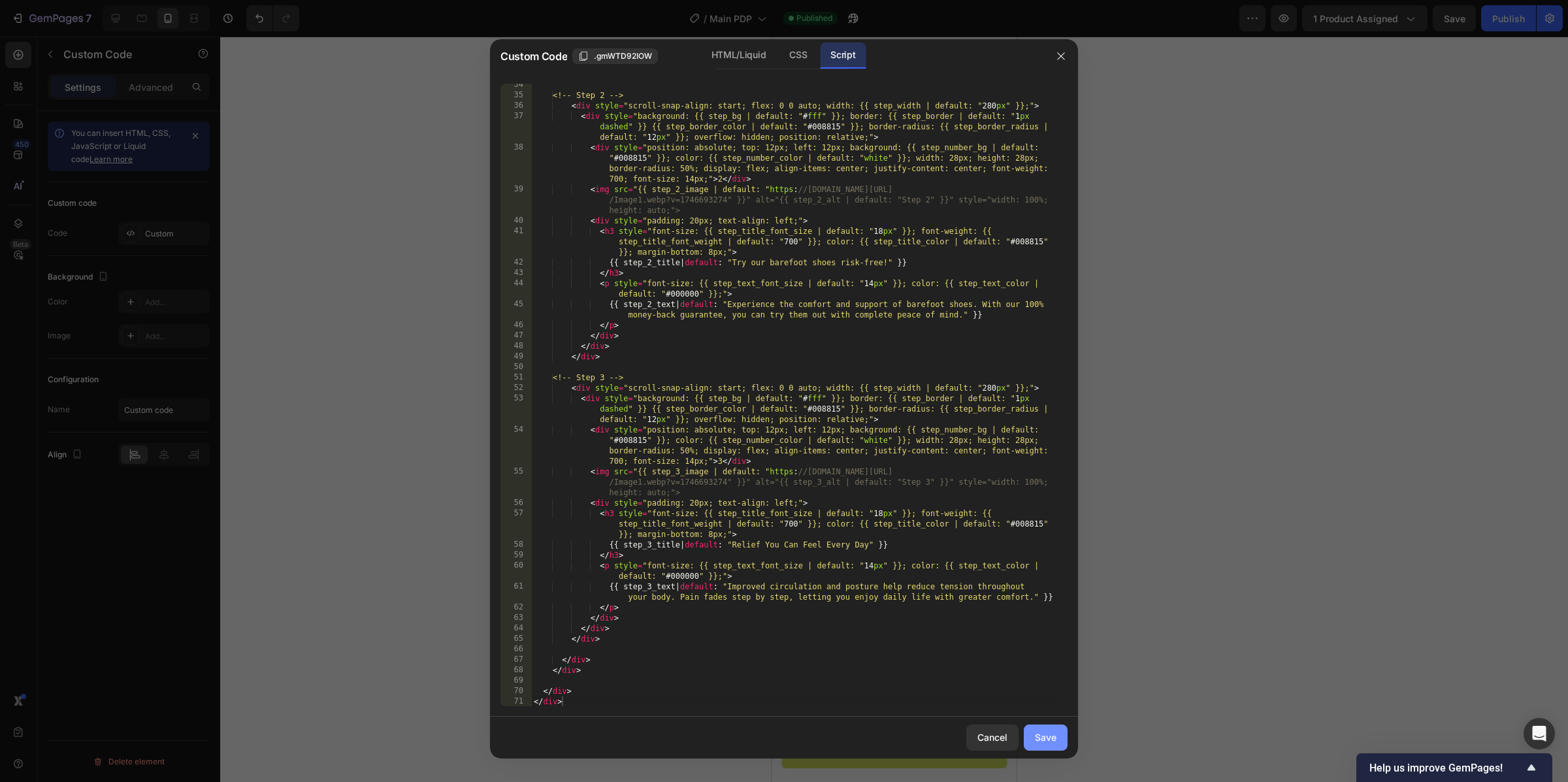
click at [1056, 734] on div "Save" at bounding box center [1046, 738] width 22 height 14
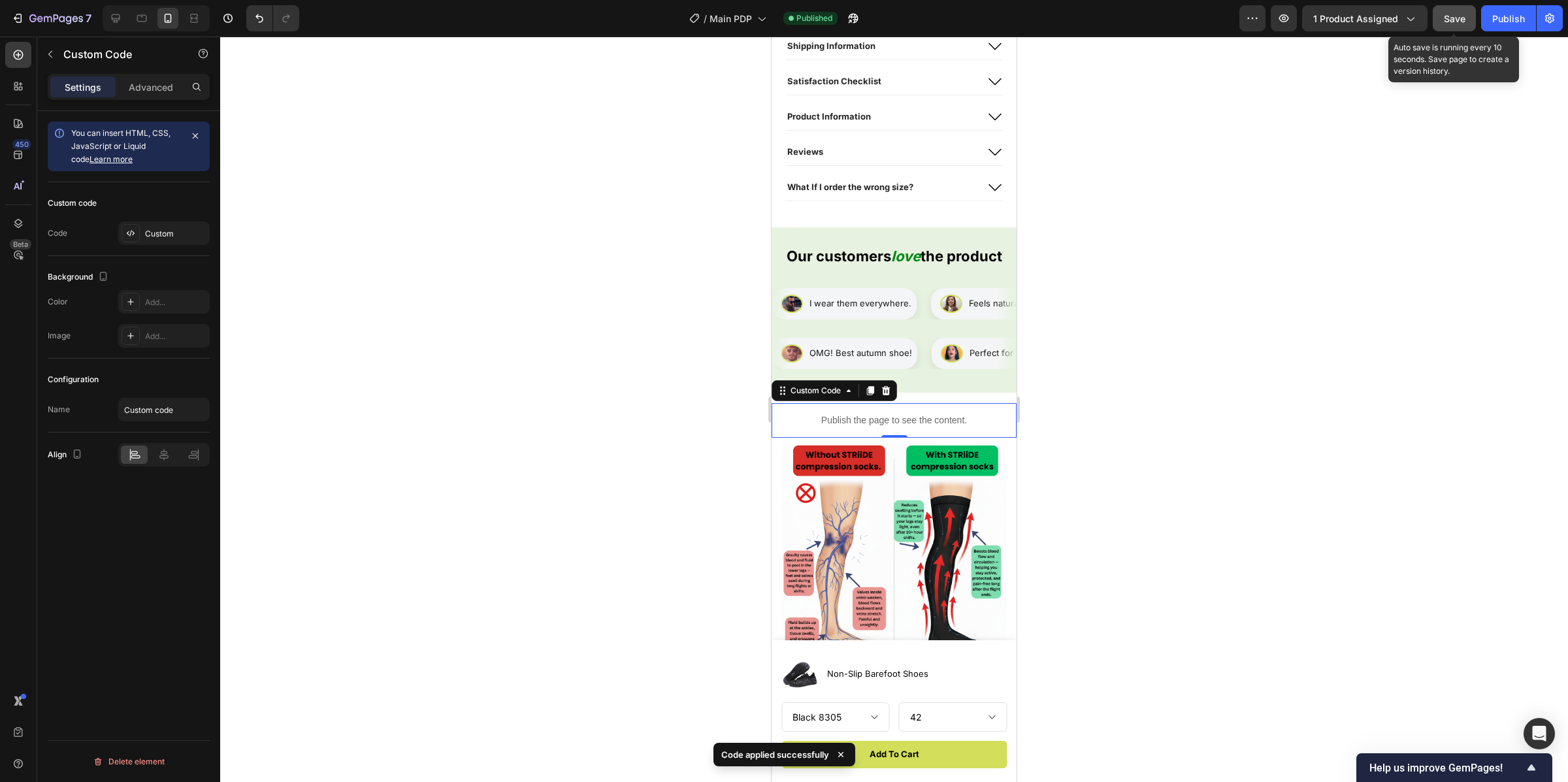
click at [1456, 10] on button "Save" at bounding box center [1454, 19] width 43 height 27
click at [1502, 10] on button "Publish" at bounding box center [1509, 19] width 55 height 27
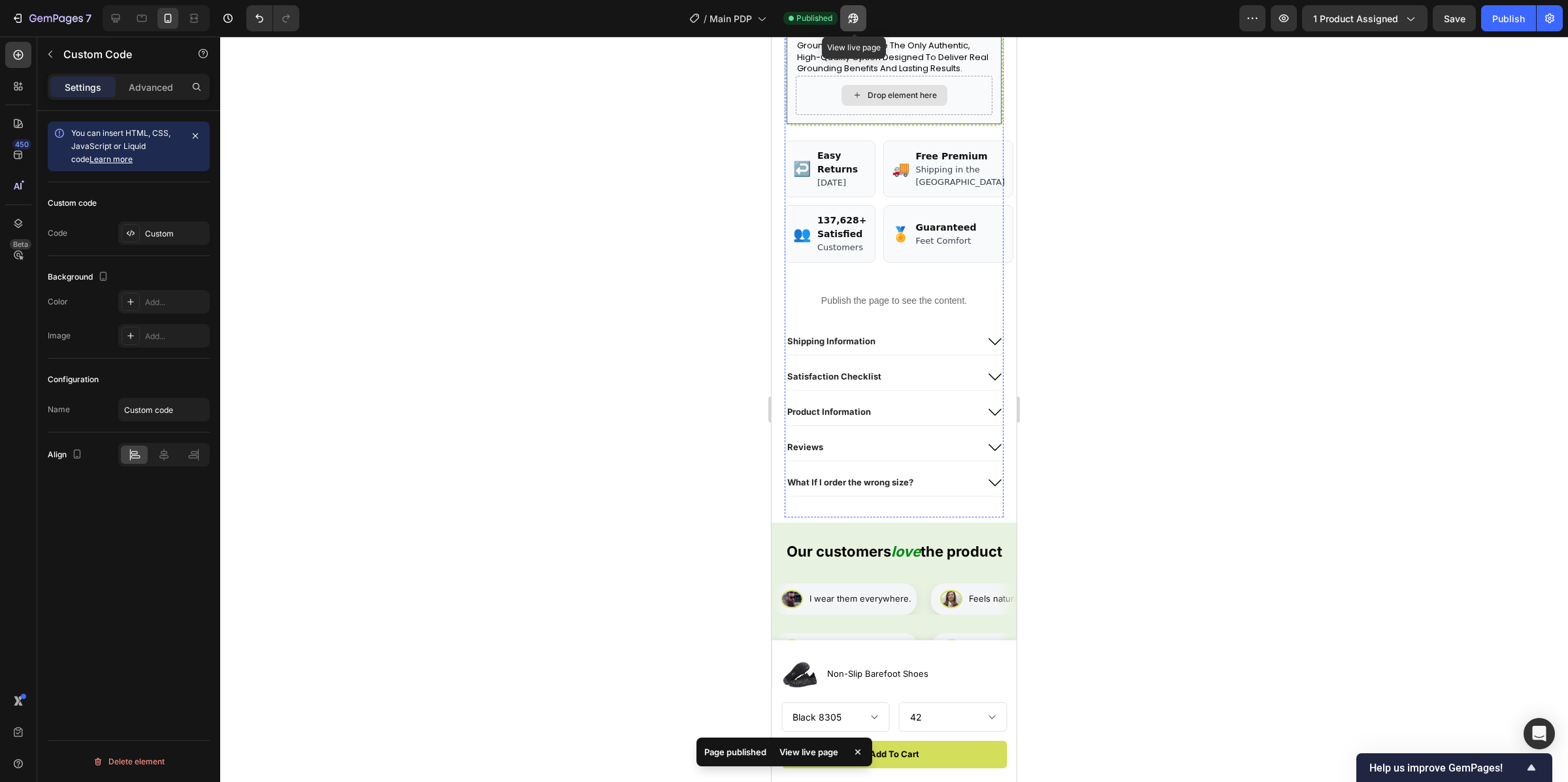
scroll to position [833, 0]
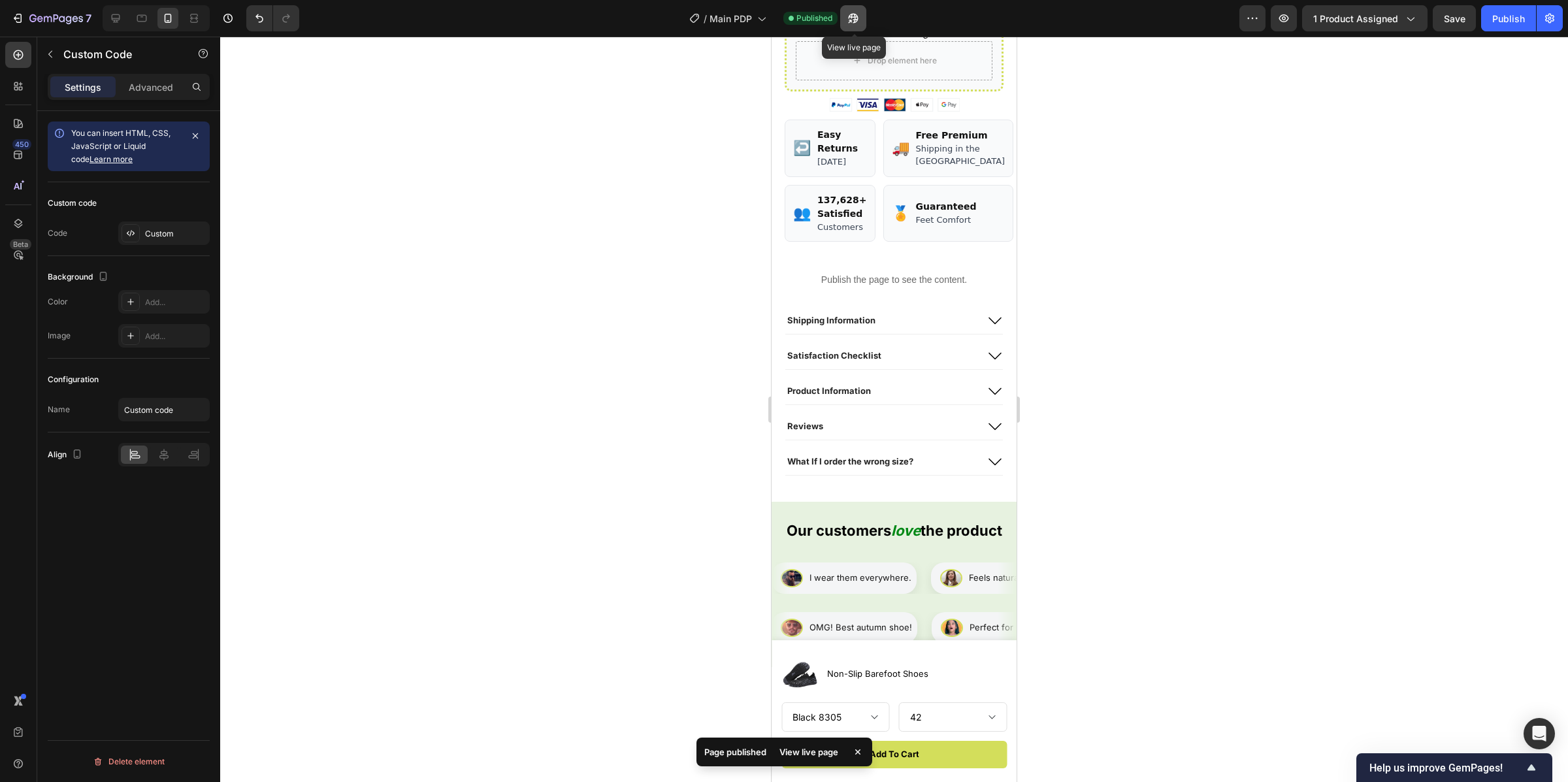
click at [858, 12] on icon "button" at bounding box center [853, 18] width 13 height 13
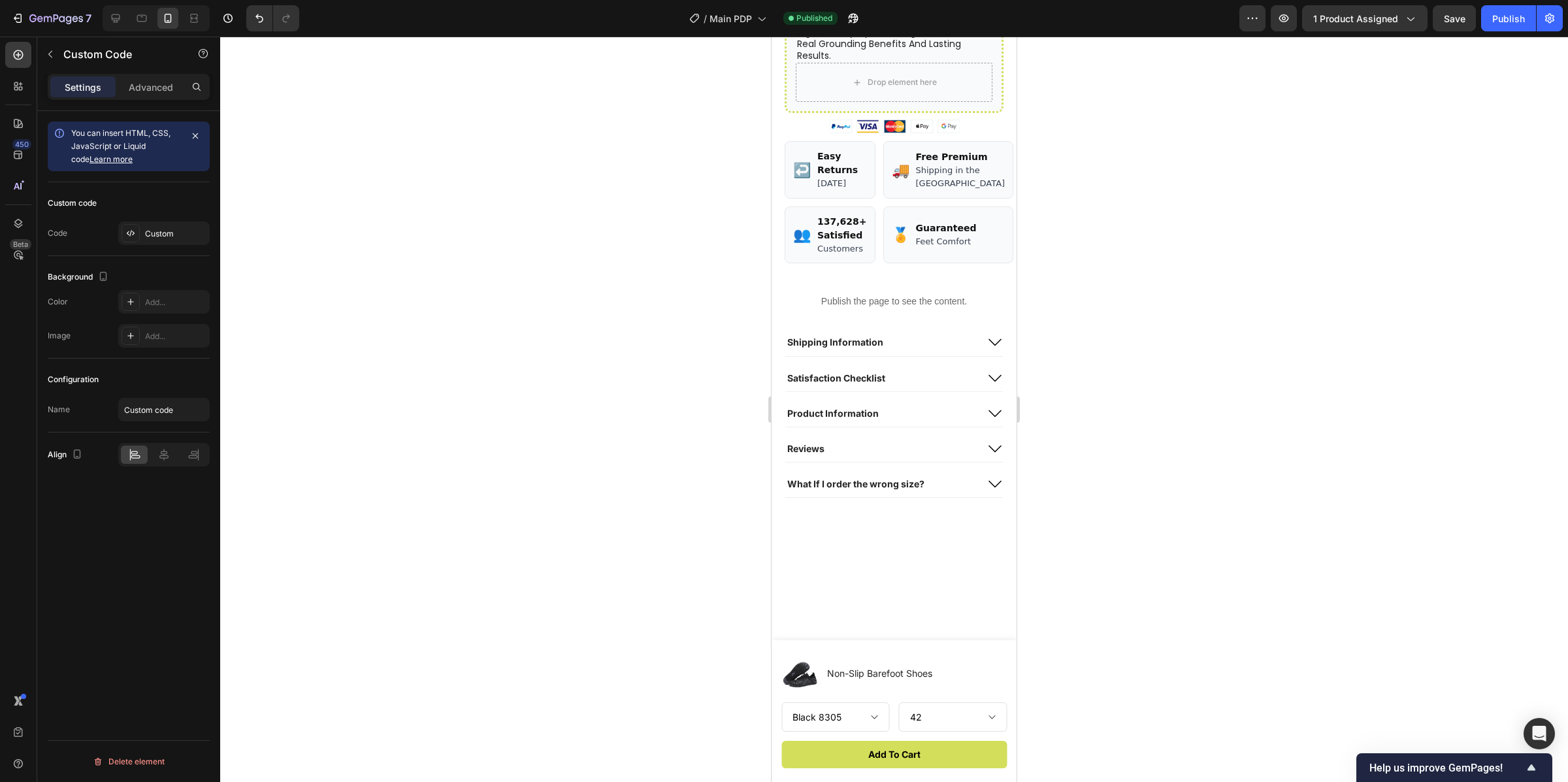
scroll to position [51, 0]
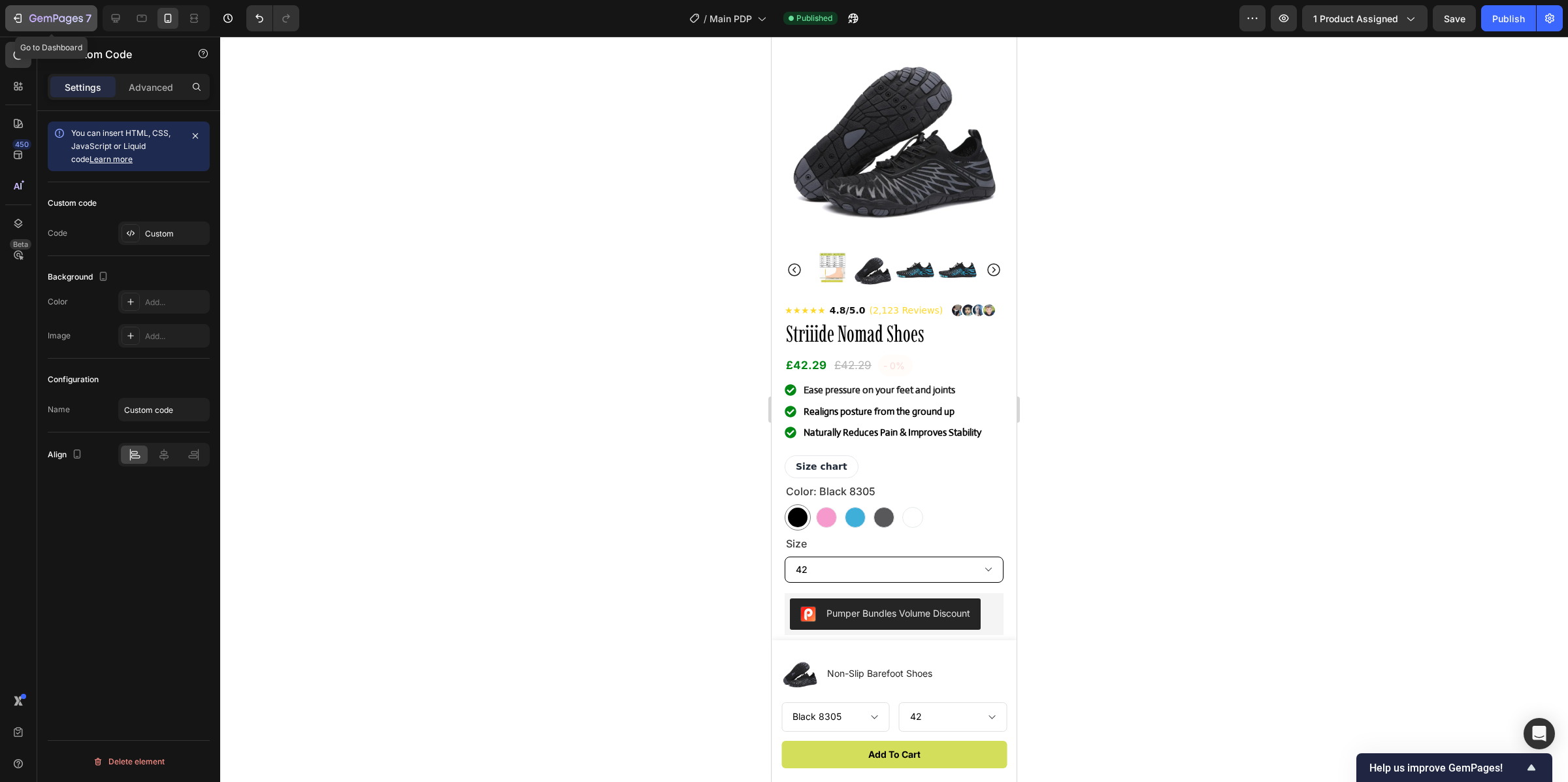
click at [9, 18] on button "7" at bounding box center [51, 19] width 92 height 27
